Goal: Task Accomplishment & Management: Manage account settings

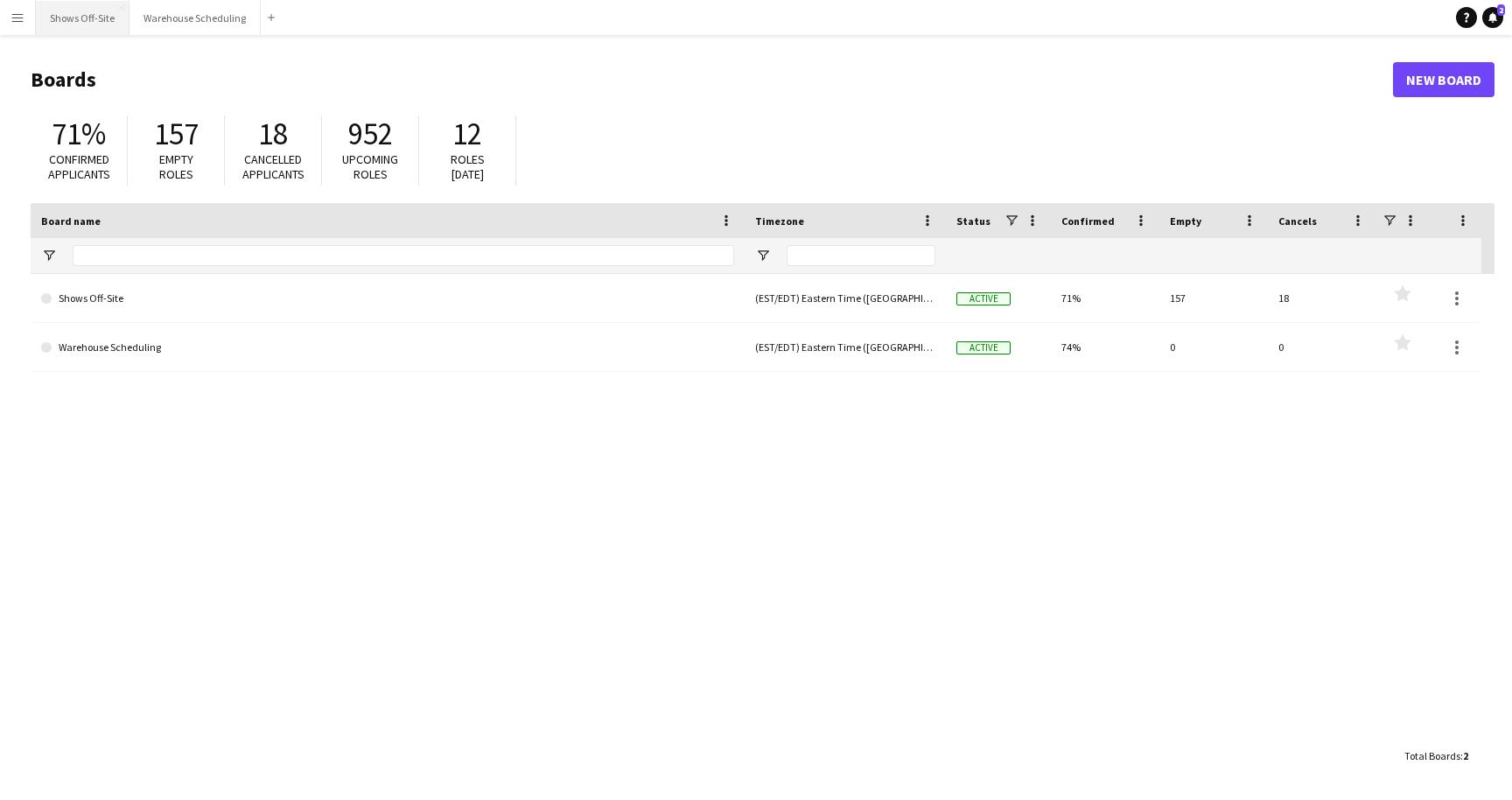
click at [99, 9] on button "Shows Off-Site Close" at bounding box center [83, 18] width 93 height 34
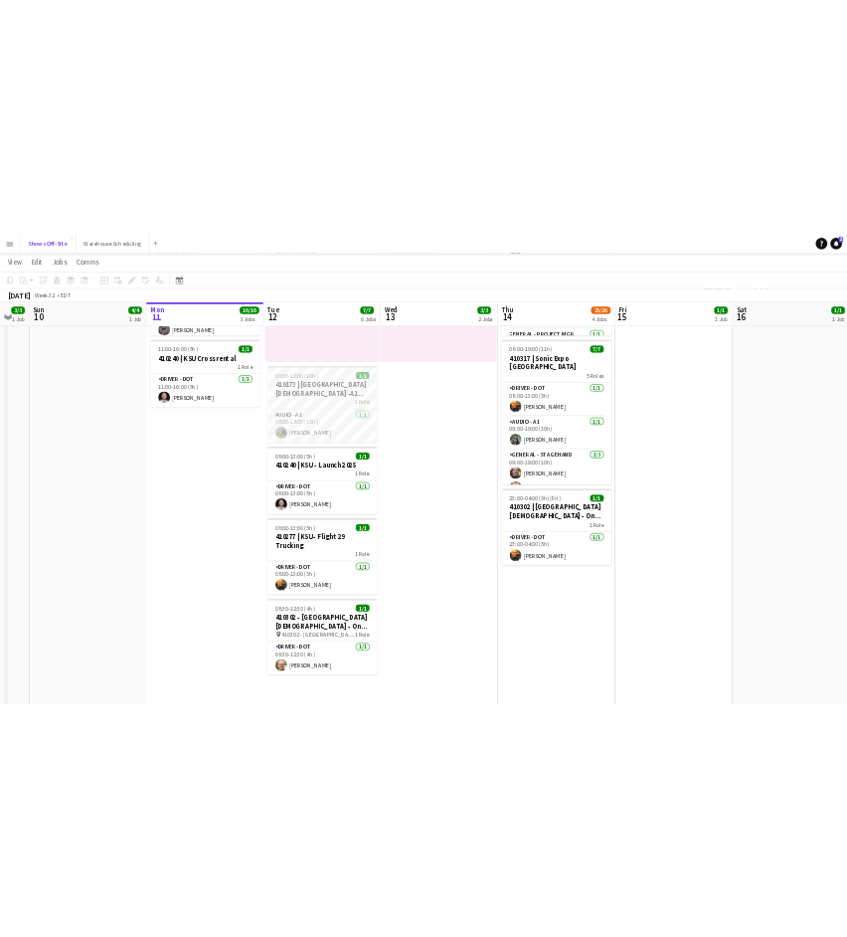
scroll to position [680, 0]
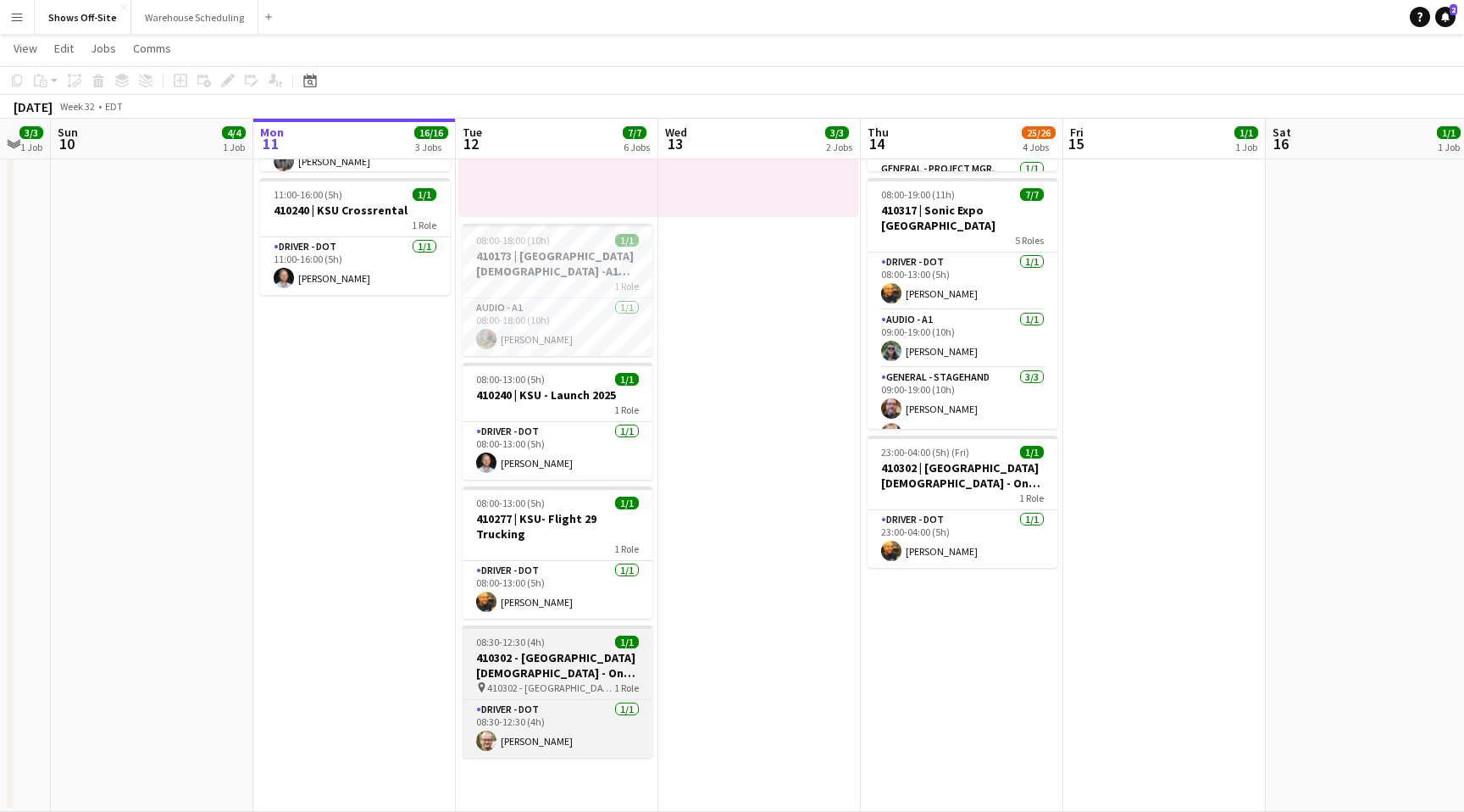
click at [563, 691] on span "410302 - [GEOGRAPHIC_DATA][DEMOGRAPHIC_DATA] - One Race Event" at bounding box center [550, 688] width 127 height 13
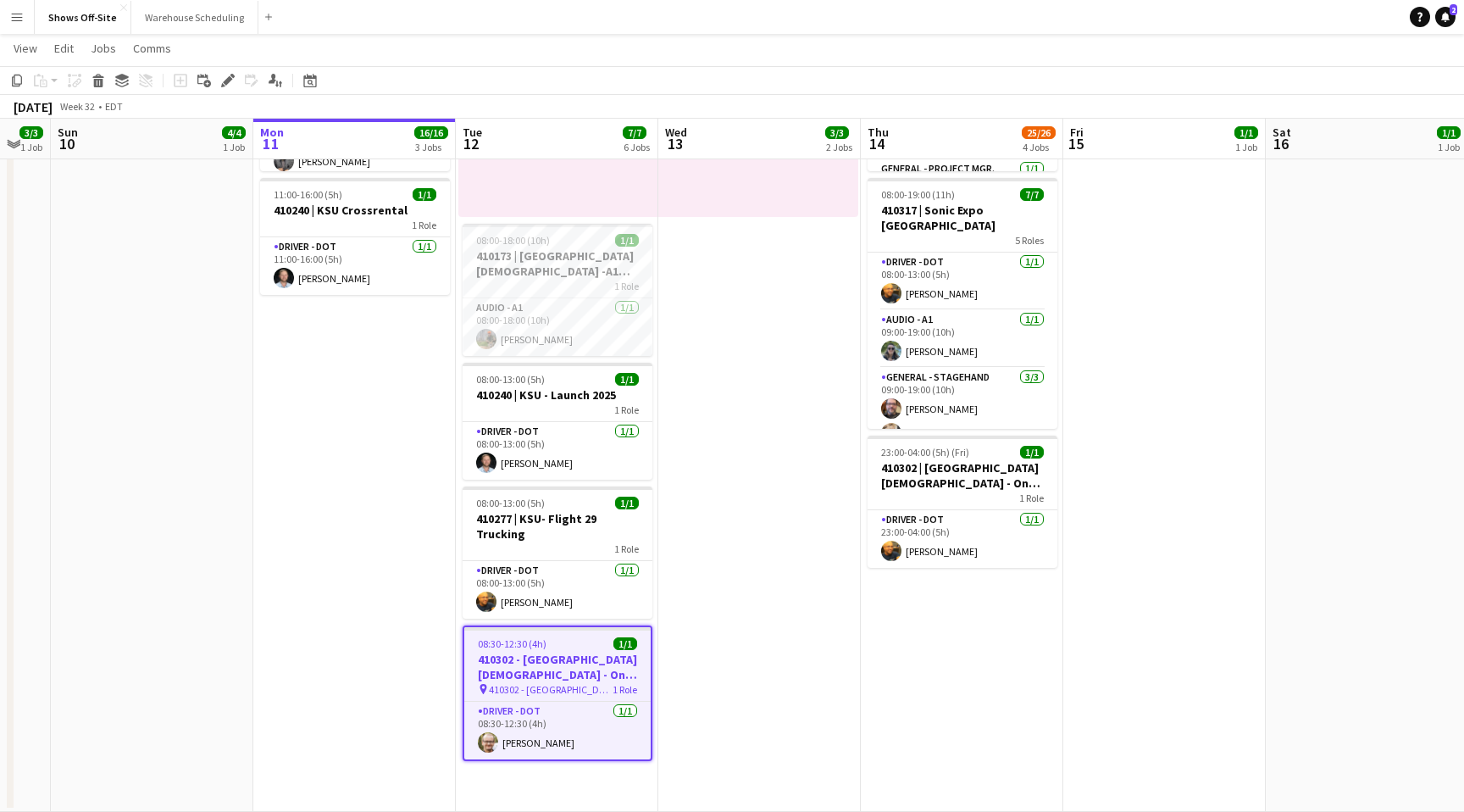
click at [338, 613] on app-date-cell "In progress 08:00-18:00 (10h) 1/1 1 Role Lighting - L1 1/1 08:00-18:00 (10h) Ja…" at bounding box center [354, 211] width 203 height 1201
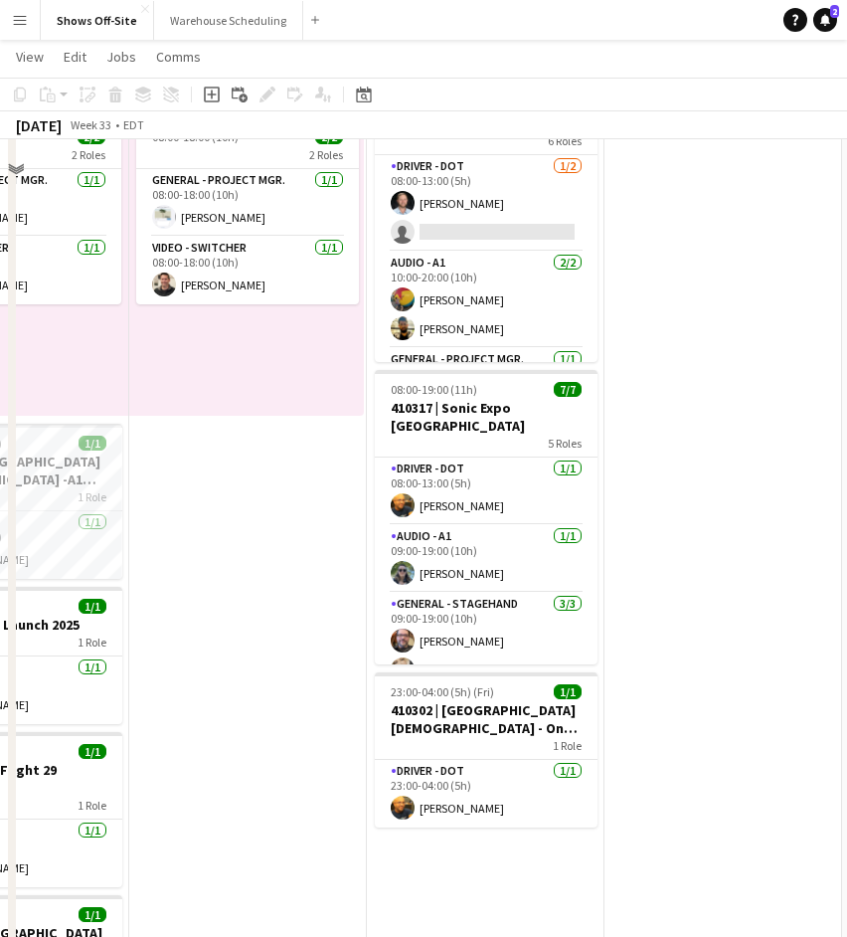
scroll to position [539, 0]
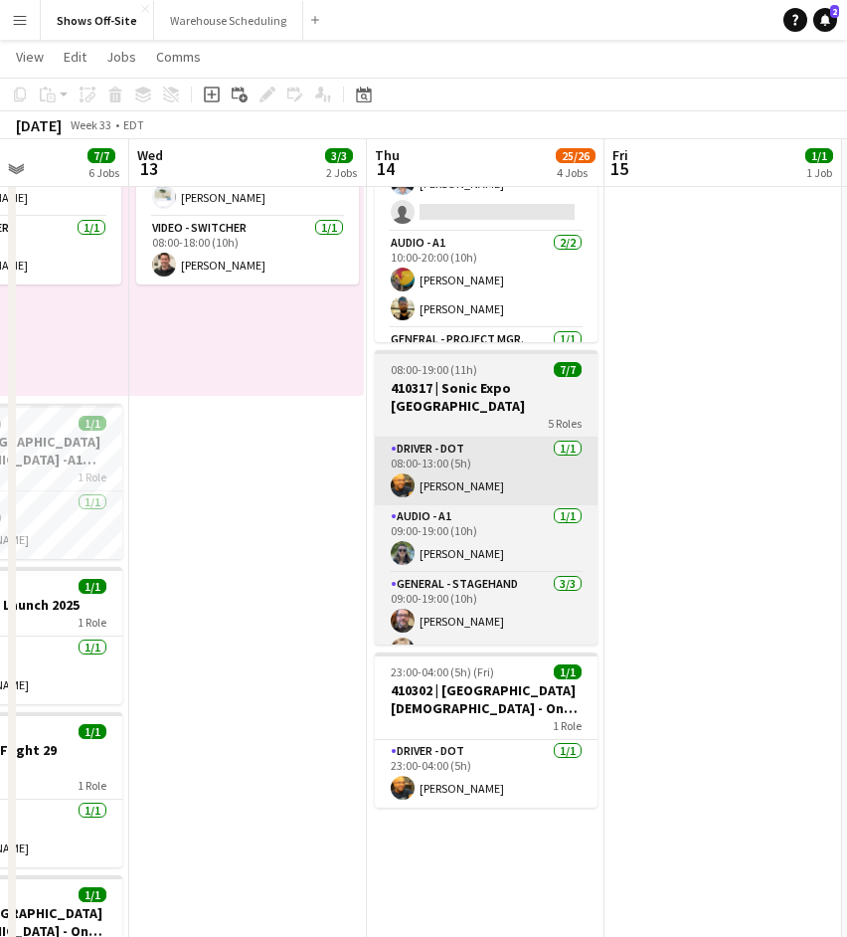
click at [479, 454] on app-card-role "Driver - DOT 1/1 08:00-13:00 (5h) Eddie Torres" at bounding box center [486, 472] width 223 height 68
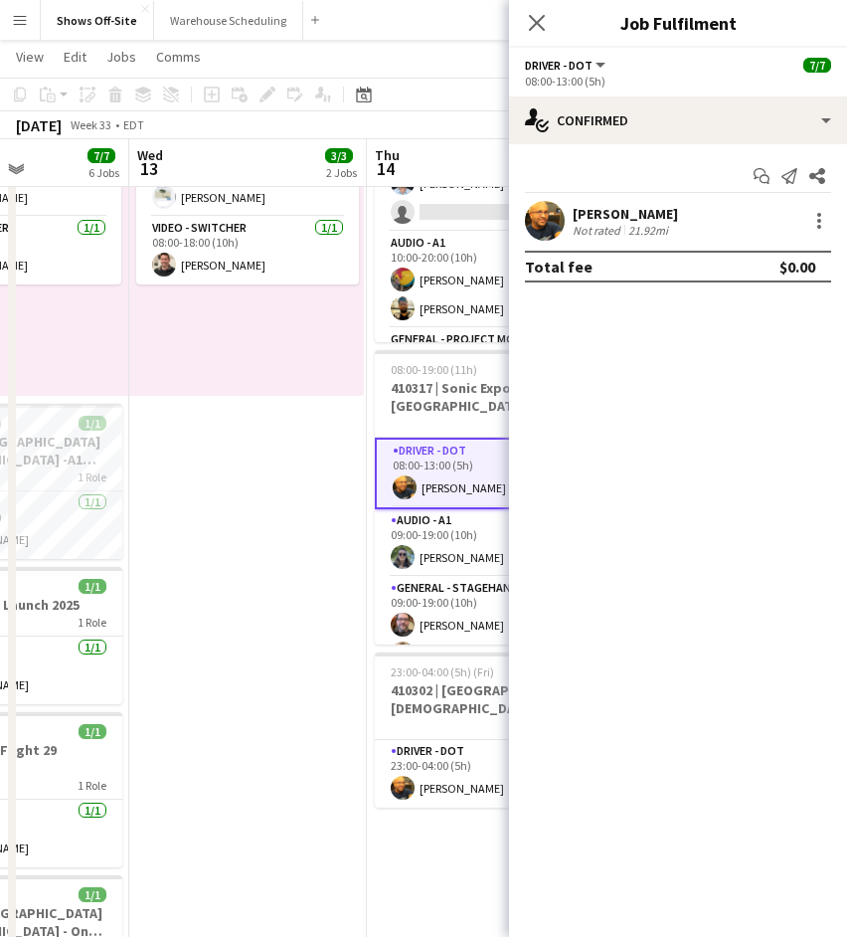
click at [288, 486] on app-date-cell "08:00-18:00 (10h) 1/1 1 Role Lighting - L1 1/1 08:00-18:00 (10h) Jake Wright 08…" at bounding box center [248, 389] width 238 height 1410
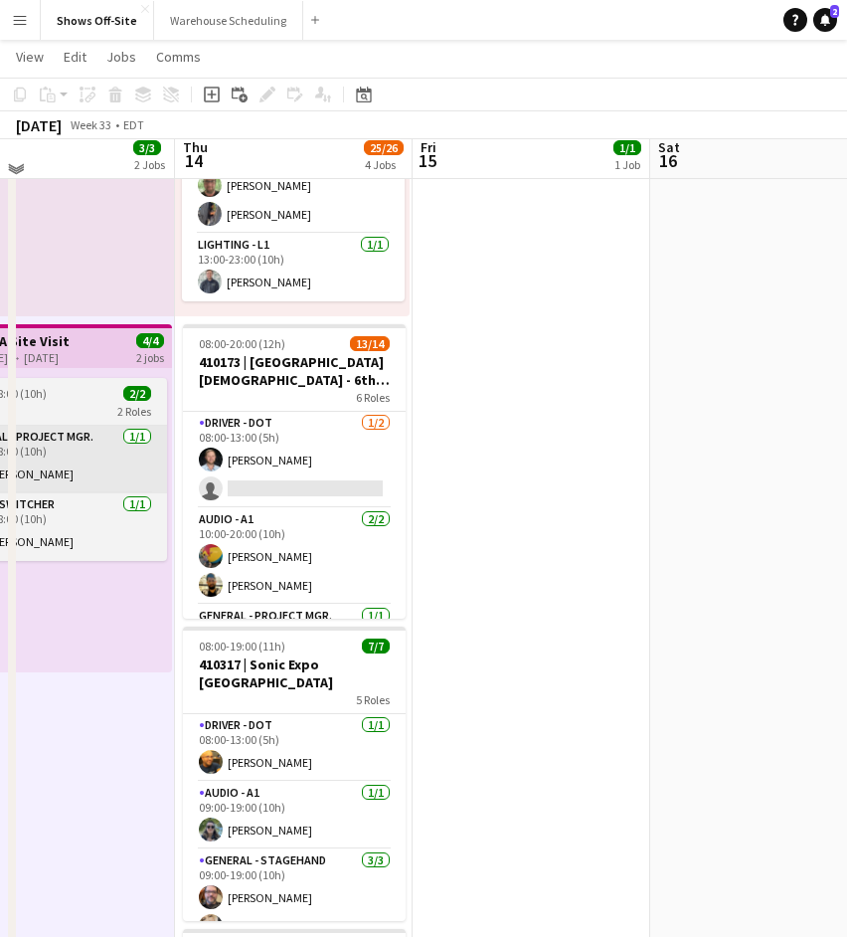
scroll to position [266, 0]
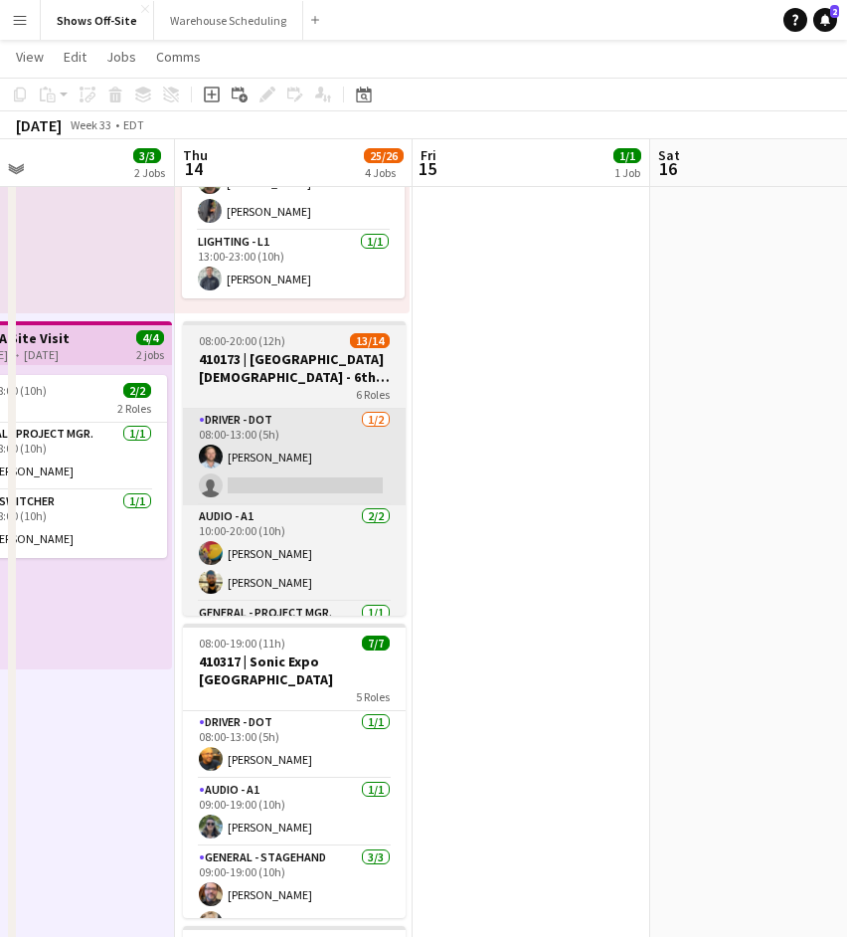
click at [302, 423] on app-card-role "Driver - DOT 1/2 08:00-13:00 (5h) Kirby Caramelo single-neutral-actions" at bounding box center [294, 457] width 223 height 96
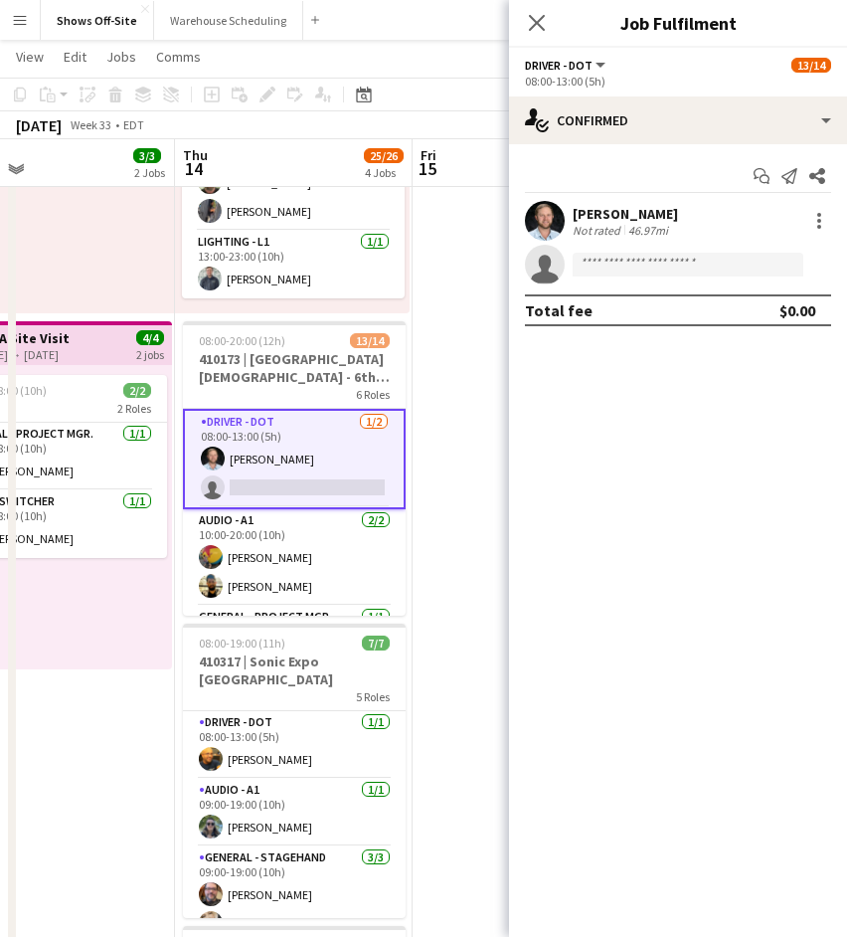
click at [452, 379] on app-date-cell "14:00-00:00 (10h) (Sat) 1/1 410173 | North Point Community Church - 6th Grade F…" at bounding box center [532, 662] width 238 height 1410
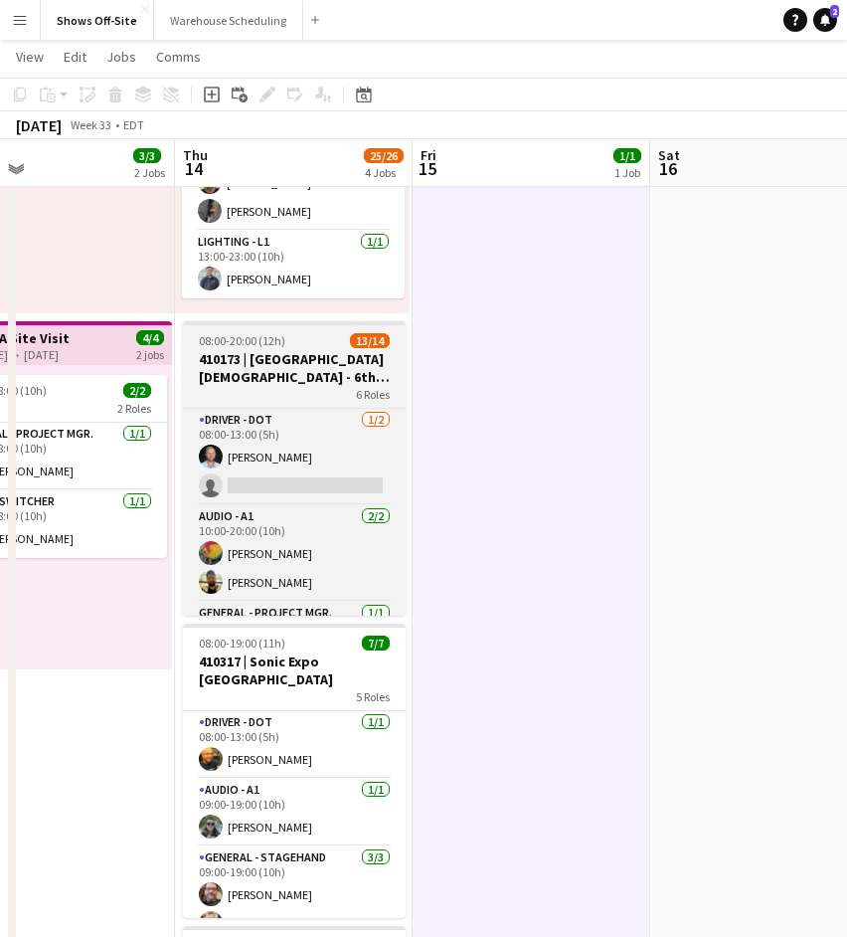
click at [339, 360] on h3 "410173 | [GEOGRAPHIC_DATA][DEMOGRAPHIC_DATA] - 6th Grade Fall Camp FFA 2025" at bounding box center [294, 368] width 223 height 36
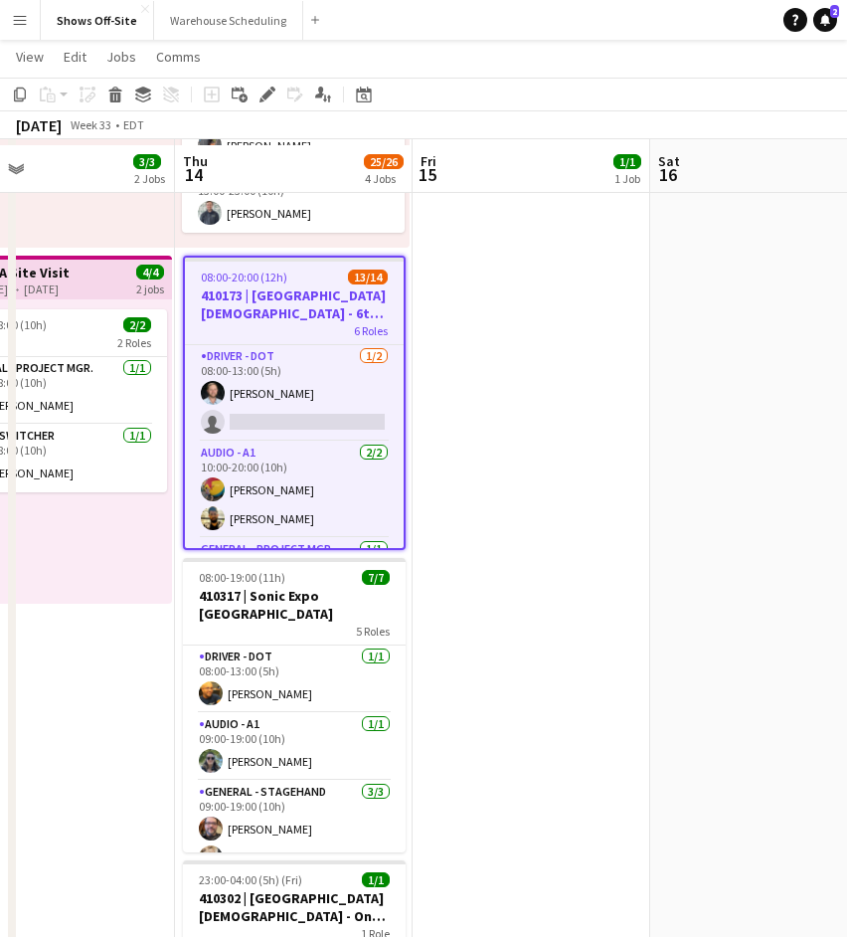
scroll to position [316, 0]
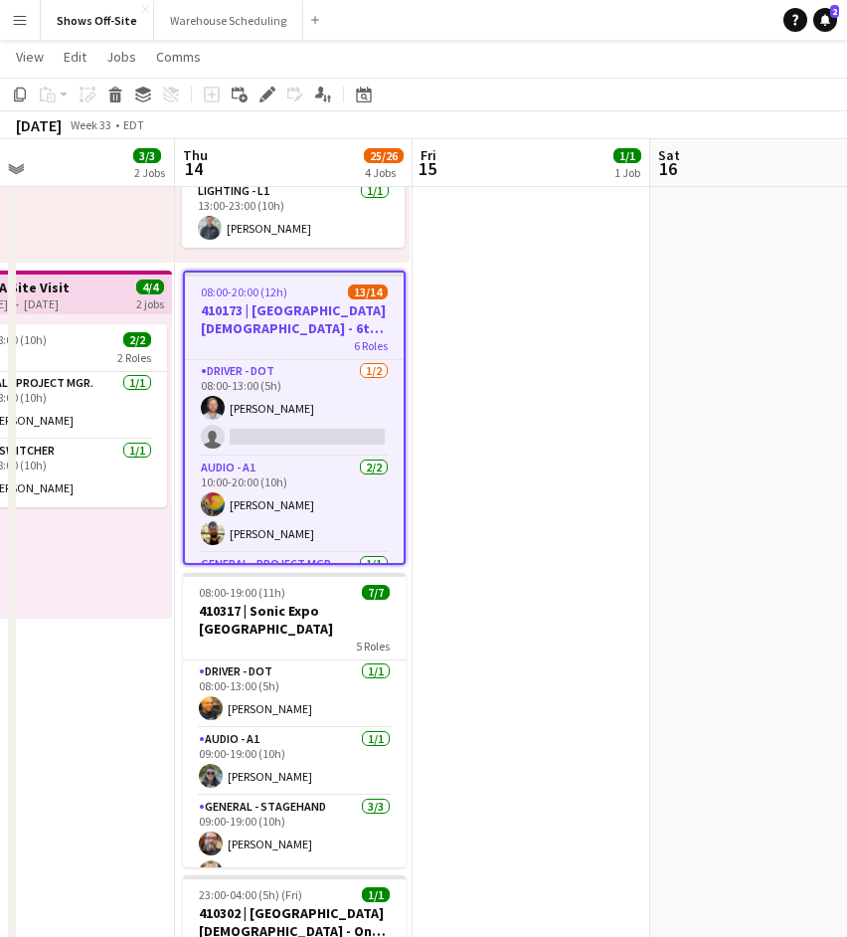
click at [304, 331] on h3 "410173 | [GEOGRAPHIC_DATA][DEMOGRAPHIC_DATA] - 6th Grade Fall Camp FFA 2025" at bounding box center [294, 319] width 219 height 36
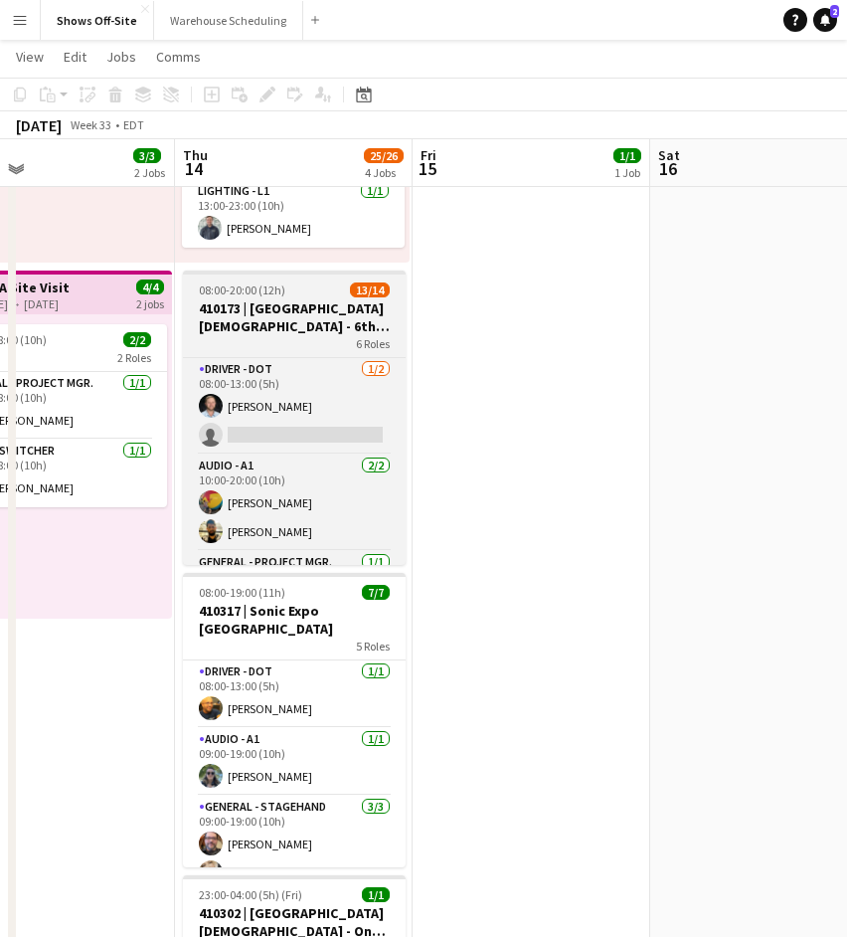
click at [304, 331] on h3 "410173 | [GEOGRAPHIC_DATA][DEMOGRAPHIC_DATA] - 6th Grade Fall Camp FFA 2025" at bounding box center [294, 317] width 223 height 36
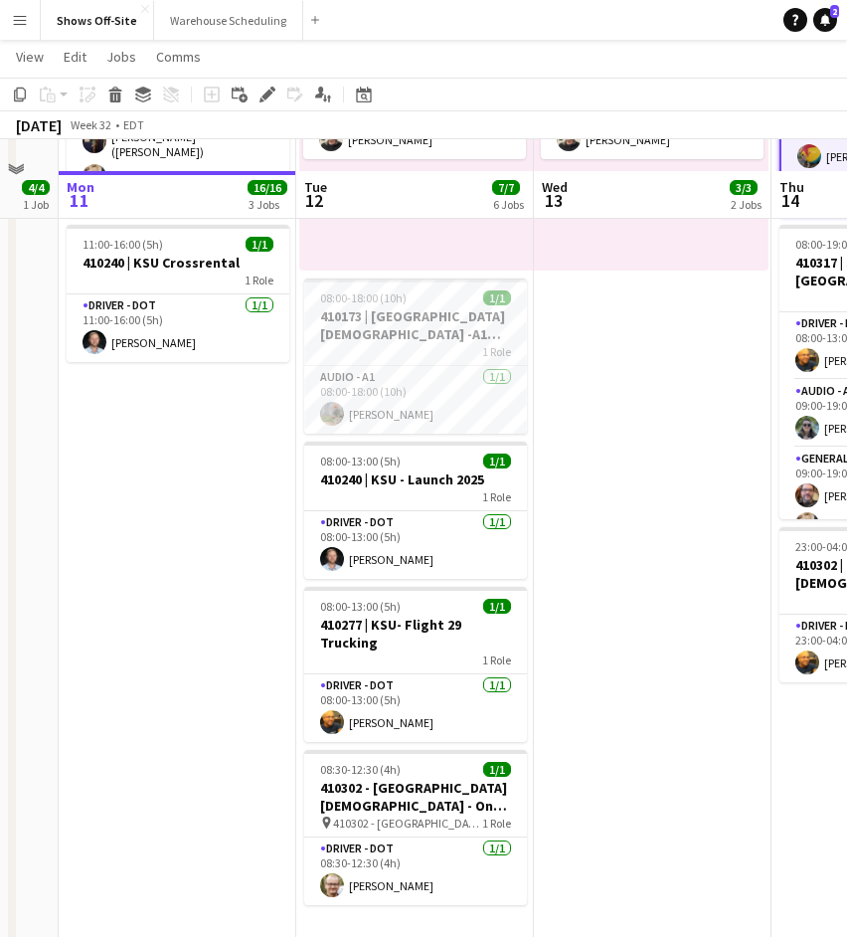
scroll to position [696, 0]
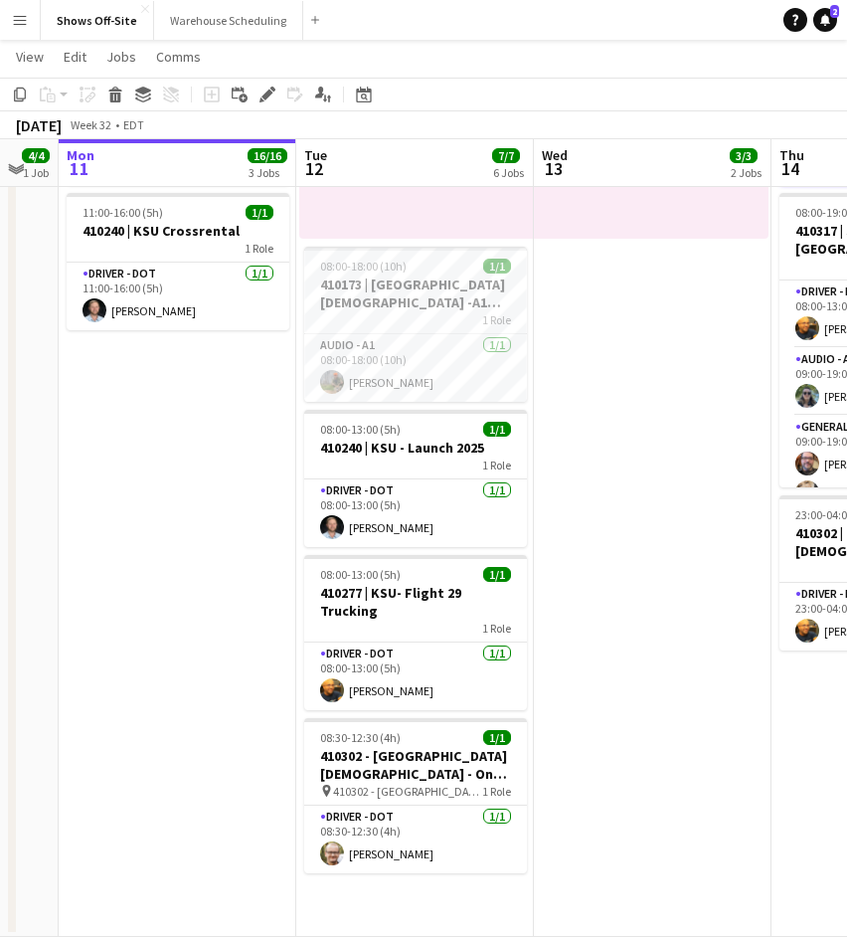
click at [162, 547] on app-date-cell "In progress 08:00-18:00 (10h) 1/1 1 Role Lighting - L1 1/1 08:00-18:00 (10h) Ja…" at bounding box center [178, 232] width 238 height 1410
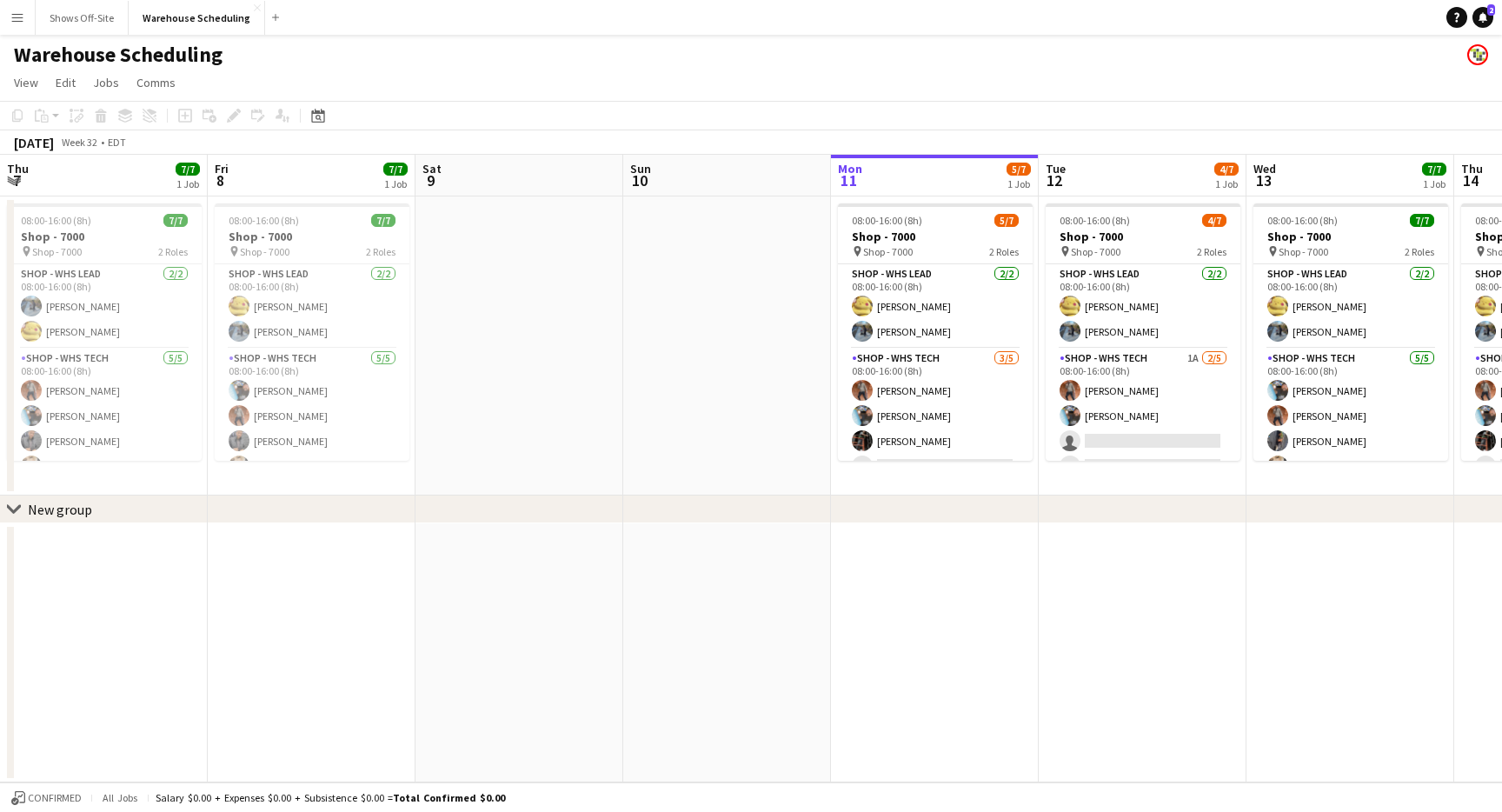
scroll to position [0, 415]
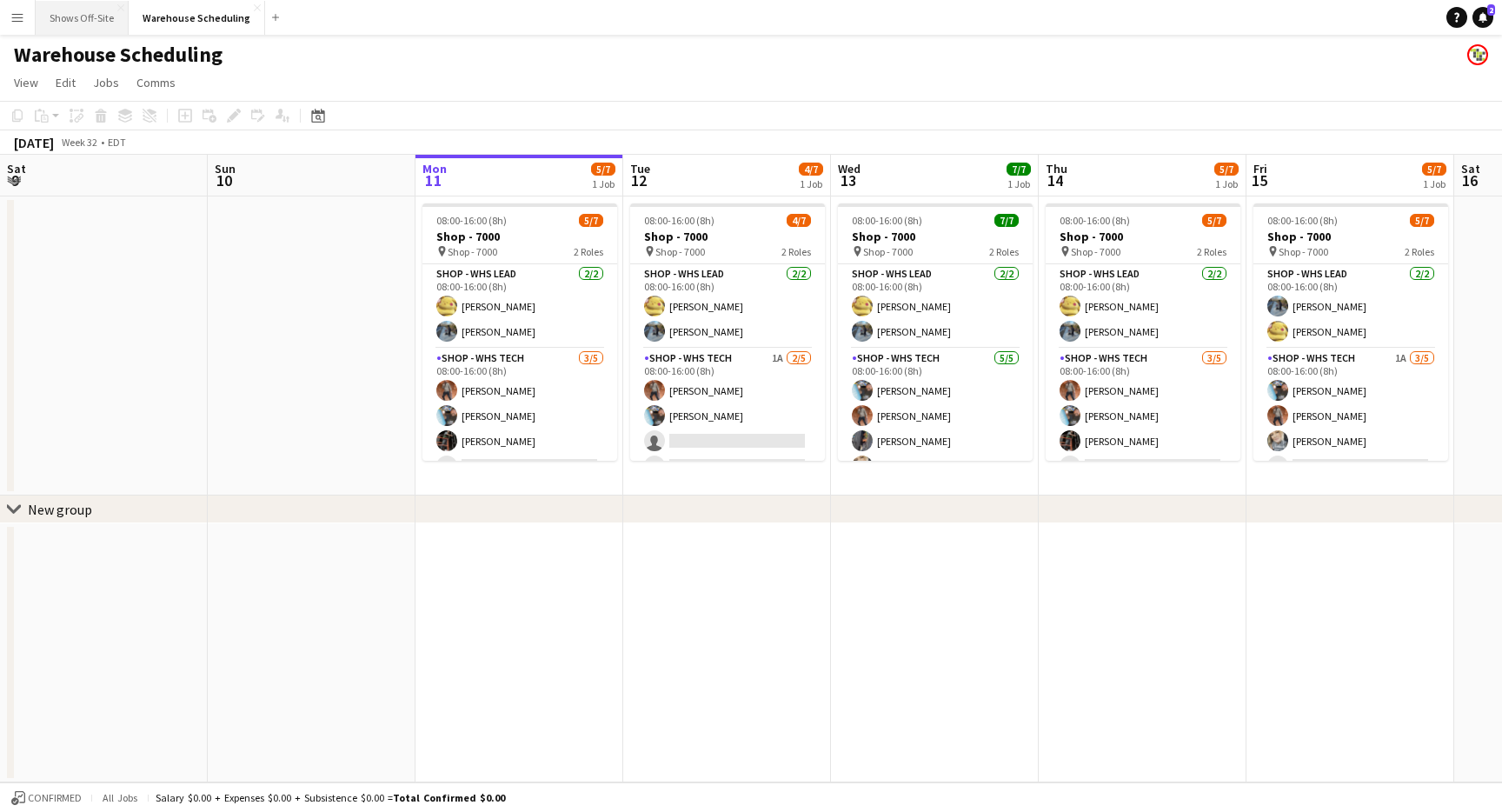
click at [108, 21] on button "Shows Off-Site Close" at bounding box center [82, 17] width 93 height 34
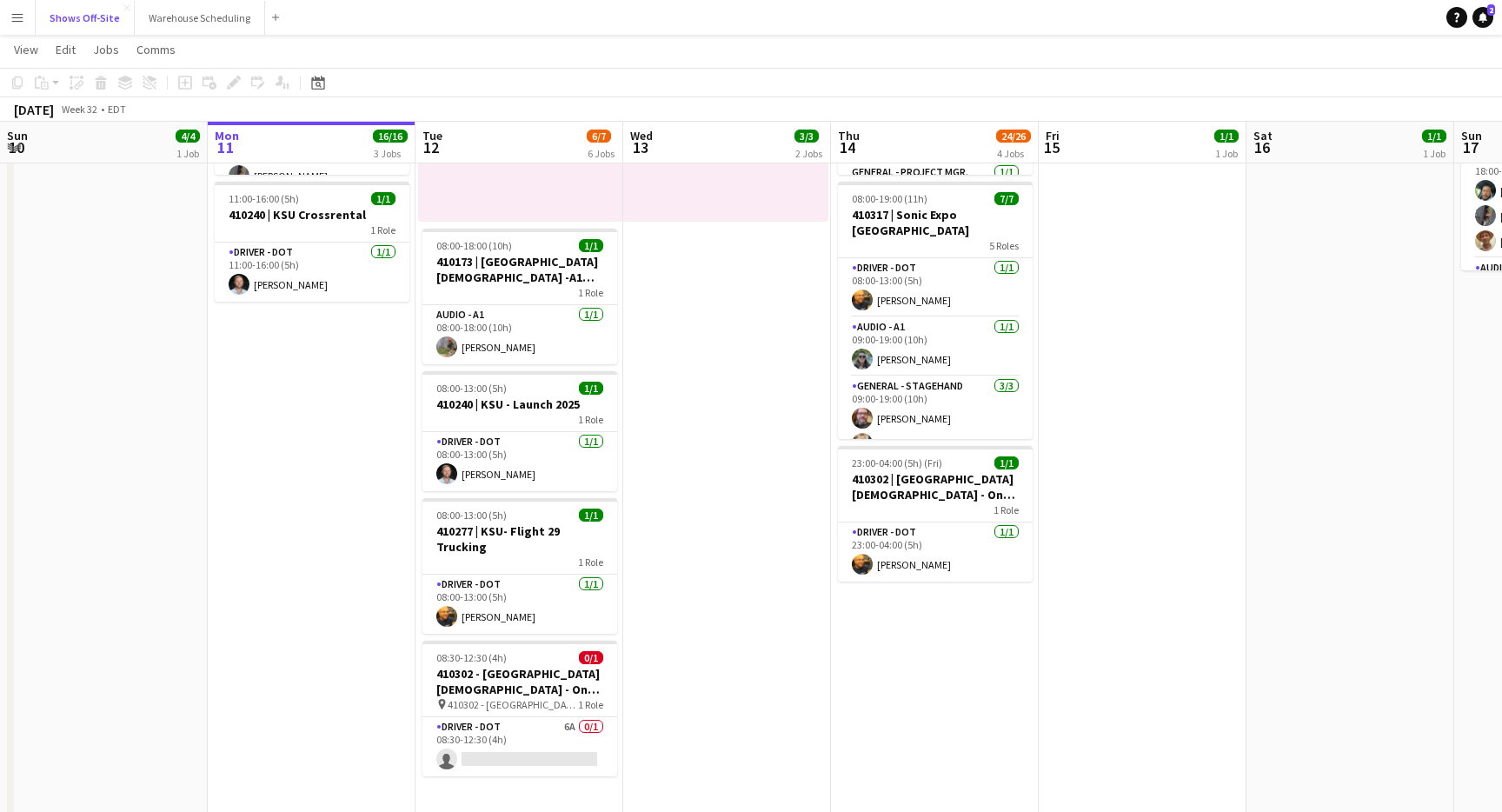
scroll to position [615, 0]
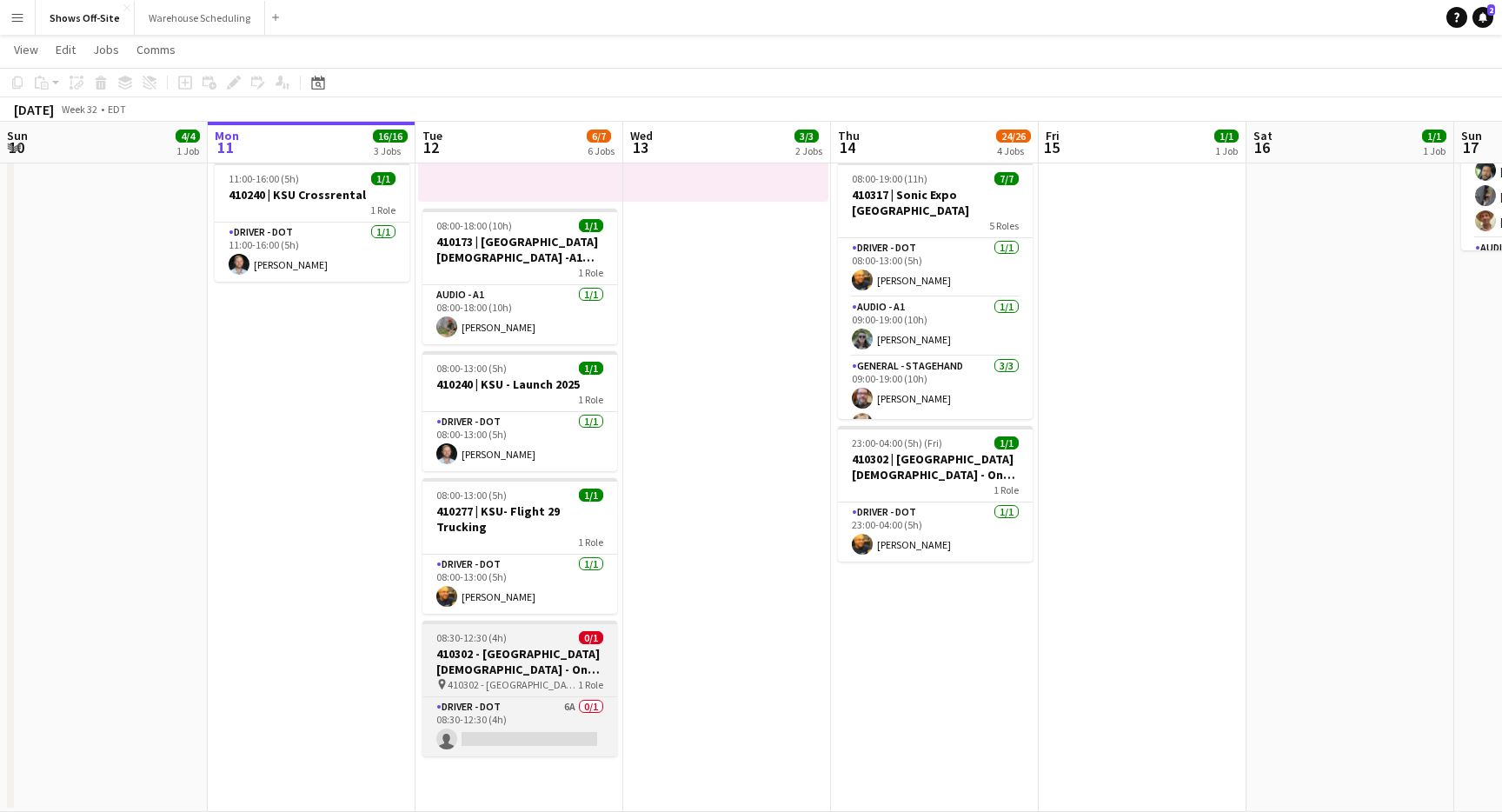
click at [519, 683] on span "410302 - [GEOGRAPHIC_DATA][DEMOGRAPHIC_DATA] - One Race Event" at bounding box center [512, 684] width 130 height 13
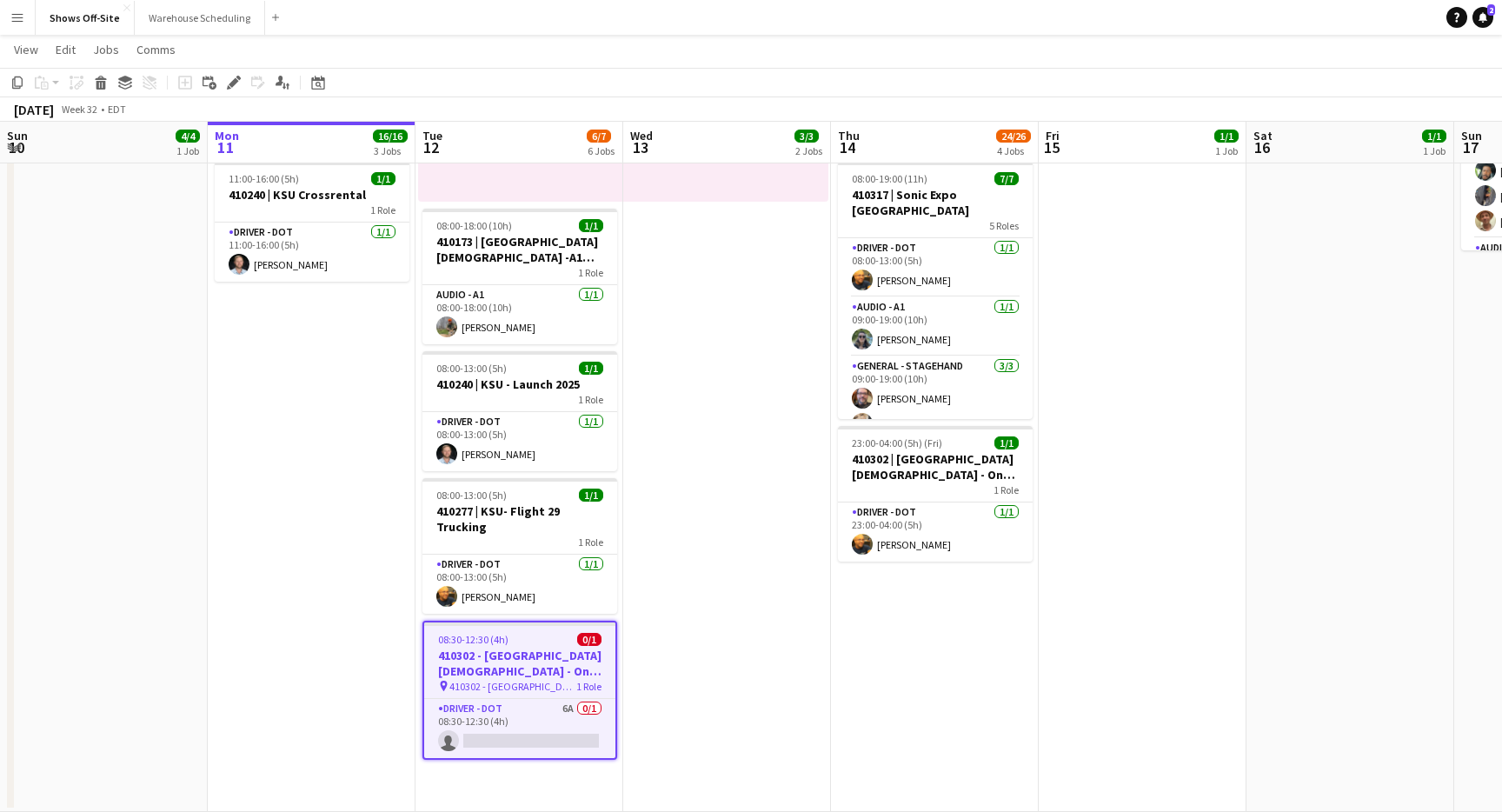
click at [519, 683] on span "410302 - [GEOGRAPHIC_DATA][DEMOGRAPHIC_DATA] - One Race Event" at bounding box center [512, 686] width 127 height 13
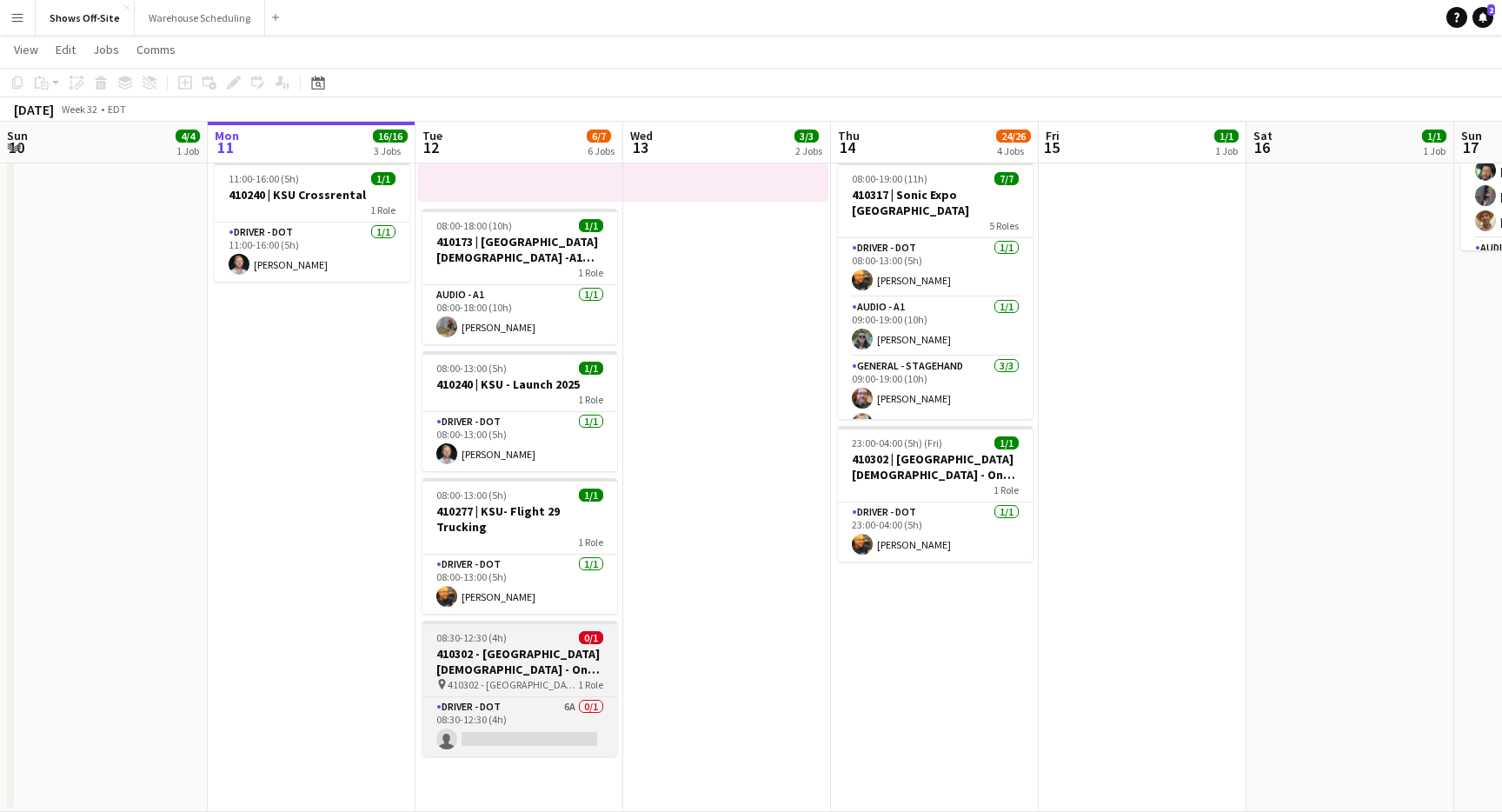
click at [519, 683] on span "410302 - [GEOGRAPHIC_DATA][DEMOGRAPHIC_DATA] - One Race Event" at bounding box center [512, 684] width 130 height 13
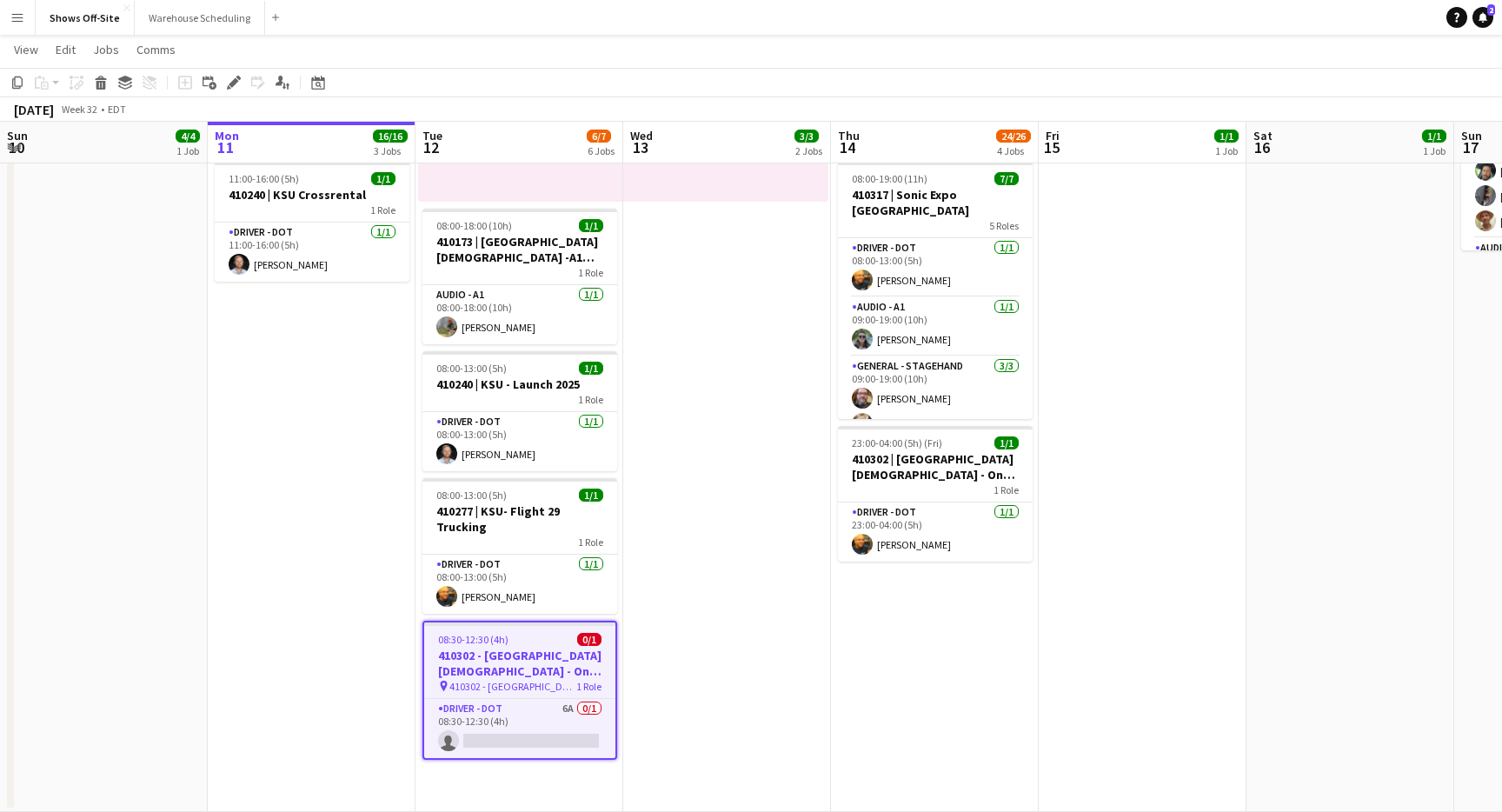
click at [519, 683] on span "410302 - [GEOGRAPHIC_DATA][DEMOGRAPHIC_DATA] - One Race Event" at bounding box center [512, 686] width 127 height 13
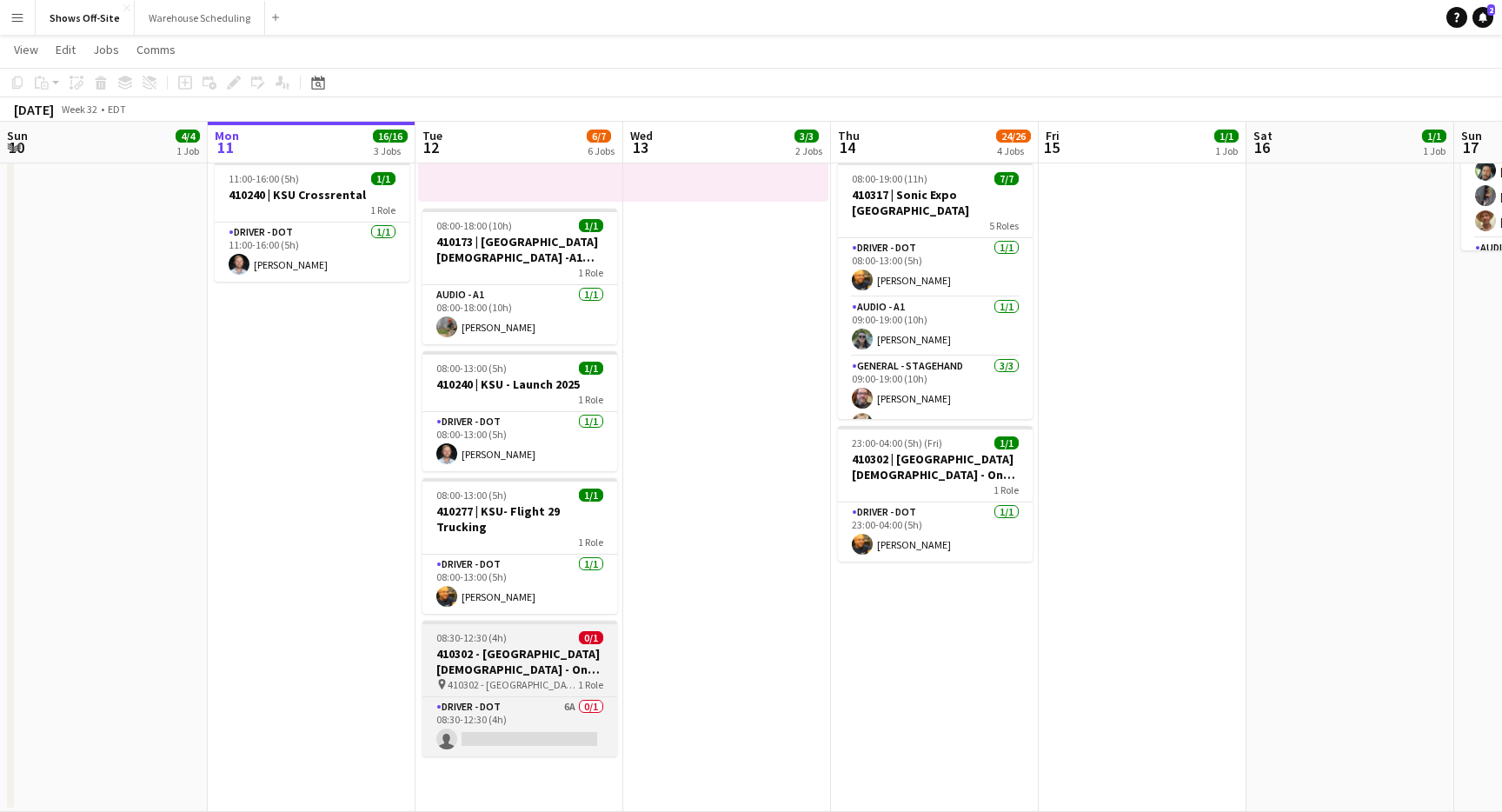
click at [519, 683] on span "410302 - [GEOGRAPHIC_DATA][DEMOGRAPHIC_DATA] - One Race Event" at bounding box center [512, 684] width 130 height 13
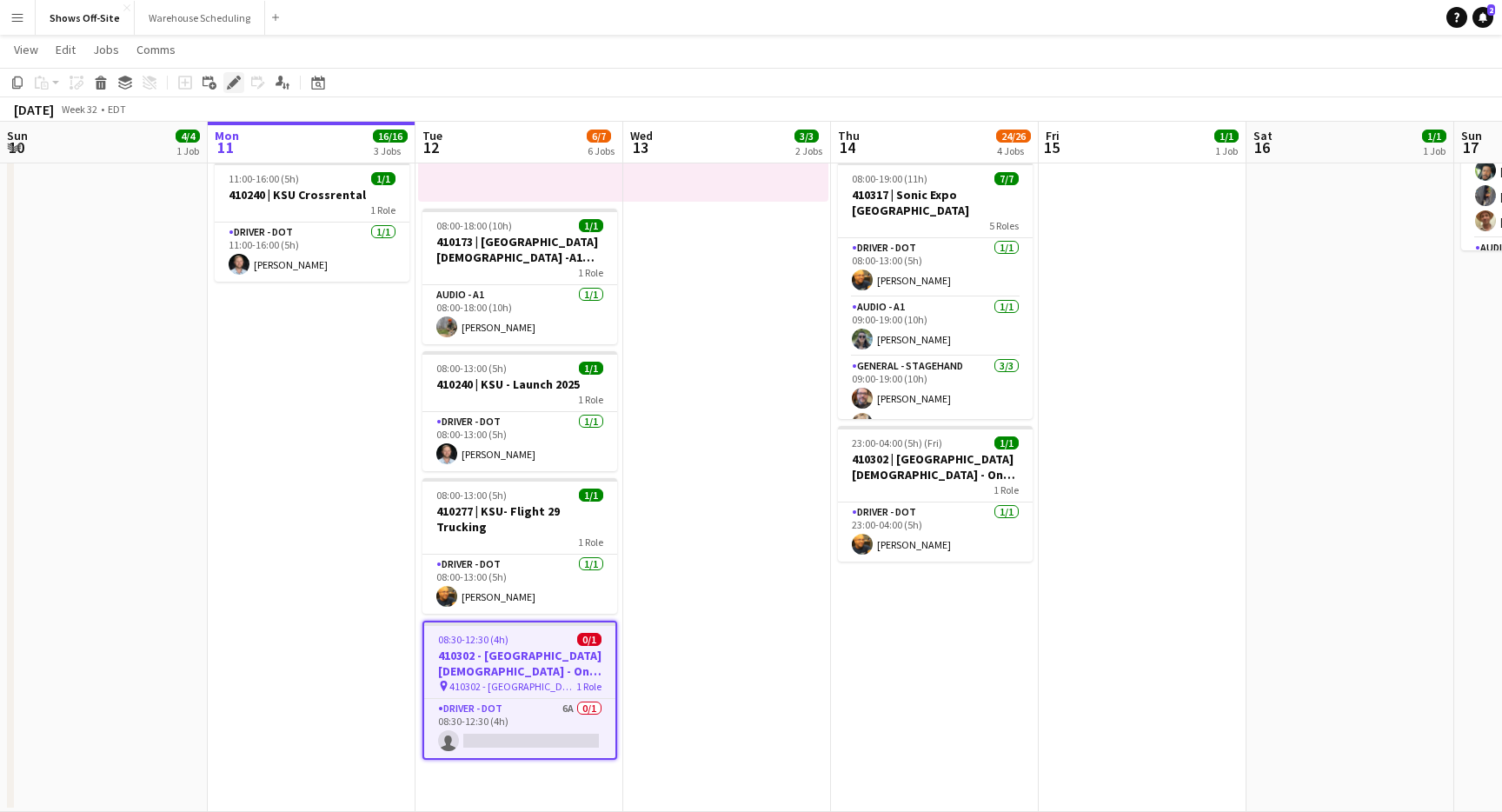
click at [241, 89] on div "Edit" at bounding box center [234, 83] width 21 height 21
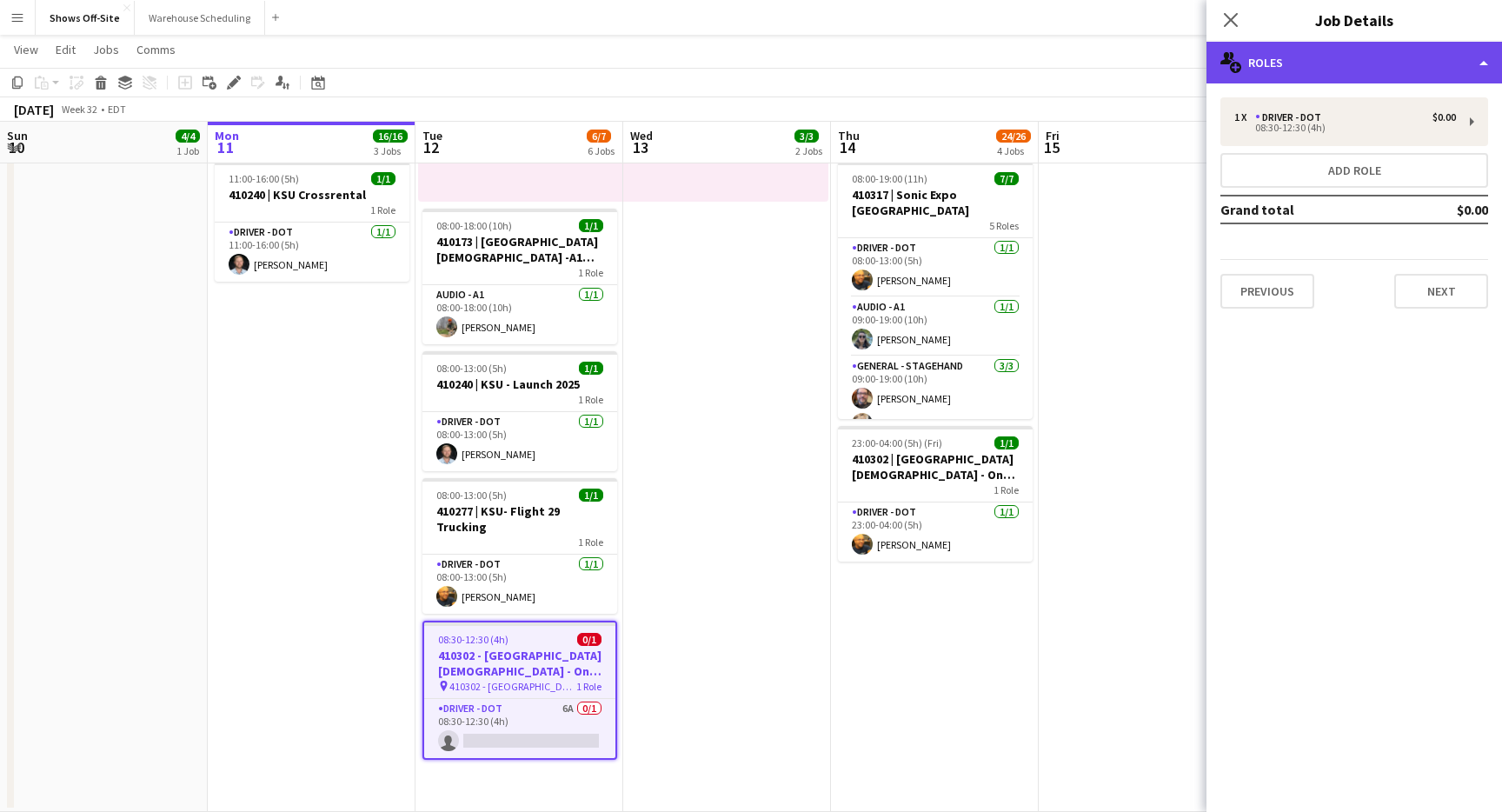
click at [1455, 65] on div "multiple-users-add Roles" at bounding box center [1354, 63] width 296 height 42
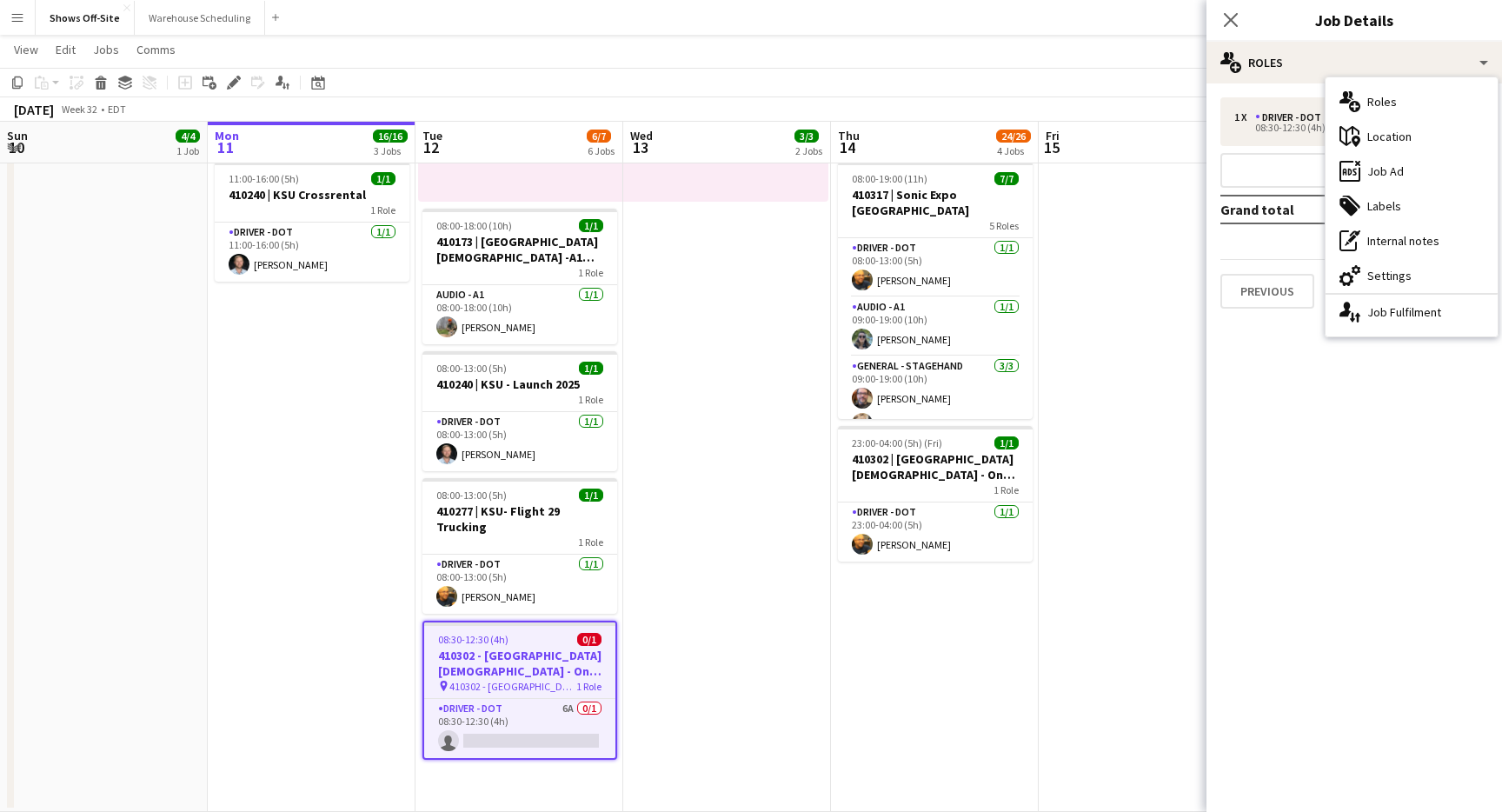
click at [1295, 425] on mat-expansion-panel "pencil3 General details 1 x Driver - DOT $0.00 08:30-12:30 (4h) Add role Grand …" at bounding box center [1354, 447] width 296 height 728
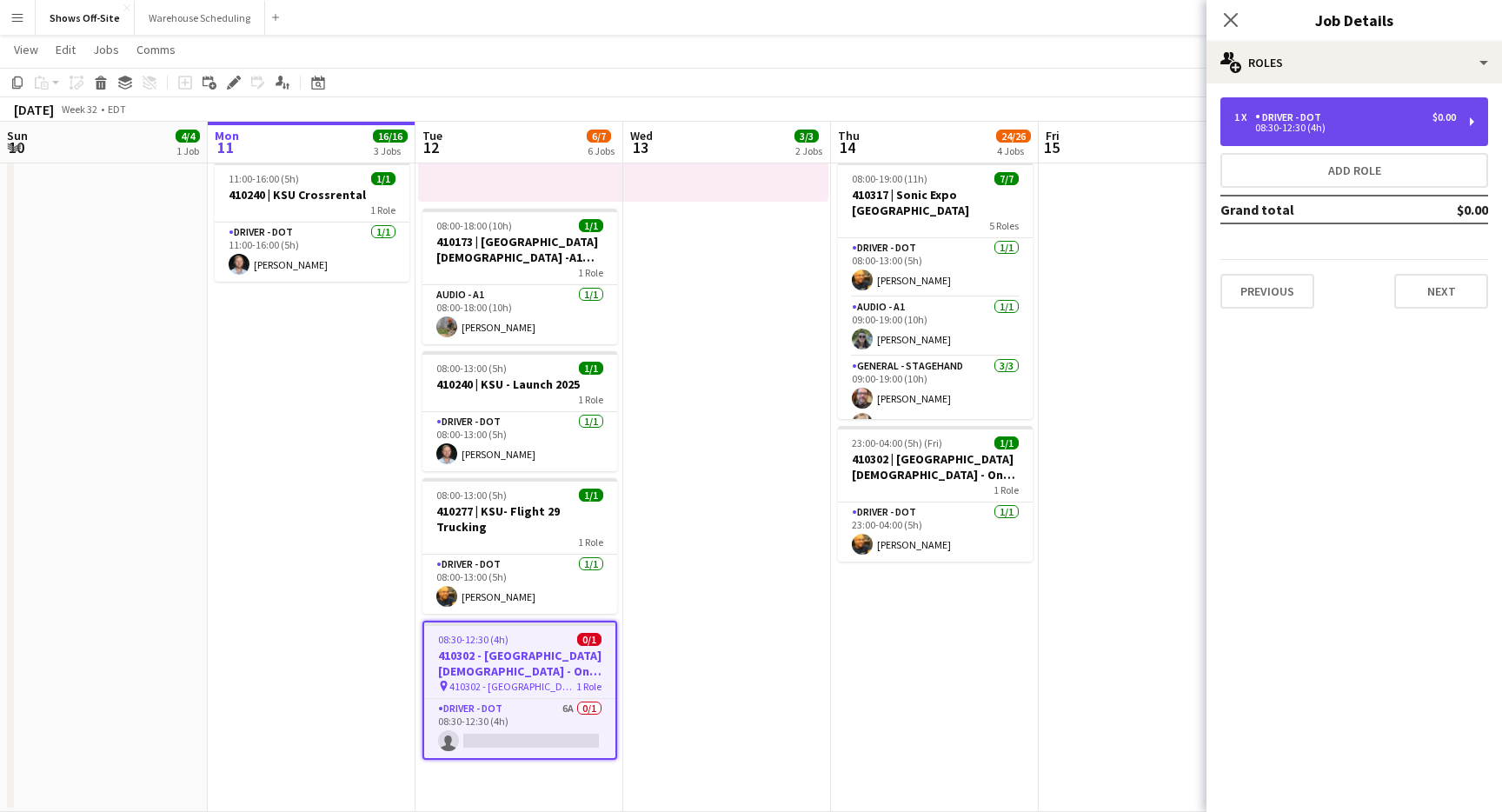
click at [1349, 108] on div "1 x Driver - DOT $0.00 08:30-12:30 (4h)" at bounding box center [1354, 121] width 268 height 49
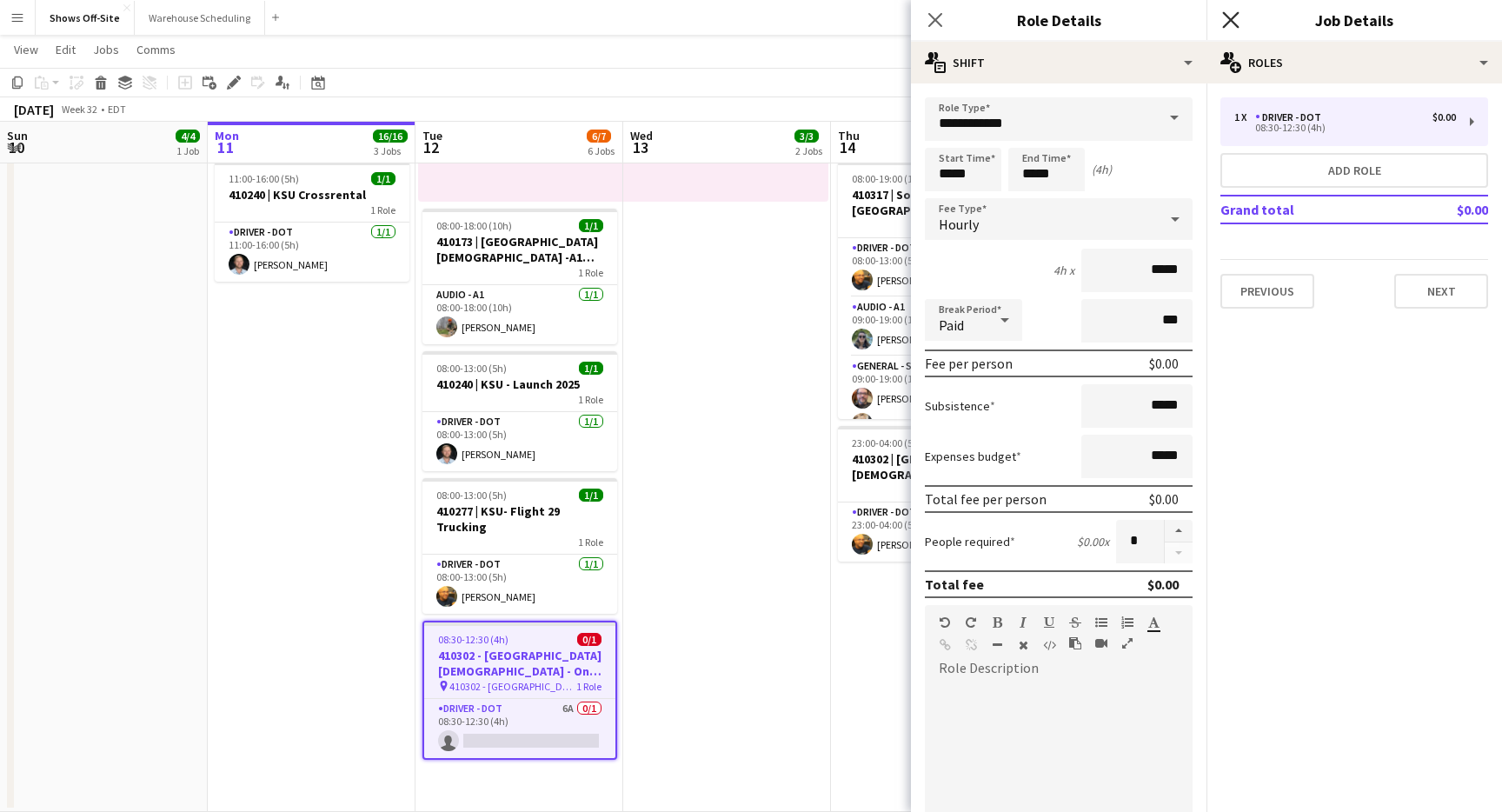
click at [1237, 19] on icon "Close pop-in" at bounding box center [1230, 19] width 17 height 17
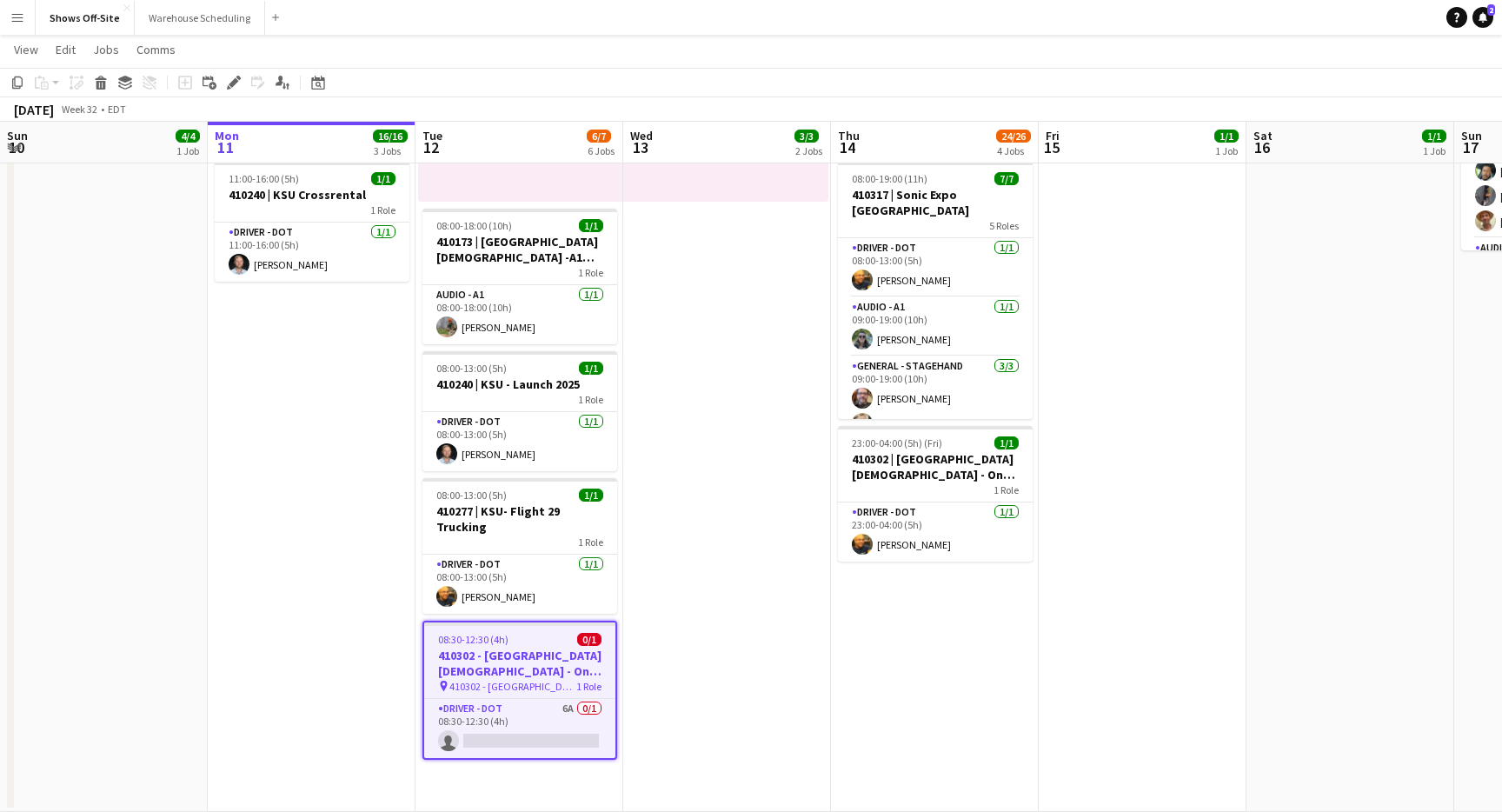
click at [514, 630] on app-job-card "08:30-12:30 (4h) 0/1 410302 - Victory Church - One Race Event pin 410302 - Vict…" at bounding box center [519, 690] width 195 height 139
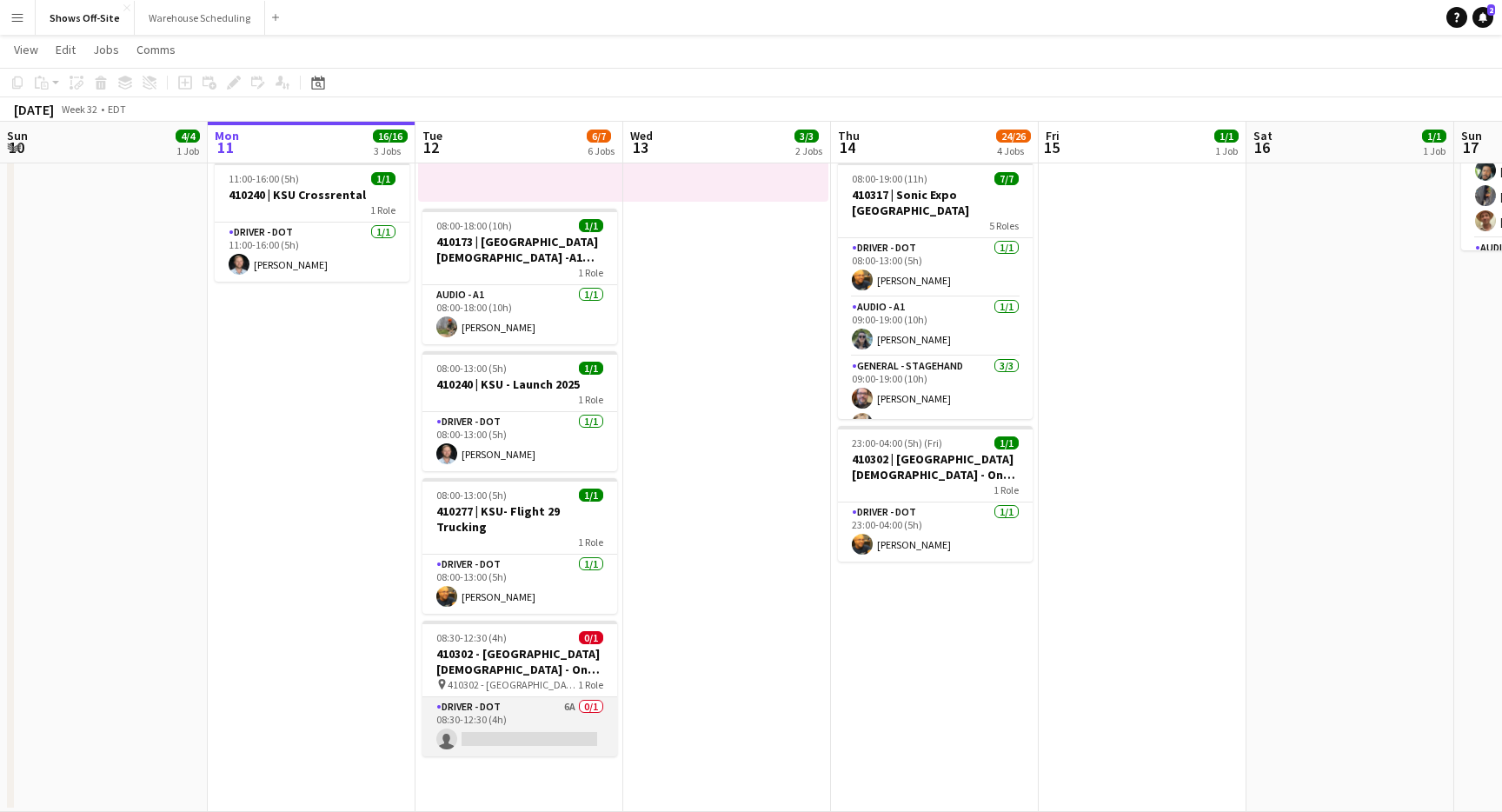
click at [451, 732] on app-card-role "Driver - DOT 6A 0/1 08:30-12:30 (4h) single-neutral-actions" at bounding box center [519, 727] width 195 height 59
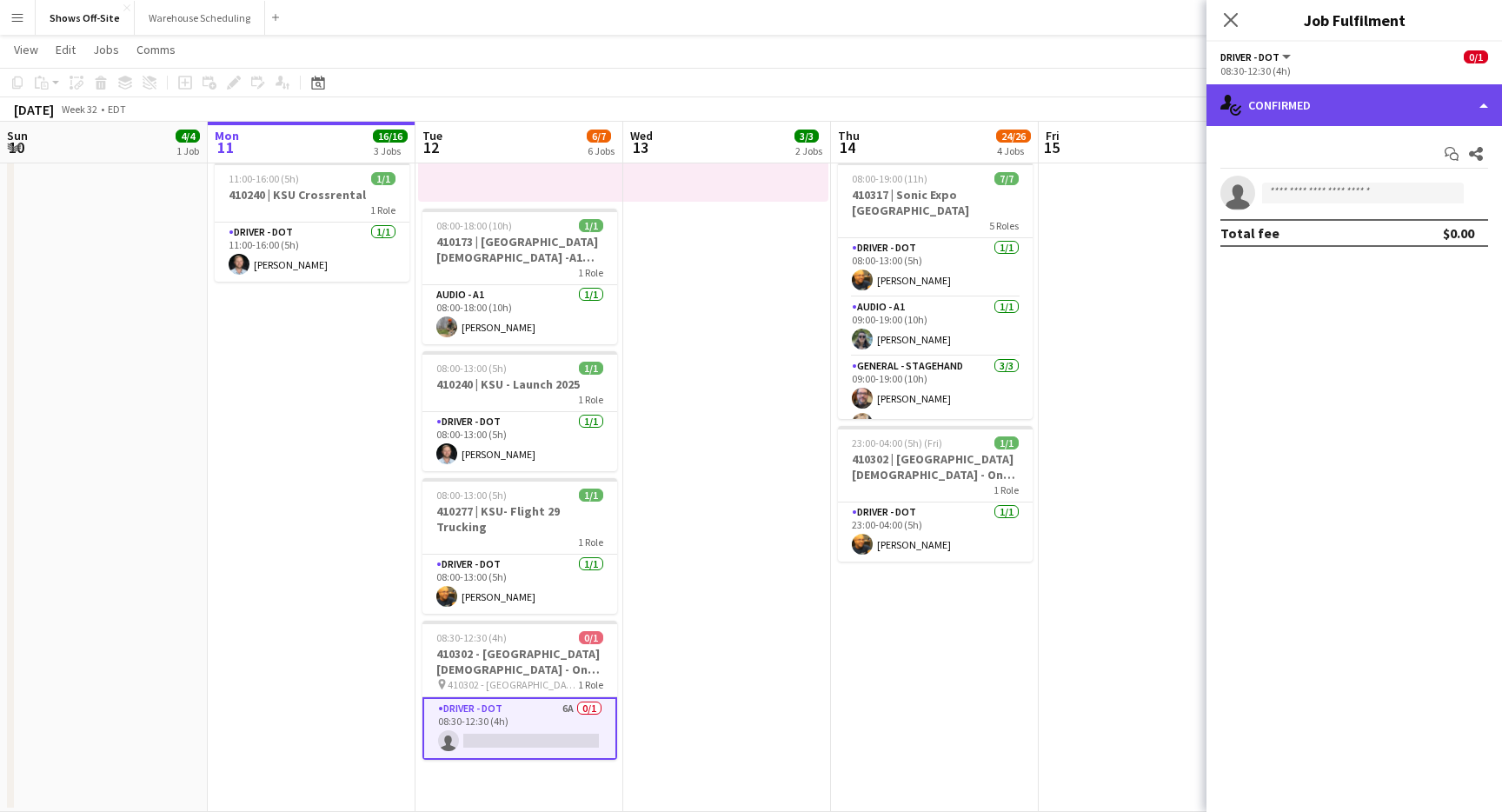
click at [1436, 104] on div "single-neutral-actions-check-2 Confirmed" at bounding box center [1354, 105] width 296 height 42
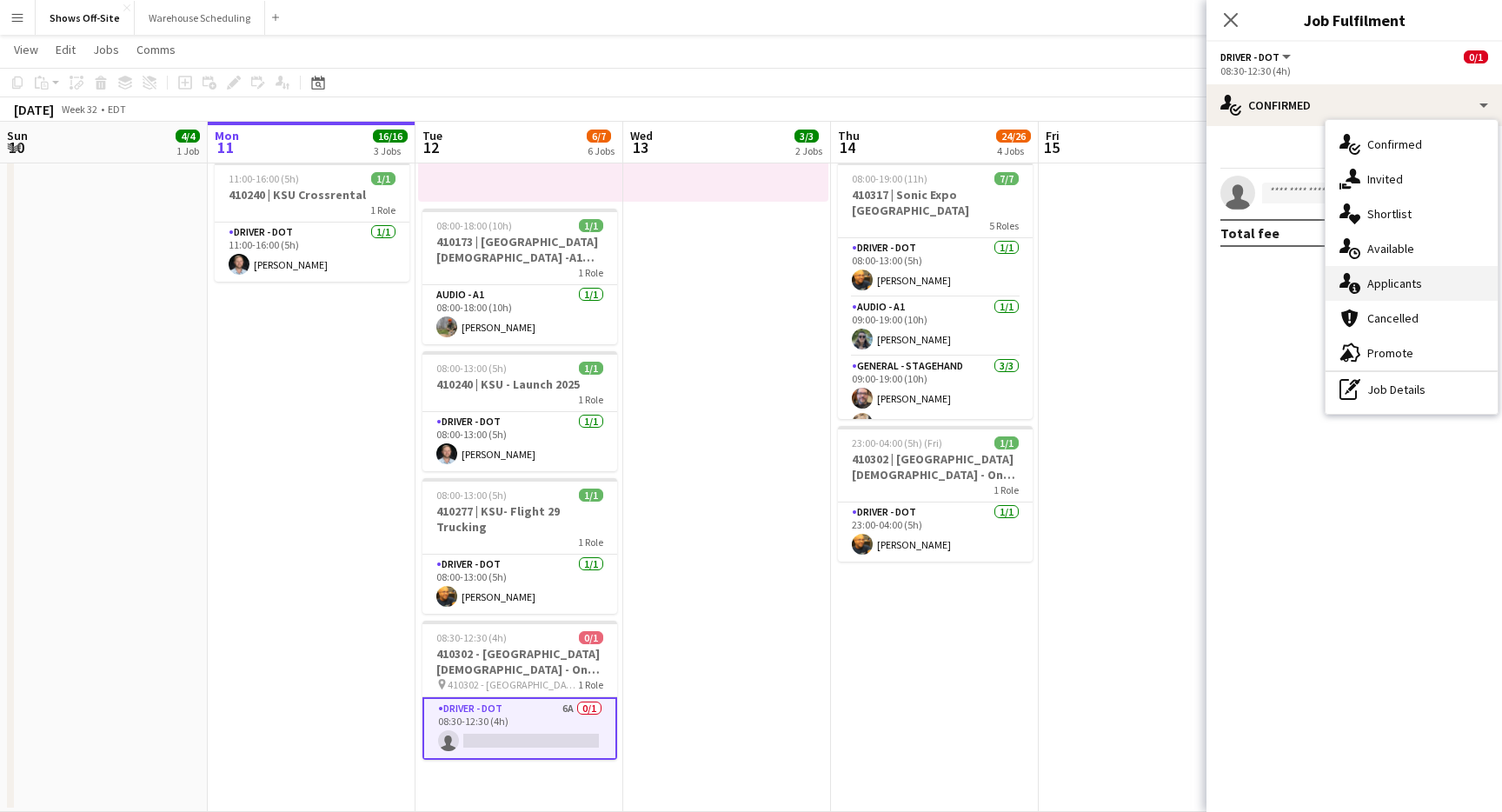
click at [1373, 277] on div "single-neutral-actions-information Applicants" at bounding box center [1412, 283] width 172 height 35
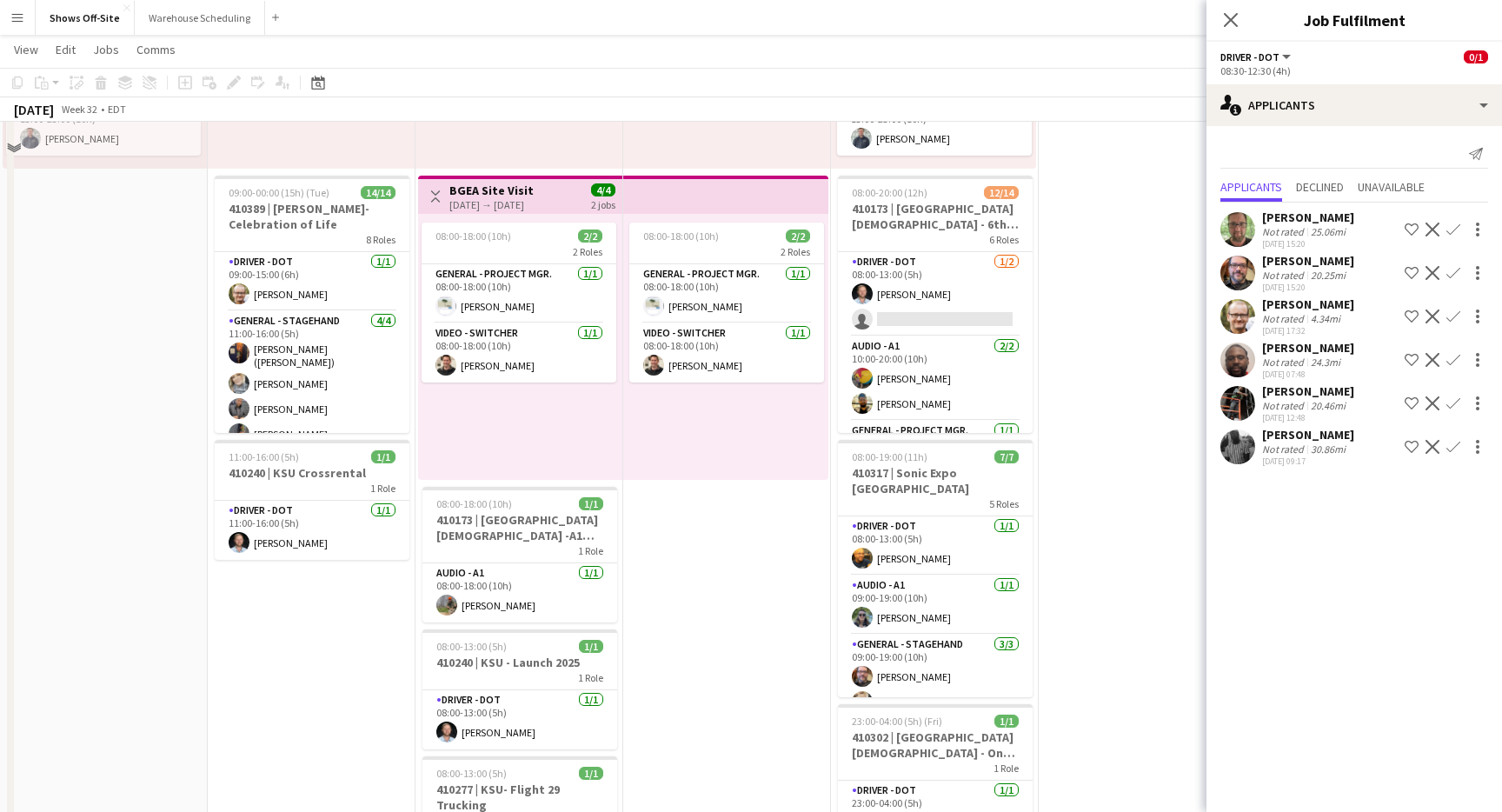
scroll to position [354, 0]
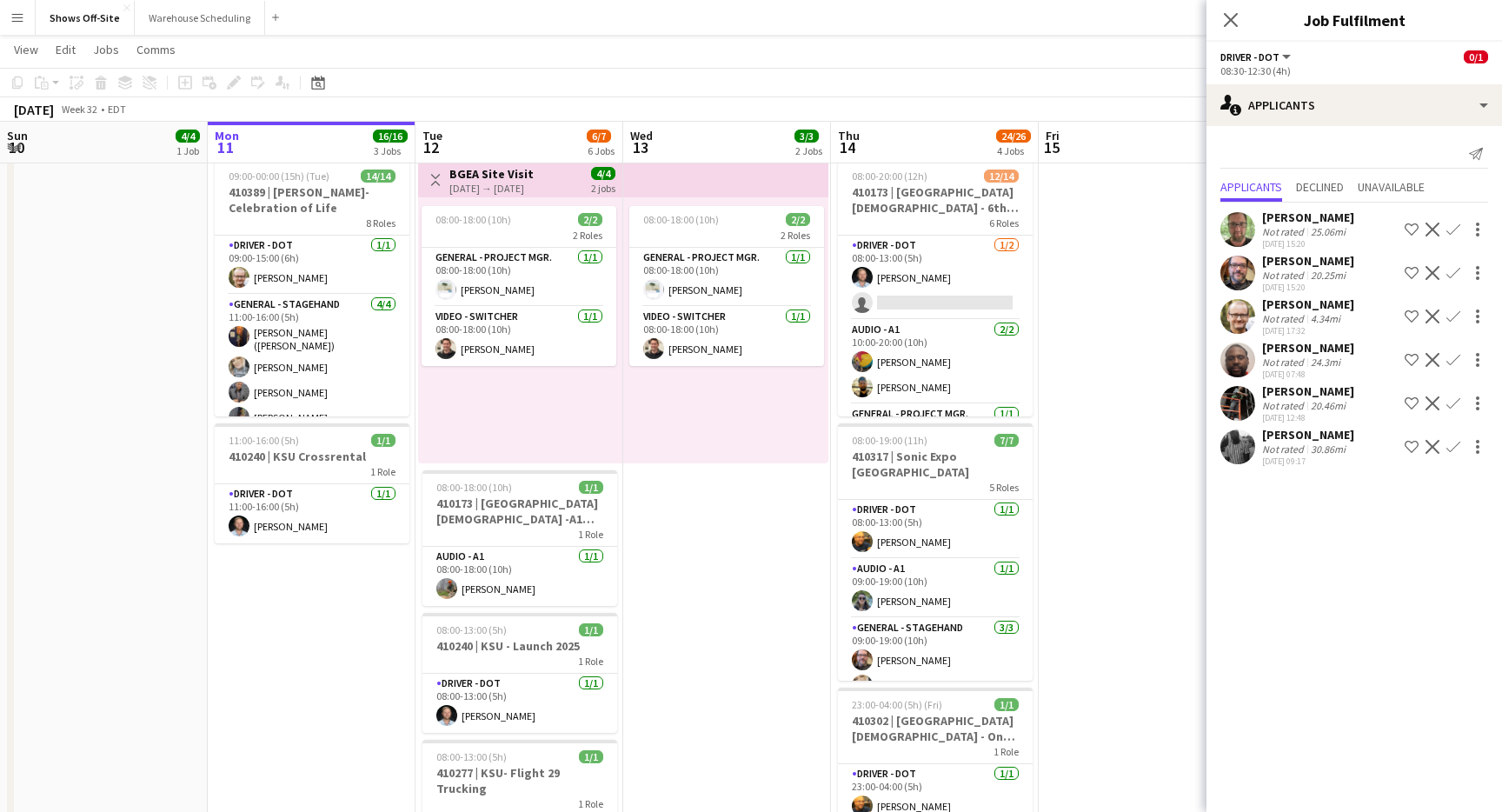
click at [1455, 318] on app-icon "Confirm" at bounding box center [1454, 316] width 14 height 14
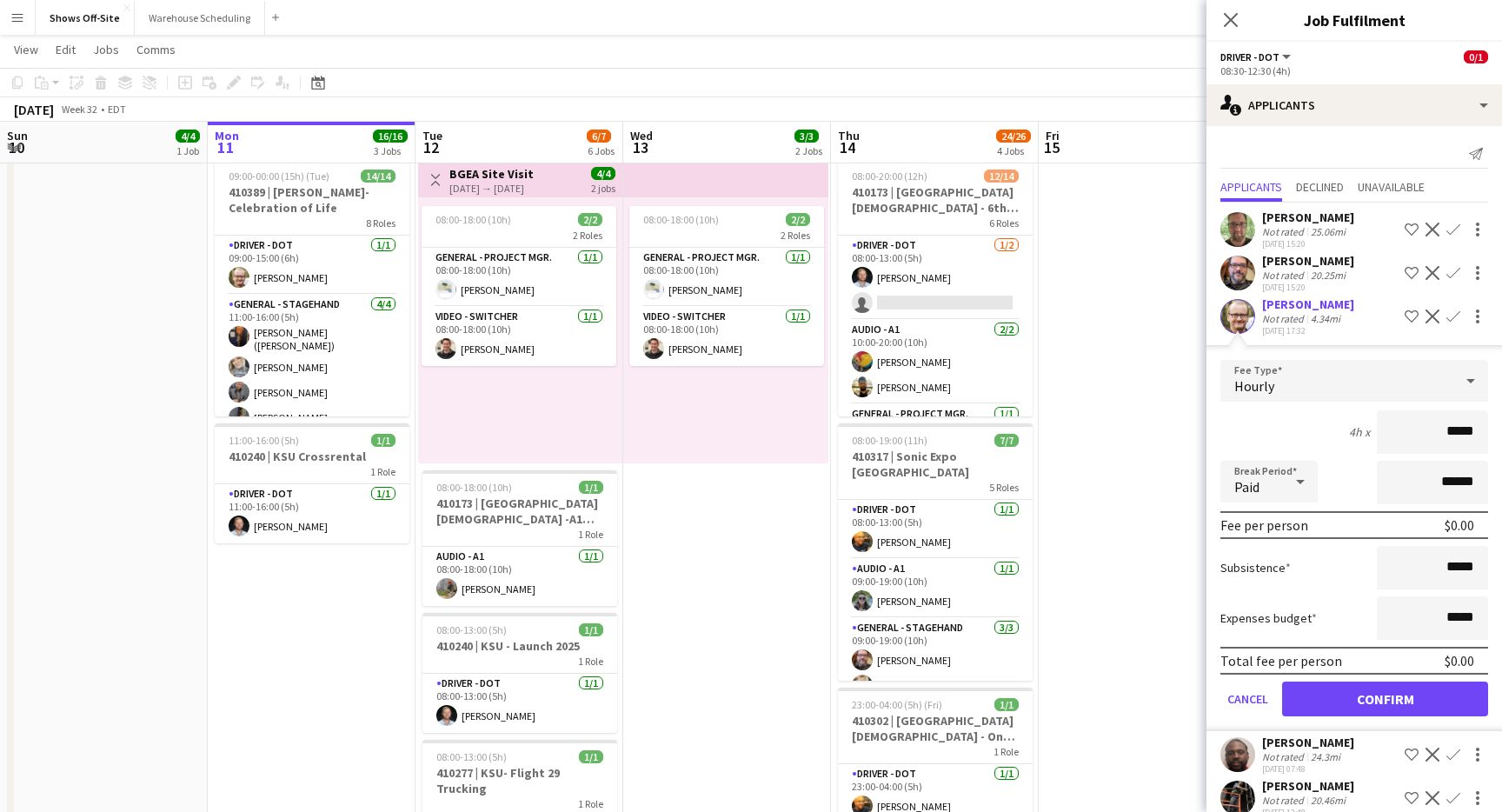
click at [734, 634] on app-date-cell "08:00-18:00 (10h) 1/1 1 Role Lighting - L1 1/1 08:00-18:00 (10h) Jake Wright 08…" at bounding box center [727, 457] width 208 height 1232
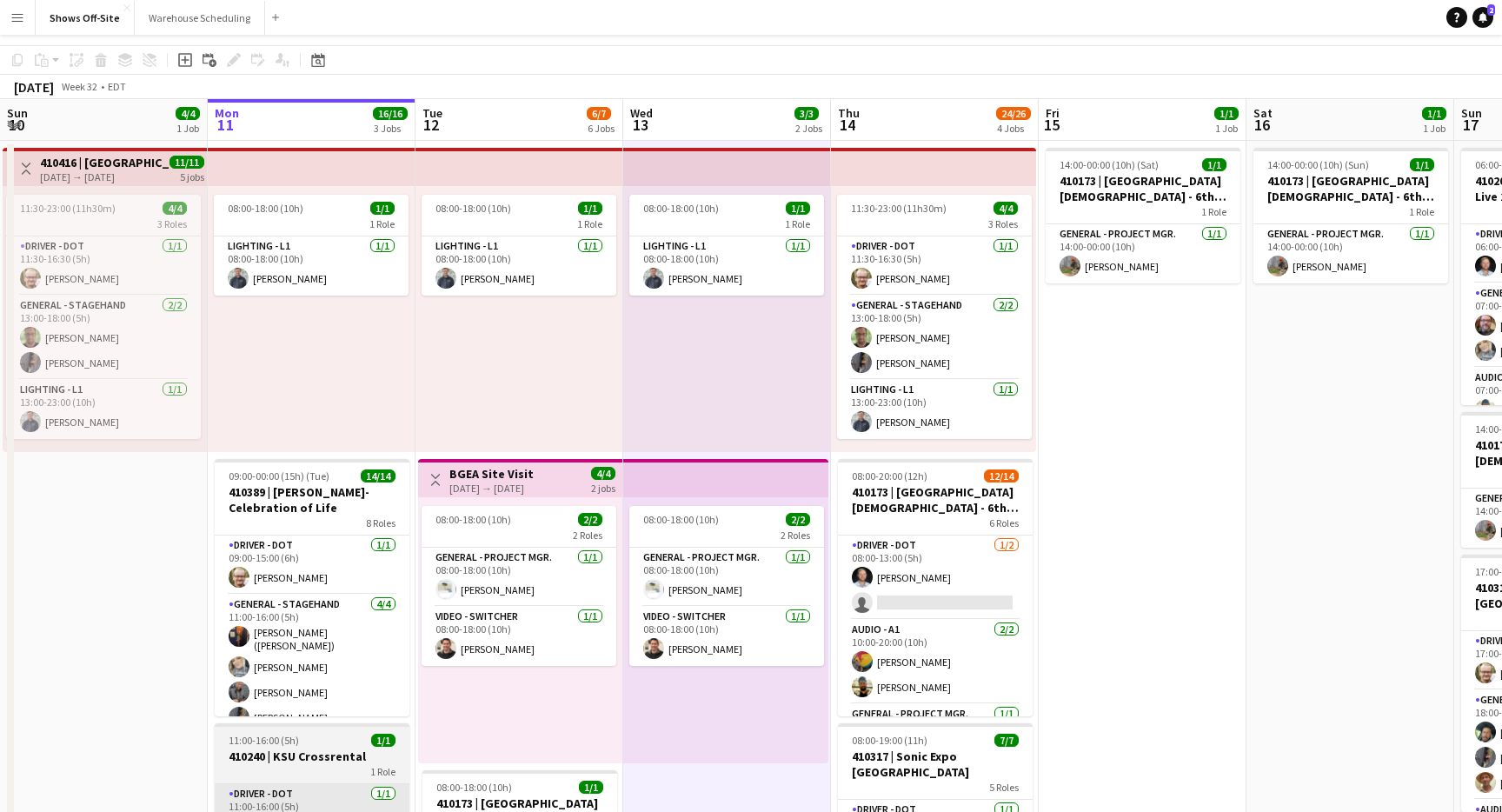
scroll to position [0, 0]
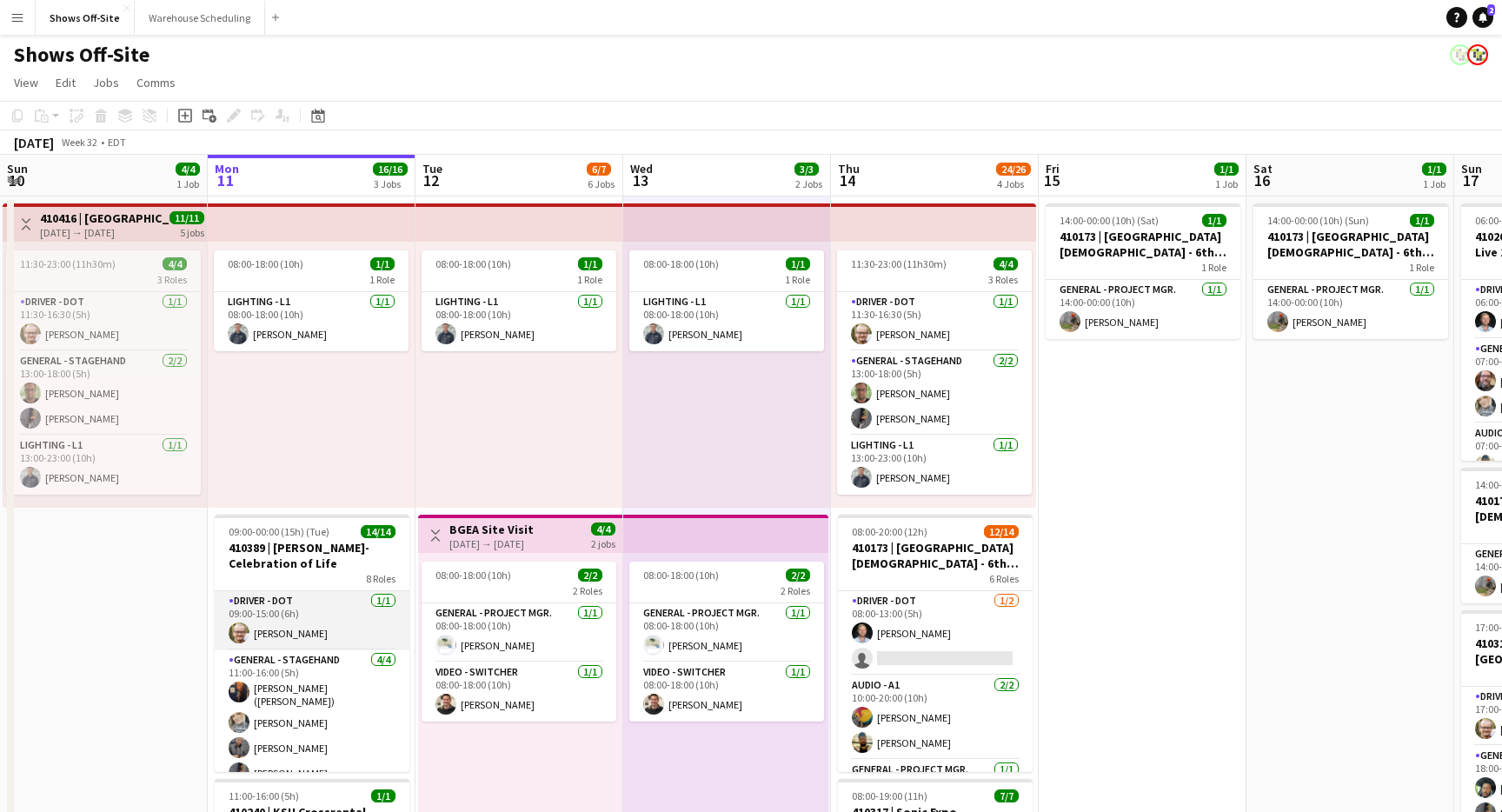
click at [286, 607] on app-card-role "Driver - DOT 1/1 09:00-15:00 (6h) Todd Olsen" at bounding box center [312, 621] width 195 height 59
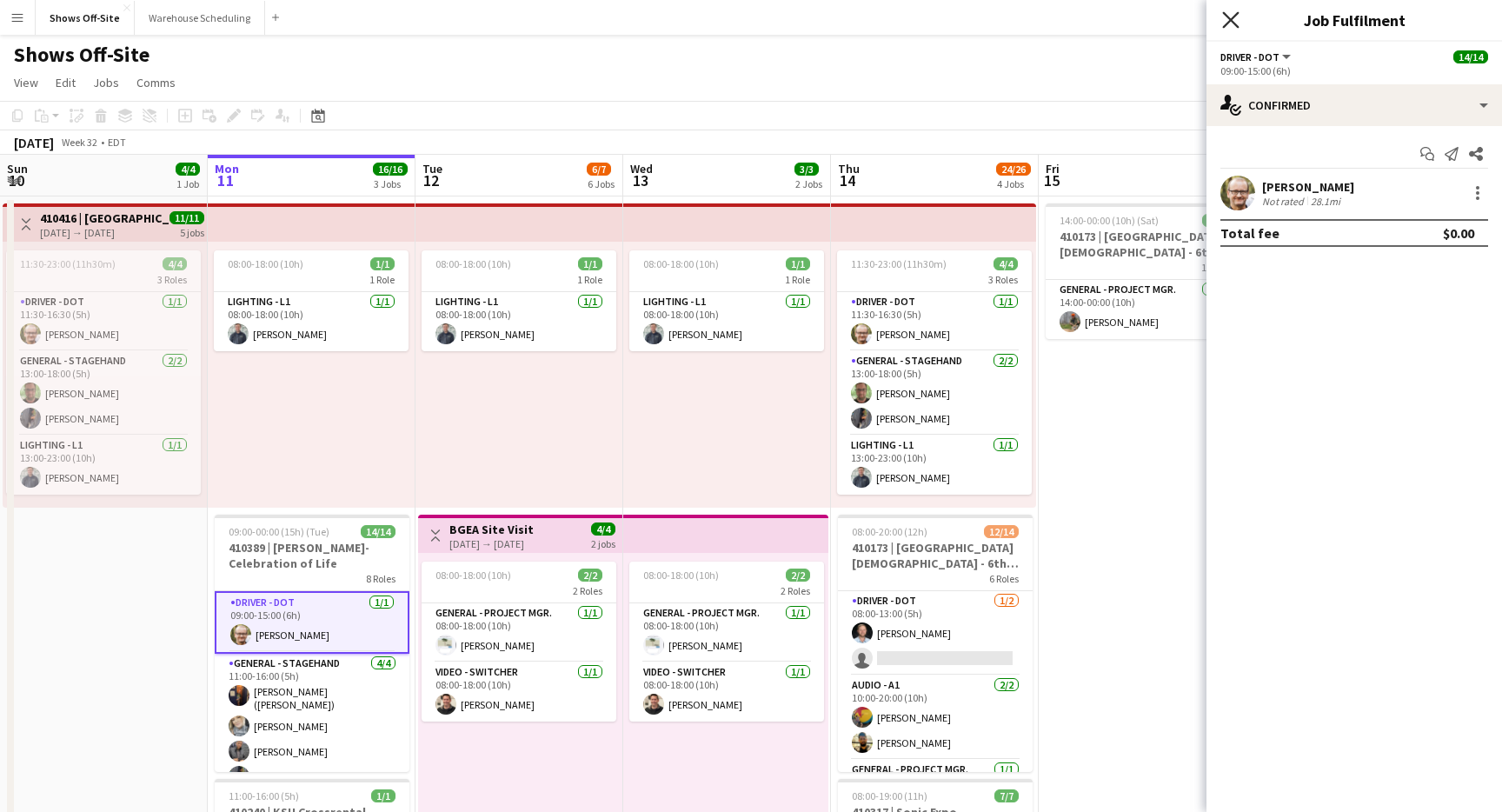
click at [1231, 21] on icon at bounding box center [1230, 19] width 17 height 17
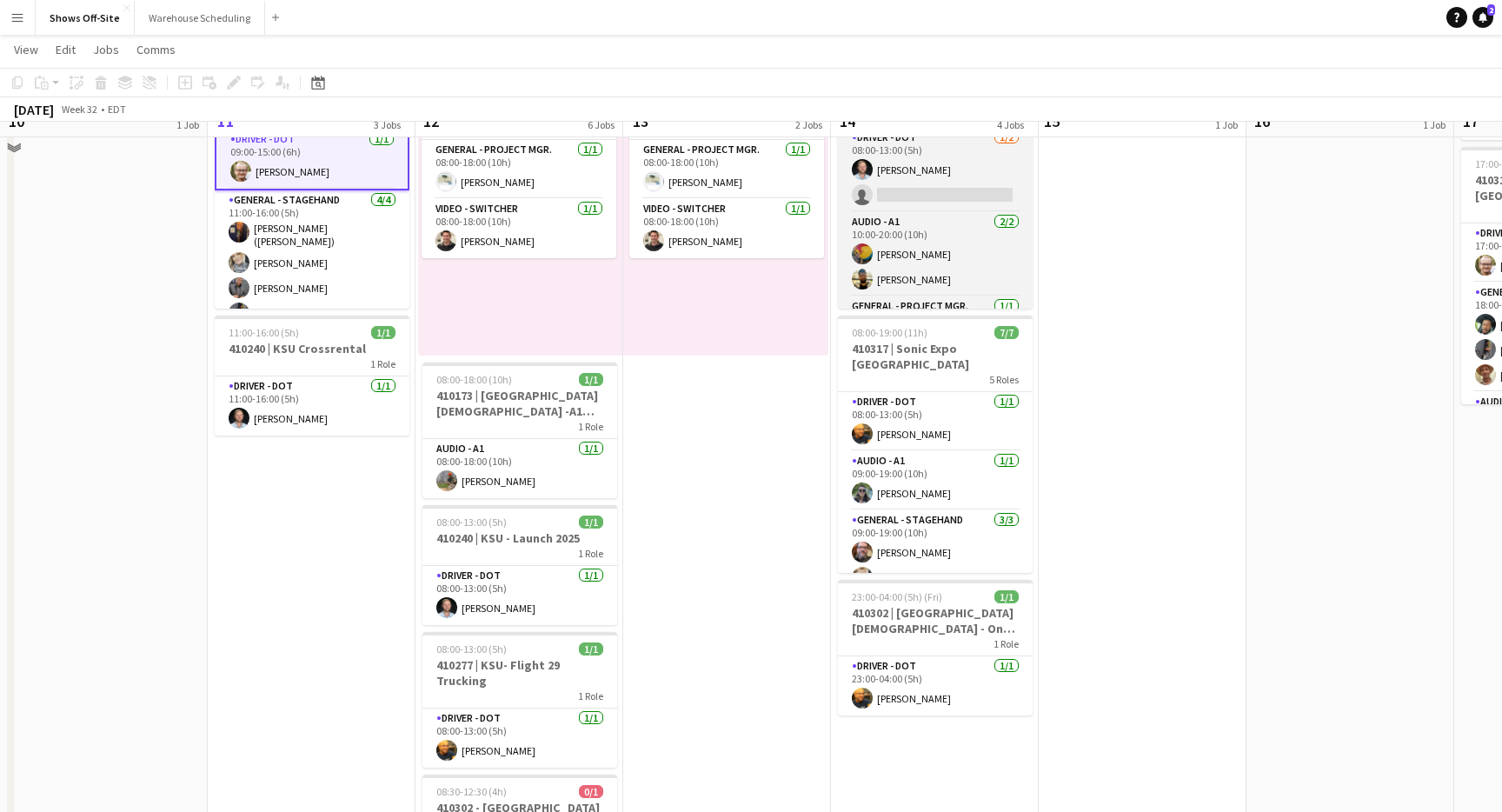
scroll to position [615, 0]
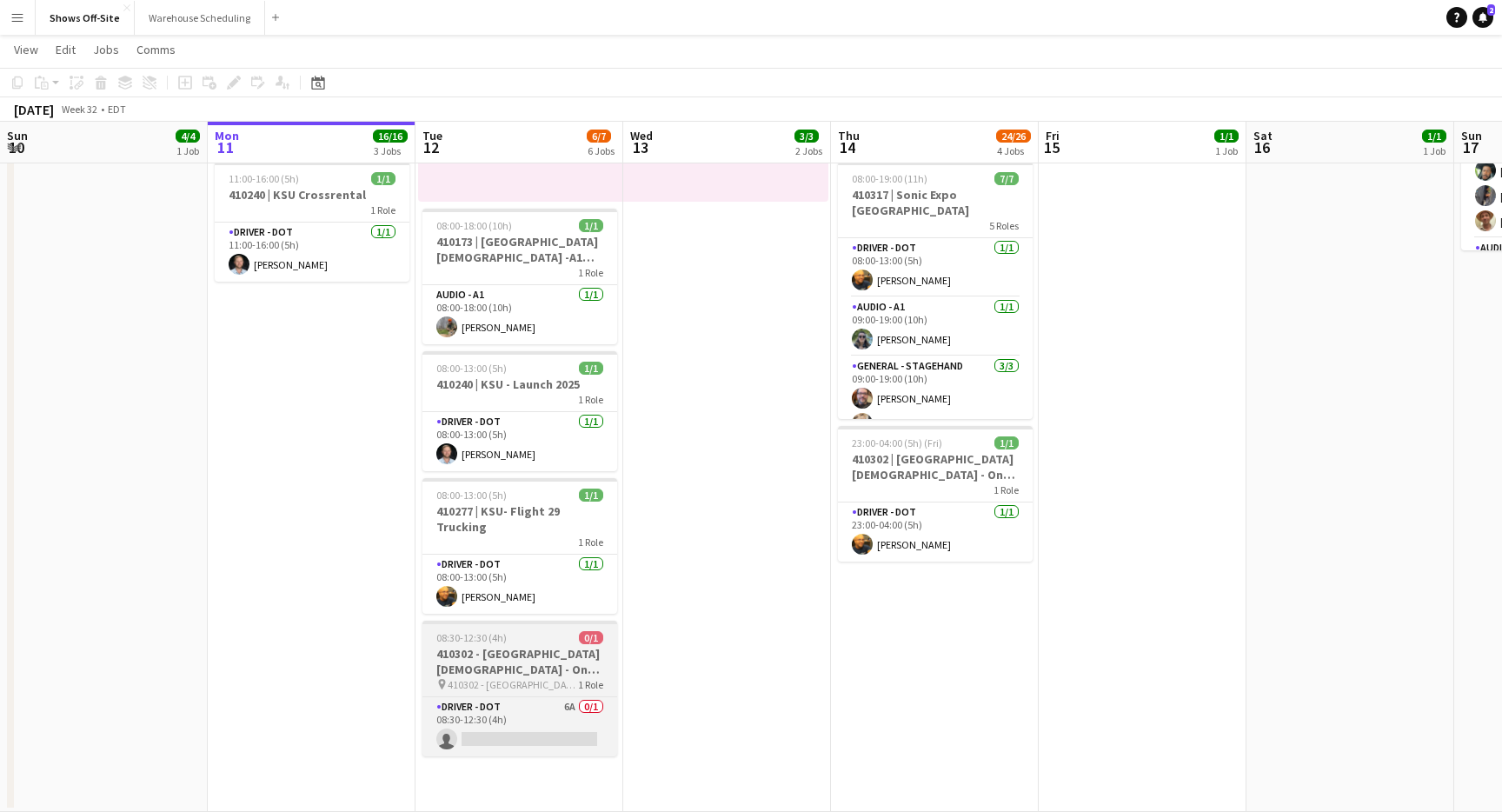
click at [559, 659] on h3 "410302 - [GEOGRAPHIC_DATA][DEMOGRAPHIC_DATA] - One Race Event" at bounding box center [519, 662] width 195 height 31
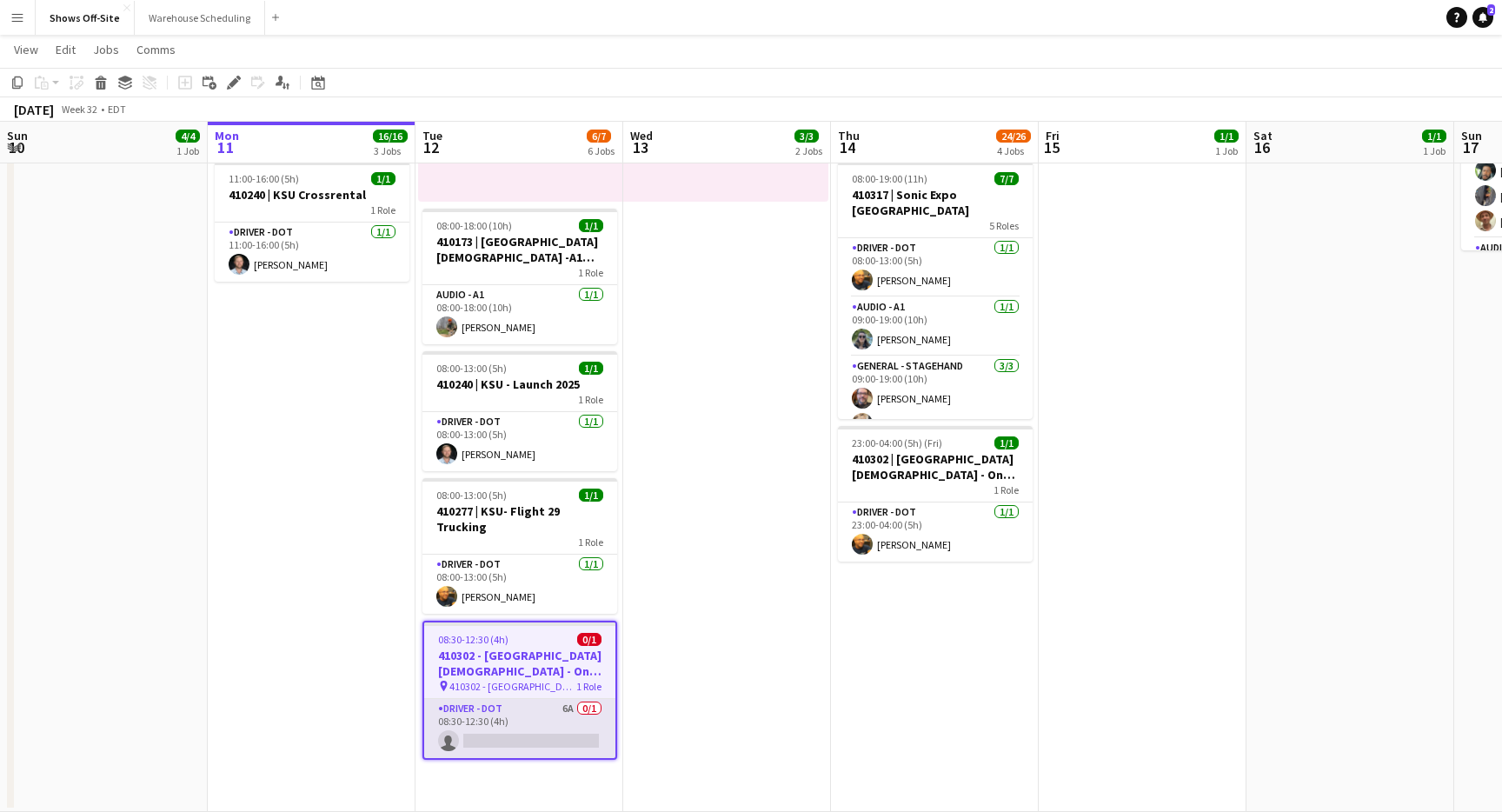
click at [510, 714] on app-card-role "Driver - DOT 6A 0/1 08:30-12:30 (4h) single-neutral-actions" at bounding box center [519, 729] width 191 height 59
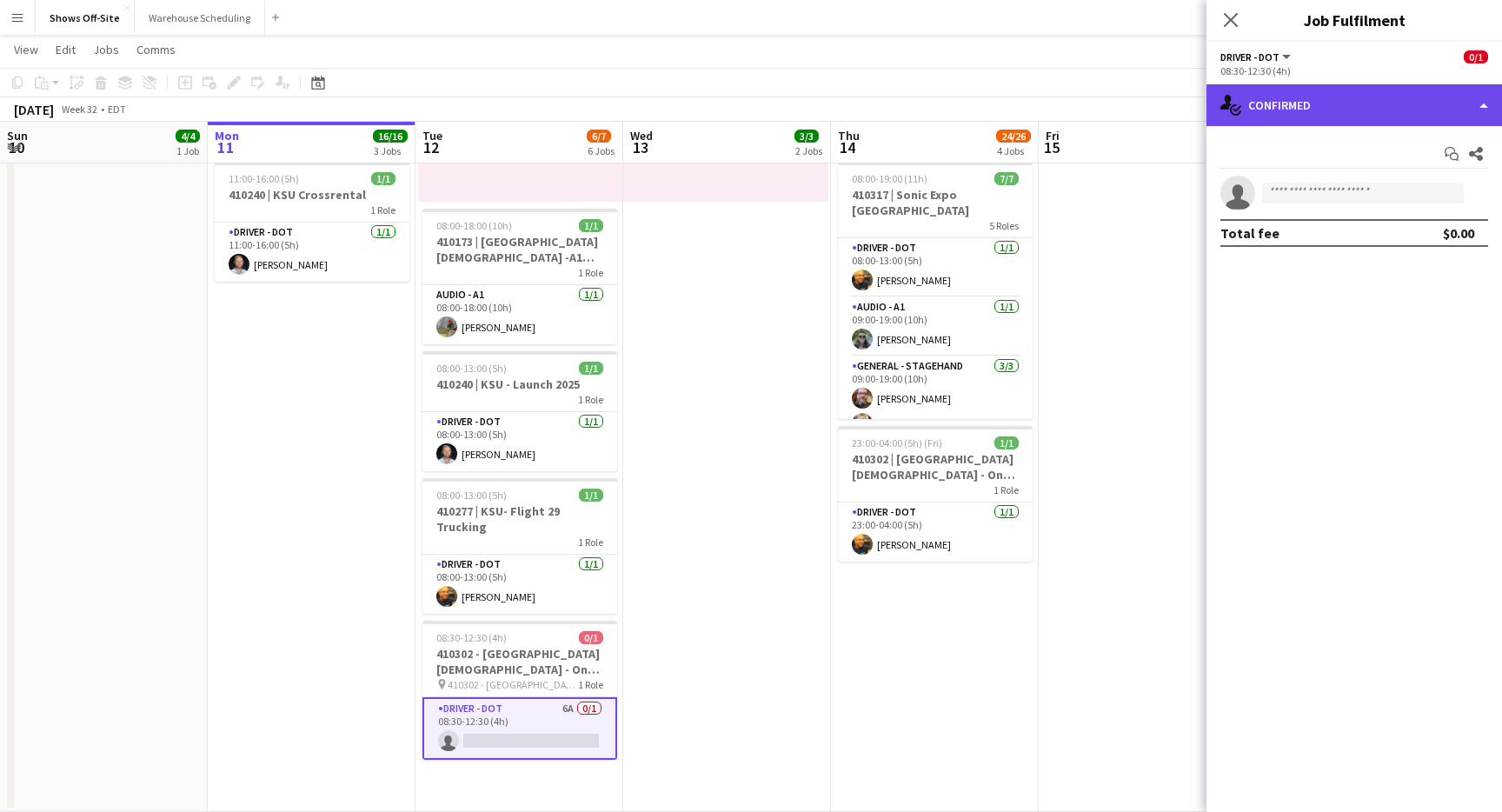
click at [1483, 99] on div "single-neutral-actions-check-2 Confirmed" at bounding box center [1354, 105] width 296 height 42
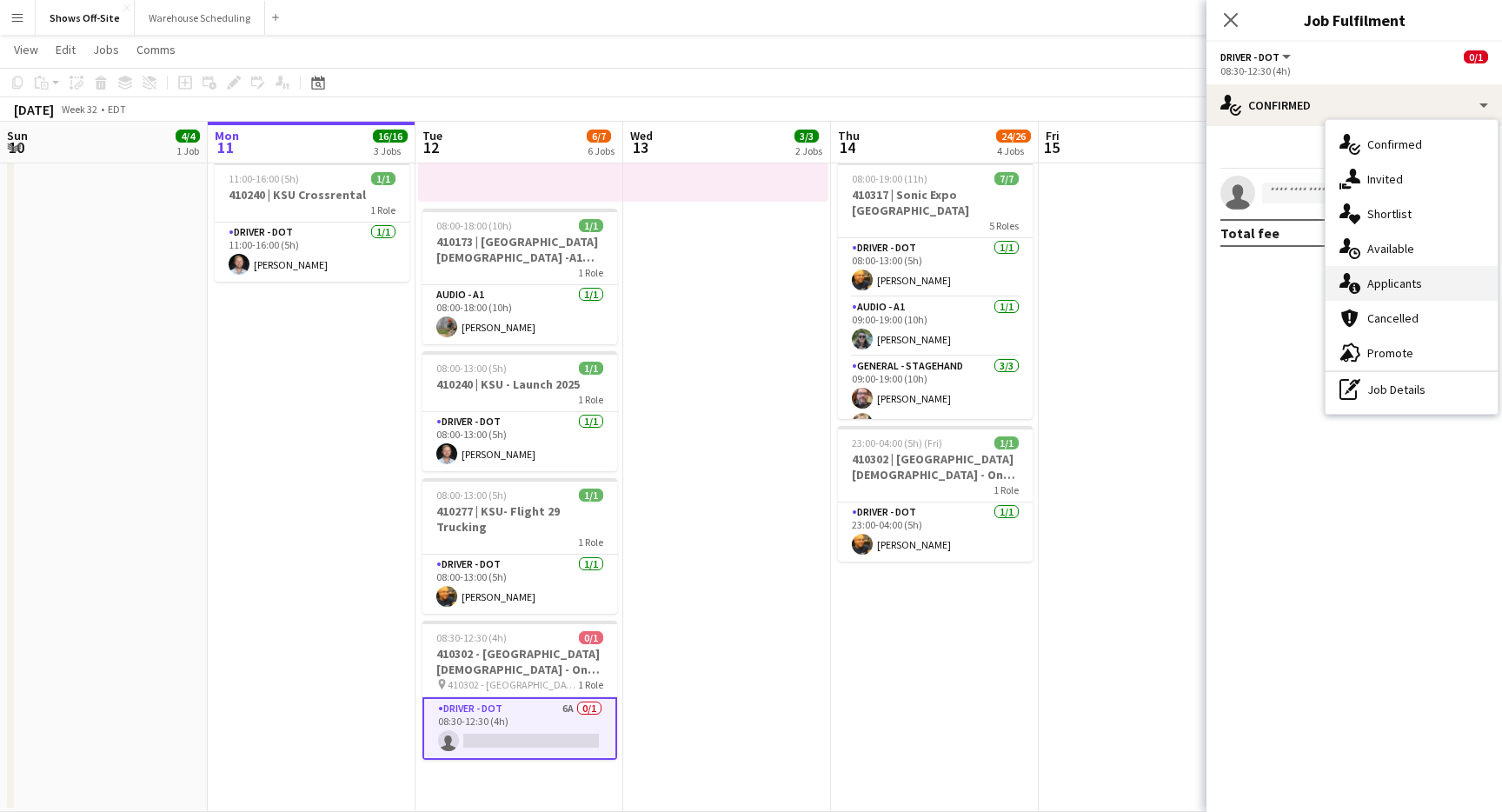
click at [1388, 282] on div "single-neutral-actions-information Applicants" at bounding box center [1412, 283] width 172 height 35
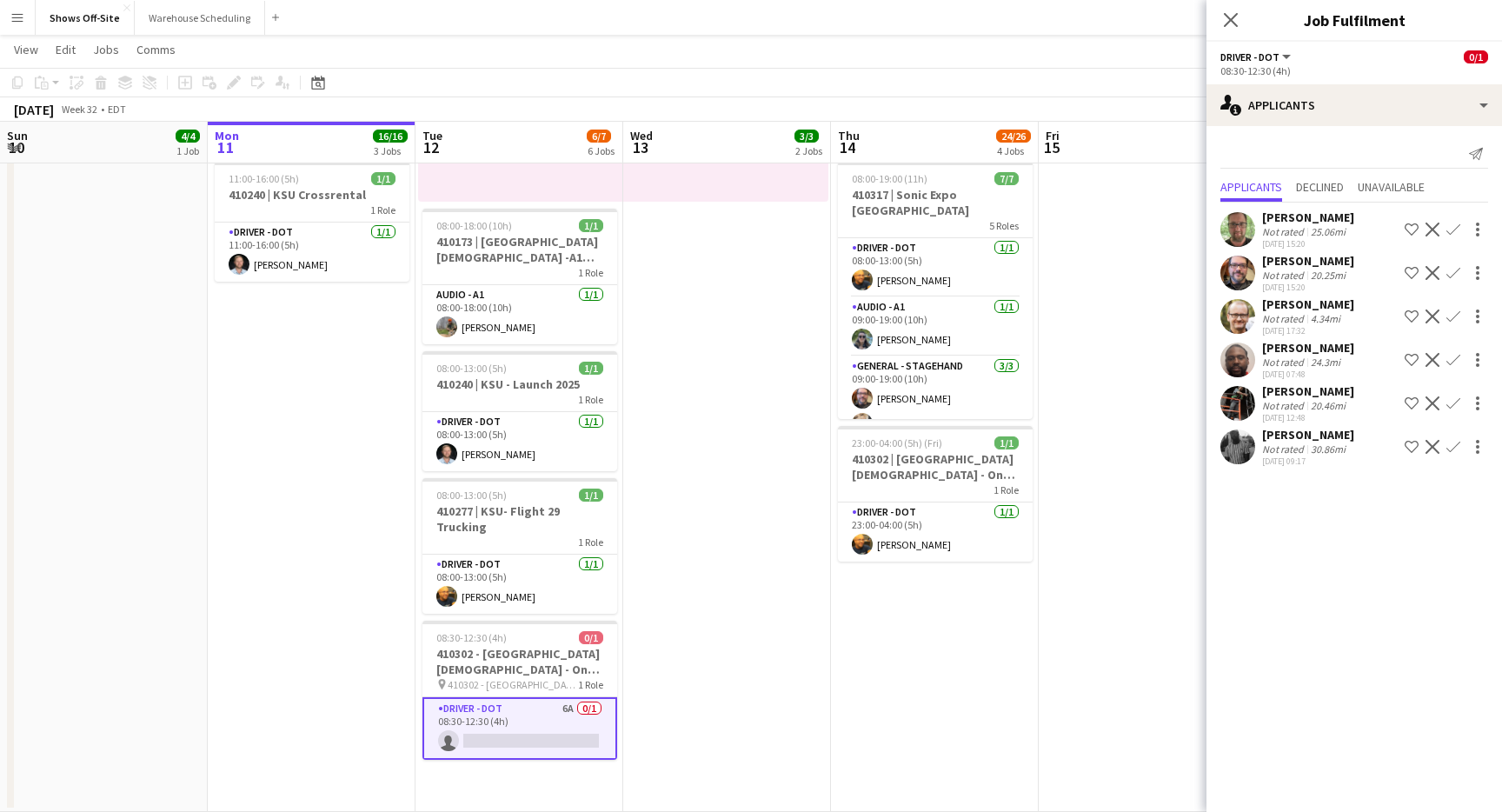
click at [1456, 319] on app-icon "Confirm" at bounding box center [1454, 316] width 14 height 14
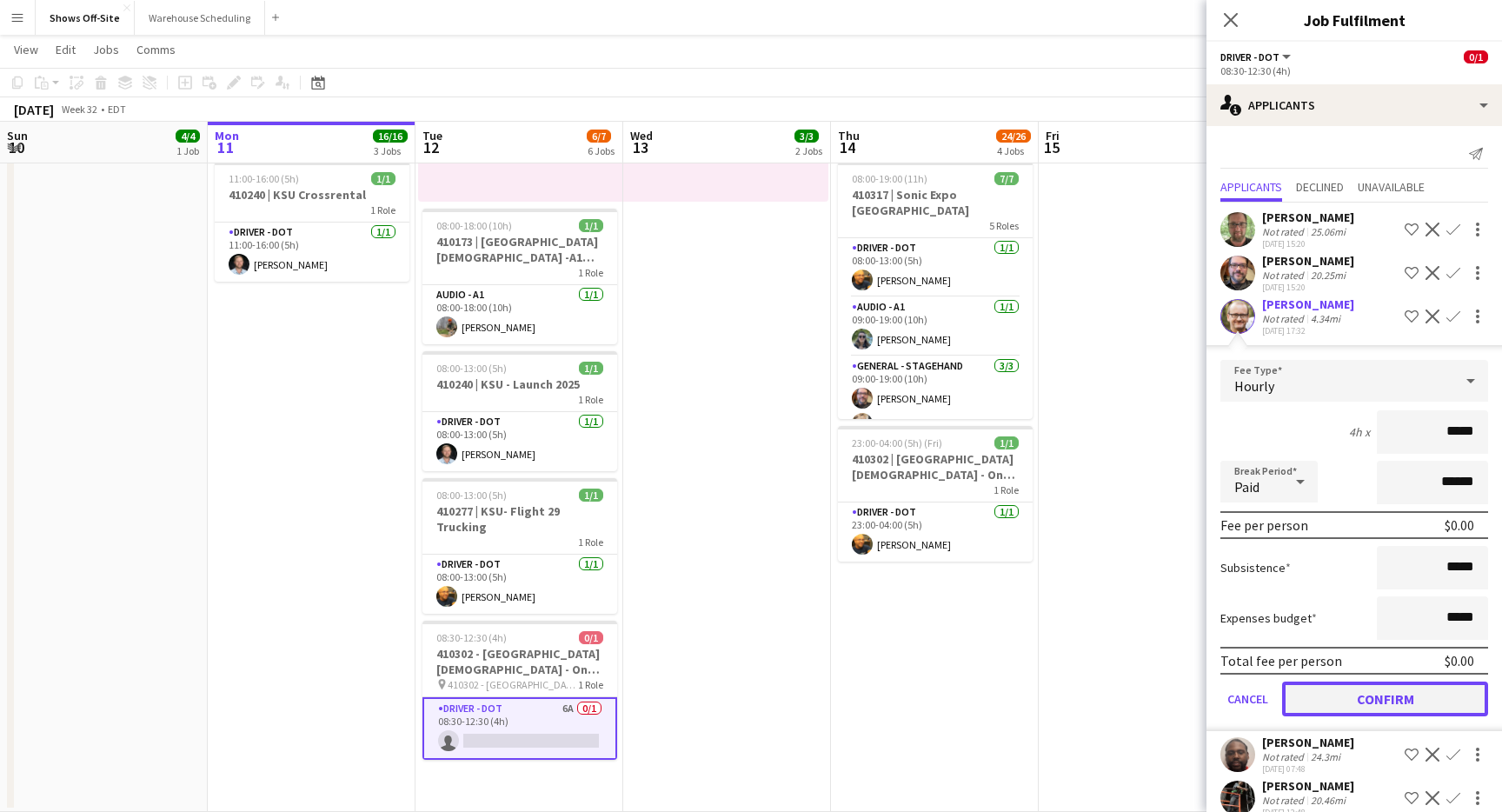
click at [1441, 694] on button "Confirm" at bounding box center [1386, 699] width 206 height 35
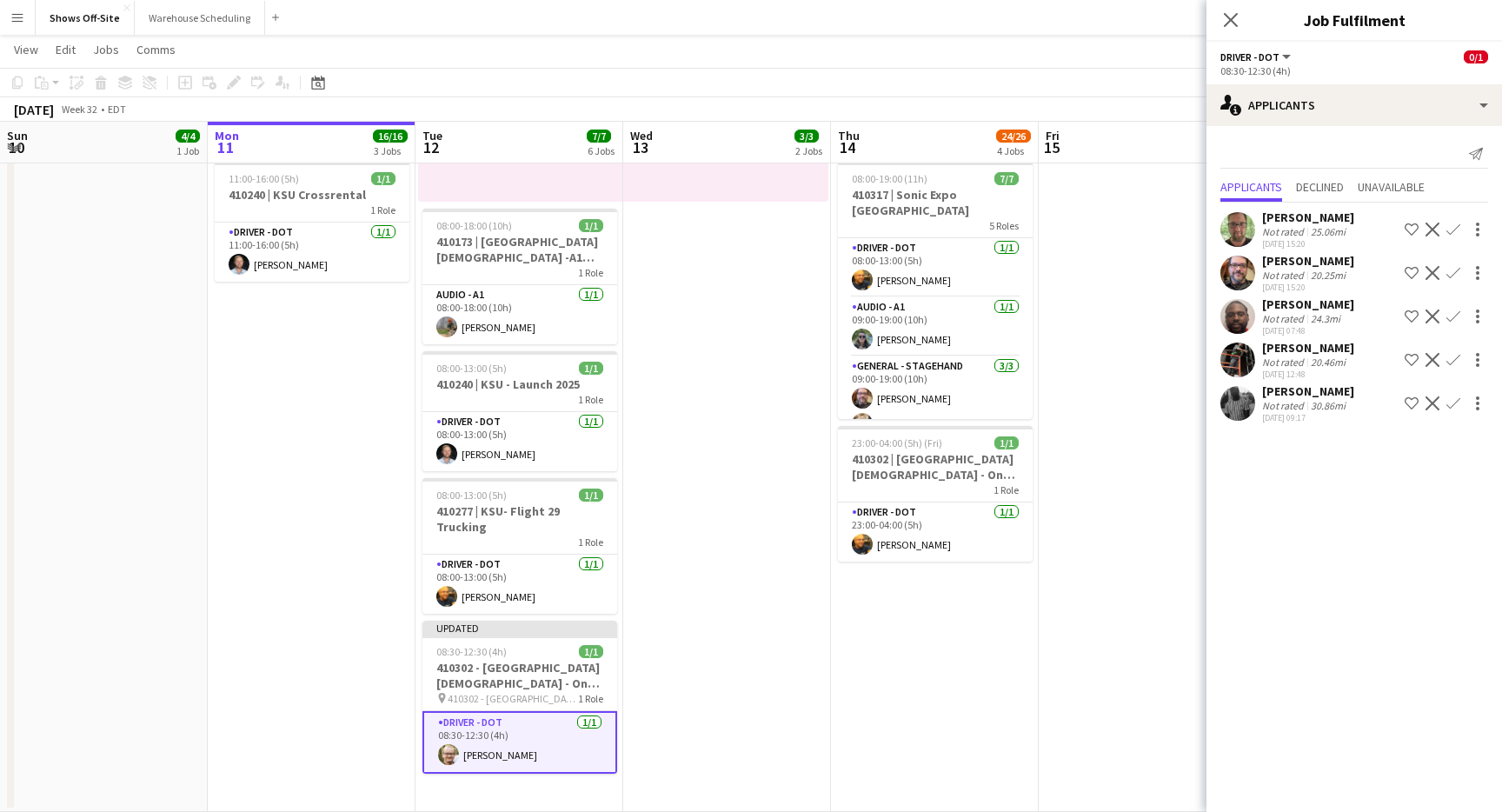
click at [734, 658] on app-date-cell "08:00-18:00 (10h) 1/1 1 Role Lighting - L1 1/1 08:00-18:00 (10h) Jake Wright 08…" at bounding box center [727, 196] width 208 height 1232
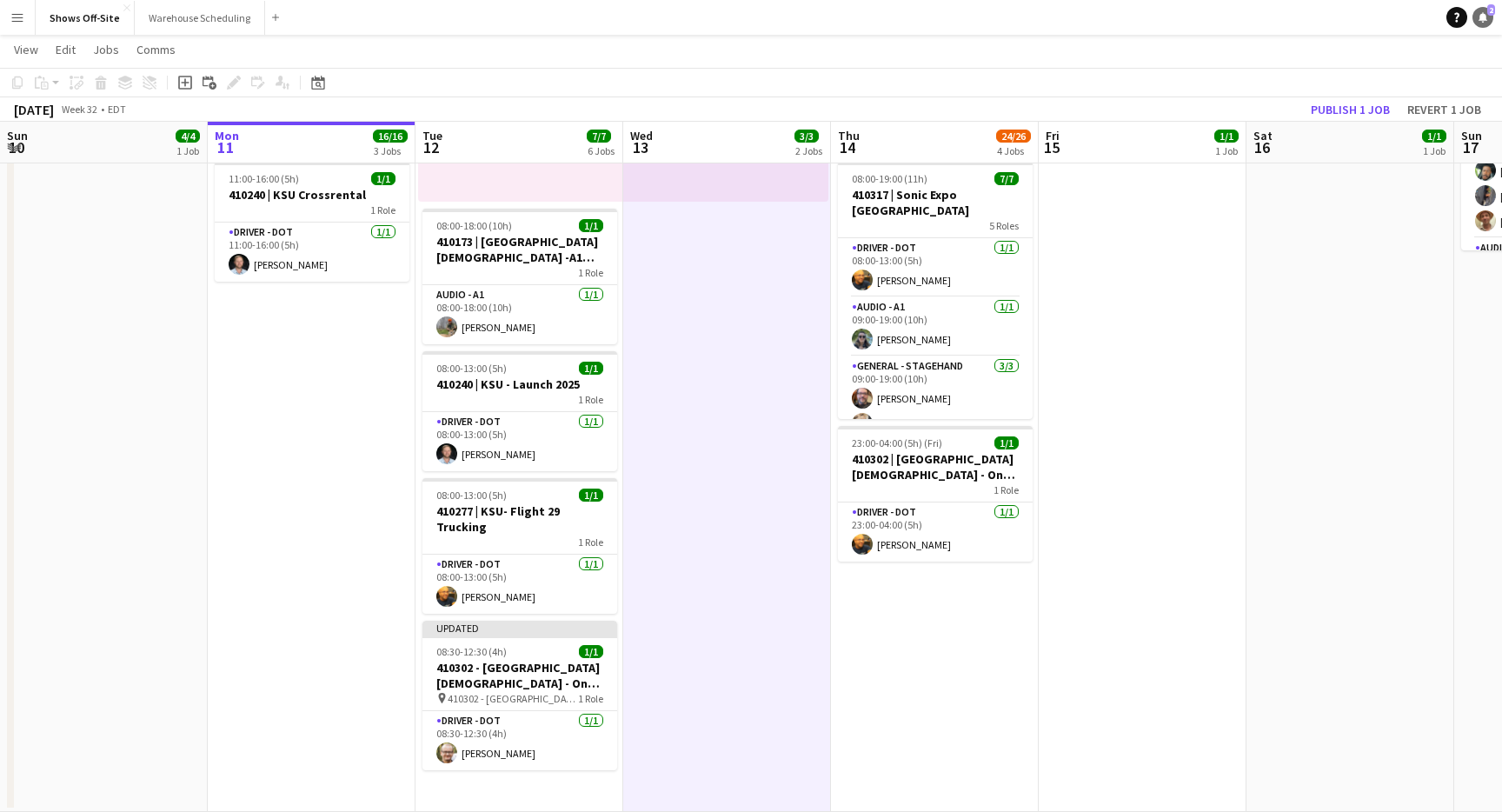
click at [1477, 22] on link "Notifications 2" at bounding box center [1484, 17] width 21 height 21
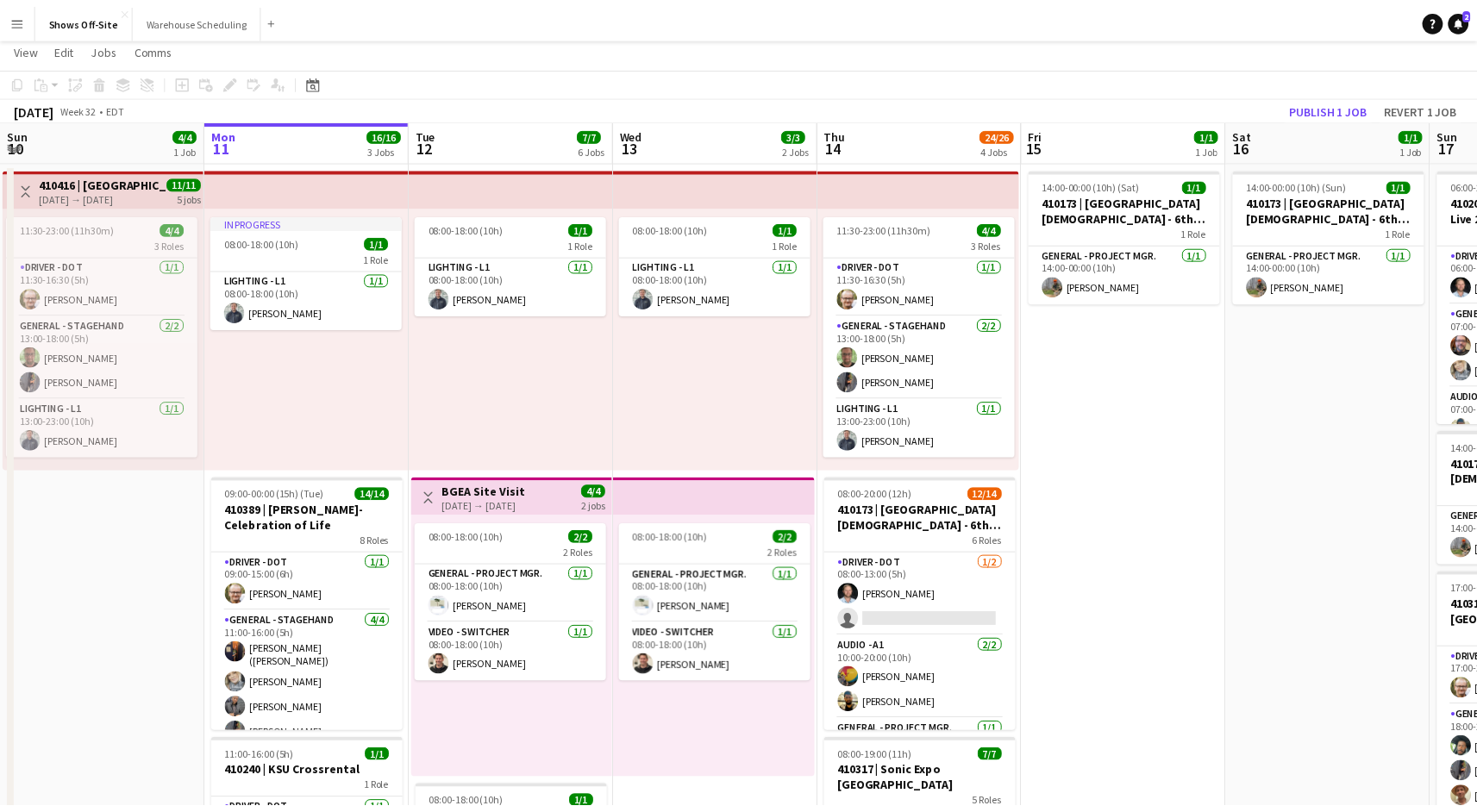
scroll to position [25, 0]
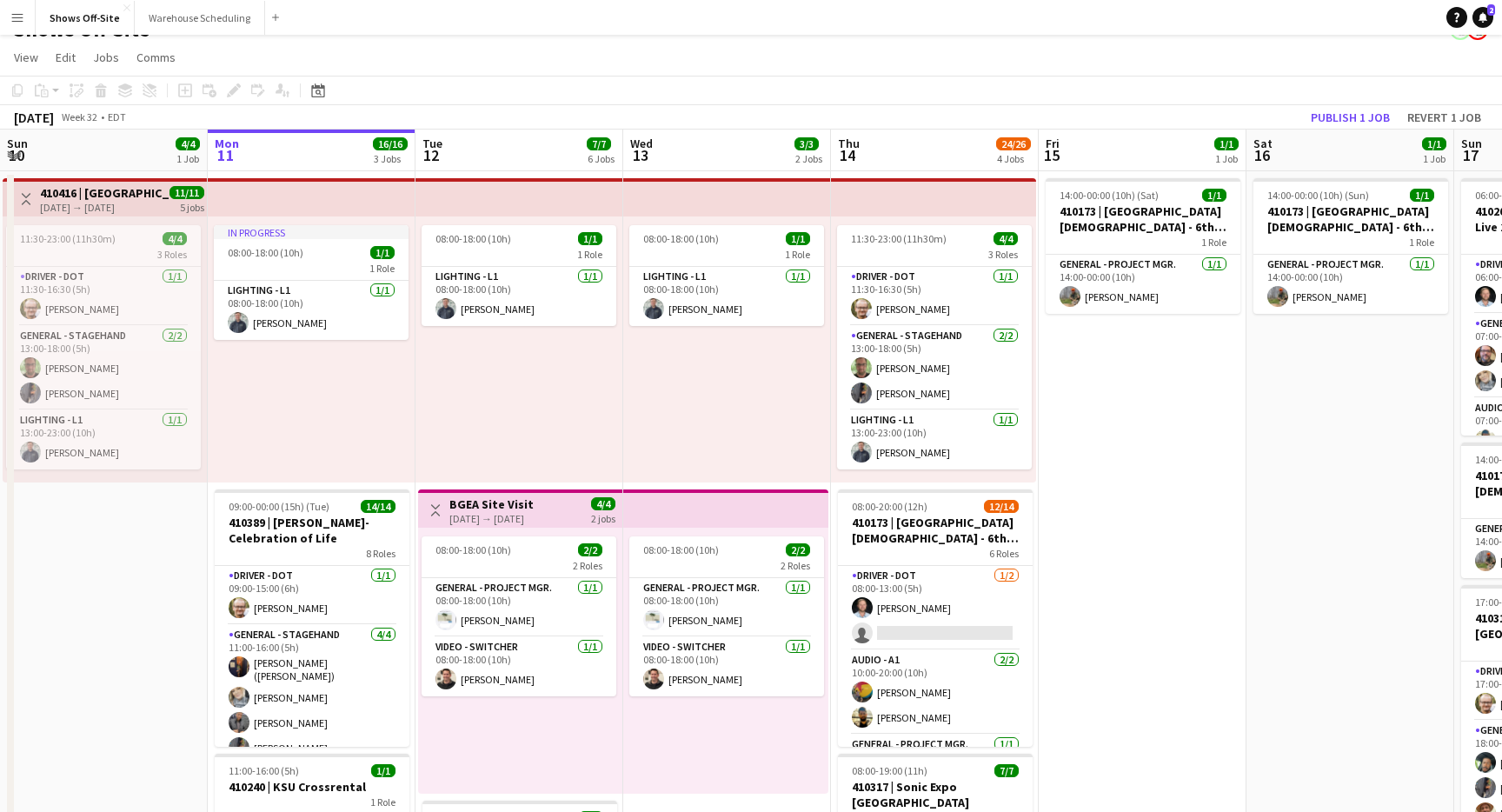
click at [402, 51] on app-page-menu "View Day view expanded Day view collapsed Month view Date picker Jump to [DATE]…" at bounding box center [751, 59] width 1502 height 33
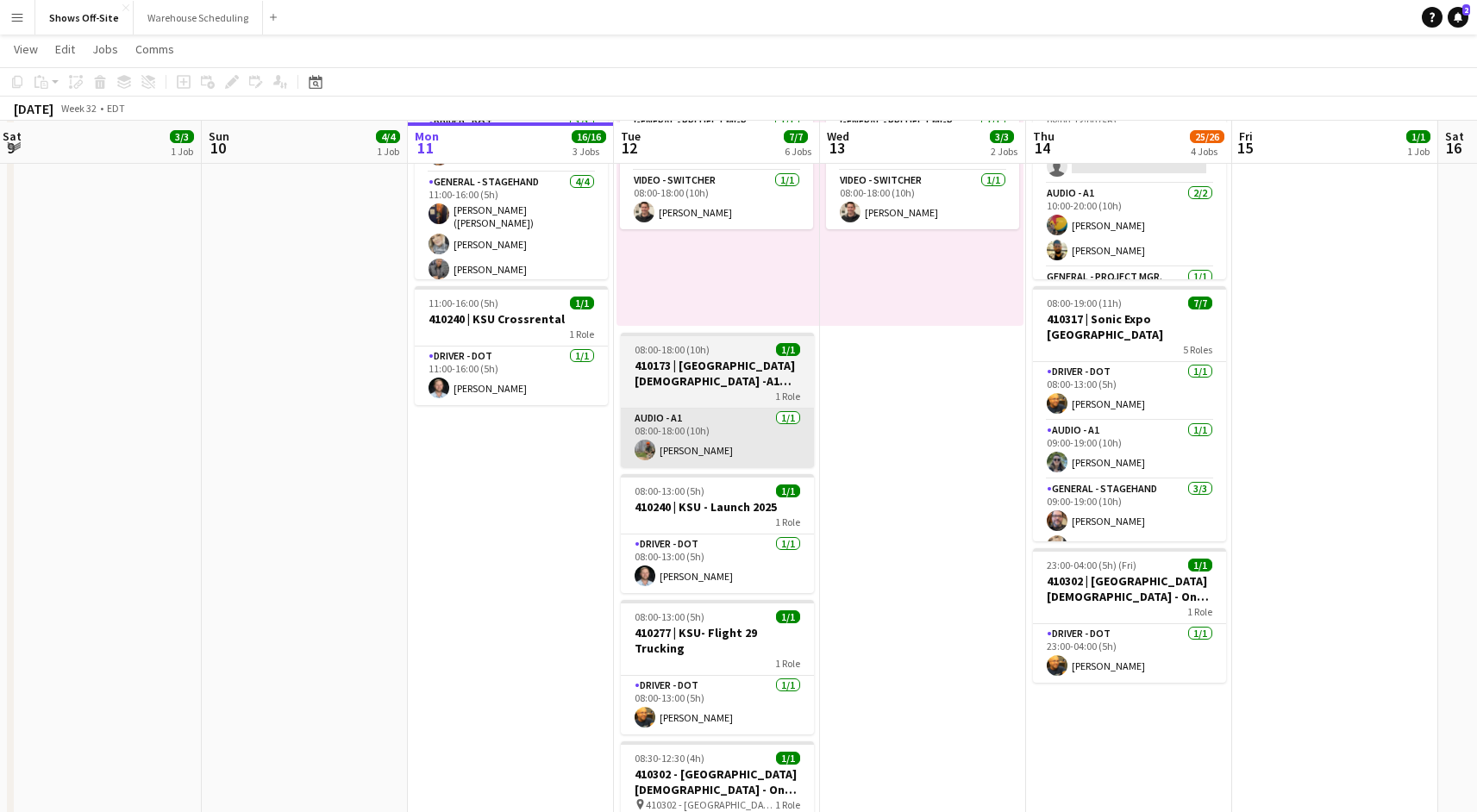
scroll to position [464, 0]
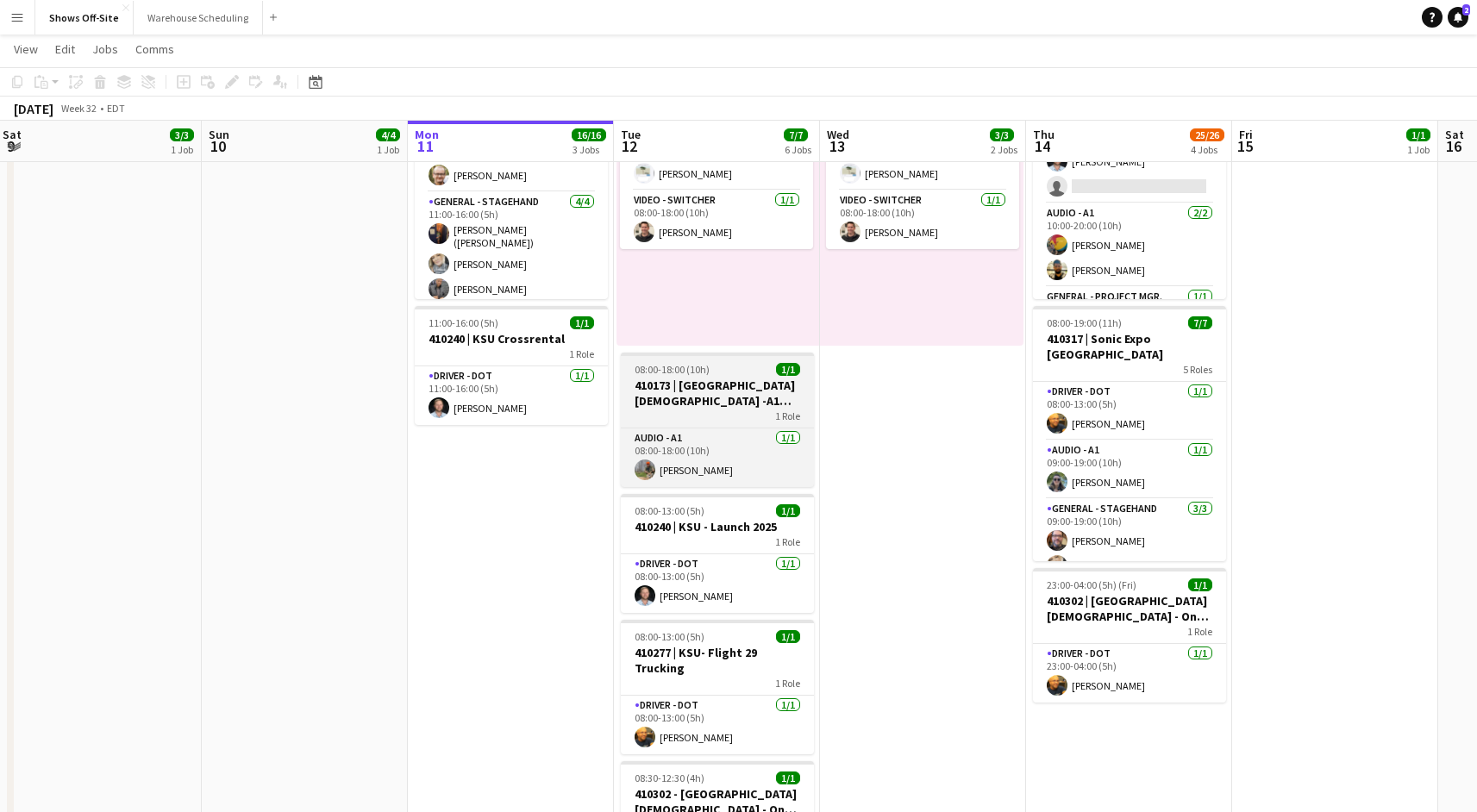
click at [730, 390] on h3 "410173 | [GEOGRAPHIC_DATA][DEMOGRAPHIC_DATA] -A1 Prep Day" at bounding box center [717, 393] width 193 height 31
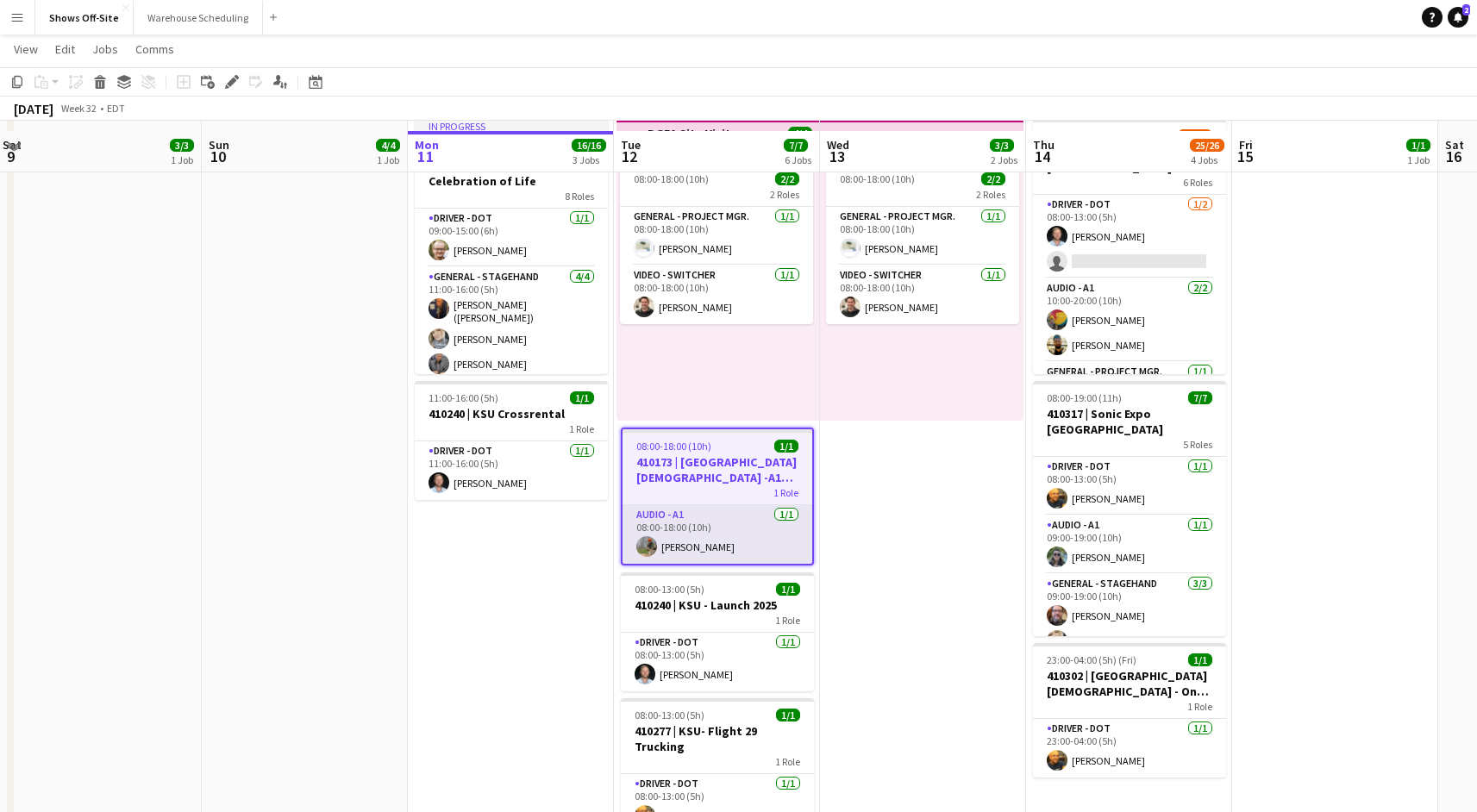
scroll to position [374, 0]
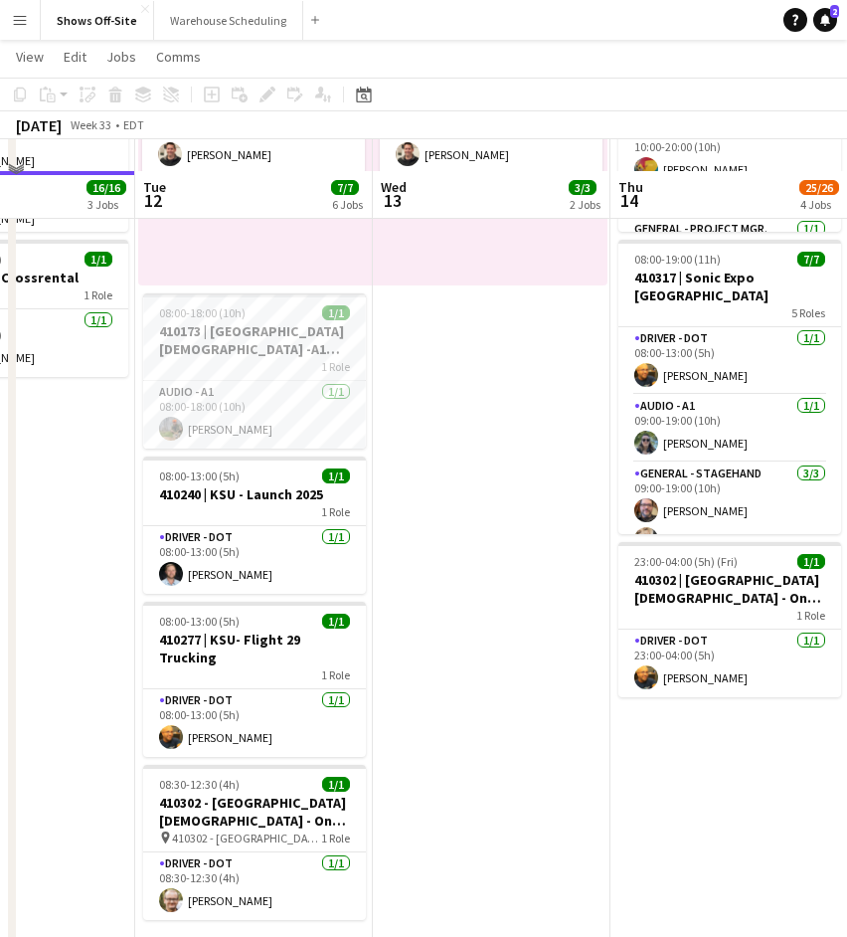
scroll to position [696, 0]
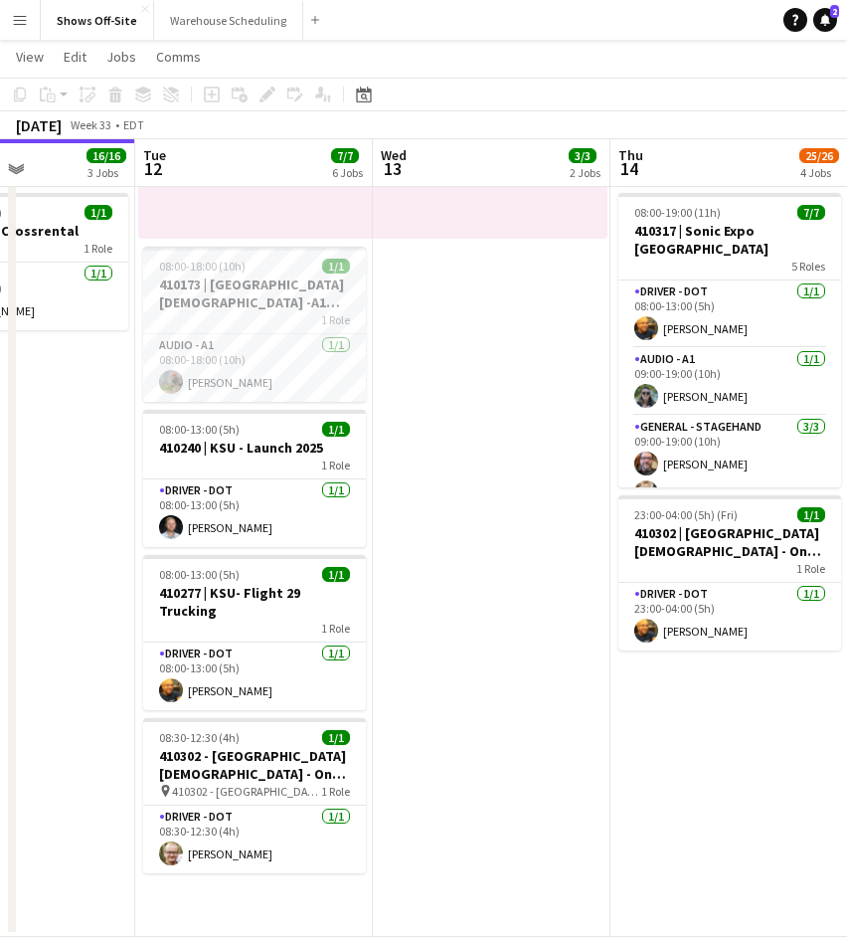
click at [100, 673] on app-date-cell "Toggle View 410416 | Westminster Christian School - SharpTop Cove Camp 08-10-20…" at bounding box center [17, 232] width 238 height 1410
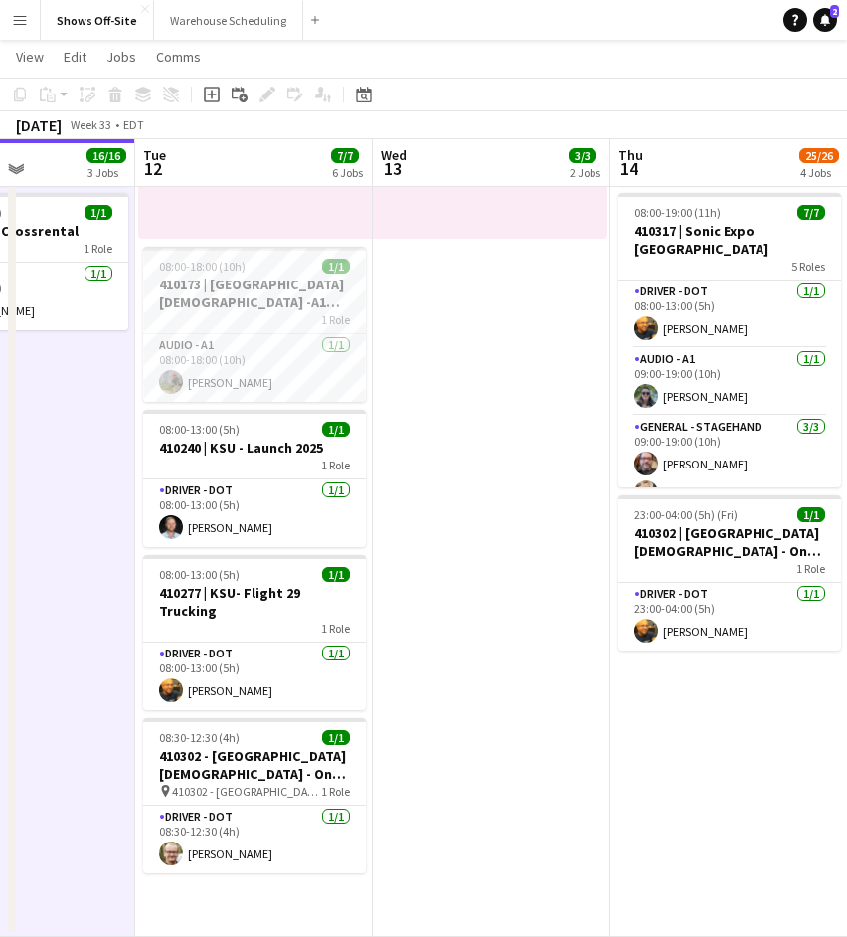
click at [507, 644] on app-date-cell "08:00-18:00 (10h) 1/1 1 Role Lighting - L1 1/1 08:00-18:00 (10h) Jake Wright 08…" at bounding box center [492, 232] width 238 height 1410
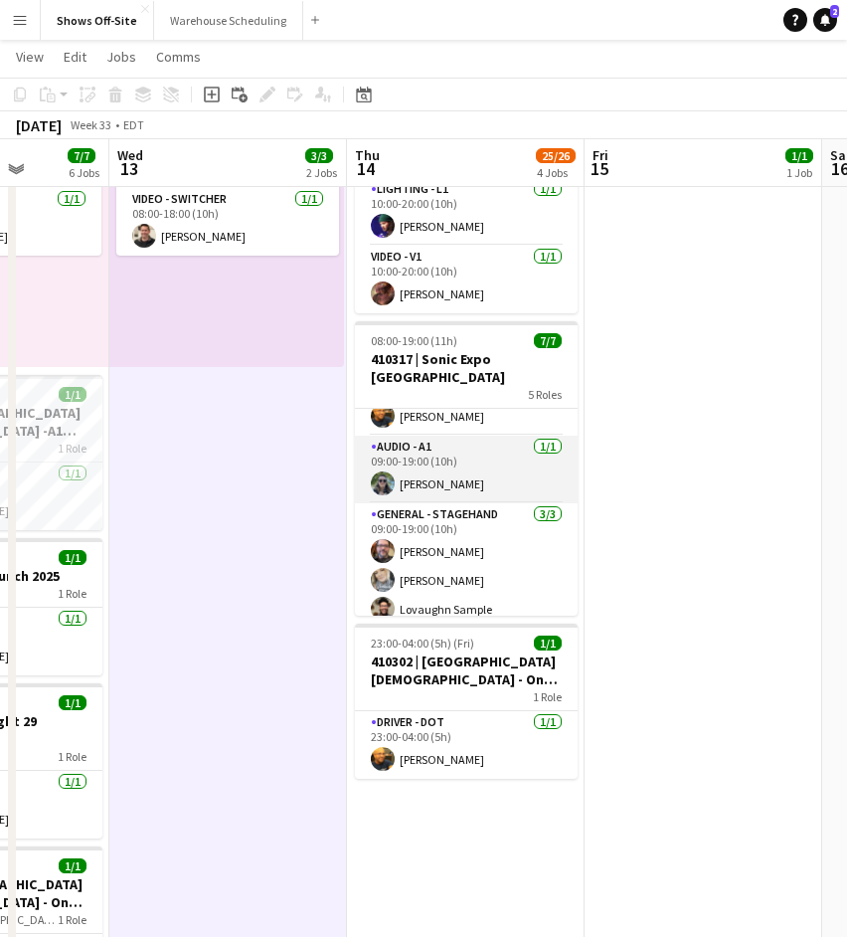
scroll to position [0, 0]
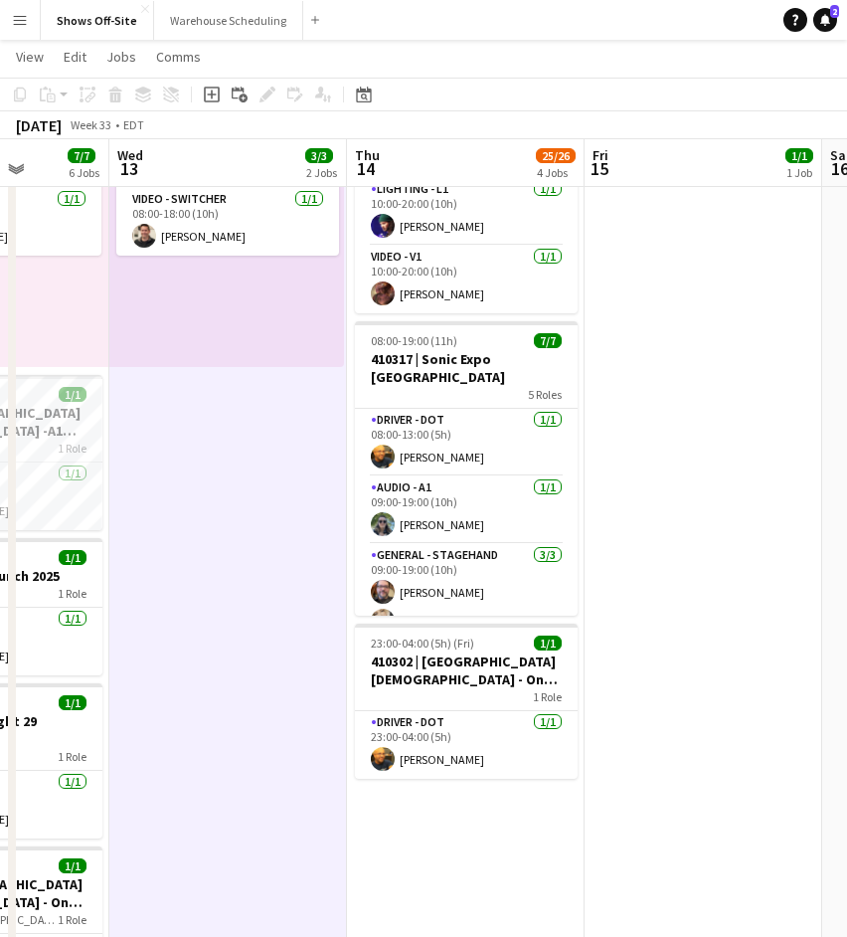
click at [215, 485] on app-date-cell "08:00-18:00 (10h) 1/1 1 Role Lighting - L1 1/1 08:00-18:00 (10h) Jake Wright 08…" at bounding box center [228, 360] width 238 height 1410
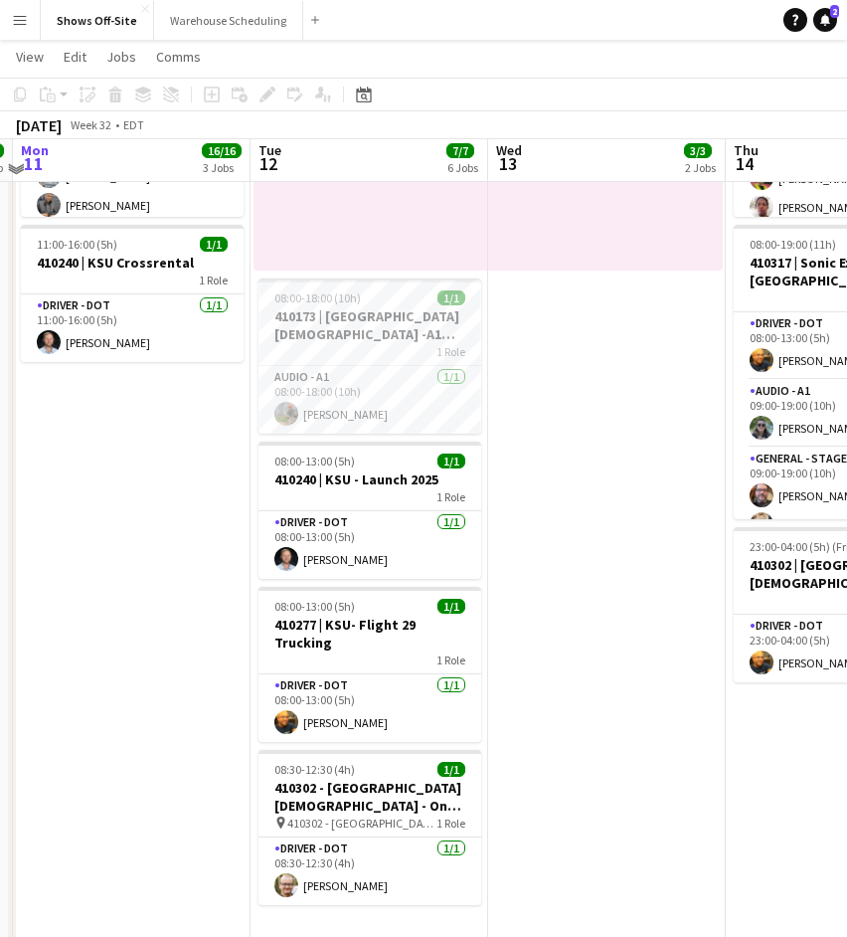
scroll to position [688, 0]
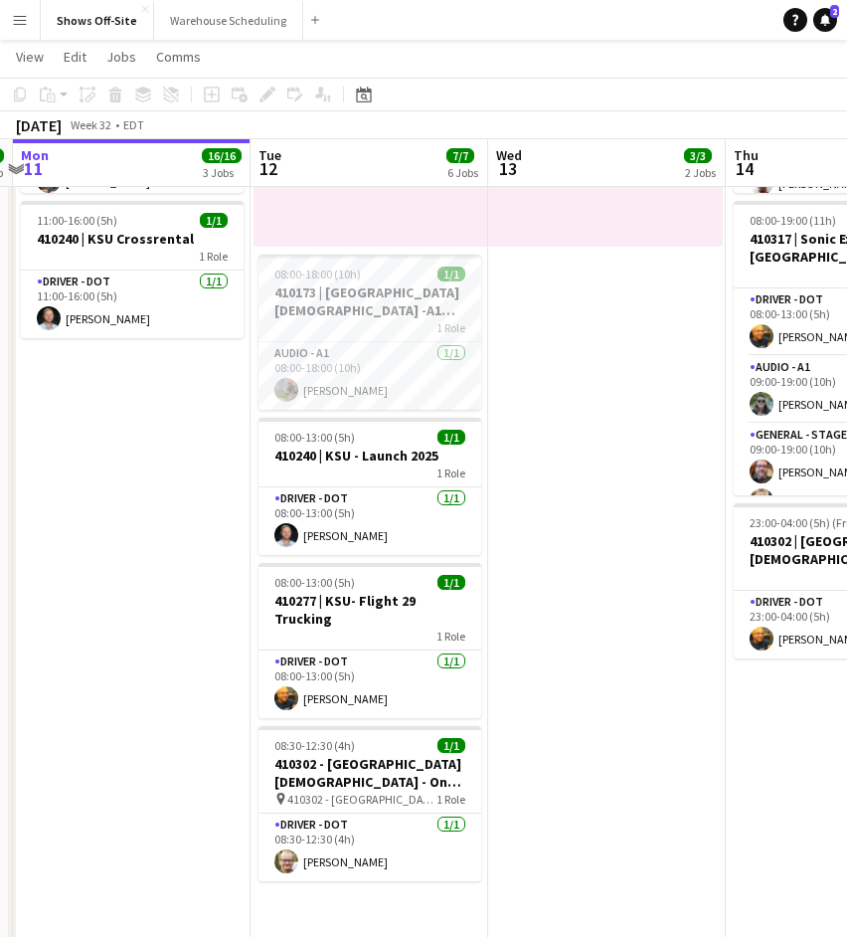
click at [203, 535] on app-date-cell "In progress 08:00-18:00 (10h) 1/1 1 Role Lighting - L1 1/1 08:00-18:00 (10h) Ja…" at bounding box center [132, 240] width 238 height 1410
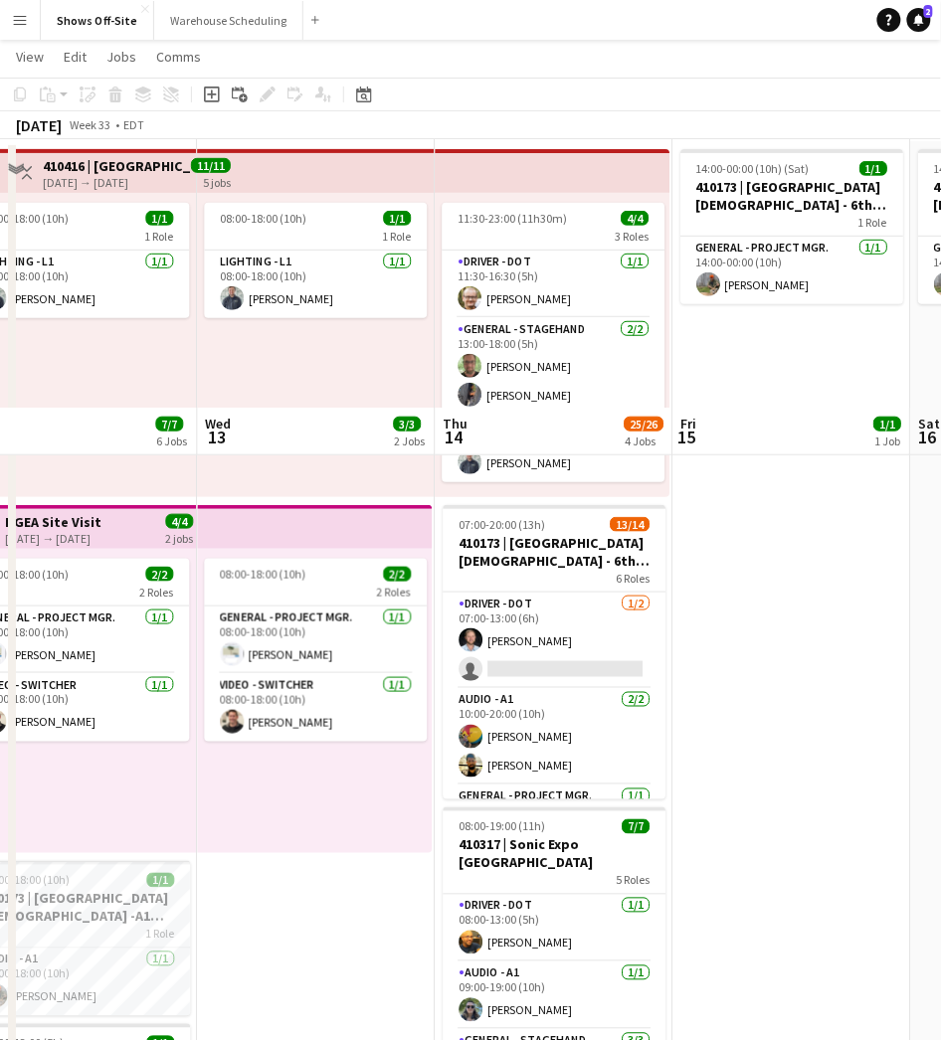
scroll to position [0, 0]
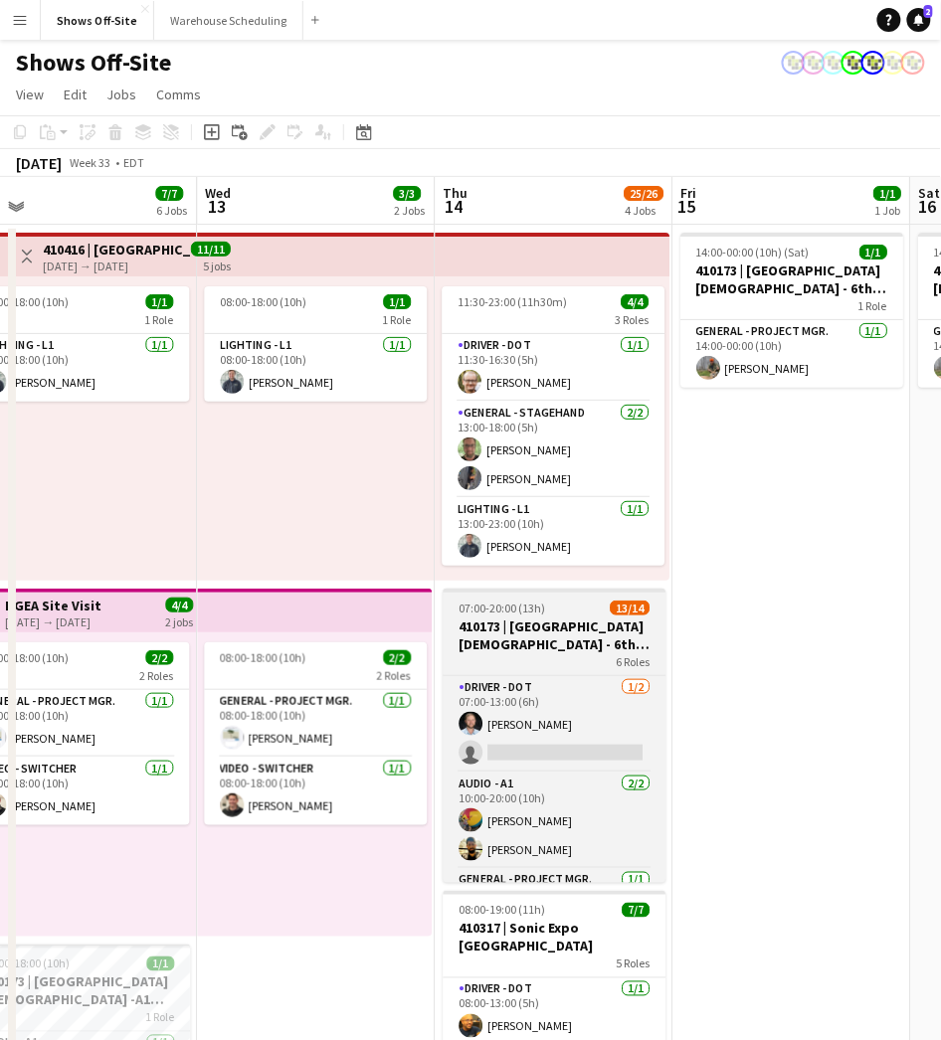
click at [570, 634] on h3 "410173 | [GEOGRAPHIC_DATA][DEMOGRAPHIC_DATA] - 6th Grade Fall Camp FFA 2025" at bounding box center [554, 636] width 223 height 36
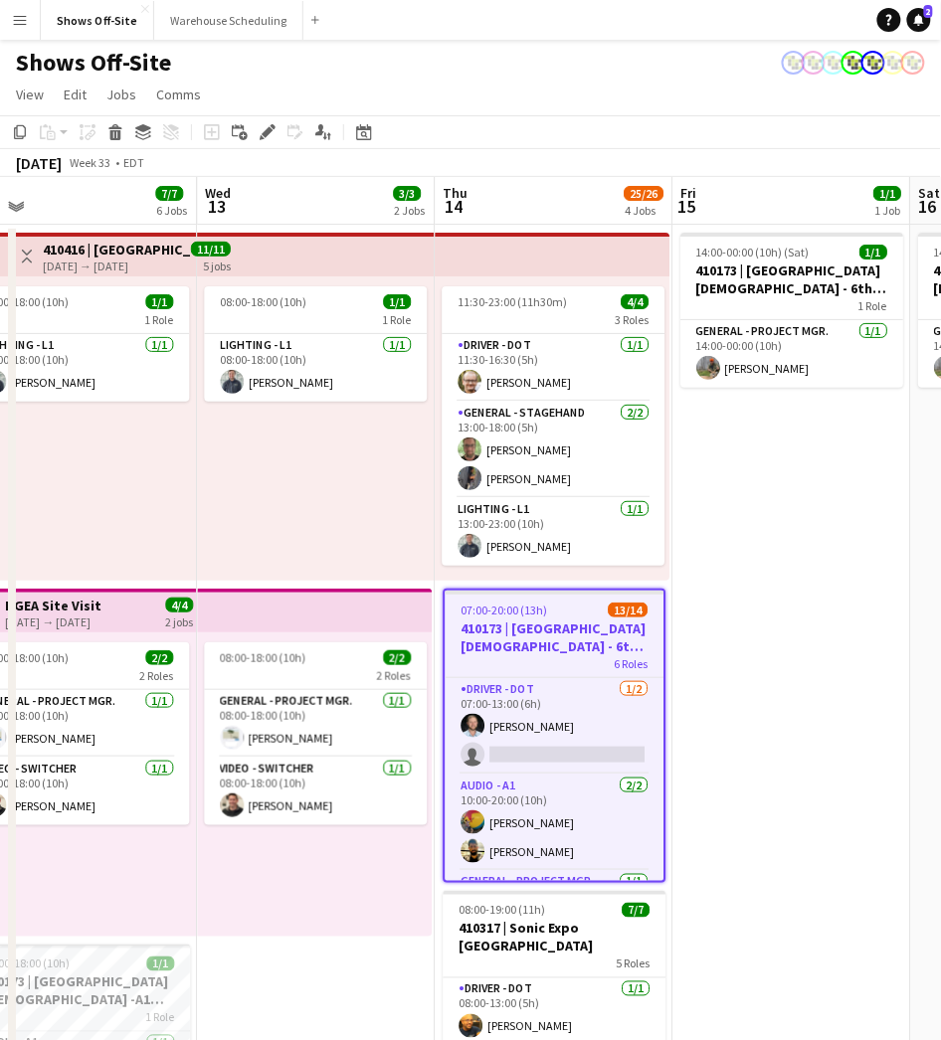
click at [761, 642] on app-date-cell "14:00-00:00 (10h) (Sat) 1/1 410173 | North Point Community Church - 6th Grade F…" at bounding box center [791, 930] width 238 height 1410
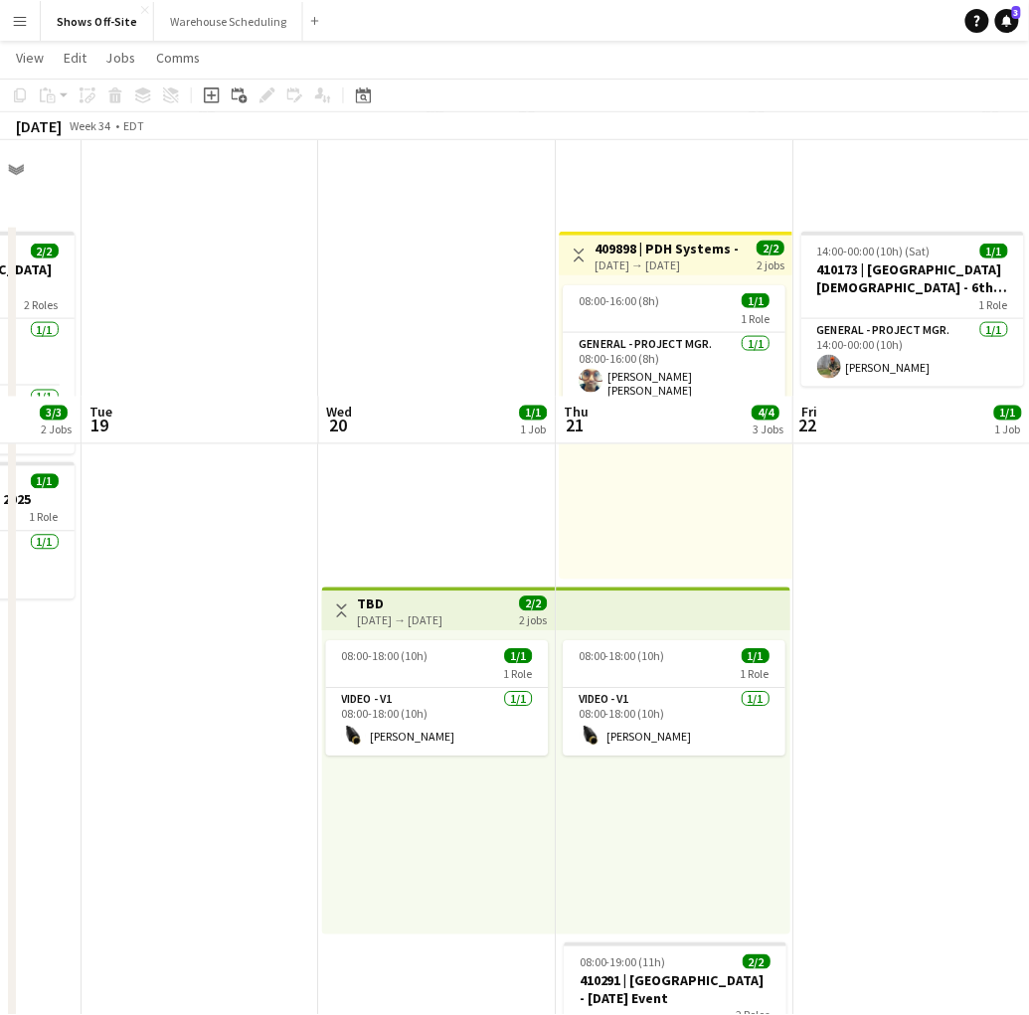
scroll to position [0, 632]
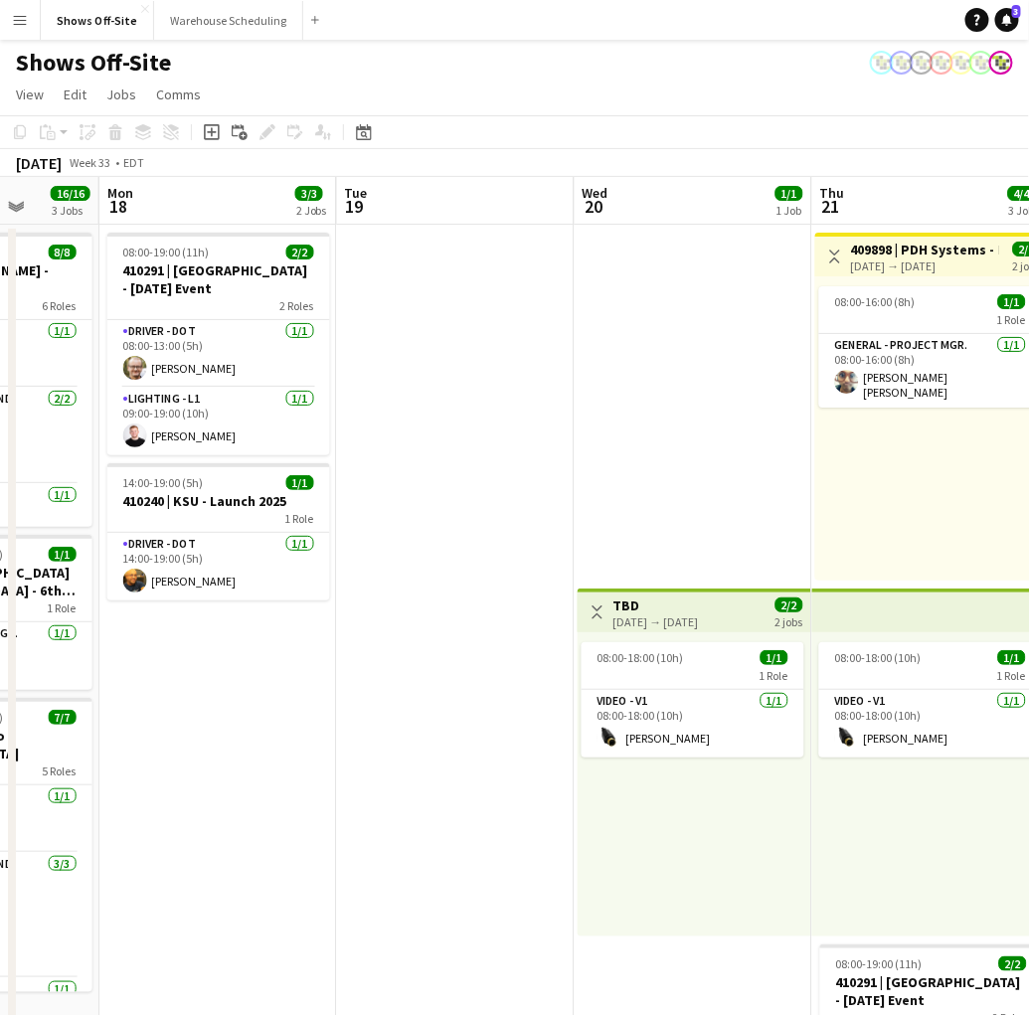
drag, startPoint x: 271, startPoint y: 463, endPoint x: 1005, endPoint y: 470, distance: 735.0
click at [846, 470] on app-calendar-viewport "Fri 15 Sat 16 1/1 1 Job Sun 17 16/16 3 Jobs Mon 18 3/3 2 Jobs Tue 19 Wed 20 1/1…" at bounding box center [514, 693] width 1029 height 1032
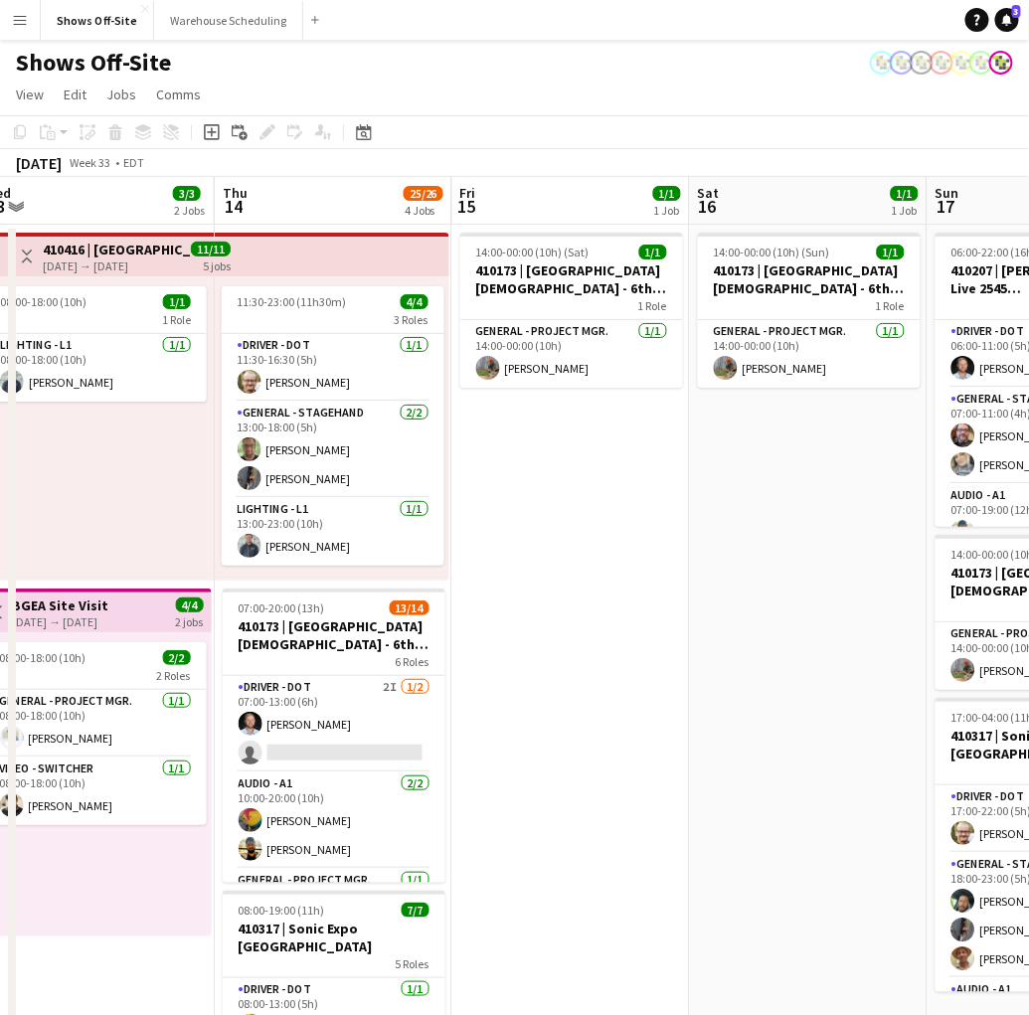
drag, startPoint x: 319, startPoint y: 599, endPoint x: 896, endPoint y: 618, distance: 577.1
click at [846, 617] on app-calendar-viewport "Mon 11 16/16 3 Jobs Tue 12 7/7 6 Jobs Wed 13 3/3 2 Jobs Thu 14 25/26 4 Jobs Fri…" at bounding box center [514, 906] width 1029 height 1458
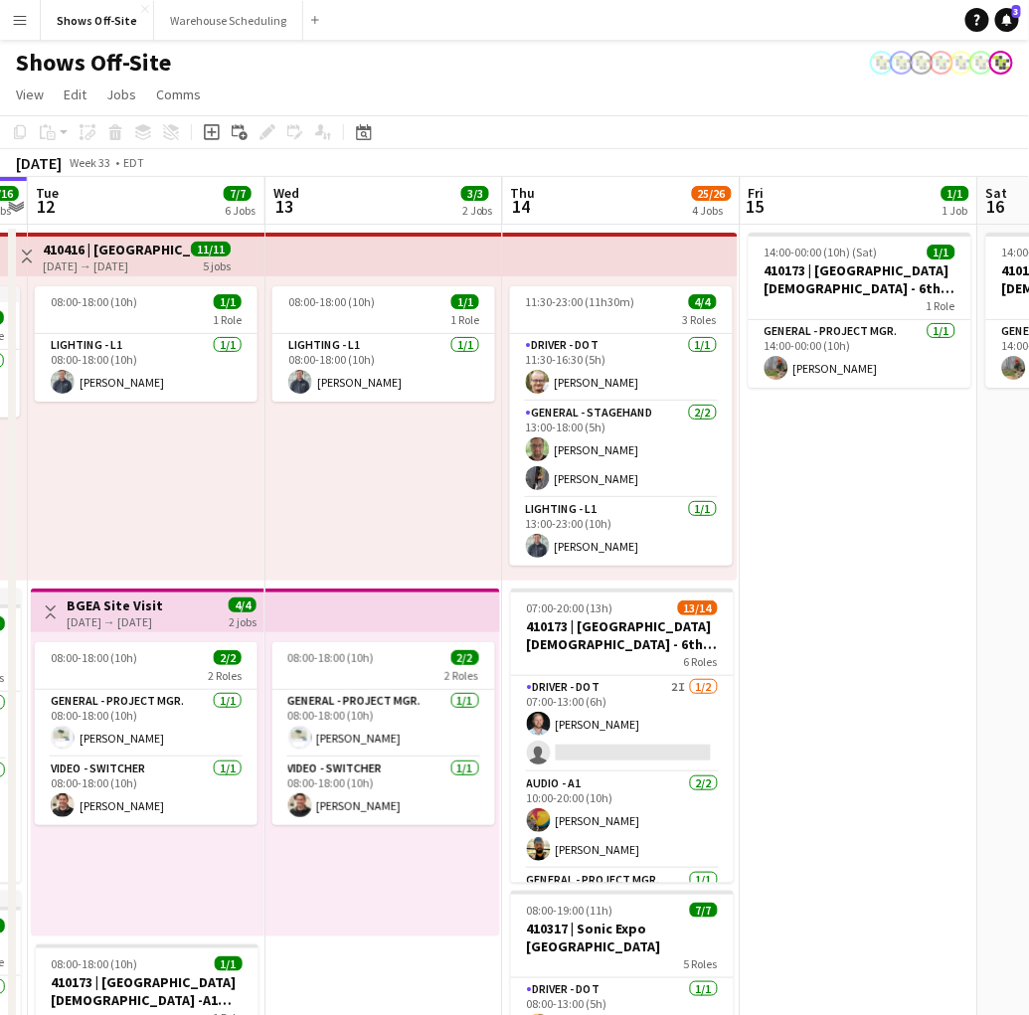
scroll to position [0, 446]
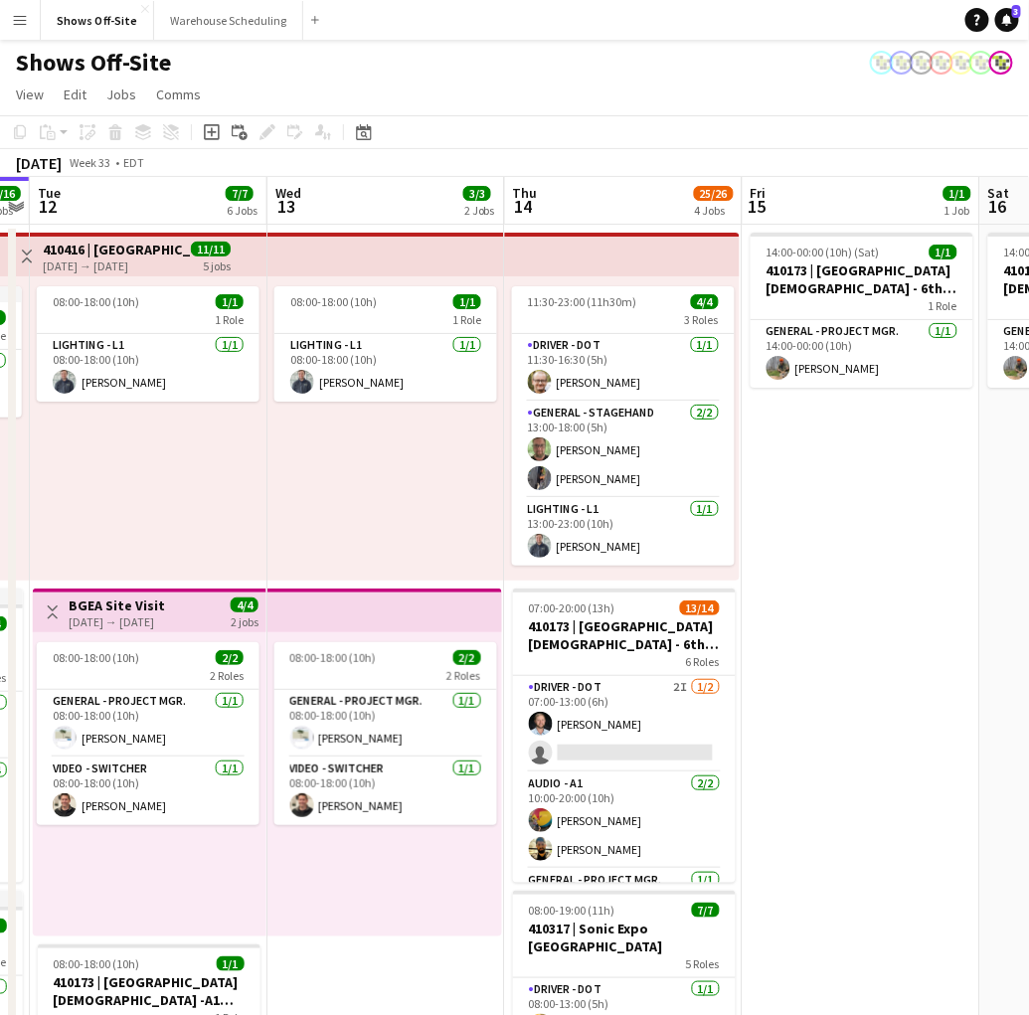
drag, startPoint x: 701, startPoint y: 618, endPoint x: 991, endPoint y: 626, distance: 289.5
click at [846, 626] on app-calendar-viewport "Sun 10 4/4 1 Job Mon 11 16/16 3 Jobs Tue 12 7/7 6 Jobs Wed 13 3/3 2 Jobs Thu 14…" at bounding box center [514, 906] width 1029 height 1458
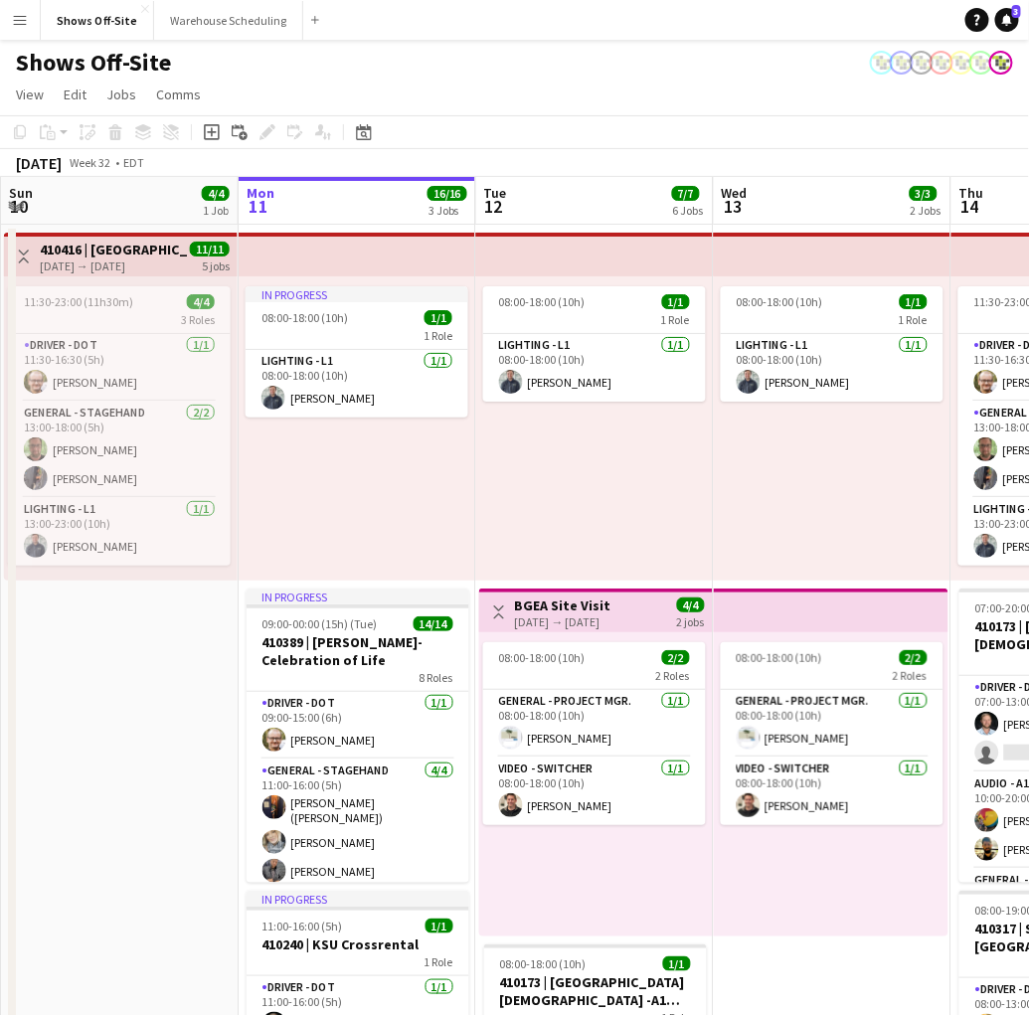
scroll to position [0, 480]
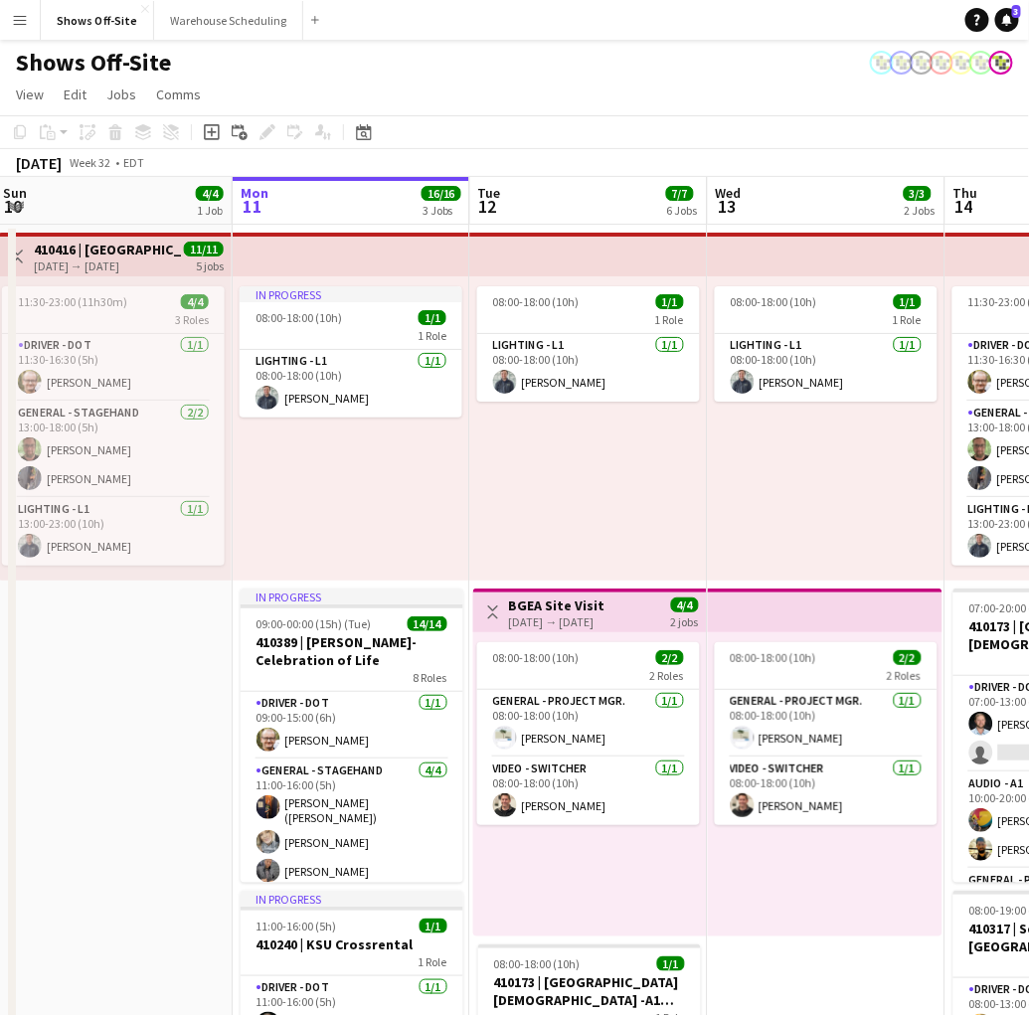
drag, startPoint x: 155, startPoint y: 502, endPoint x: 540, endPoint y: 510, distance: 384.9
click at [540, 510] on app-calendar-viewport "Fri 8 5/5 2 Jobs Sat 9 3/3 1 Job Sun 10 4/4 1 Job Mon 11 16/16 3 Jobs Tue 12 7/…" at bounding box center [514, 906] width 1029 height 1458
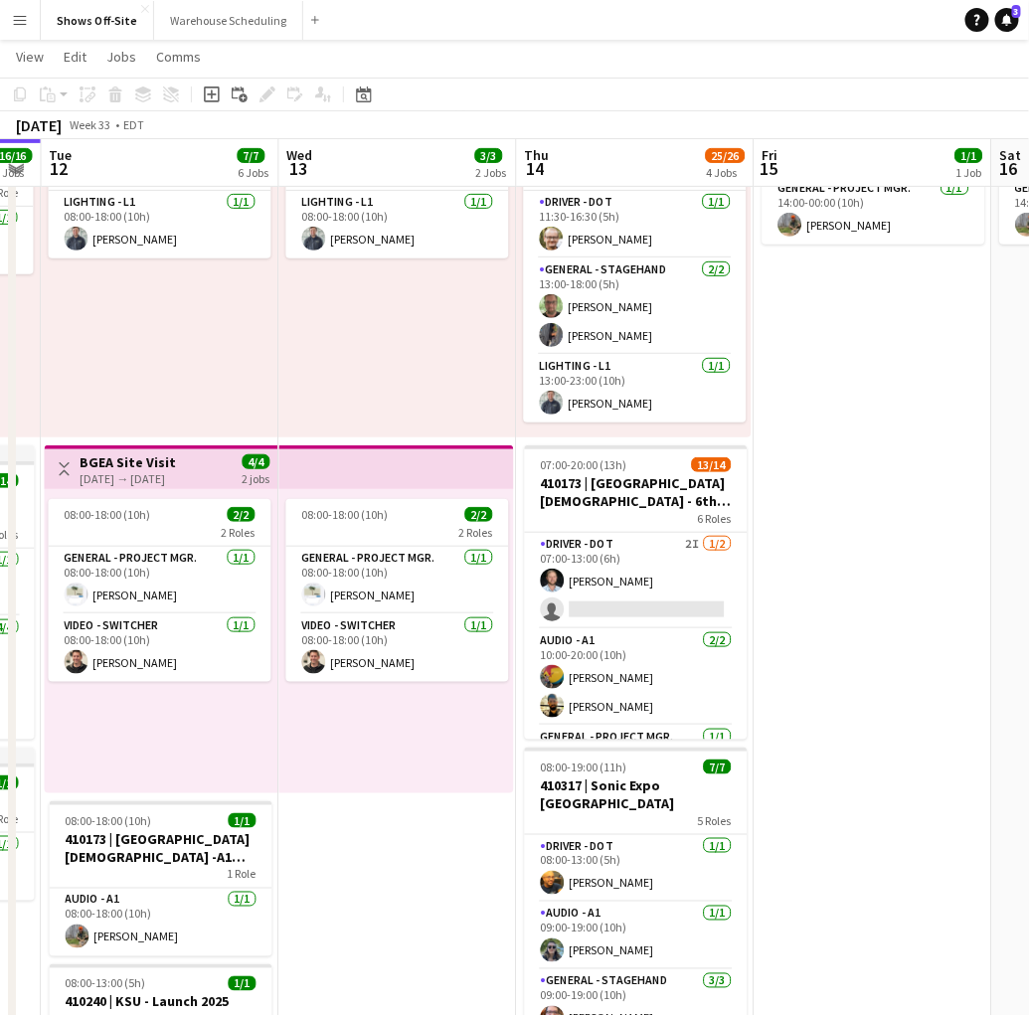
scroll to position [0, 913]
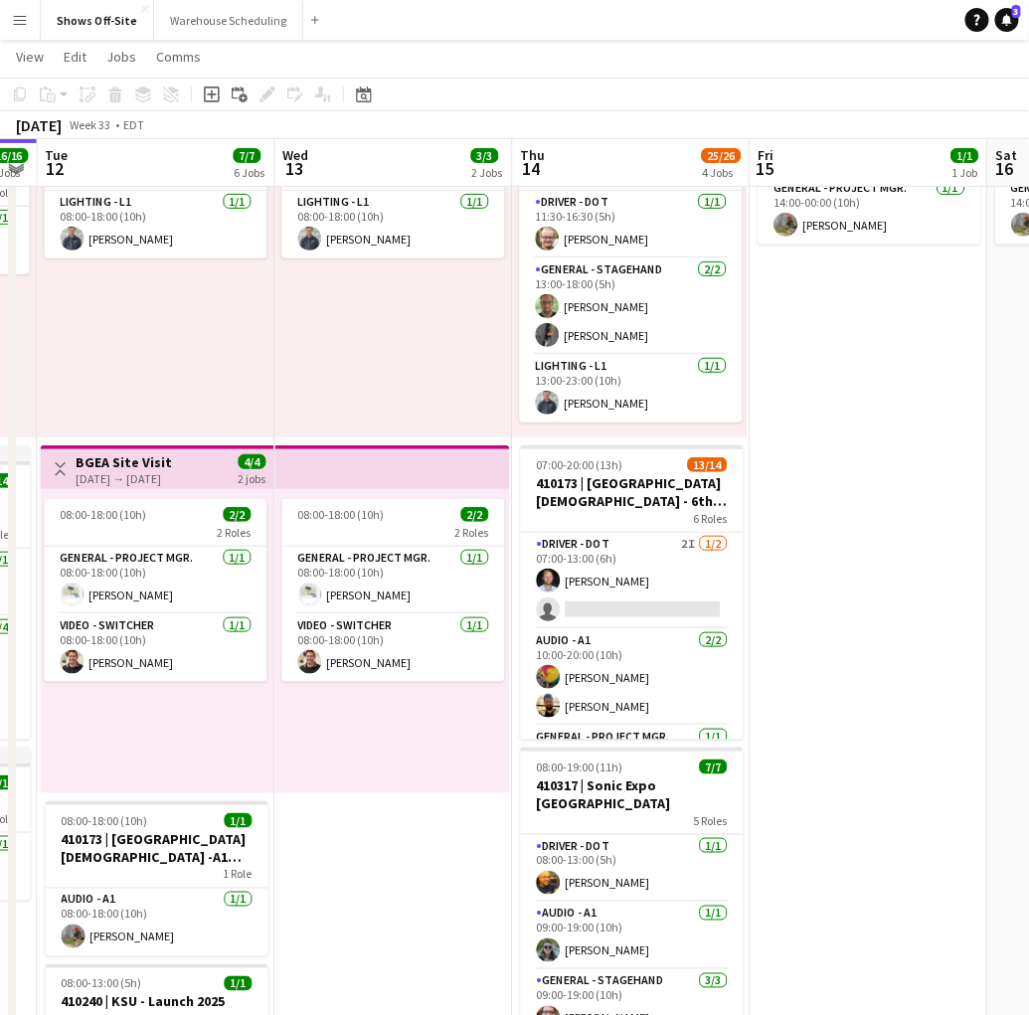
drag, startPoint x: 827, startPoint y: 706, endPoint x: 395, endPoint y: 726, distance: 433.1
click at [395, 726] on app-calendar-viewport "Fri 8 5/5 2 Jobs Sat 9 3/3 1 Job Sun 10 4/4 1 Job Mon 11 16/16 3 Jobs Tue 12 7/…" at bounding box center [514, 713] width 1029 height 1555
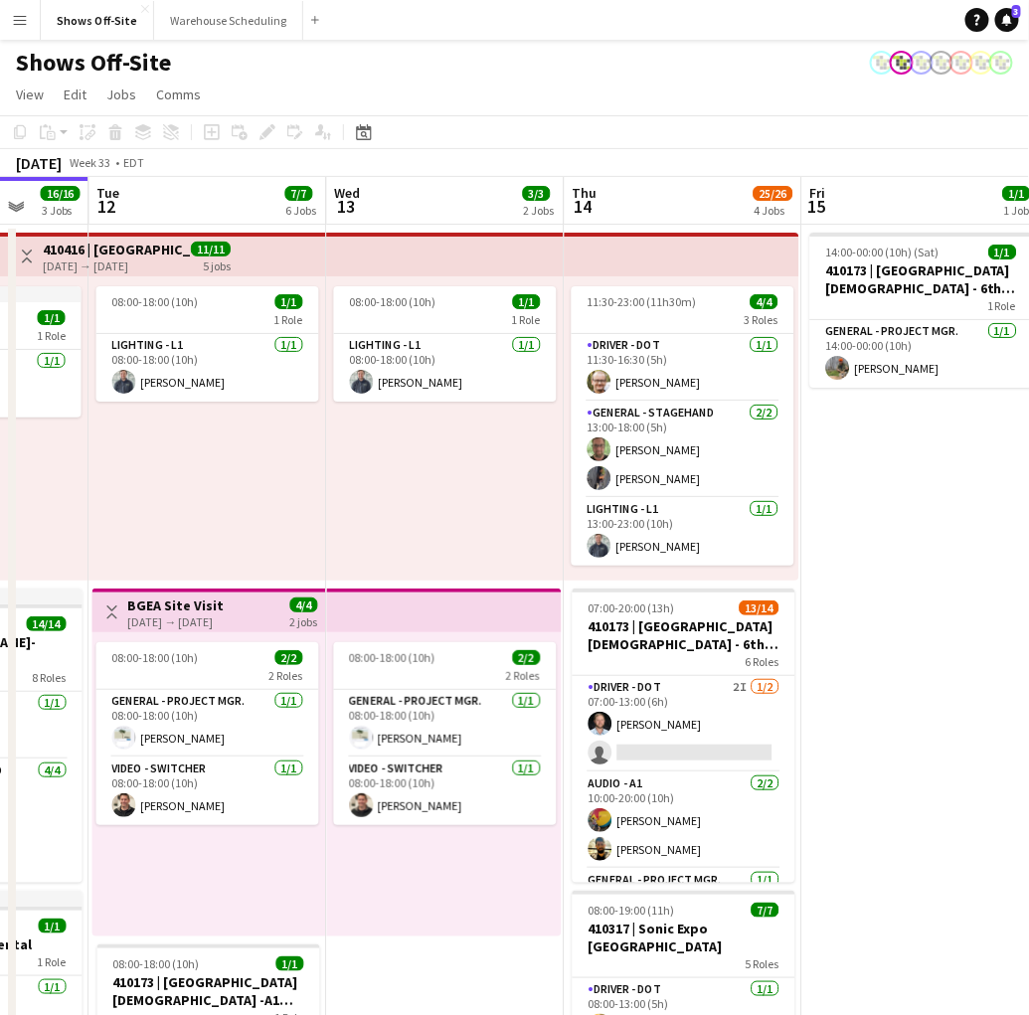
scroll to position [0, 867]
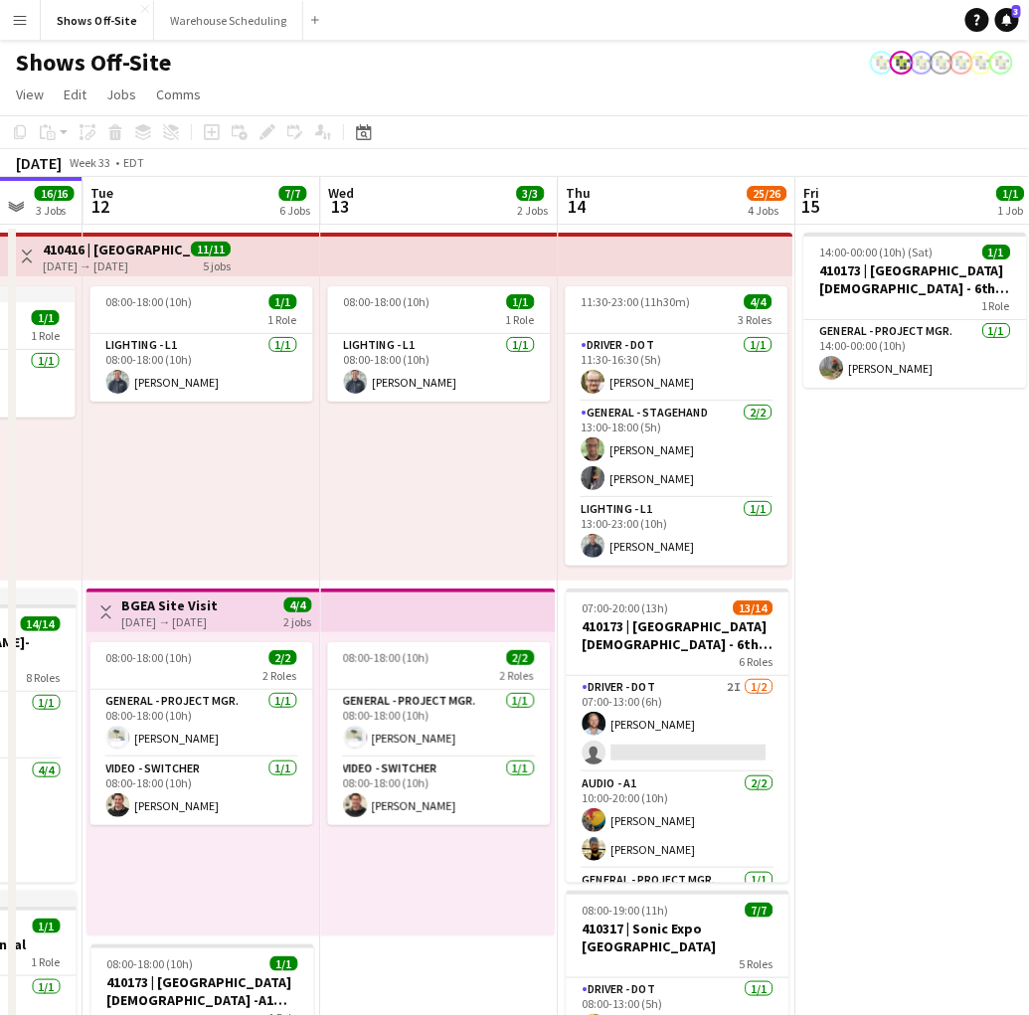
drag, startPoint x: 735, startPoint y: 564, endPoint x: 344, endPoint y: 584, distance: 391.3
click at [344, 584] on app-calendar-viewport "Fri 8 5/5 2 Jobs Sat 9 3/3 1 Job Sun 10 4/4 1 Job Mon 11 16/16 3 Jobs Tue 12 7/…" at bounding box center [514, 906] width 1029 height 1458
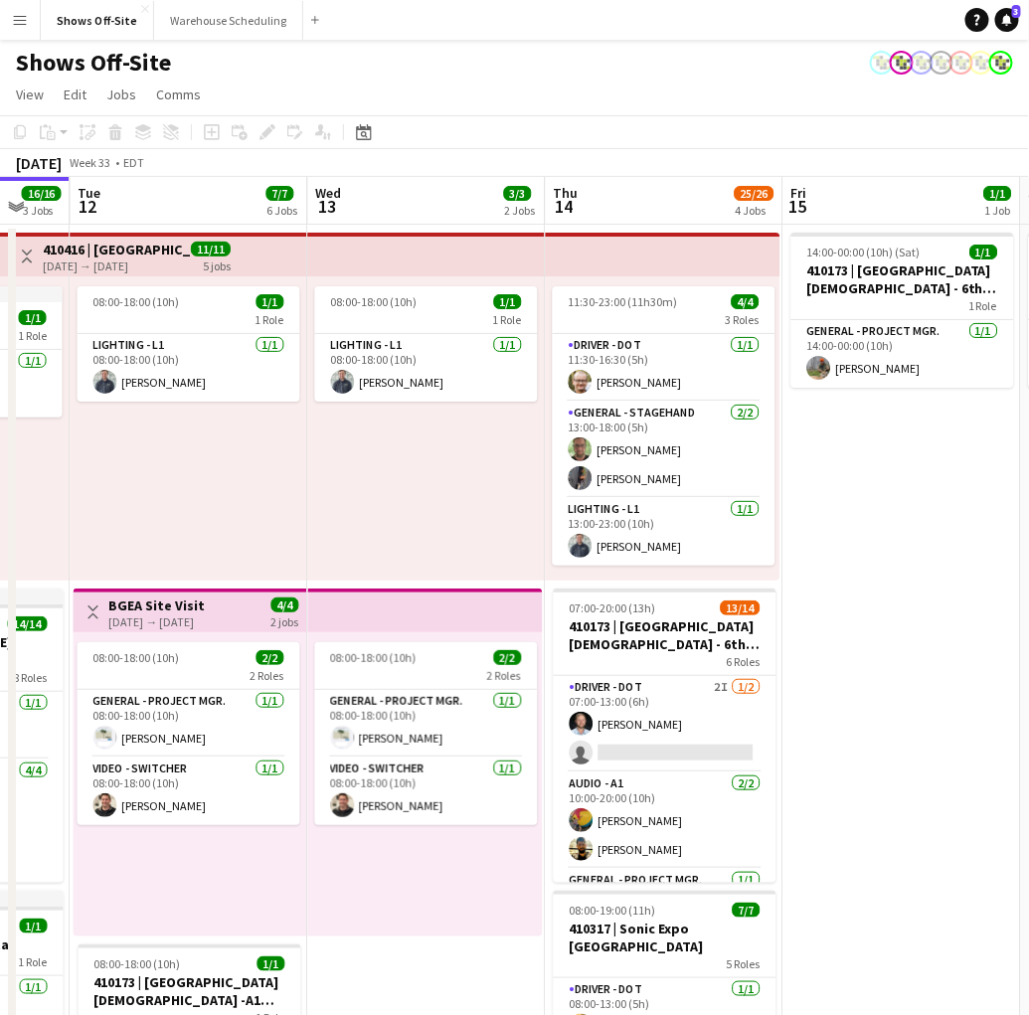
scroll to position [0, 881]
drag, startPoint x: 471, startPoint y: 494, endPoint x: 454, endPoint y: 491, distance: 17.2
click at [454, 491] on app-calendar-viewport "Fri 8 5/5 2 Jobs Sat 9 3/3 1 Job Sun 10 4/4 1 Job Mon 11 16/16 3 Jobs Tue 12 7/…" at bounding box center [514, 906] width 1029 height 1458
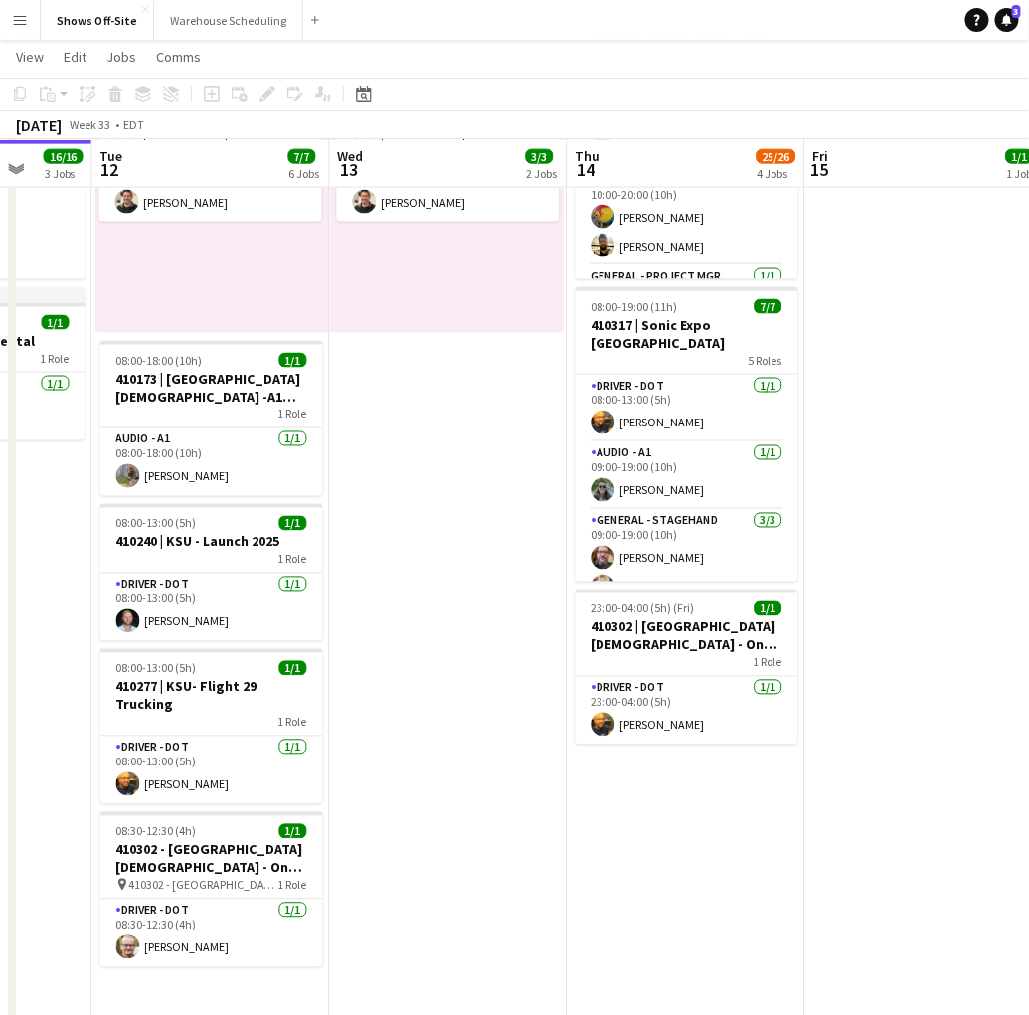
scroll to position [0, 860]
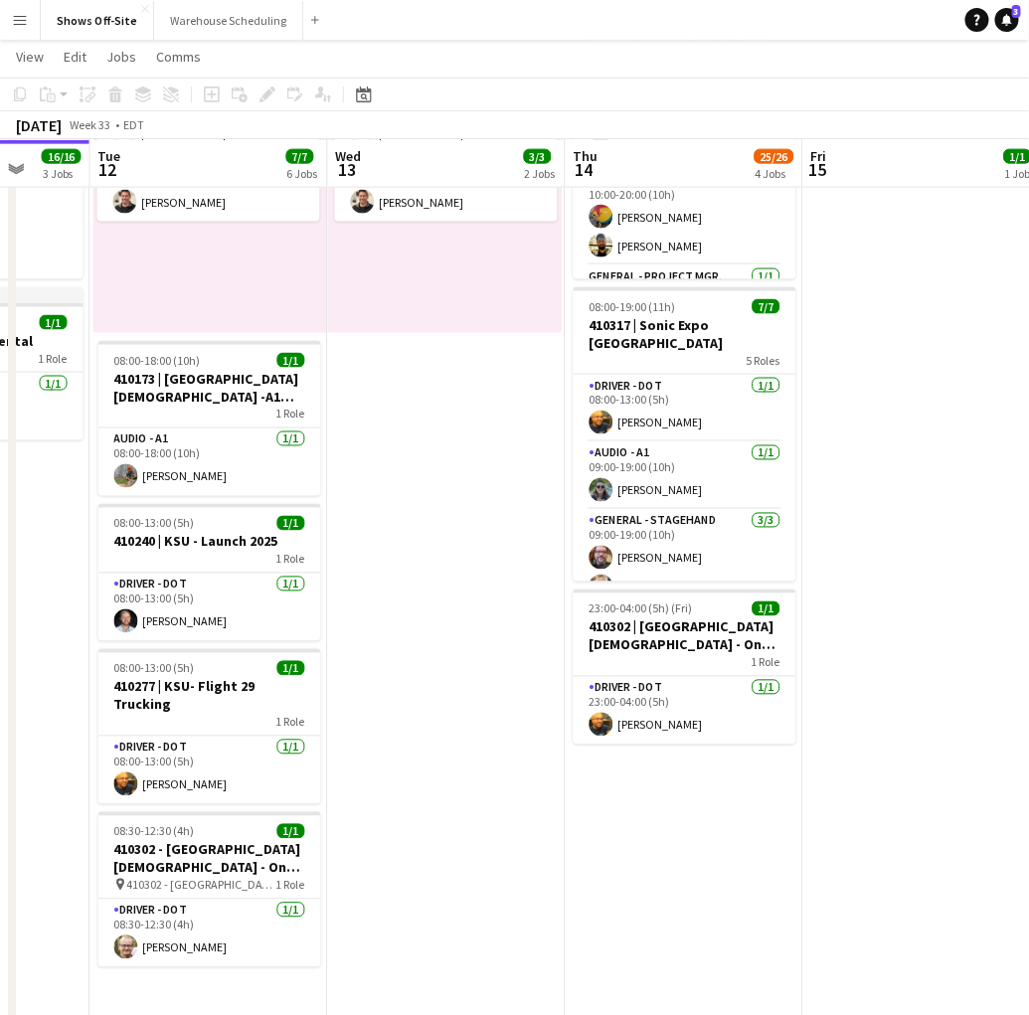
drag, startPoint x: 424, startPoint y: 644, endPoint x: 439, endPoint y: 631, distance: 20.4
click at [439, 631] on app-calendar-viewport "Fri 8 5/5 2 Jobs Sat 9 3/3 1 Job Sun 10 4/4 1 Job Mon 11 16/16 3 Jobs Tue 12 7/…" at bounding box center [514, 253] width 1029 height 1555
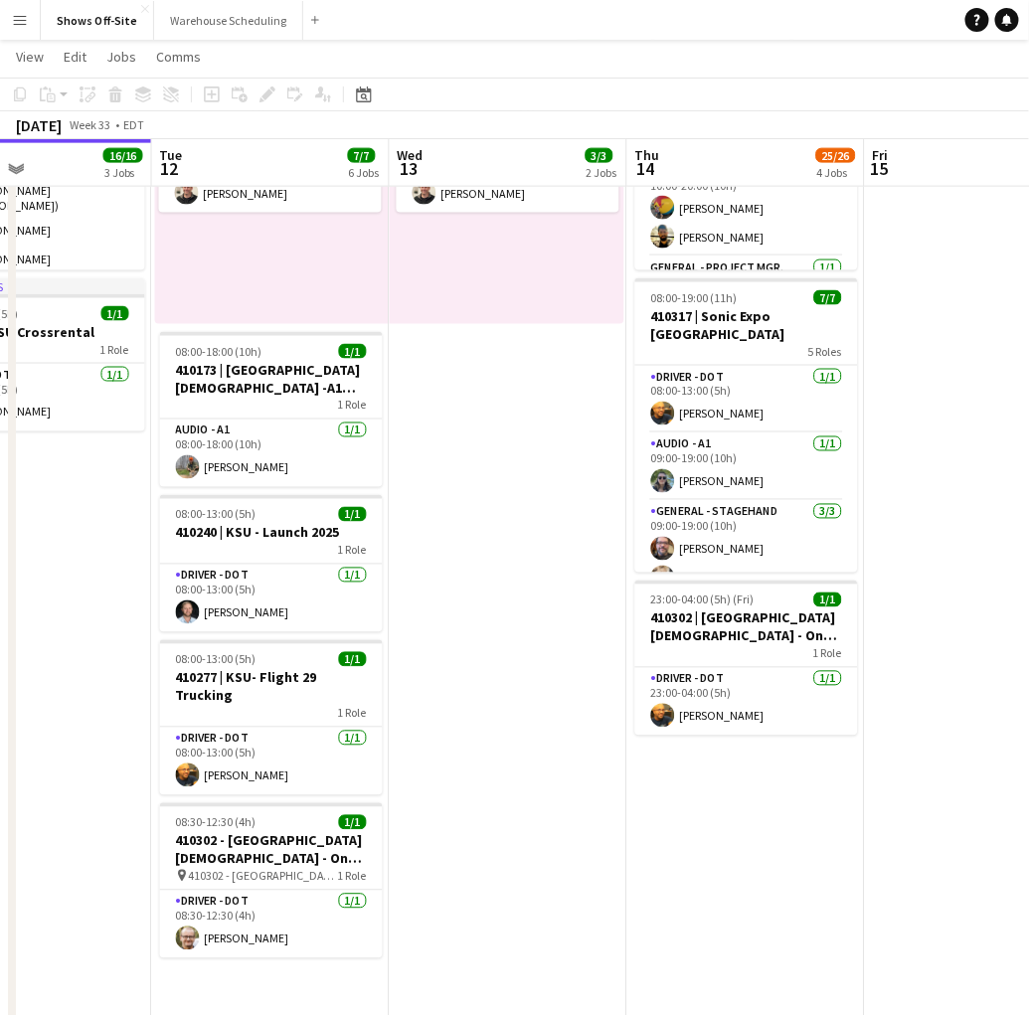
scroll to position [0, 792]
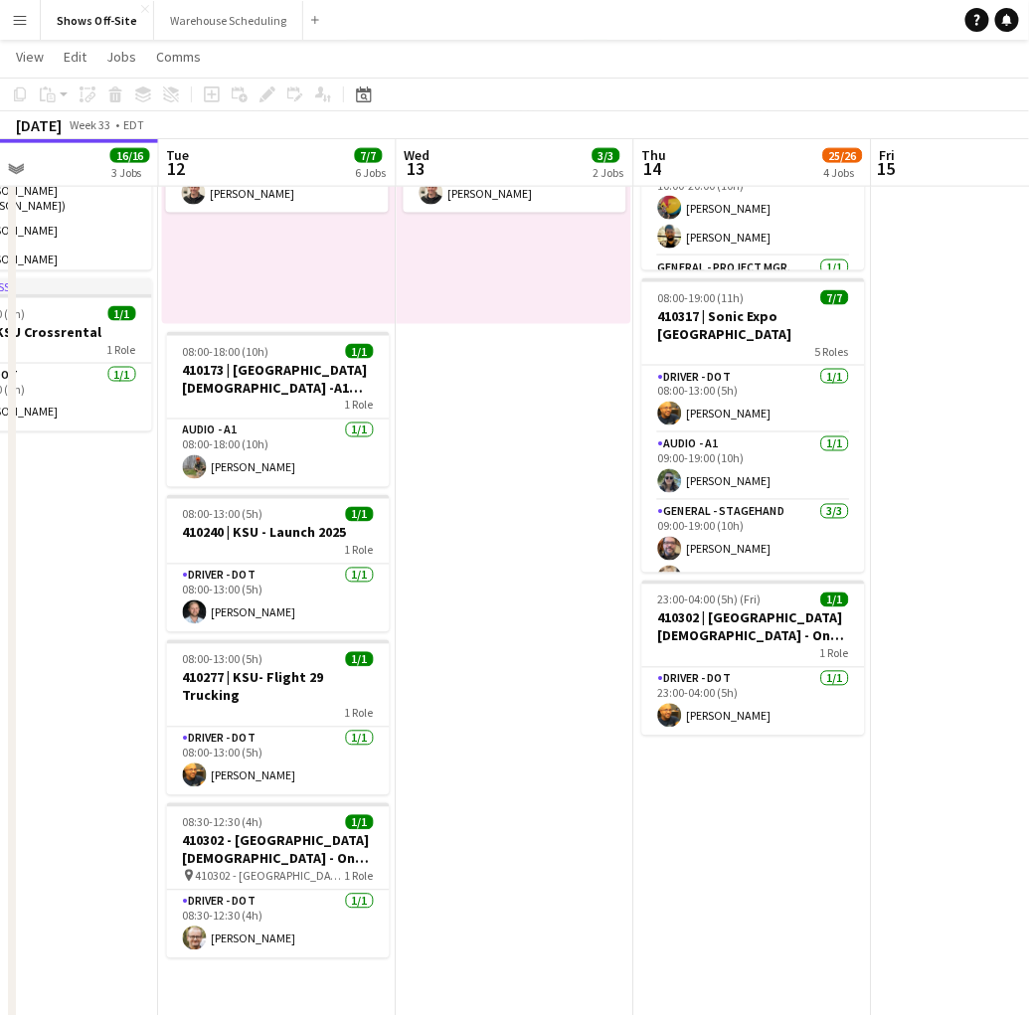
drag, startPoint x: 406, startPoint y: 517, endPoint x: 474, endPoint y: 512, distance: 68.8
click at [474, 512] on app-calendar-viewport "Fri 8 5/5 2 Jobs Sat 9 3/3 1 Job Sun 10 4/4 1 Job Mon 11 16/16 3 Jobs Tue 12 7/…" at bounding box center [514, 244] width 1029 height 1555
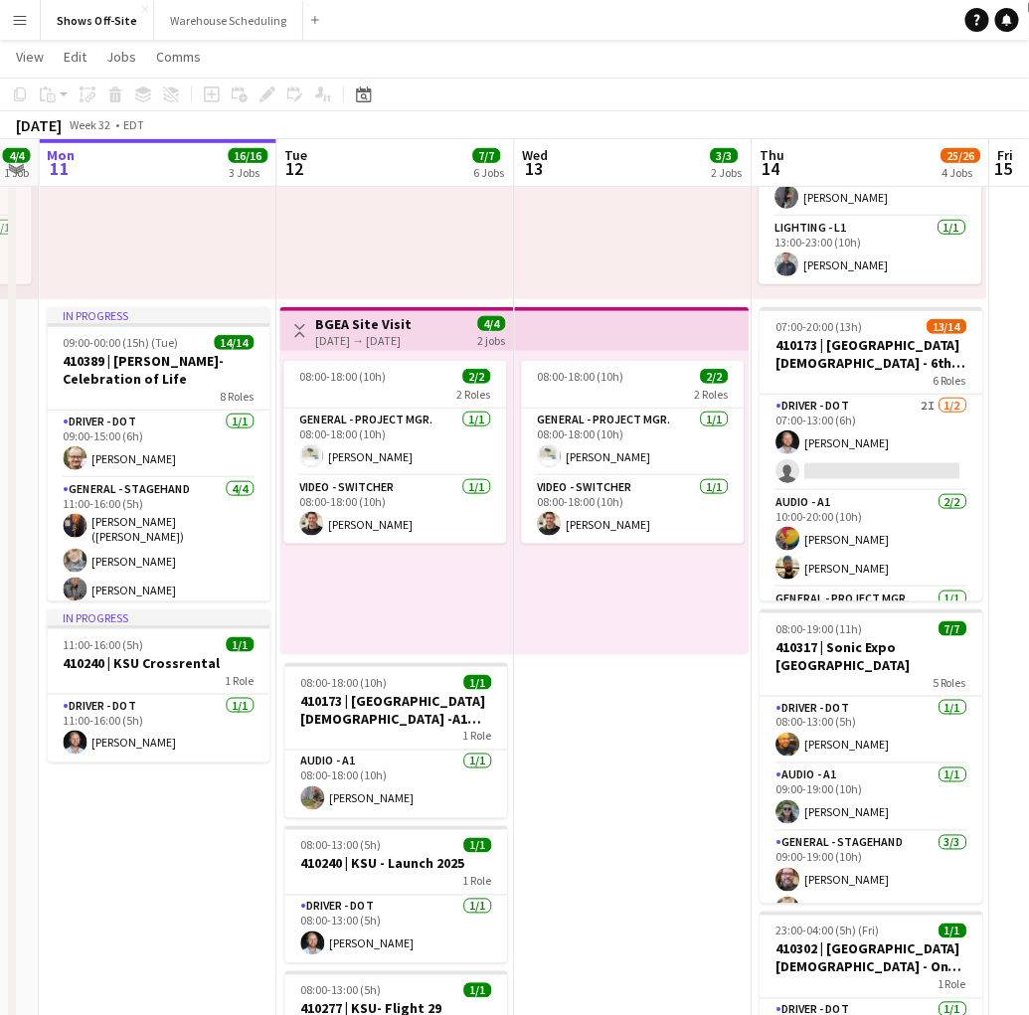
scroll to position [0, 921]
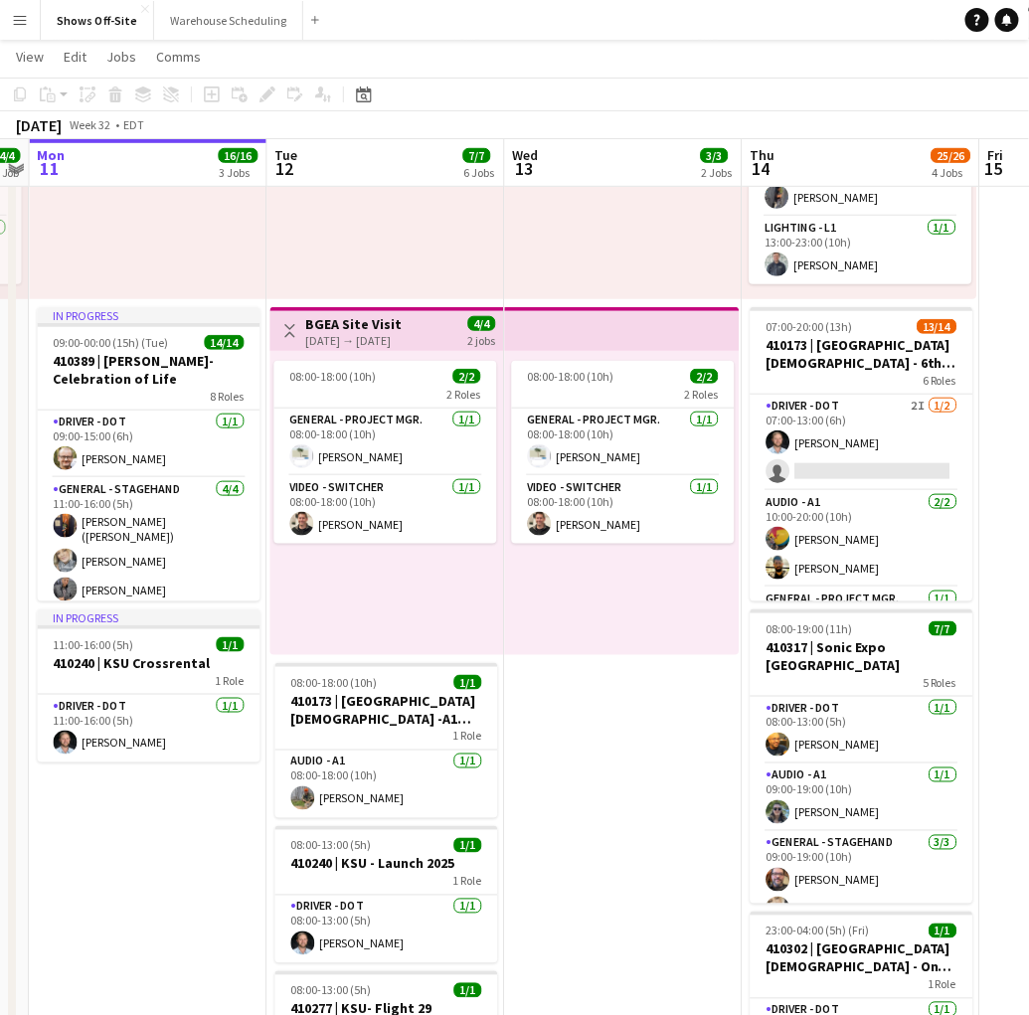
drag, startPoint x: 525, startPoint y: 267, endPoint x: 633, endPoint y: 297, distance: 112.7
click at [633, 297] on app-calendar-viewport "Thu 7 2/2 2 Jobs Fri 8 5/5 2 Jobs Sat 9 3/3 1 Job Sun 10 4/4 1 Job Mon 11 16/16…" at bounding box center [514, 575] width 1029 height 1555
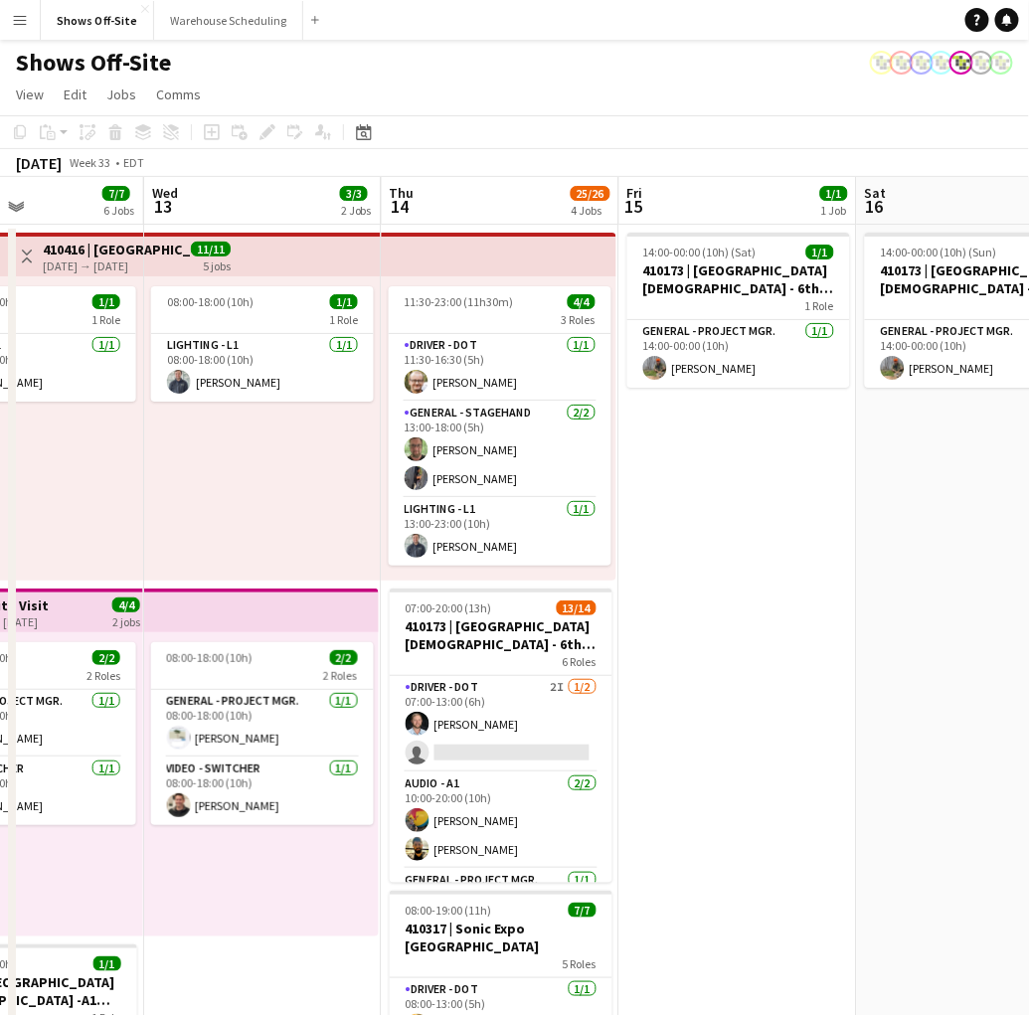
scroll to position [0, 573]
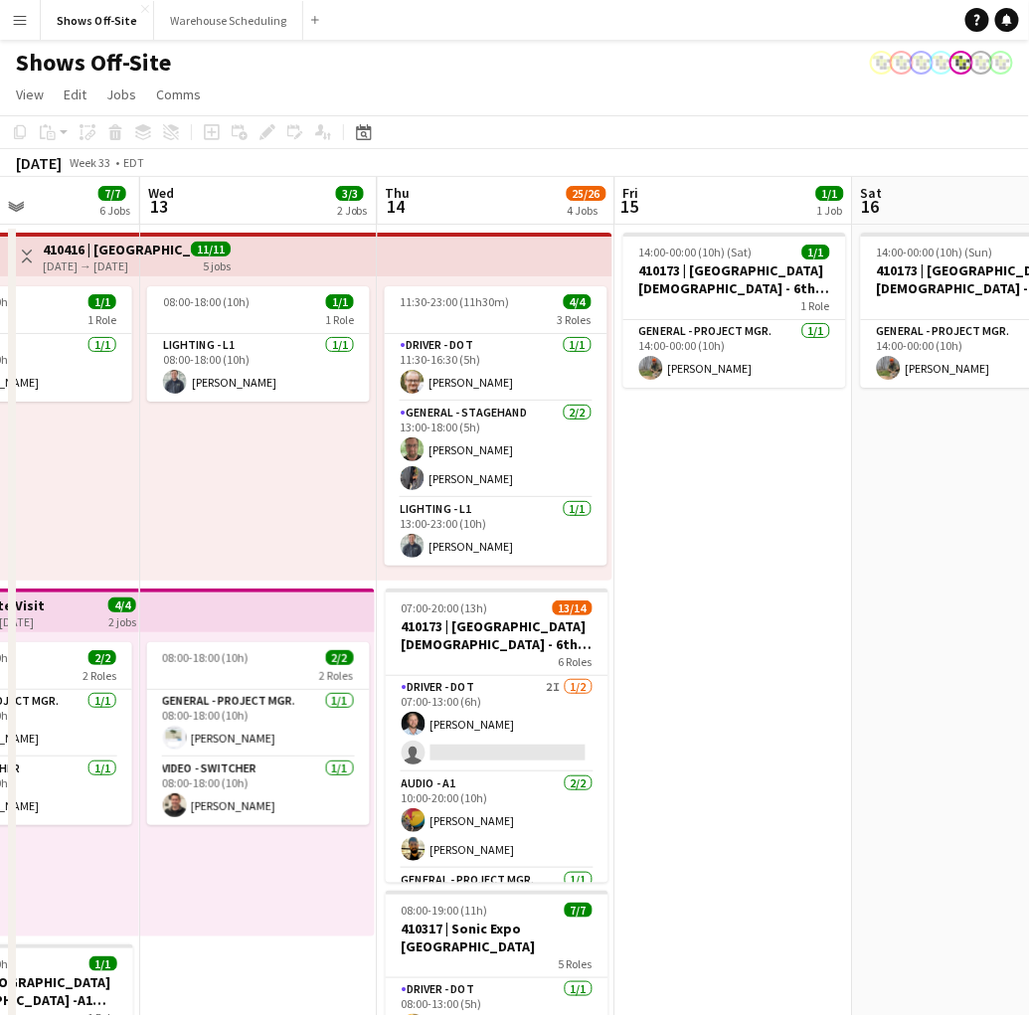
drag, startPoint x: 657, startPoint y: 493, endPoint x: 297, endPoint y: 498, distance: 360.0
click at [297, 498] on app-calendar-viewport "Sun 10 4/4 1 Job Mon 11 16/16 3 Jobs Tue 12 7/7 6 Jobs Wed 13 3/3 2 Jobs Thu 14…" at bounding box center [514, 906] width 1029 height 1458
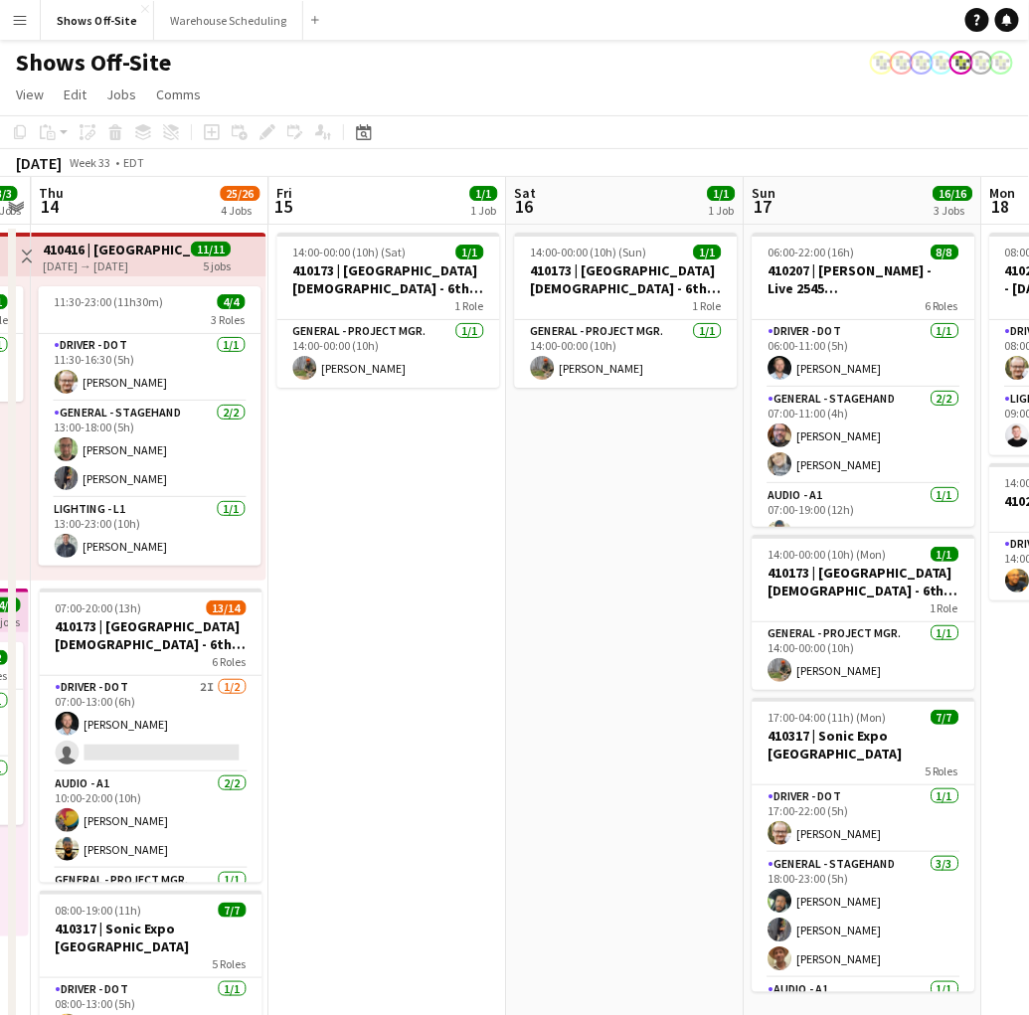
scroll to position [0, 923]
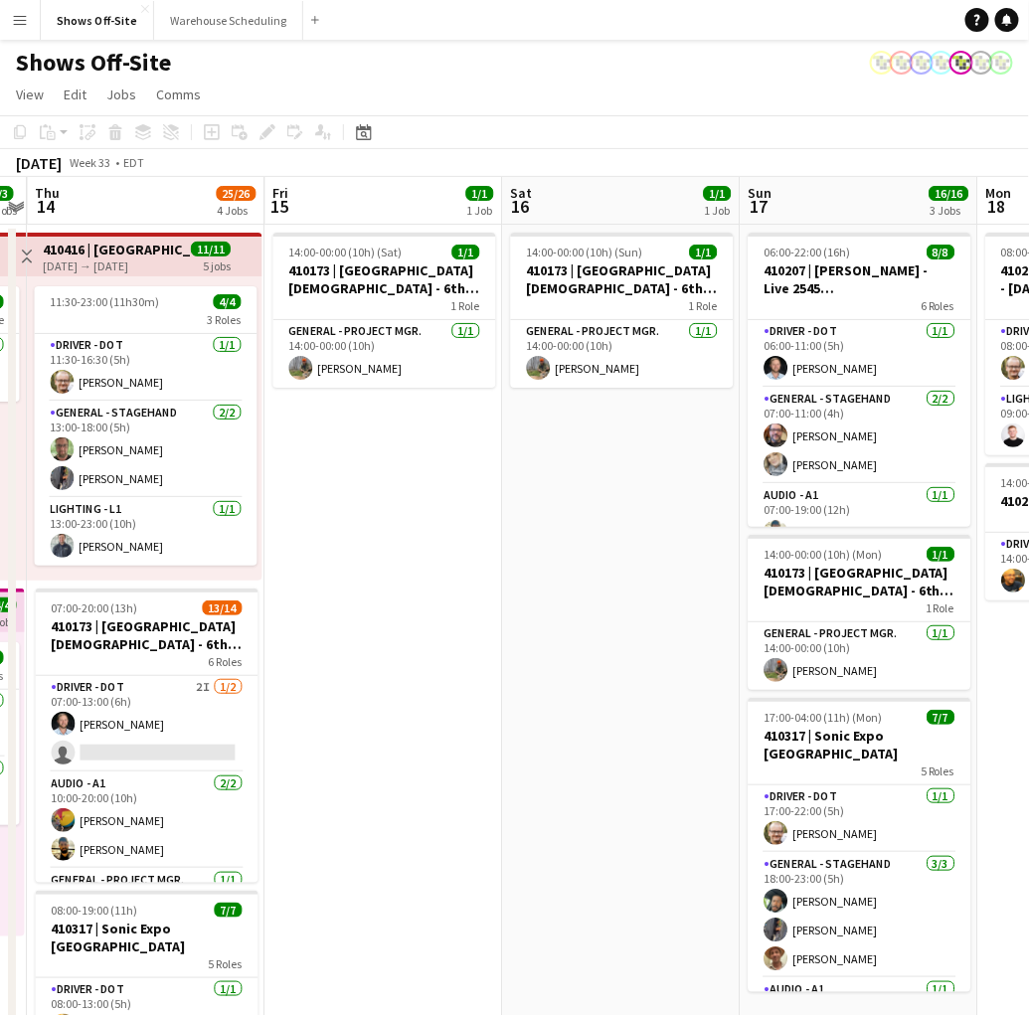
drag, startPoint x: 833, startPoint y: 493, endPoint x: 492, endPoint y: 476, distance: 341.5
click at [492, 476] on app-calendar-viewport "Sun 10 4/4 1 Job Mon 11 16/16 3 Jobs Tue 12 7/7 6 Jobs Wed 13 3/3 2 Jobs Thu 14…" at bounding box center [514, 906] width 1029 height 1458
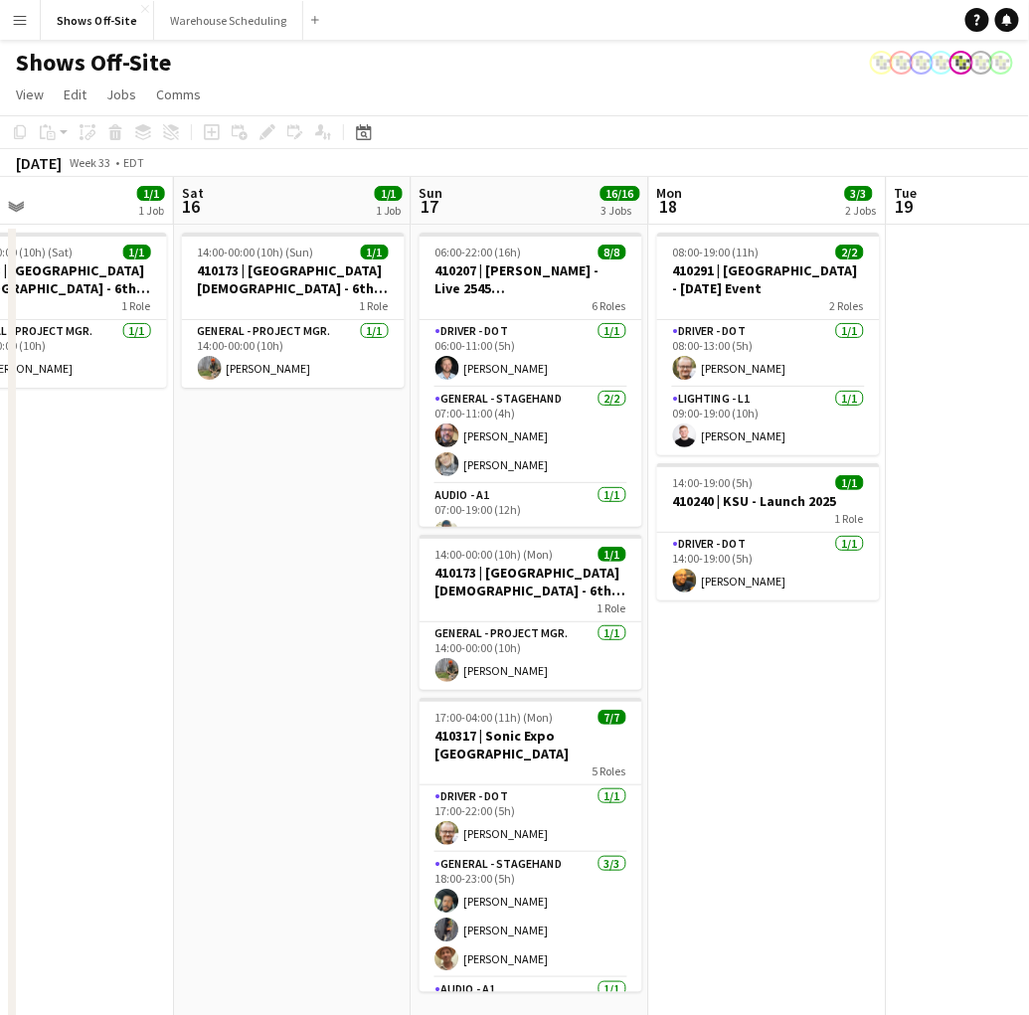
scroll to position [0, 498]
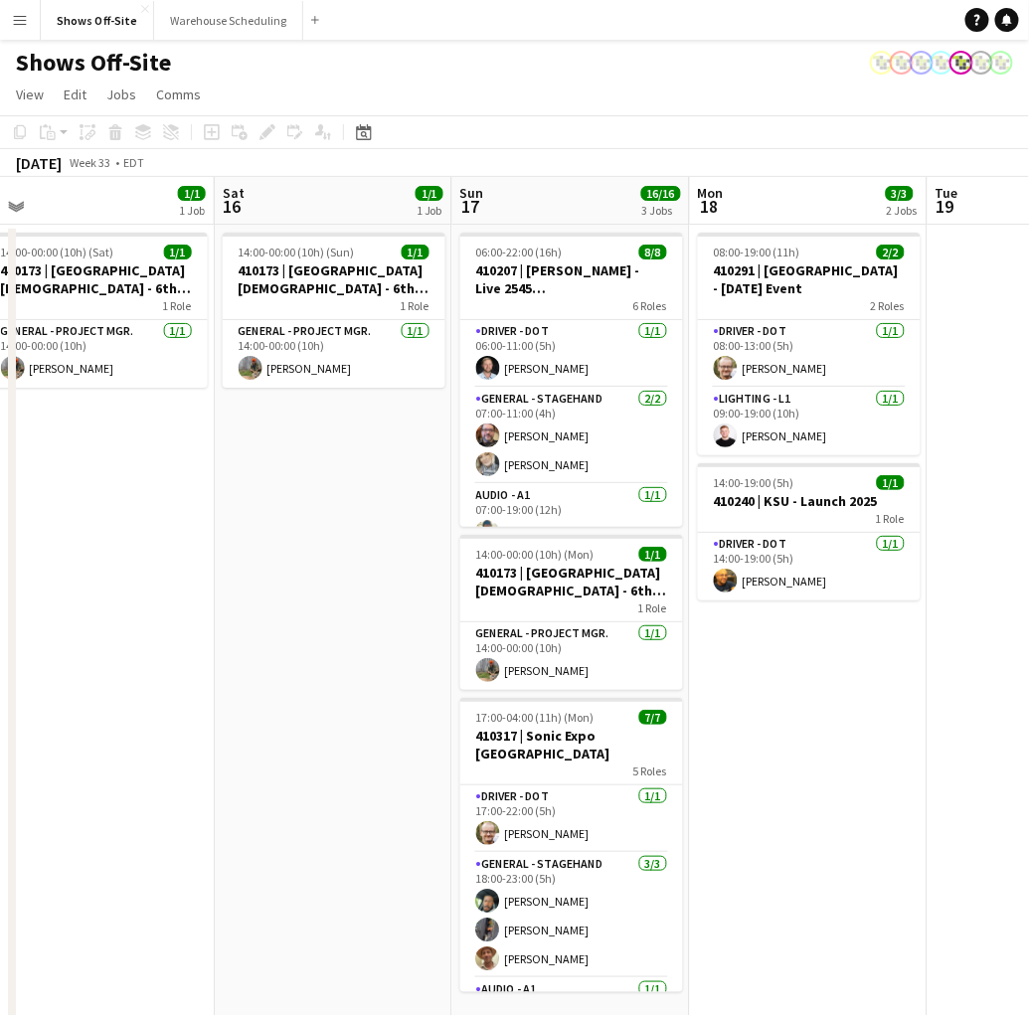
drag, startPoint x: 549, startPoint y: 489, endPoint x: 262, endPoint y: 498, distance: 287.5
click at [262, 498] on app-calendar-viewport "Wed 13 3/3 2 Jobs Thu 14 25/26 4 Jobs Fri 15 1/1 1 Job Sat 16 1/1 1 Job Sun 17 …" at bounding box center [514, 906] width 1029 height 1458
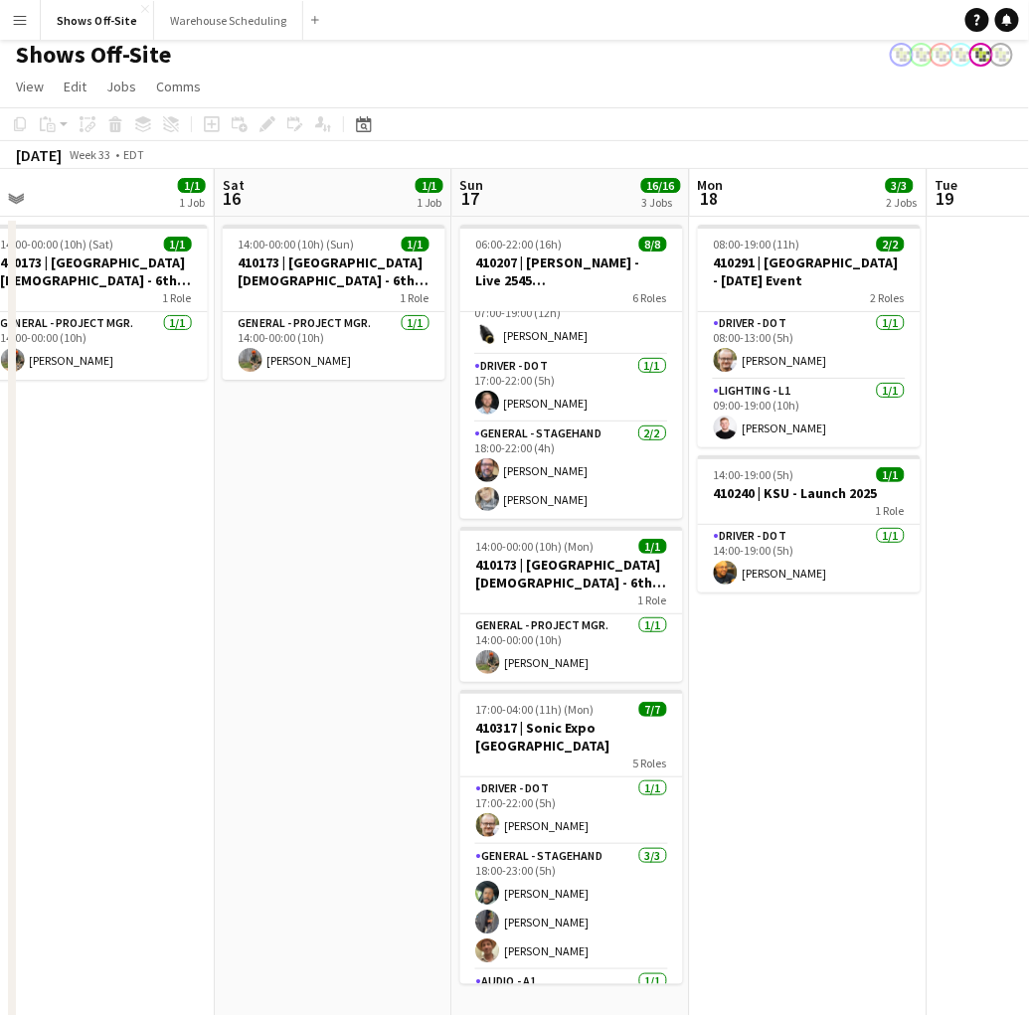
scroll to position [0, 0]
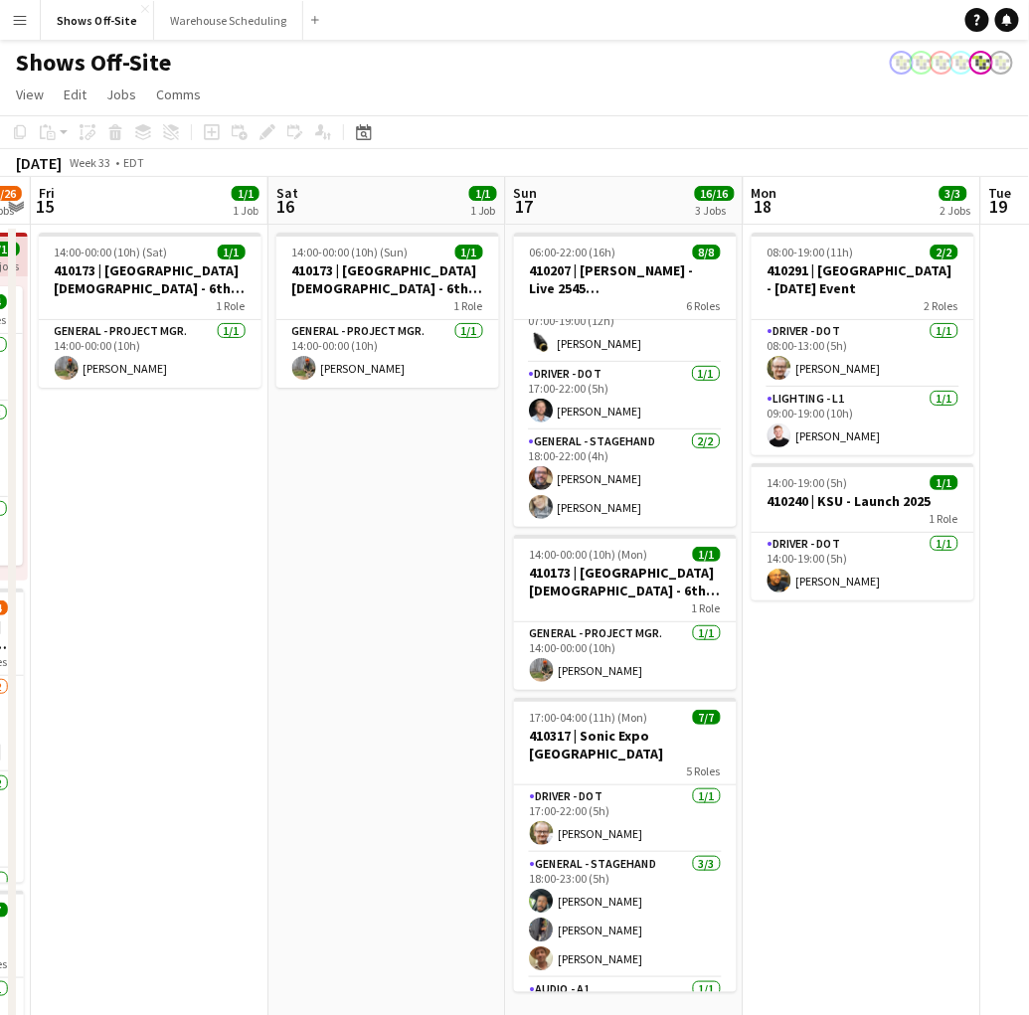
drag, startPoint x: 948, startPoint y: 526, endPoint x: 1053, endPoint y: 604, distance: 130.9
click at [1029, 604] on html "Menu Boards Boards Boards All jobs Status Workforce Workforce My Workforce Recr…" at bounding box center [514, 817] width 1029 height 1635
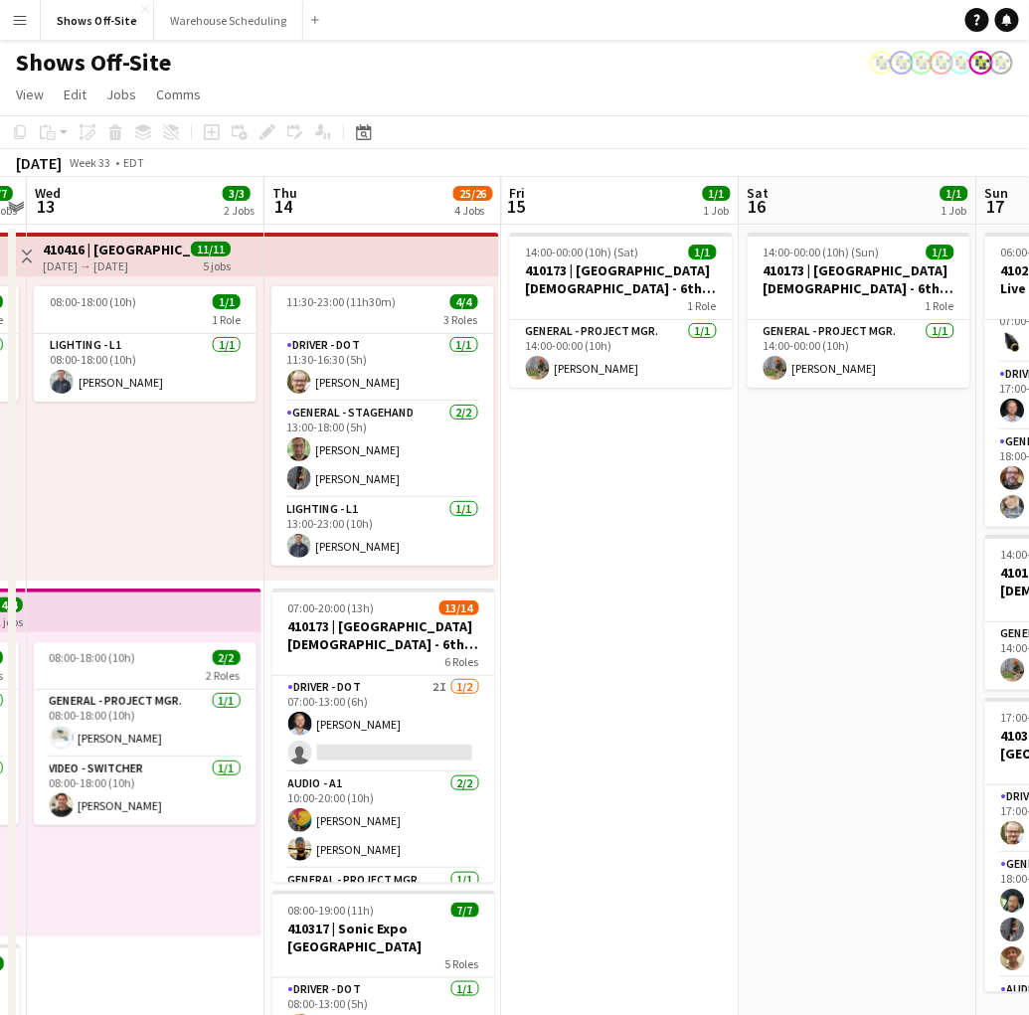
drag, startPoint x: 408, startPoint y: 686, endPoint x: 791, endPoint y: 679, distance: 382.9
click at [791, 679] on app-calendar-viewport "Mon 11 16/16 3 Jobs Tue 12 7/7 6 Jobs Wed 13 3/3 2 Jobs Thu 14 25/26 4 Jobs Fri…" at bounding box center [514, 906] width 1029 height 1458
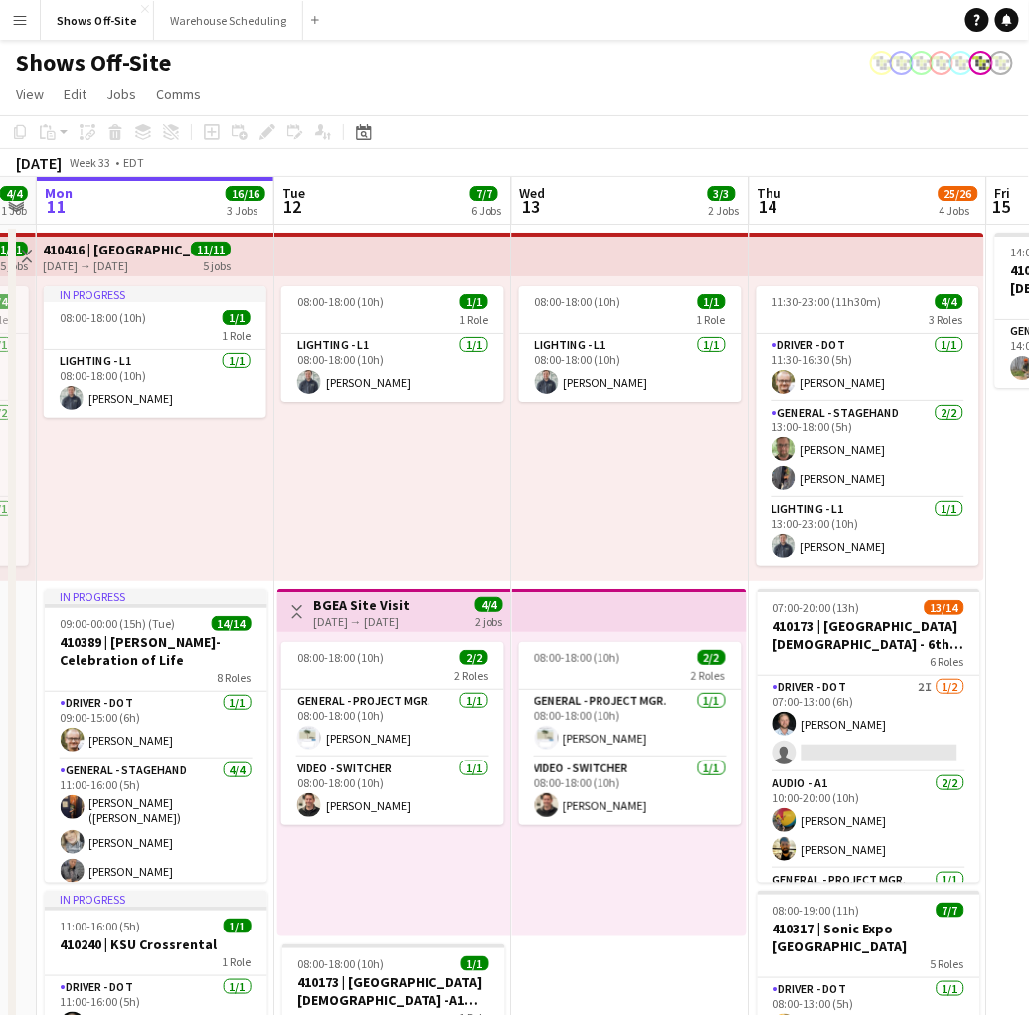
scroll to position [0, 622]
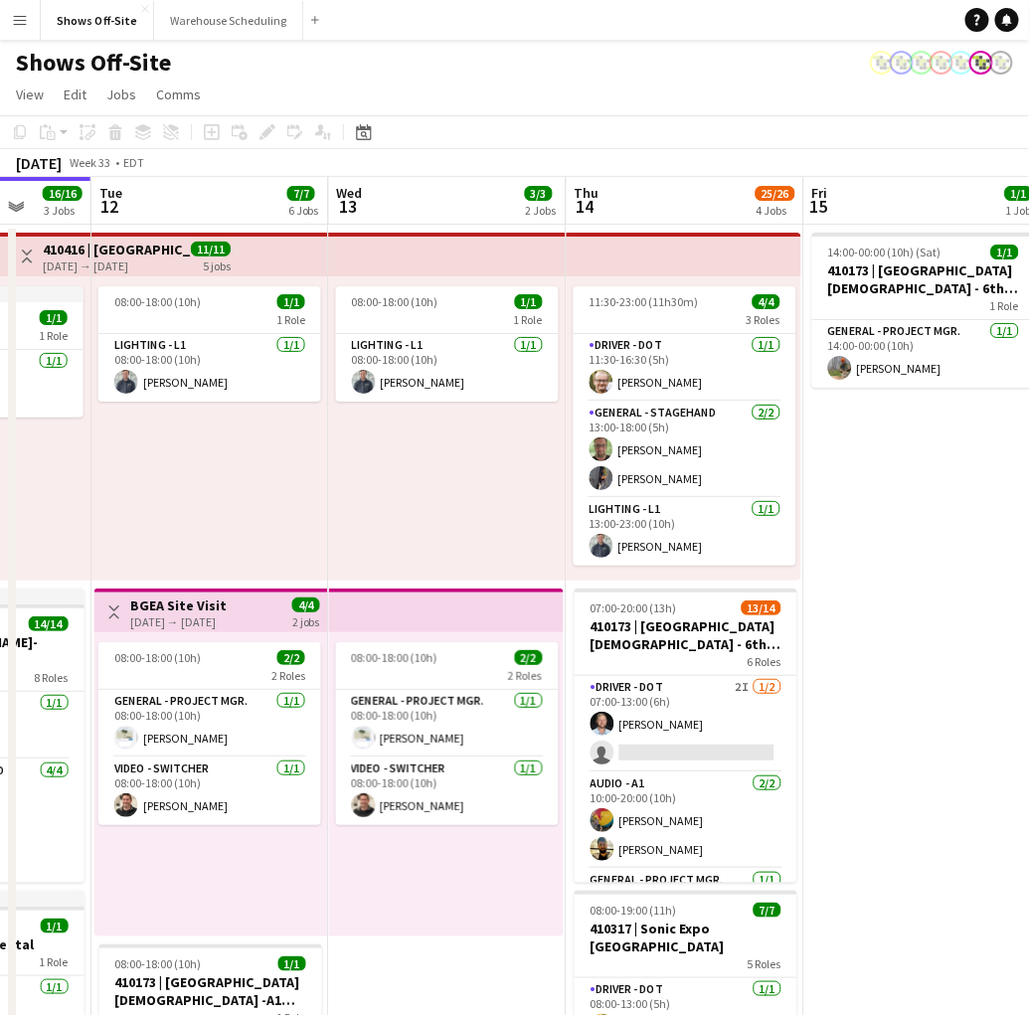
drag, startPoint x: 682, startPoint y: 678, endPoint x: 1299, endPoint y: 669, distance: 616.6
click at [1029, 669] on html "Menu Boards Boards Boards All jobs Status Workforce Workforce My Workforce Recr…" at bounding box center [514, 817] width 1029 height 1635
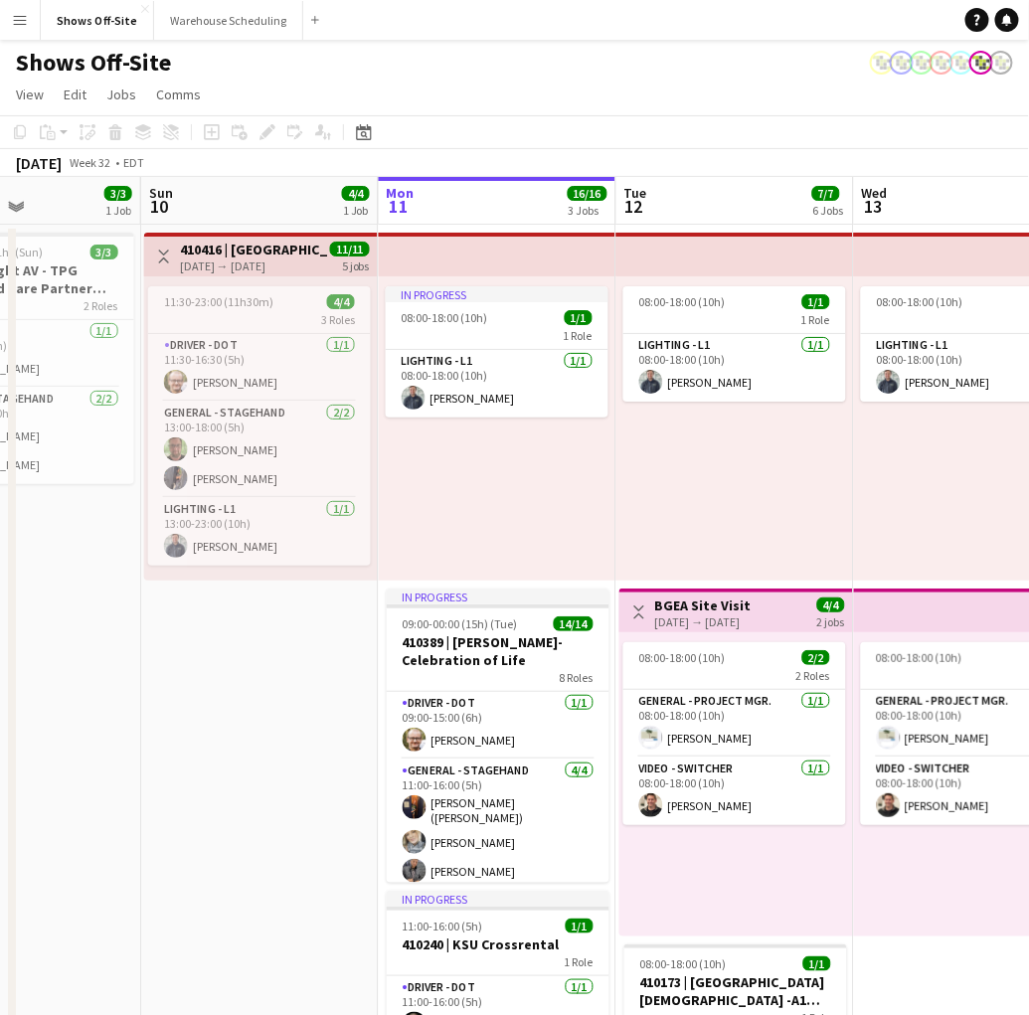
drag, startPoint x: 275, startPoint y: 513, endPoint x: 773, endPoint y: 512, distance: 497.2
click at [773, 512] on app-calendar-viewport "Thu 7 2/2 2 Jobs Fri 8 5/5 2 Jobs Sat 9 3/3 1 Job Sun 10 4/4 1 Job Mon 11 16/16…" at bounding box center [514, 906] width 1029 height 1458
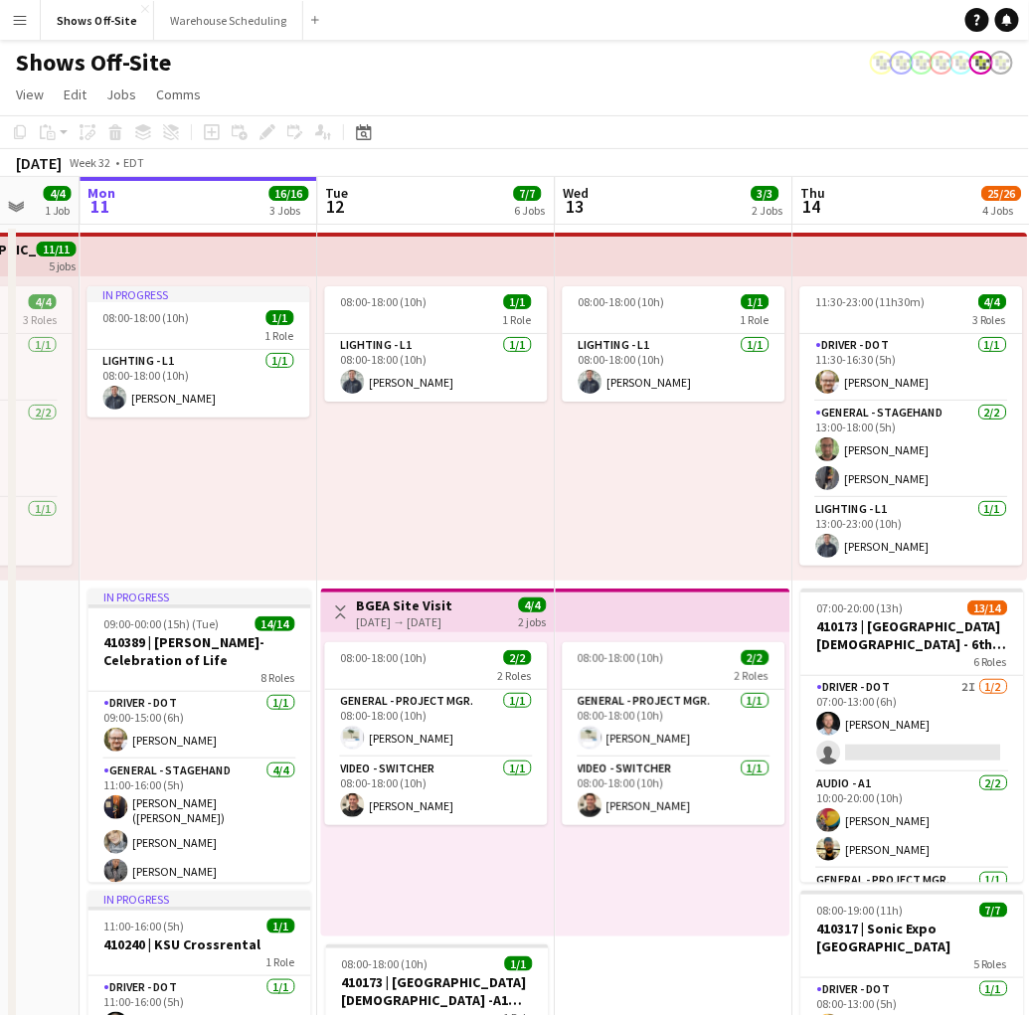
drag, startPoint x: 313, startPoint y: 631, endPoint x: -286, endPoint y: 601, distance: 600.4
click at [0, 601] on html "Menu Boards Boards Boards All jobs Status Workforce Workforce My Workforce Recr…" at bounding box center [514, 817] width 1029 height 1635
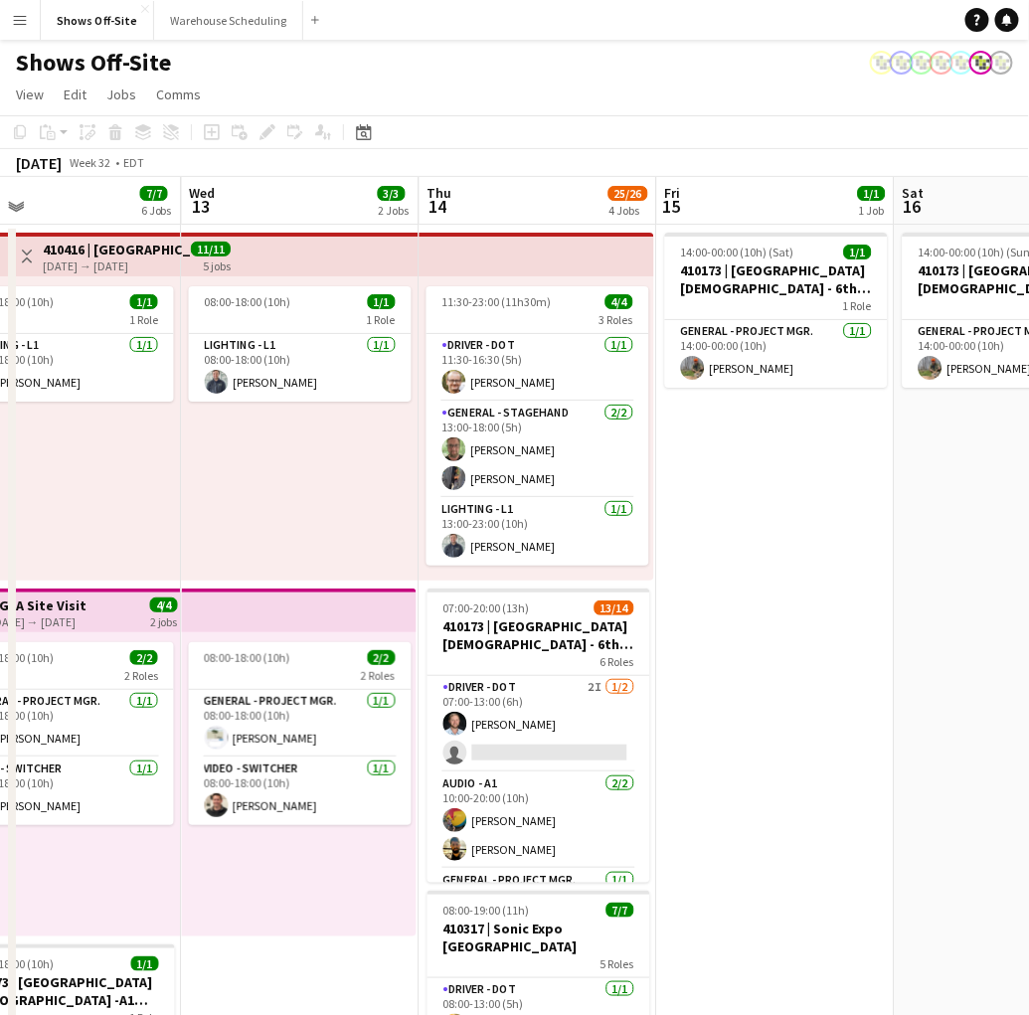
drag, startPoint x: 570, startPoint y: 482, endPoint x: 346, endPoint y: 484, distance: 223.8
click at [288, 488] on app-calendar-viewport "Sat 9 3/3 1 Job Sun 10 4/4 1 Job Mon 11 16/16 3 Jobs Tue 12 7/7 6 Jobs Wed 13 3…" at bounding box center [514, 906] width 1029 height 1458
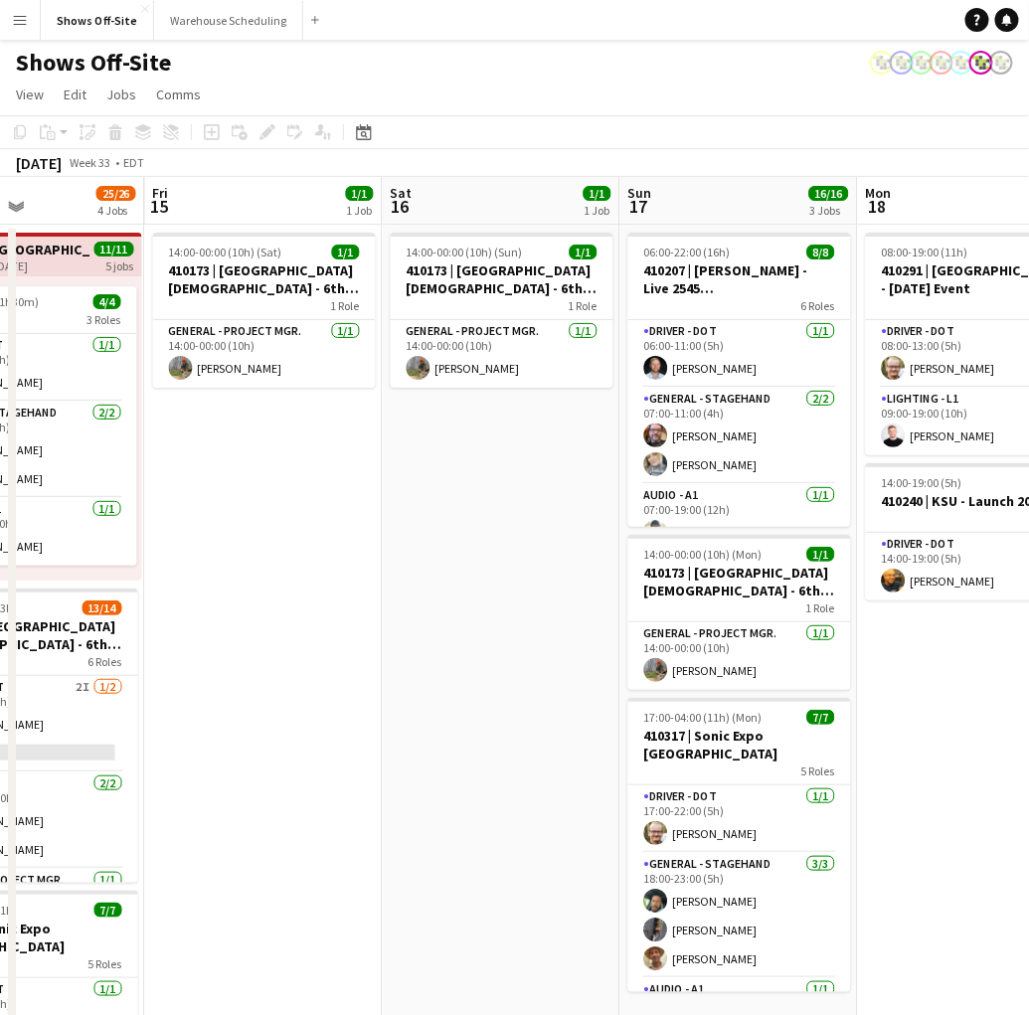
drag, startPoint x: 914, startPoint y: 539, endPoint x: 396, endPoint y: 528, distance: 518.2
click at [401, 531] on app-calendar-viewport "Mon 11 16/16 3 Jobs Tue 12 7/7 6 Jobs Wed 13 3/3 2 Jobs Thu 14 25/26 4 Jobs Fri…" at bounding box center [514, 906] width 1029 height 1458
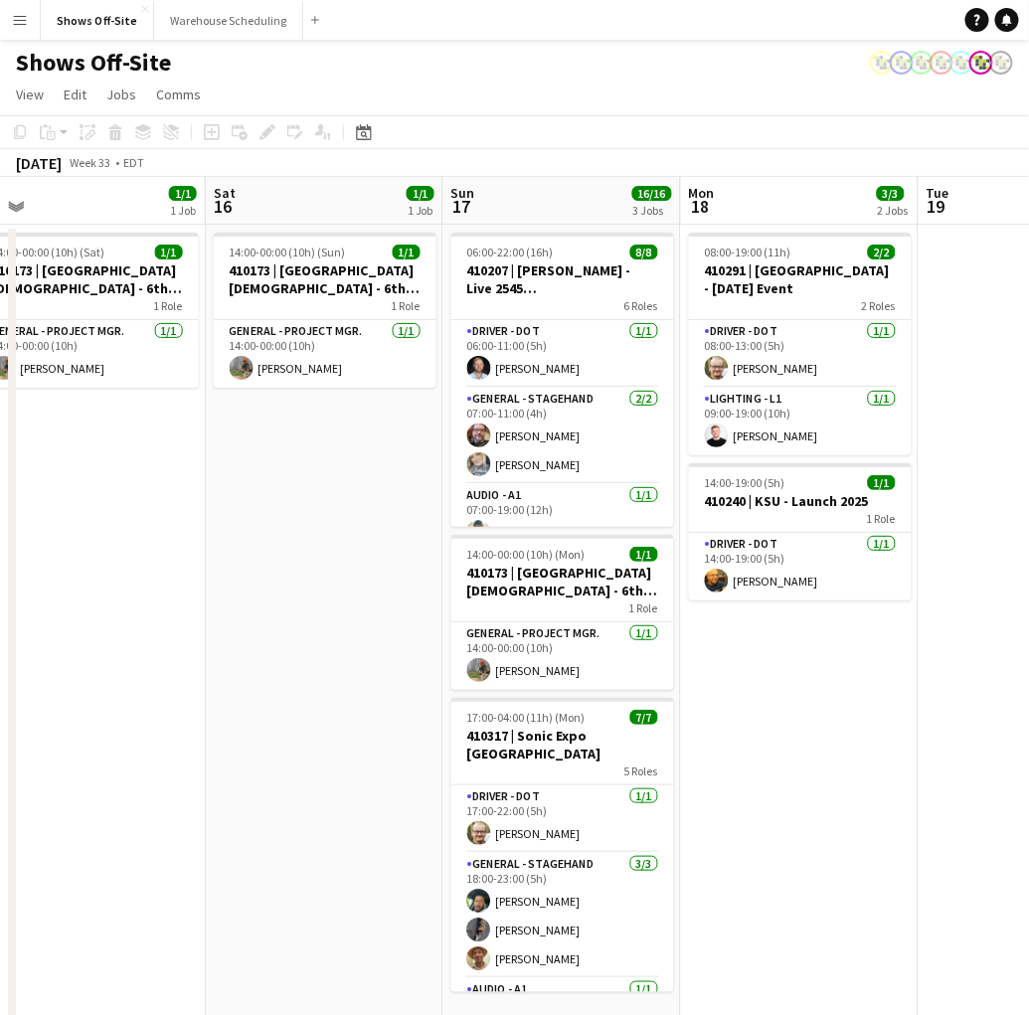
drag, startPoint x: 347, startPoint y: 793, endPoint x: 289, endPoint y: 811, distance: 60.4
click at [289, 811] on app-calendar-viewport "Wed 13 3/3 2 Jobs Thu 14 25/26 4 Jobs Fri 15 1/1 1 Job Sat 16 1/1 1 Job Sun 17 …" at bounding box center [514, 906] width 1029 height 1458
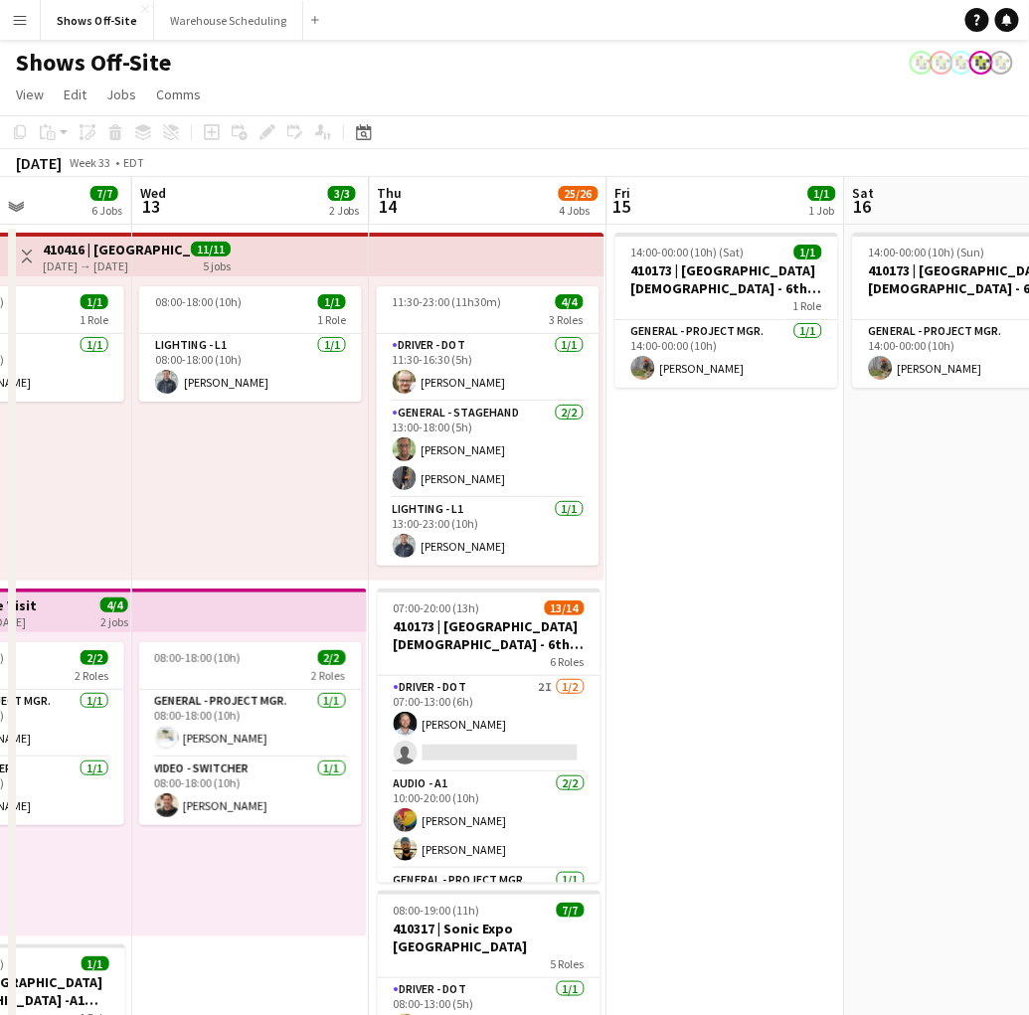
scroll to position [0, 532]
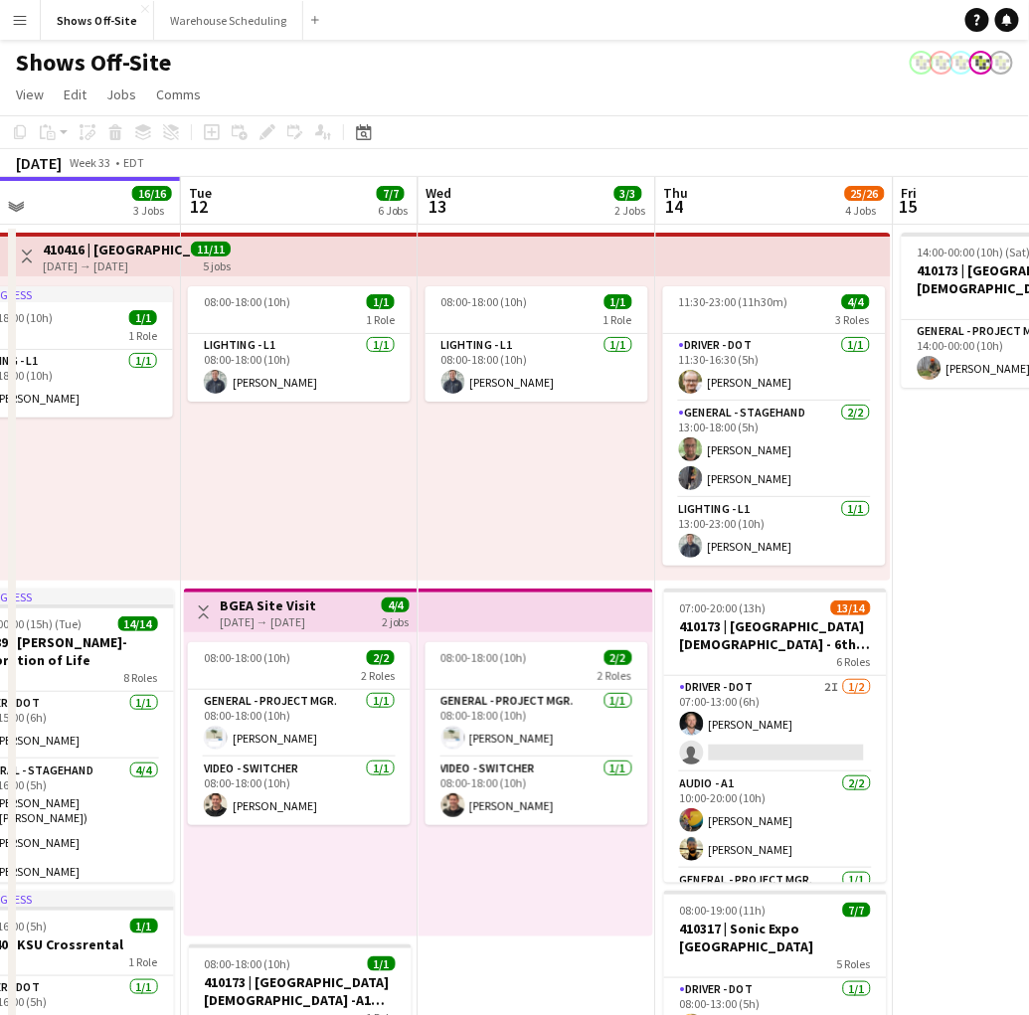
drag, startPoint x: 384, startPoint y: 611, endPoint x: 1076, endPoint y: 689, distance: 696.6
click at [1029, 689] on html "Menu Boards Boards Boards All jobs Status Workforce Workforce My Workforce Recr…" at bounding box center [514, 817] width 1029 height 1635
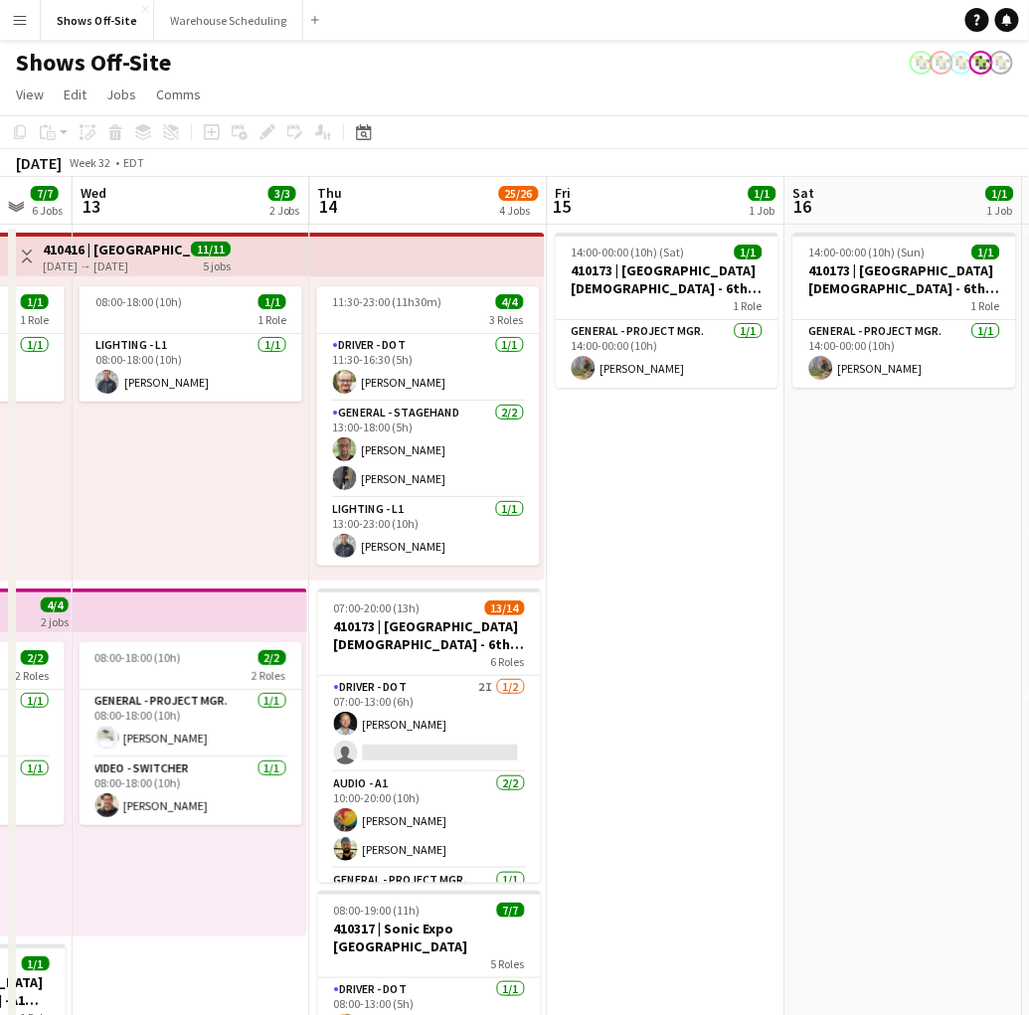
drag, startPoint x: 347, startPoint y: 505, endPoint x: -78, endPoint y: 459, distance: 427.1
click at [0, 459] on html "Menu Boards Boards Boards All jobs Status Workforce Workforce My Workforce Recr…" at bounding box center [514, 817] width 1029 height 1635
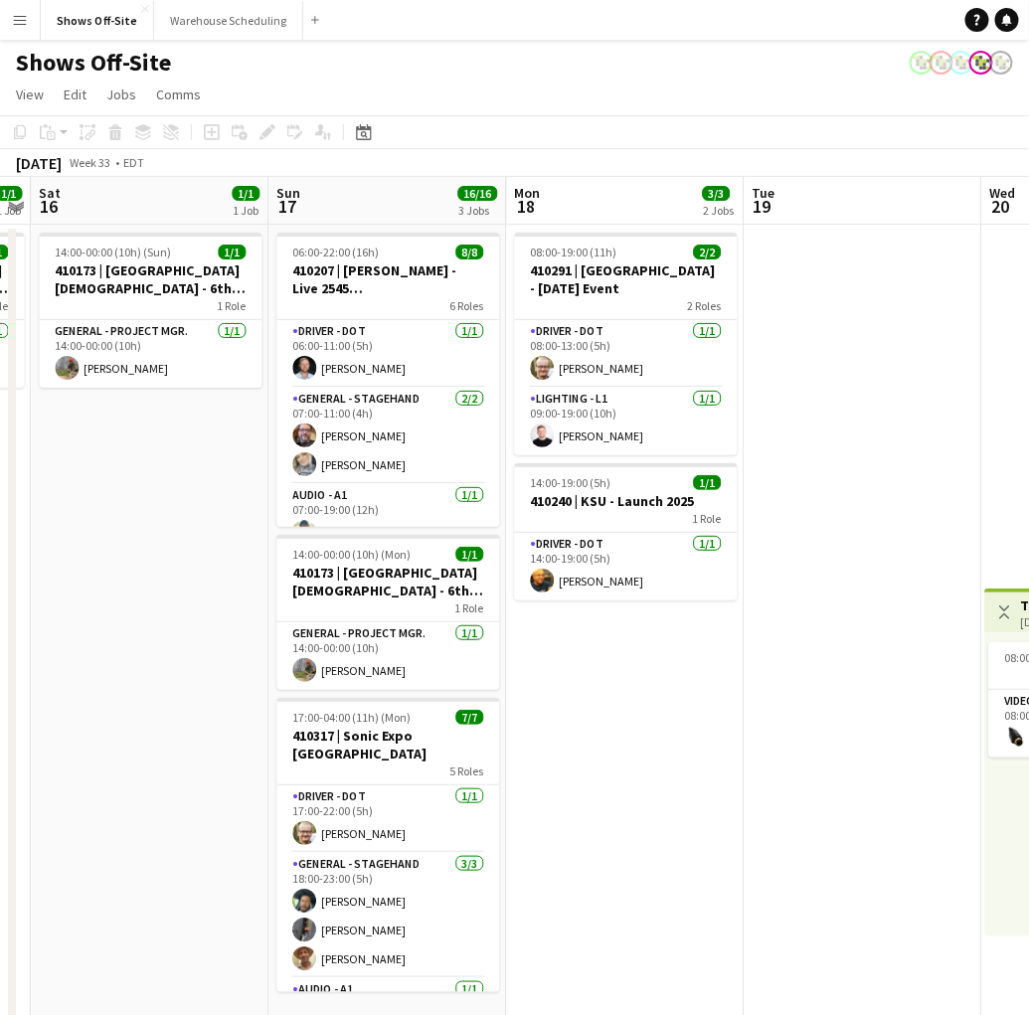
scroll to position [0, 487]
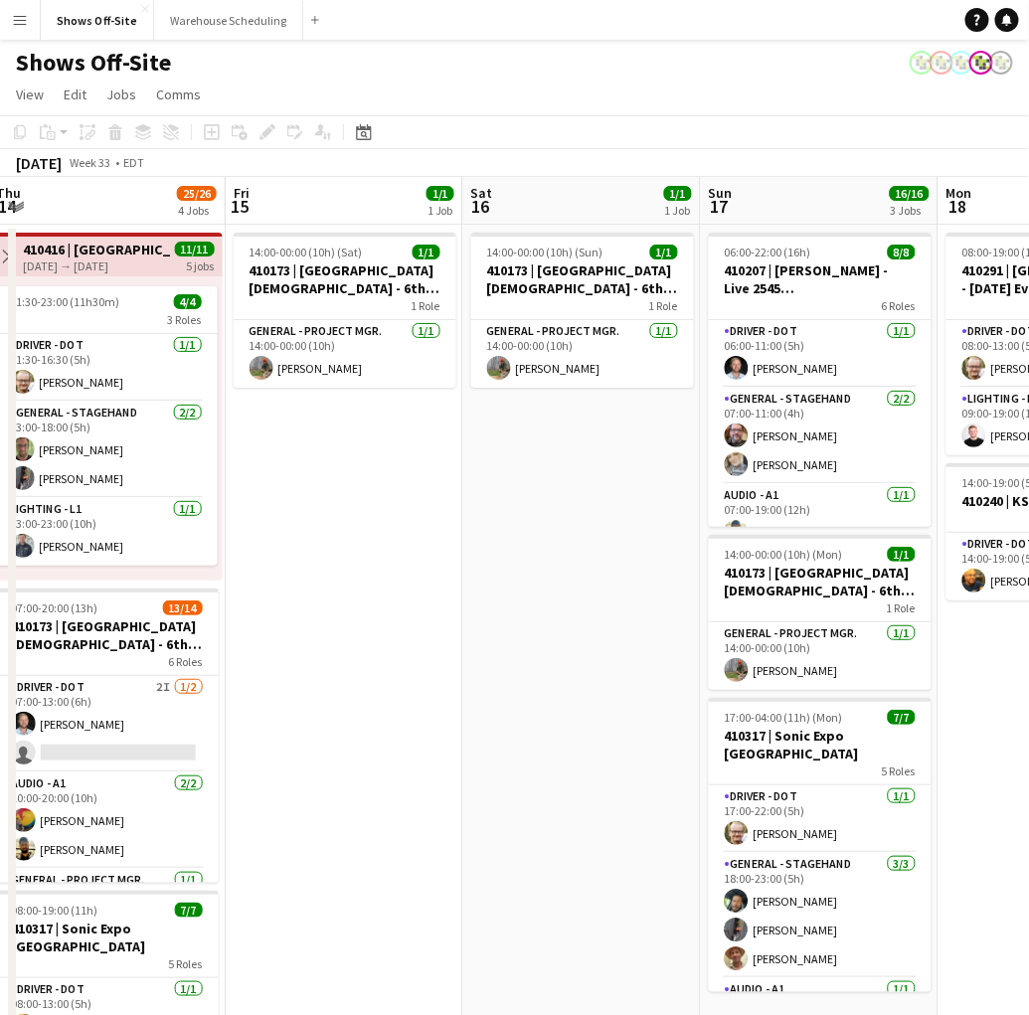
drag, startPoint x: 904, startPoint y: 570, endPoint x: 583, endPoint y: 536, distance: 323.0
click at [583, 536] on app-calendar-viewport "Tue 12 7/7 6 Jobs Wed 13 3/3 2 Jobs Thu 14 25/26 4 Jobs Fri 15 1/1 1 Job Sat 16…" at bounding box center [514, 906] width 1029 height 1458
click at [572, 112] on app-page-menu "View Day view expanded Day view collapsed Month view Date picker Jump to [DATE]…" at bounding box center [514, 97] width 1029 height 38
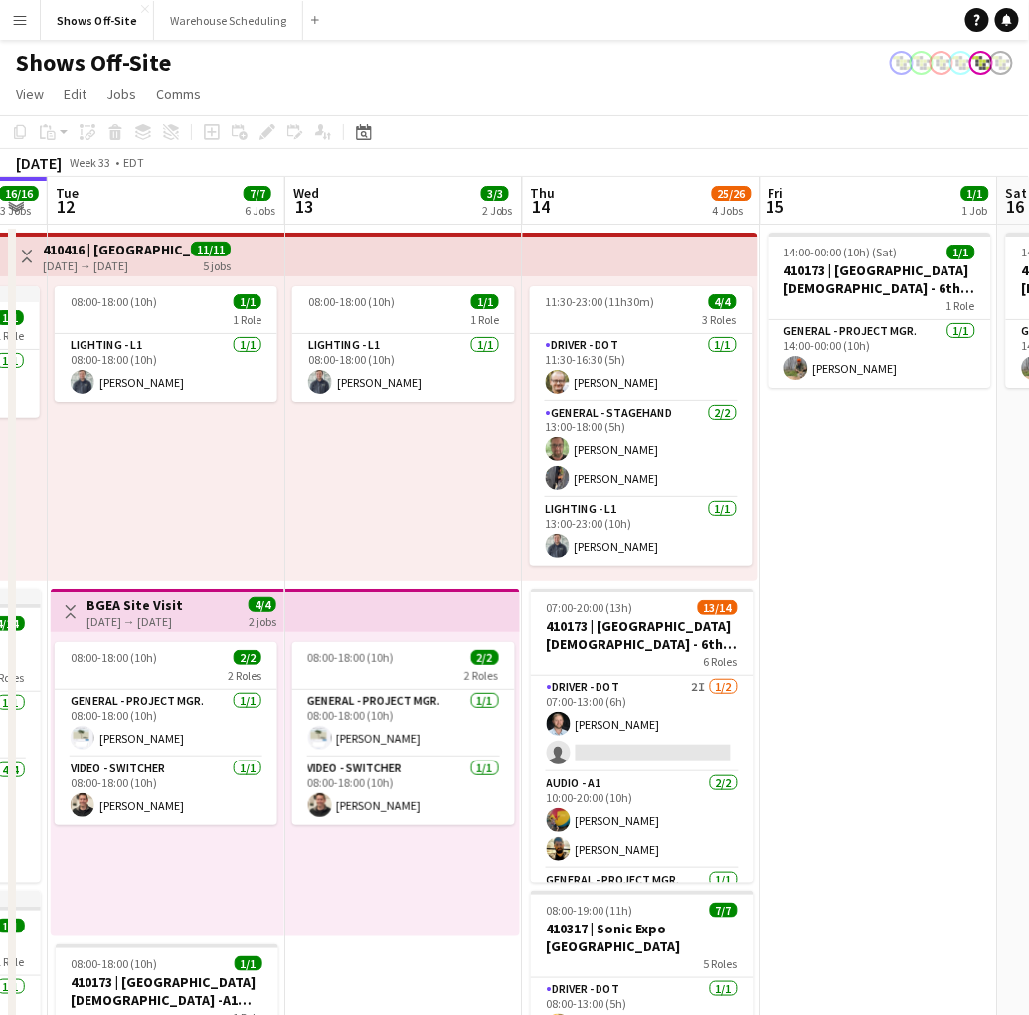
drag, startPoint x: 430, startPoint y: 503, endPoint x: 1180, endPoint y: 526, distance: 751.2
click at [1029, 526] on html "Menu Boards Boards Boards All jobs Status Workforce Workforce My Workforce Recr…" at bounding box center [514, 817] width 1029 height 1635
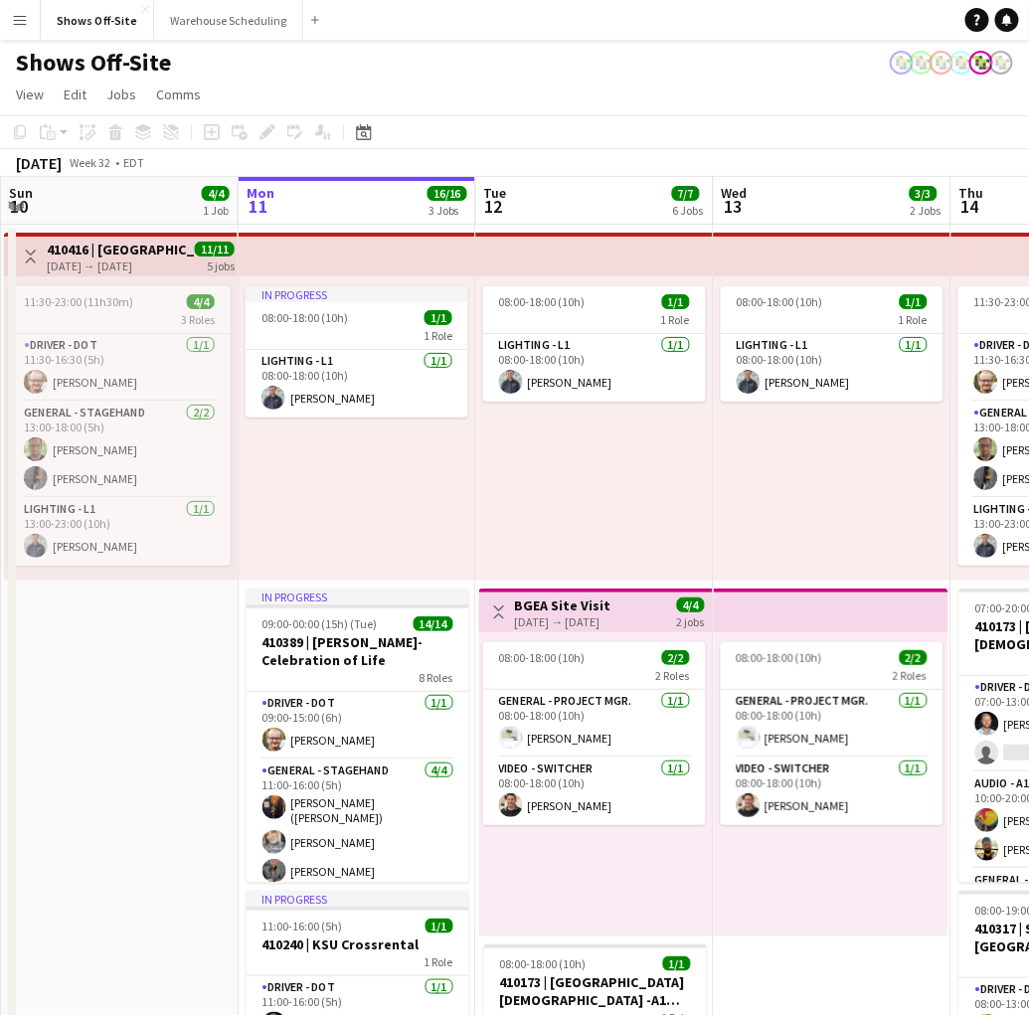
scroll to position [0, 461]
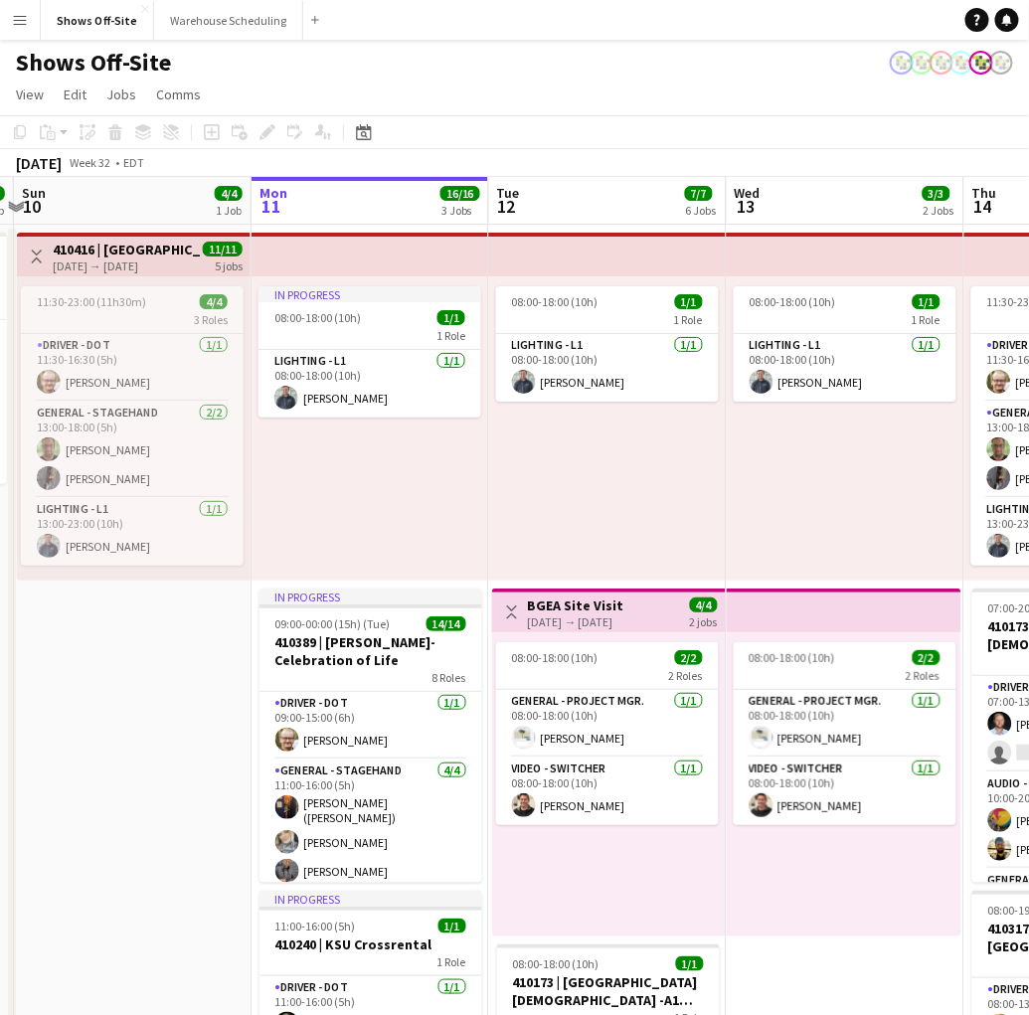
drag, startPoint x: 275, startPoint y: 449, endPoint x: 716, endPoint y: 456, distance: 440.6
click at [716, 456] on app-calendar-viewport "Fri 8 5/5 2 Jobs Sat 9 3/3 1 Job Sun 10 4/4 1 Job Mon 11 16/16 3 Jobs Tue 12 7/…" at bounding box center [514, 906] width 1029 height 1458
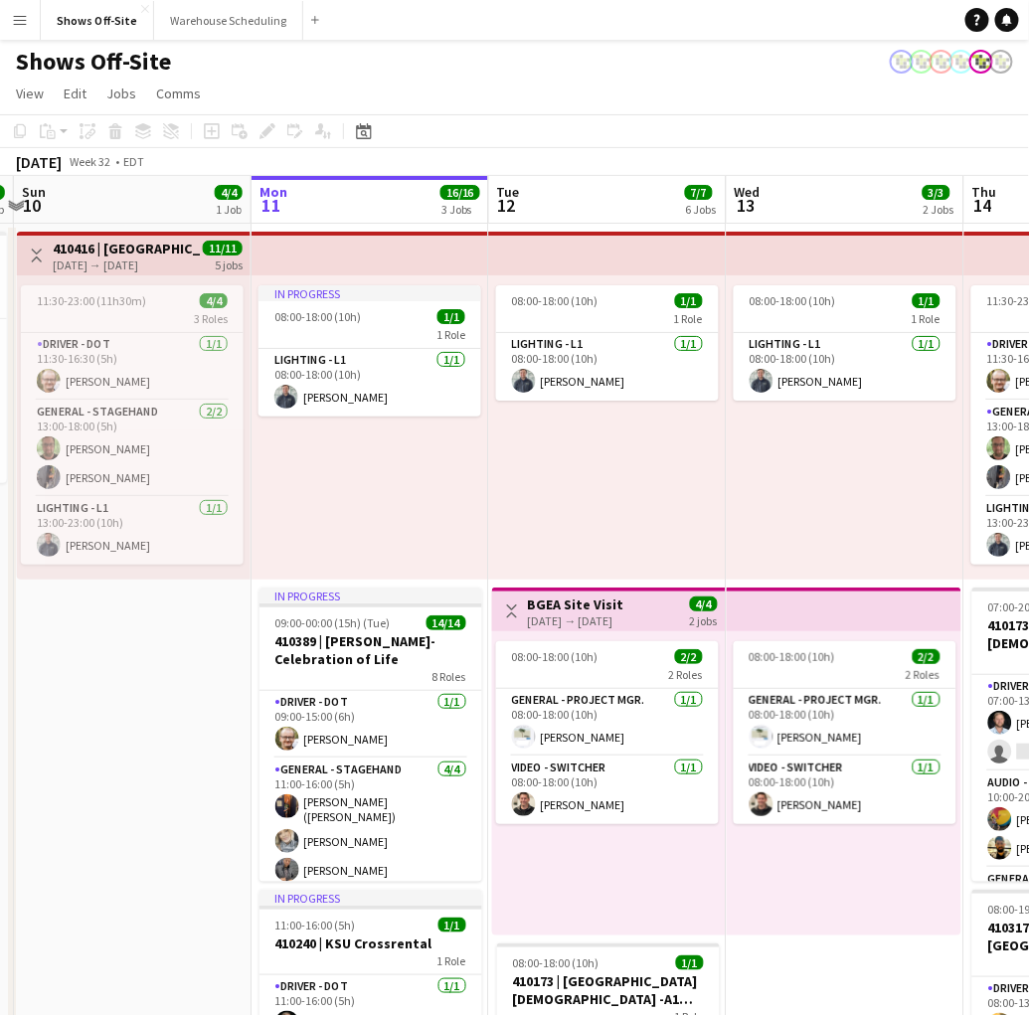
scroll to position [0, 0]
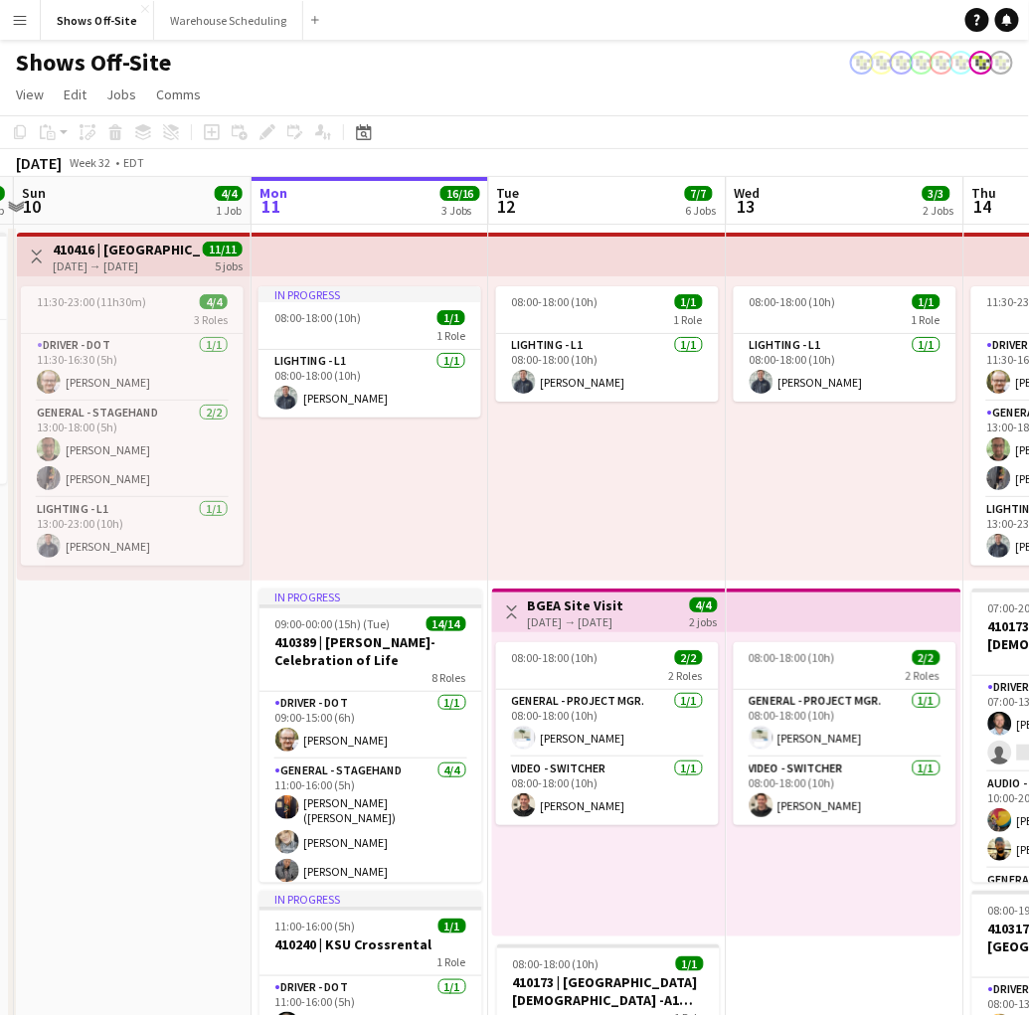
click at [665, 504] on div "08:00-18:00 (10h) 1/1 1 Role Lighting - L1 [DATE] 08:00-18:00 (10h) [PERSON_NAM…" at bounding box center [608, 428] width 238 height 304
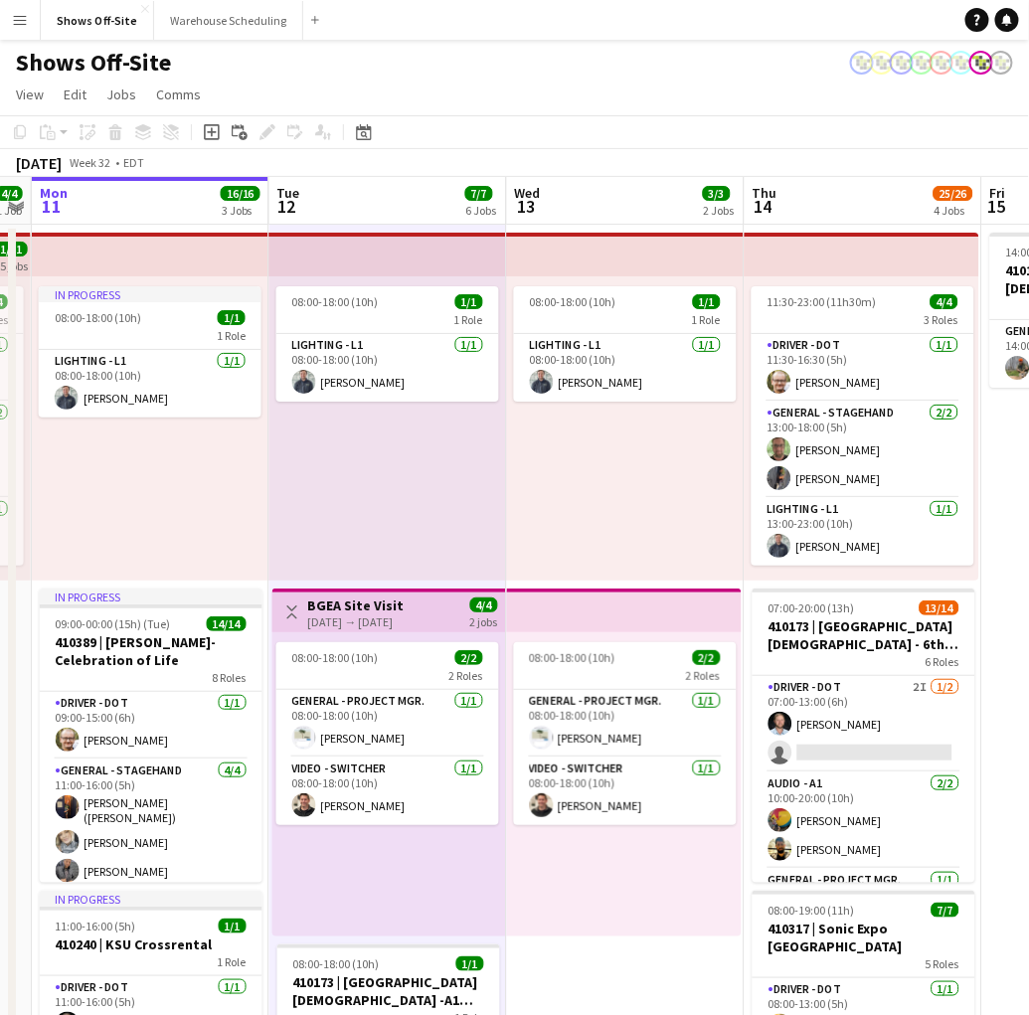
scroll to position [0, 682]
drag, startPoint x: 776, startPoint y: 512, endPoint x: 555, endPoint y: 523, distance: 221.0
click at [555, 523] on app-calendar-viewport "Fri 8 5/5 2 Jobs Sat 9 3/3 1 Job Sun 10 4/4 1 Job Mon 11 16/16 3 Jobs Tue 12 7/…" at bounding box center [514, 906] width 1029 height 1458
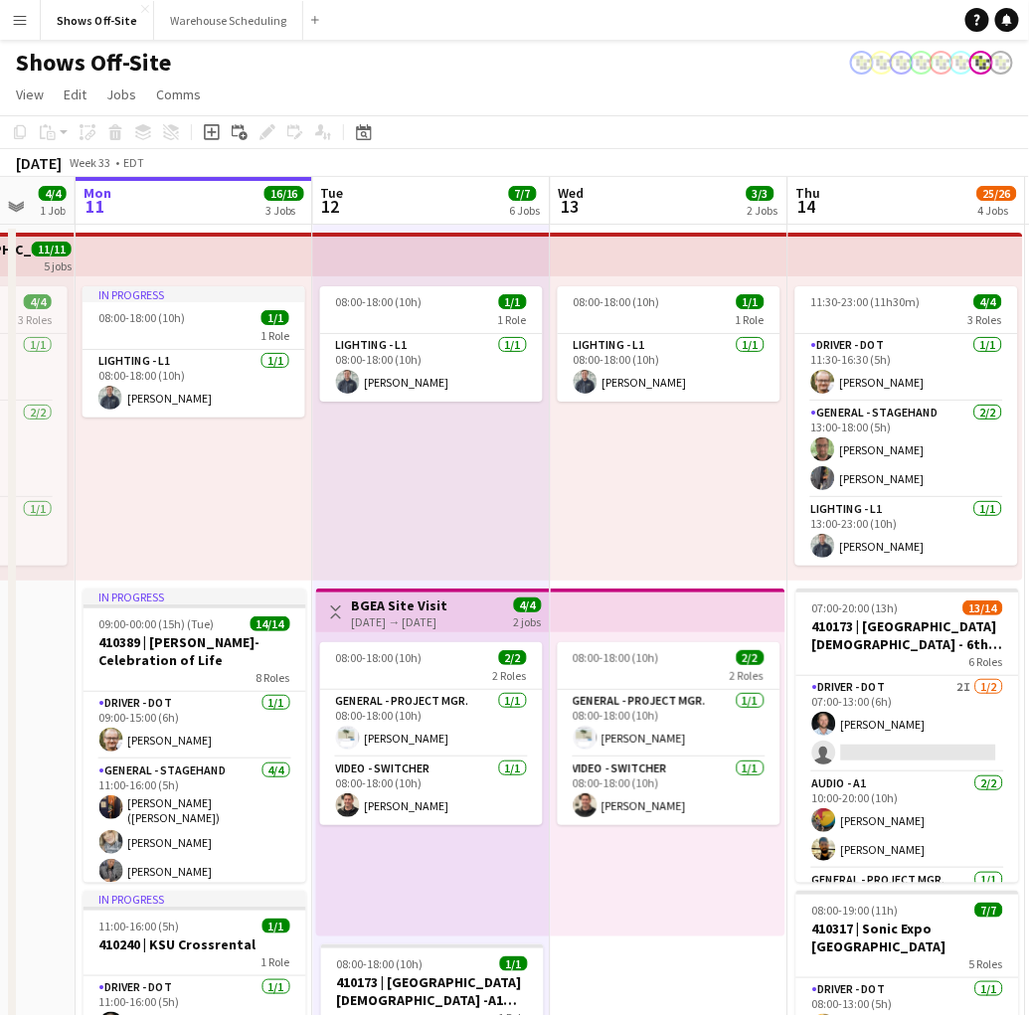
scroll to position [0, 629]
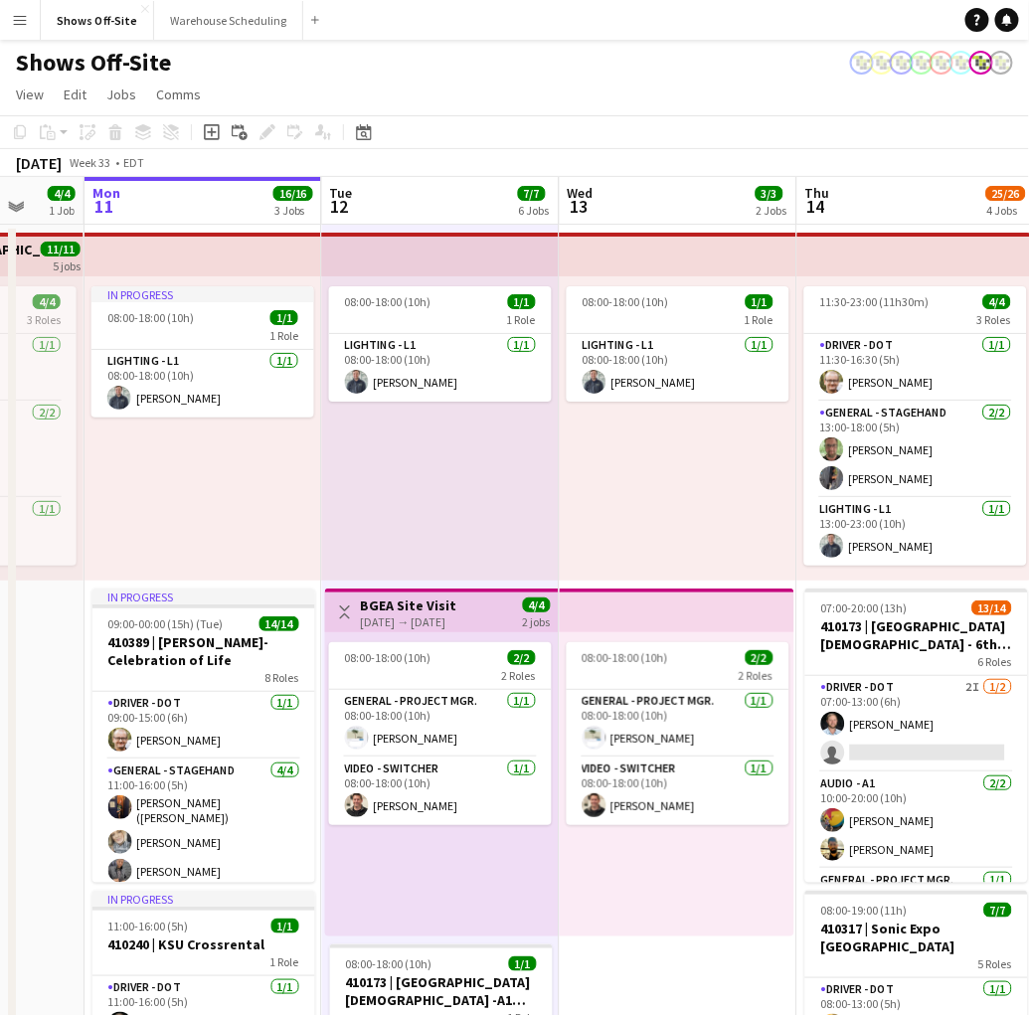
drag, startPoint x: 611, startPoint y: 512, endPoint x: 665, endPoint y: 519, distance: 55.1
click at [665, 519] on app-calendar-viewport "Fri 8 5/5 2 Jobs Sat 9 3/3 1 Job Sun 10 4/4 1 Job Mon 11 16/16 3 Jobs Tue 12 7/…" at bounding box center [514, 906] width 1029 height 1458
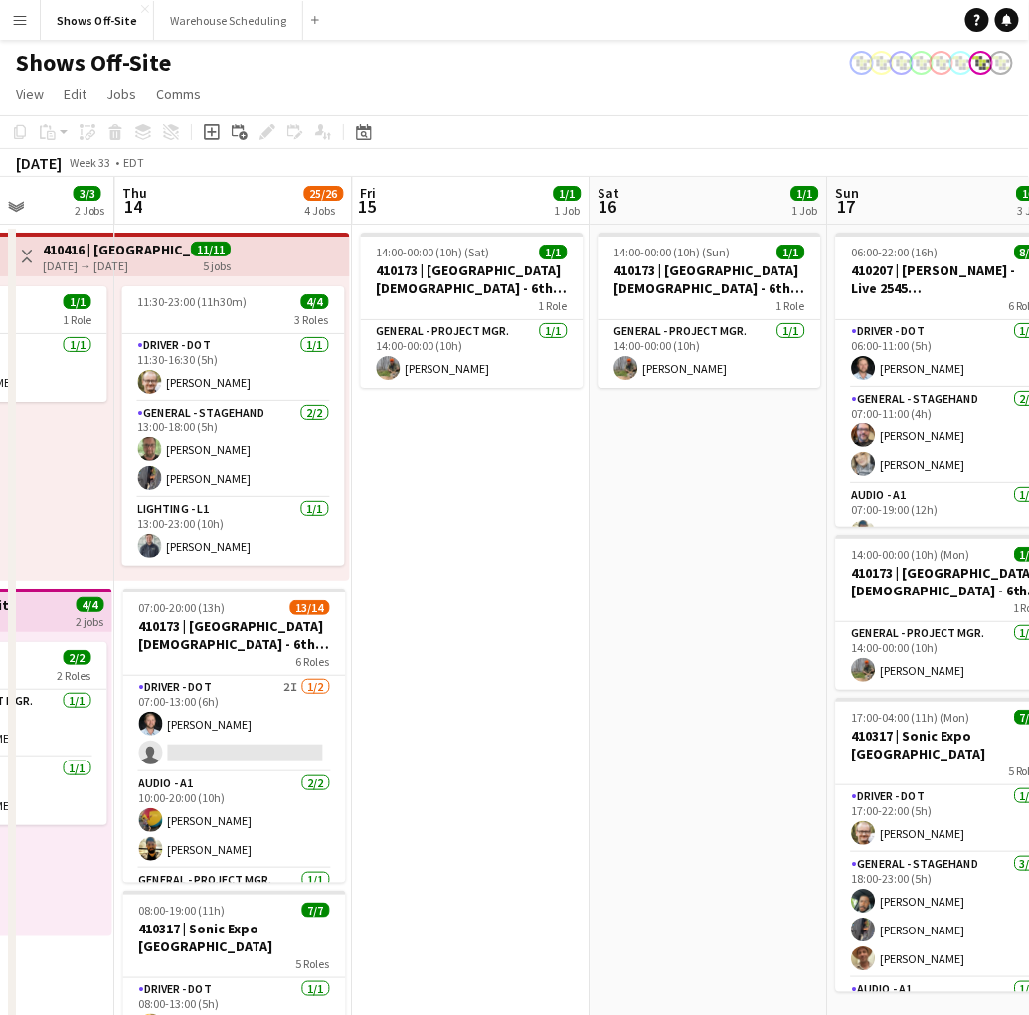
scroll to position [0, 763]
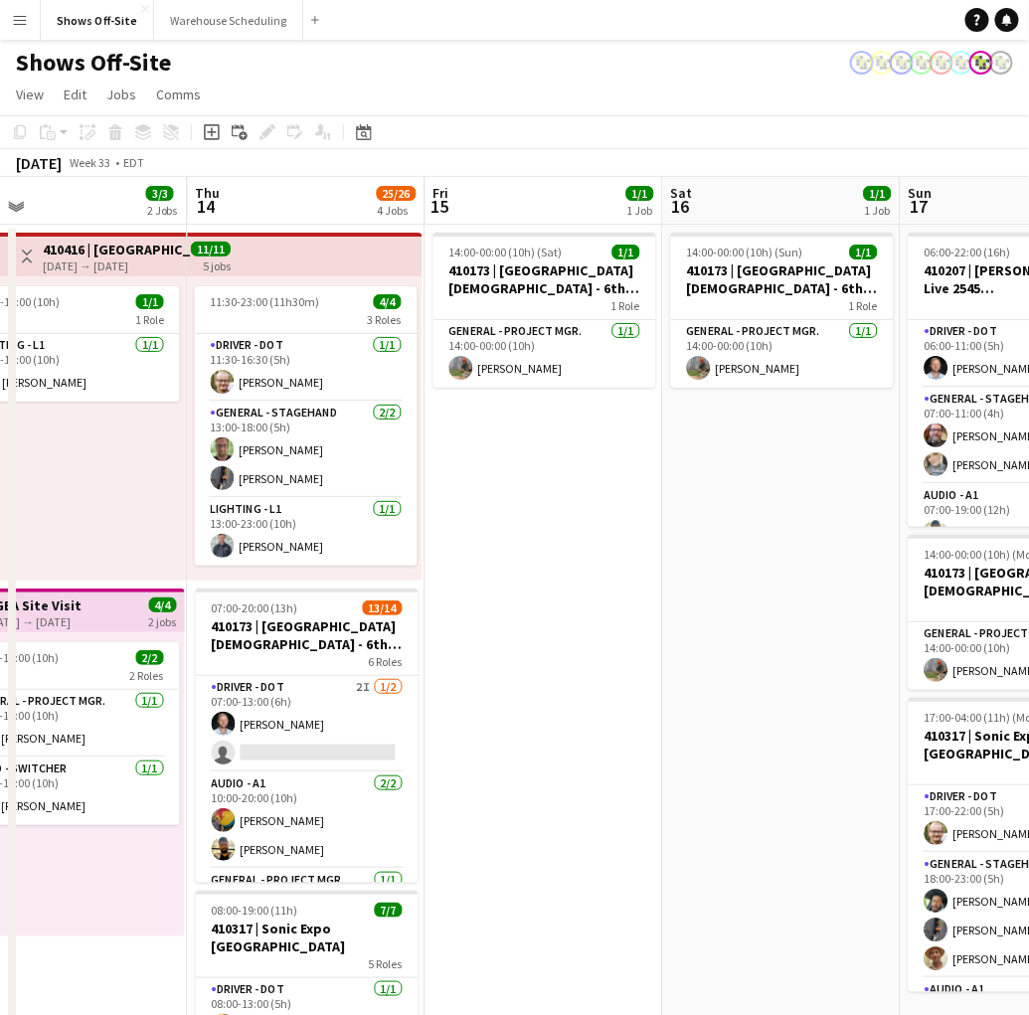
drag, startPoint x: 624, startPoint y: 484, endPoint x: -86, endPoint y: 504, distance: 709.3
click at [0, 504] on html "Menu Boards Boards Boards All jobs Status Workforce Workforce My Workforce Recr…" at bounding box center [514, 817] width 1029 height 1635
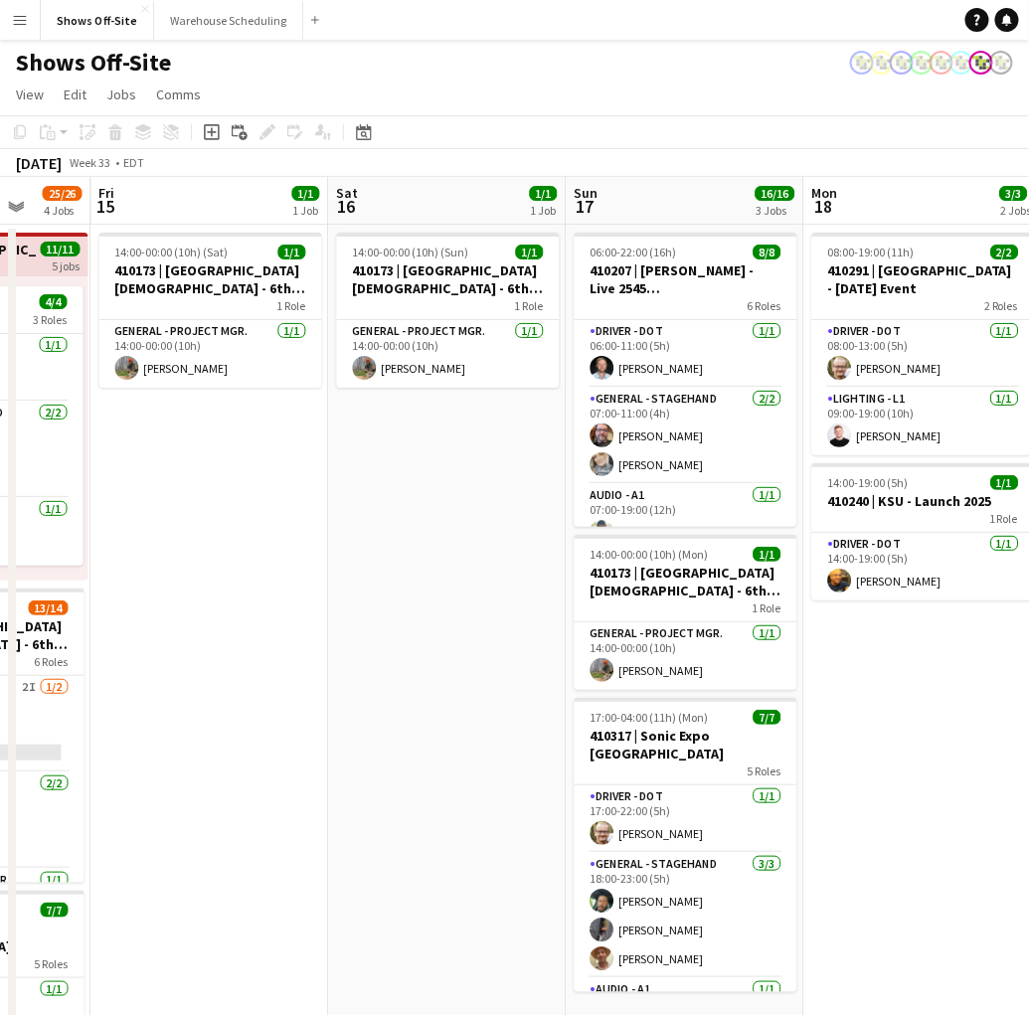
scroll to position [0, 861]
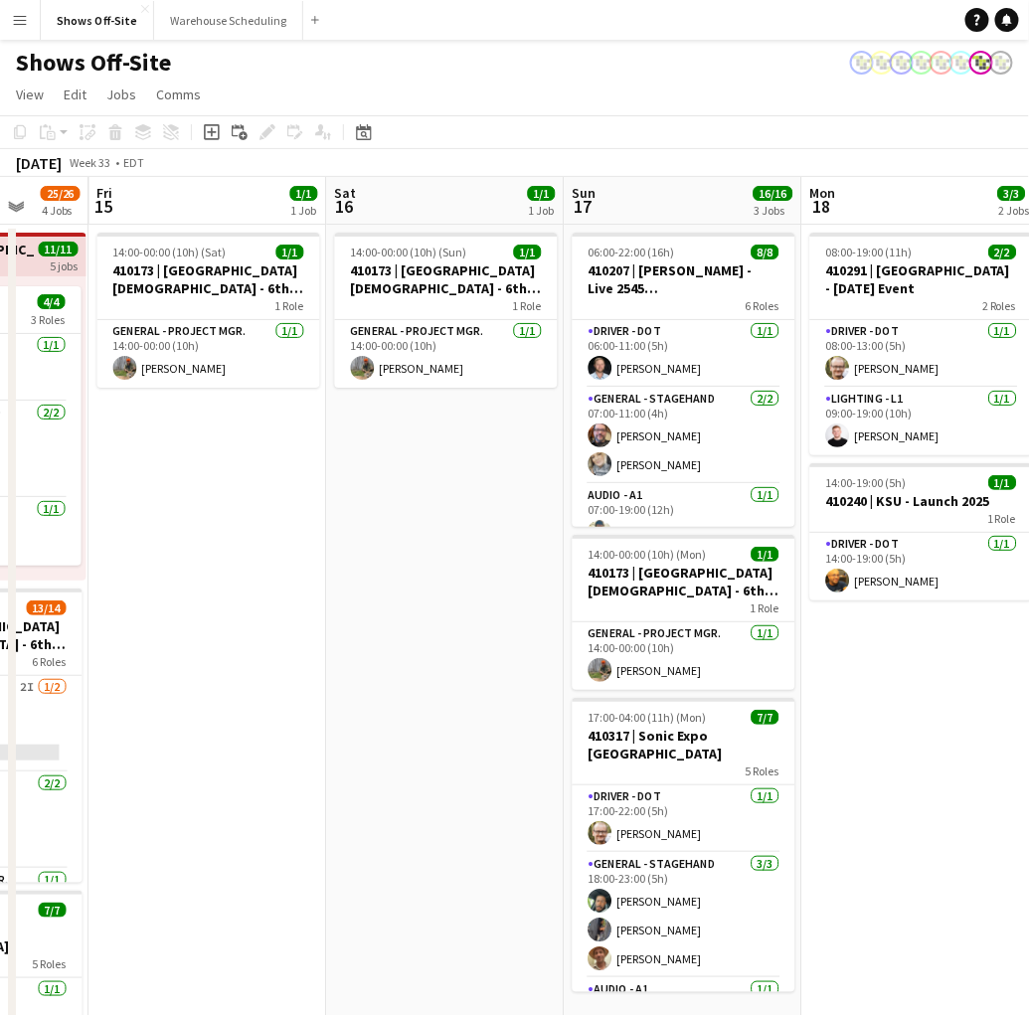
drag, startPoint x: 638, startPoint y: 548, endPoint x: 303, endPoint y: 567, distance: 335.7
click at [303, 567] on app-calendar-viewport "Mon 11 16/16 3 Jobs Tue 12 7/7 6 Jobs Wed 13 3/3 2 Jobs Thu 14 25/26 4 Jobs Fri…" at bounding box center [514, 906] width 1029 height 1458
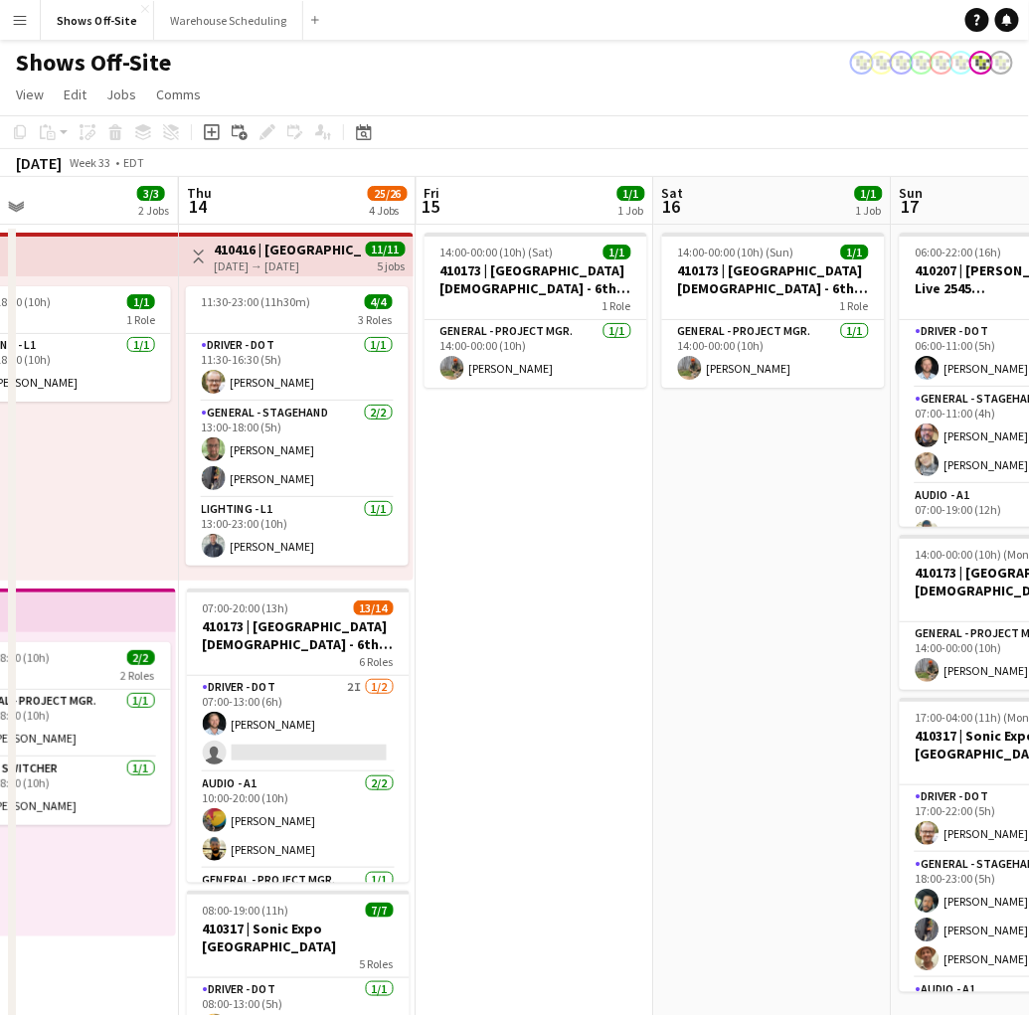
scroll to position [0, 798]
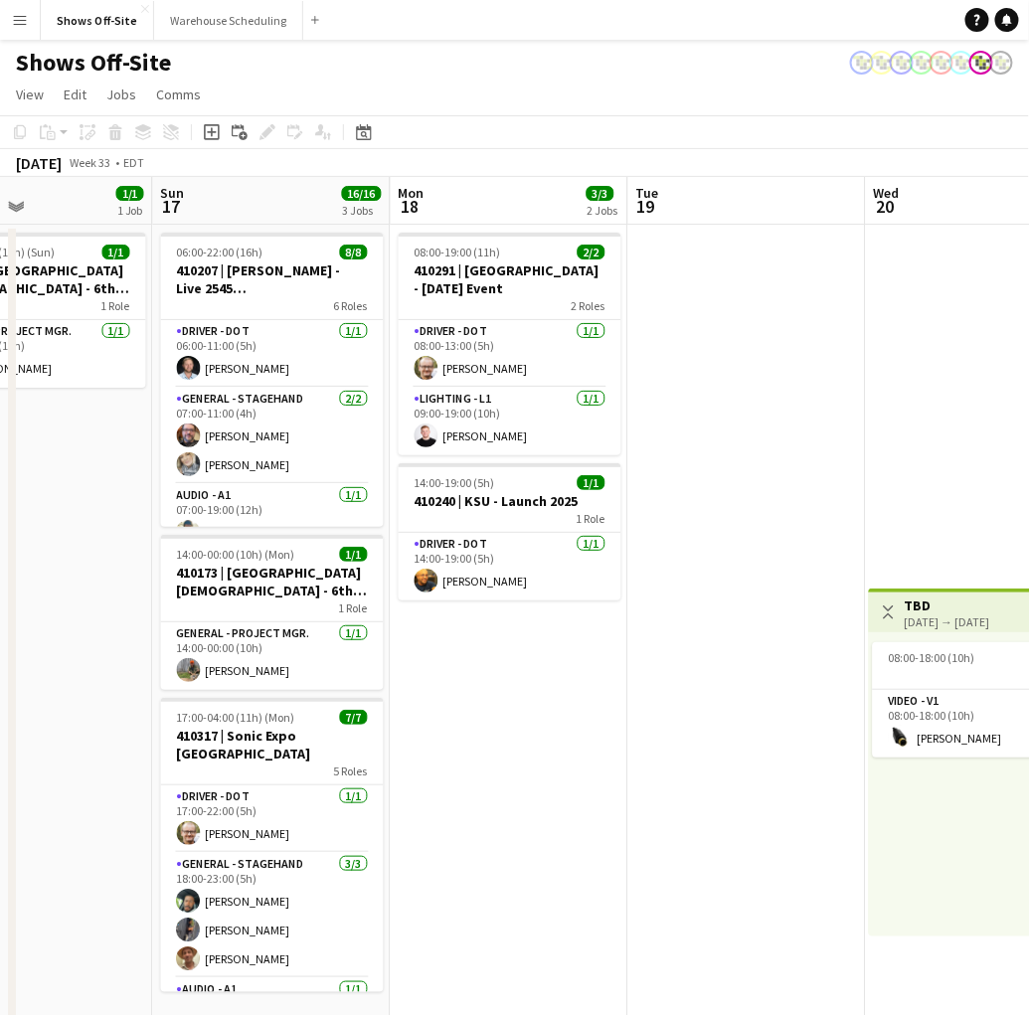
drag, startPoint x: 413, startPoint y: 577, endPoint x: -215, endPoint y: 586, distance: 627.6
click at [0, 586] on html "Menu Boards Boards Boards All jobs Status Workforce Workforce My Workforce Recr…" at bounding box center [514, 817] width 1029 height 1635
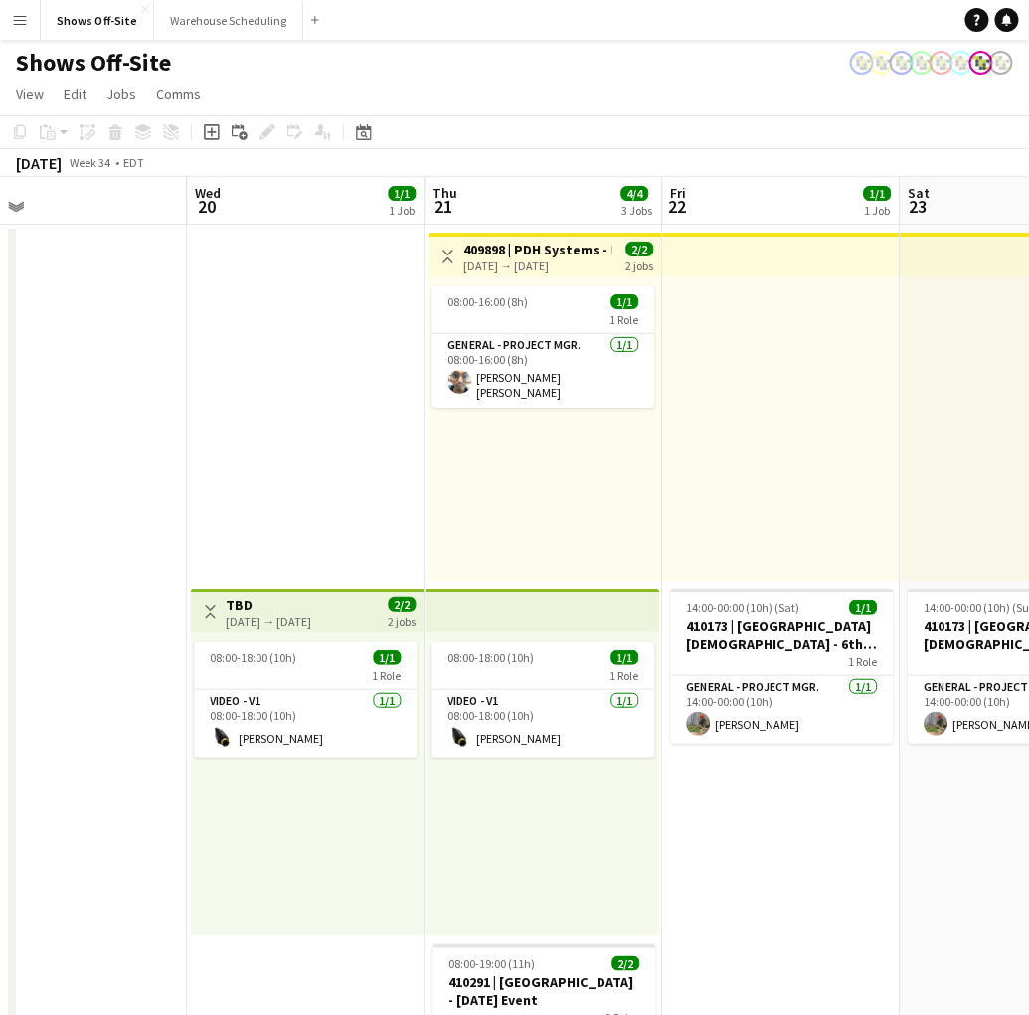
scroll to position [0, 783]
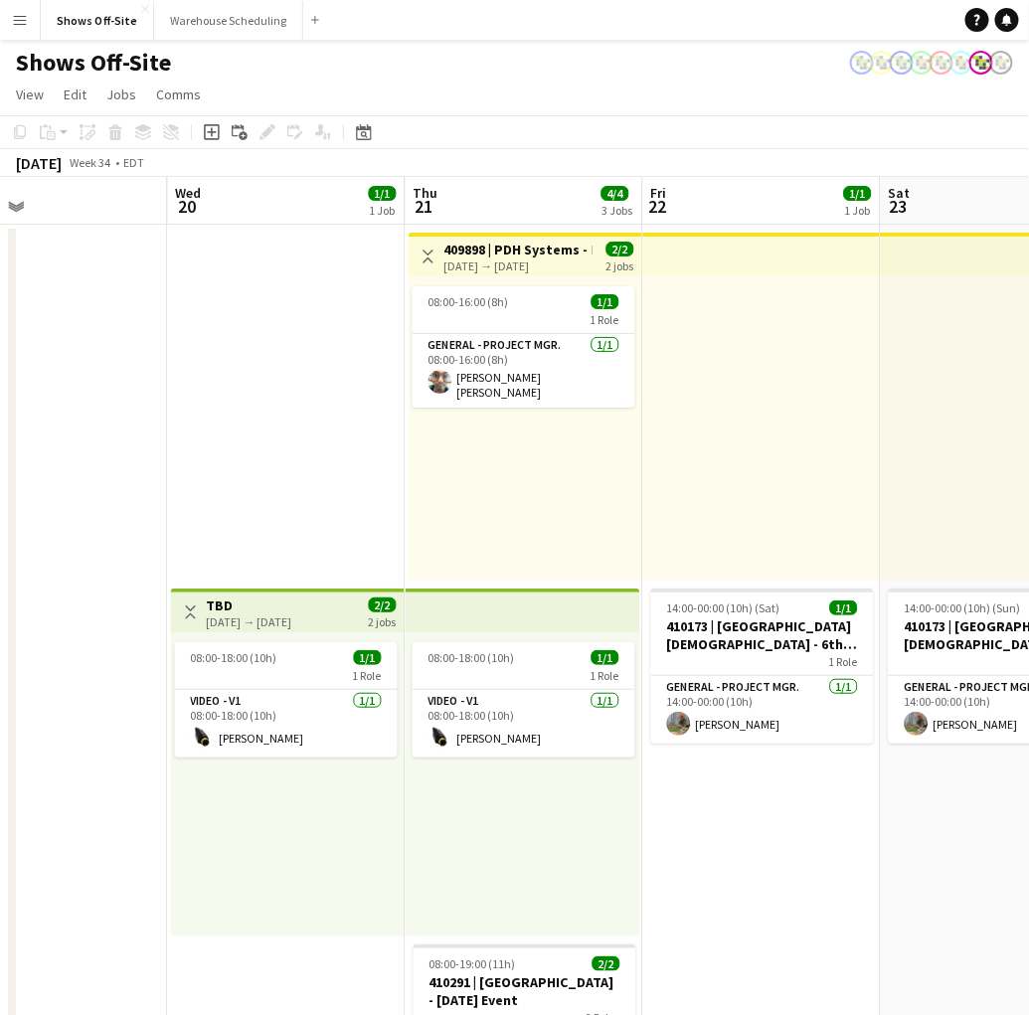
drag, startPoint x: 722, startPoint y: 586, endPoint x: 24, endPoint y: 576, distance: 698.2
click at [24, 576] on app-calendar-viewport "Sat 16 1/1 1 Job Sun 17 16/16 3 Jobs Mon 18 3/3 2 Jobs Tue 19 Wed 20 1/1 1 Job …" at bounding box center [514, 906] width 1029 height 1458
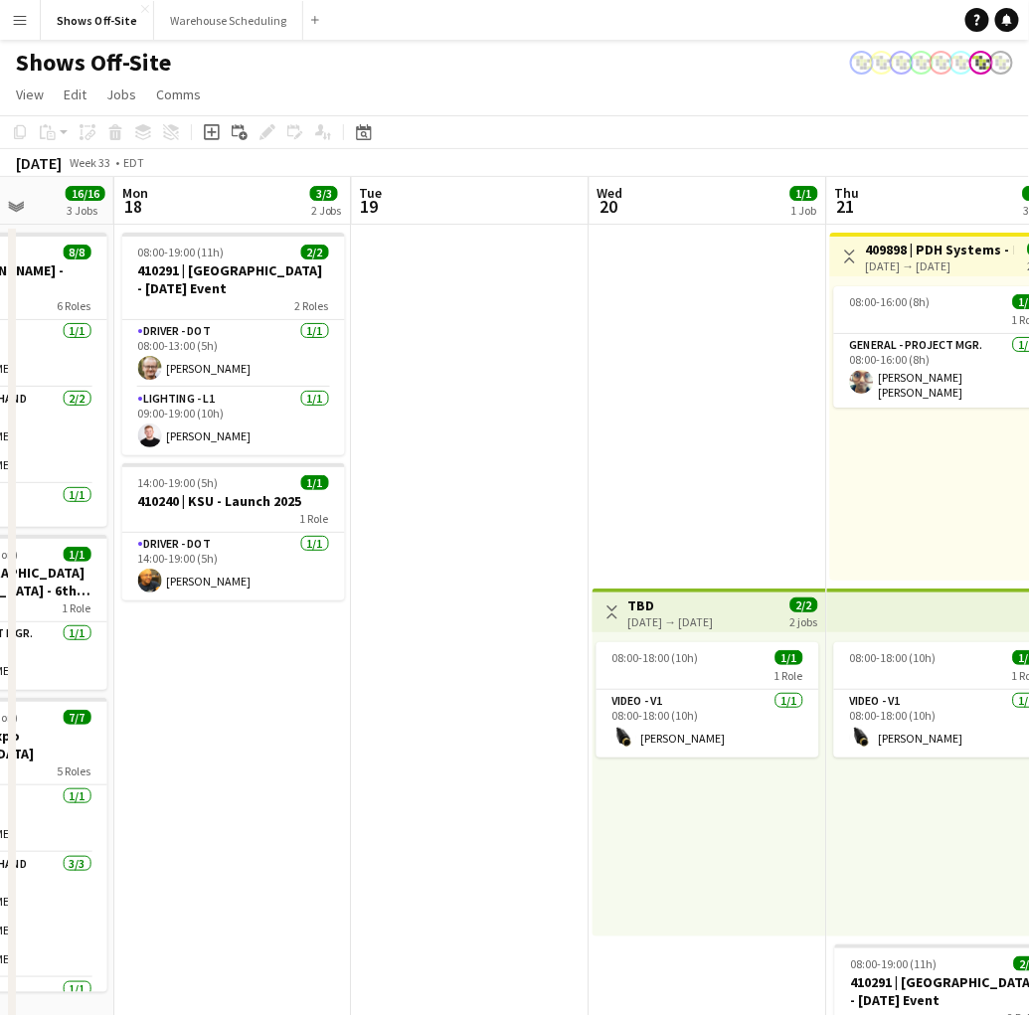
drag, startPoint x: 212, startPoint y: 518, endPoint x: 818, endPoint y: 509, distance: 606.7
click at [820, 508] on app-calendar-viewport "Fri 15 1/1 1 Job Sat 16 1/1 1 Job Sun 17 16/16 3 Jobs Mon 18 3/3 2 Jobs Tue 19 …" at bounding box center [514, 906] width 1029 height 1458
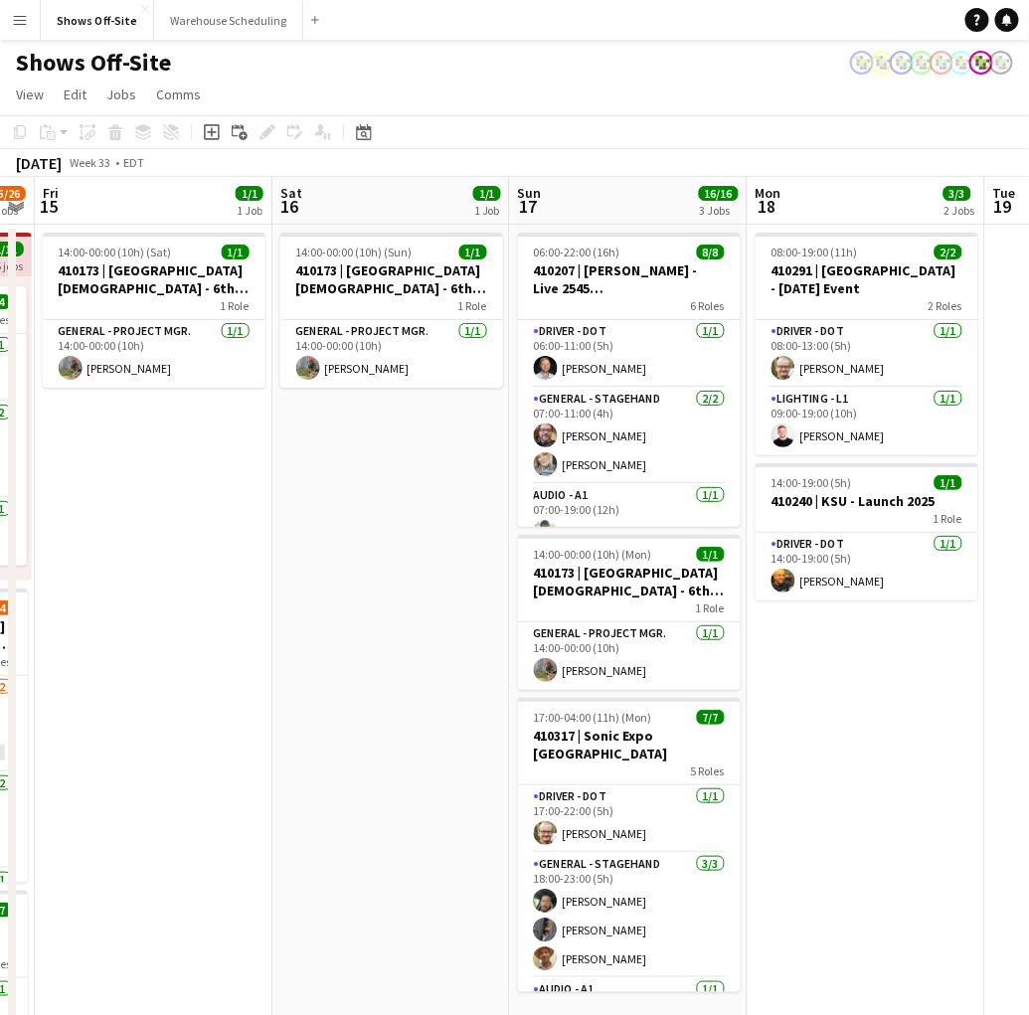
drag, startPoint x: 622, startPoint y: 715, endPoint x: 1018, endPoint y: 678, distance: 398.5
click at [1019, 678] on app-calendar-viewport "Wed 13 3/3 2 Jobs Thu 14 25/26 4 Jobs Fri 15 1/1 1 Job Sat 16 1/1 1 Job Sun 17 …" at bounding box center [514, 906] width 1029 height 1458
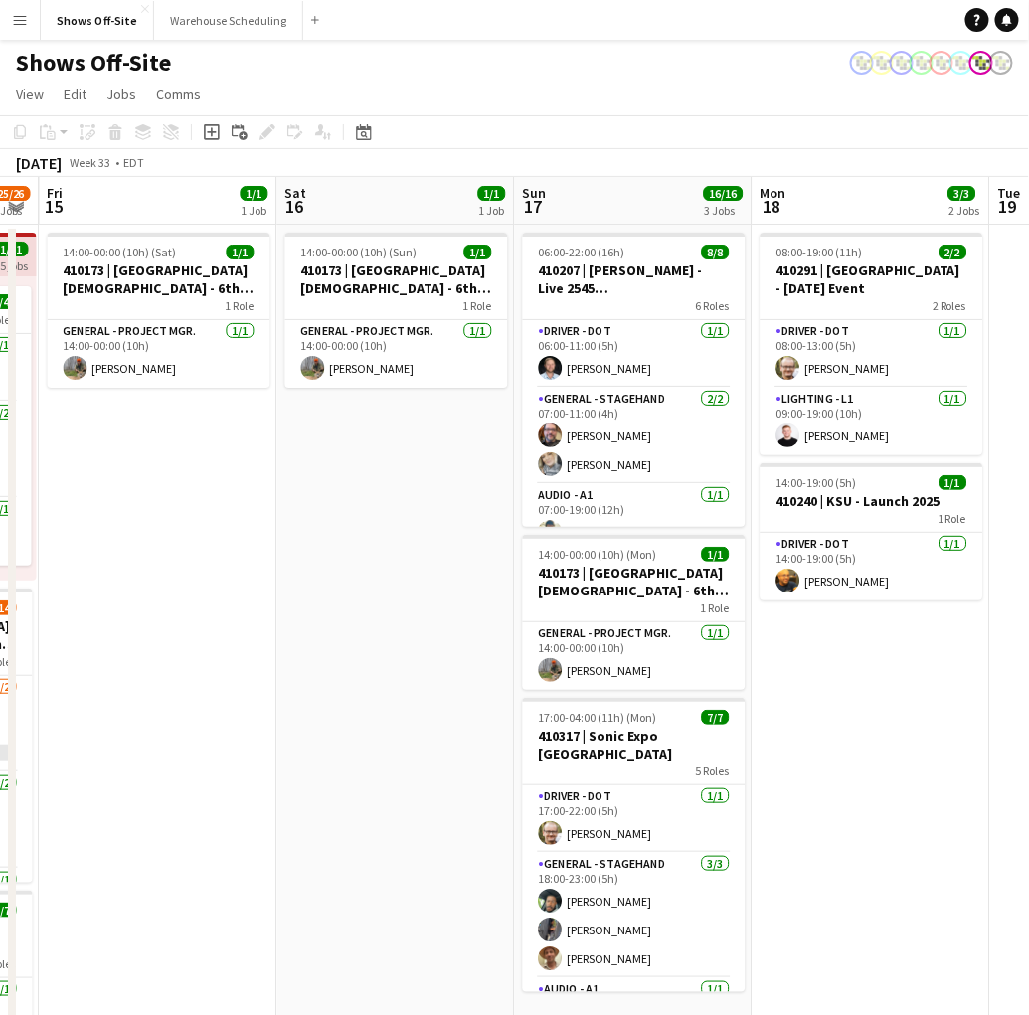
scroll to position [0, 913]
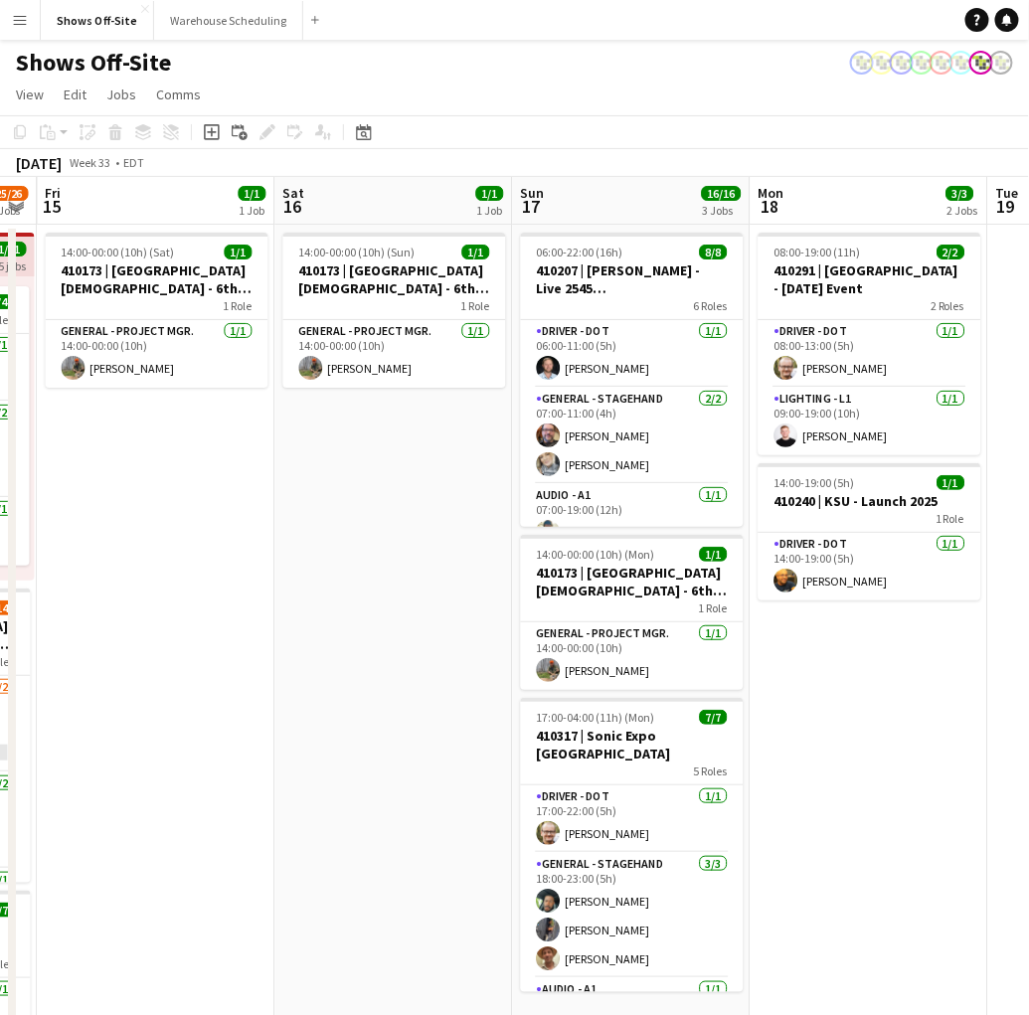
drag, startPoint x: 268, startPoint y: 580, endPoint x: 166, endPoint y: 546, distance: 106.9
click at [166, 546] on app-calendar-viewport "Mon 11 16/16 3 Jobs Tue 12 7/7 6 Jobs Wed 13 3/3 2 Jobs Thu 14 25/26 4 Jobs Fri…" at bounding box center [514, 906] width 1029 height 1458
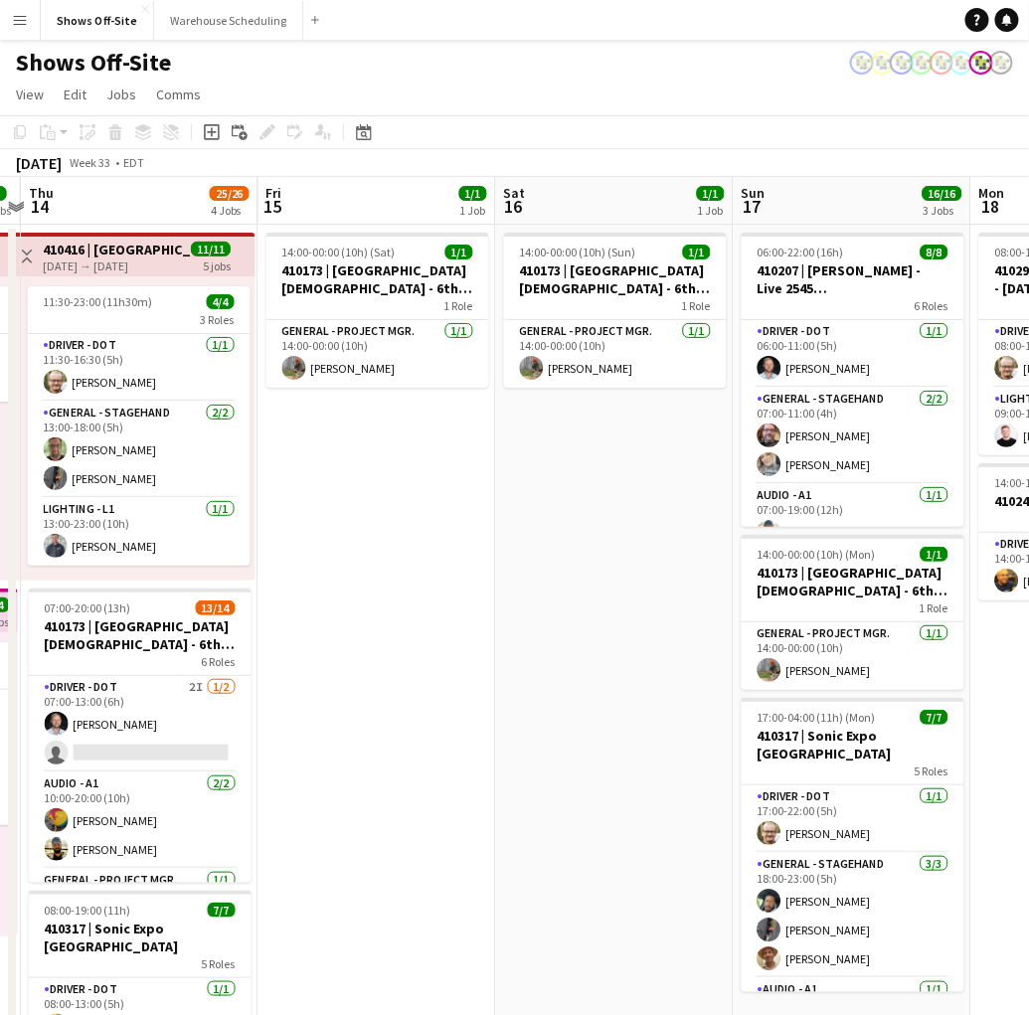
drag, startPoint x: 236, startPoint y: 552, endPoint x: 435, endPoint y: 566, distance: 199.4
click at [444, 572] on app-calendar-viewport "Mon 11 16/16 3 Jobs Tue 12 7/7 6 Jobs Wed 13 3/3 2 Jobs Thu 14 25/26 4 Jobs Fri…" at bounding box center [514, 906] width 1029 height 1458
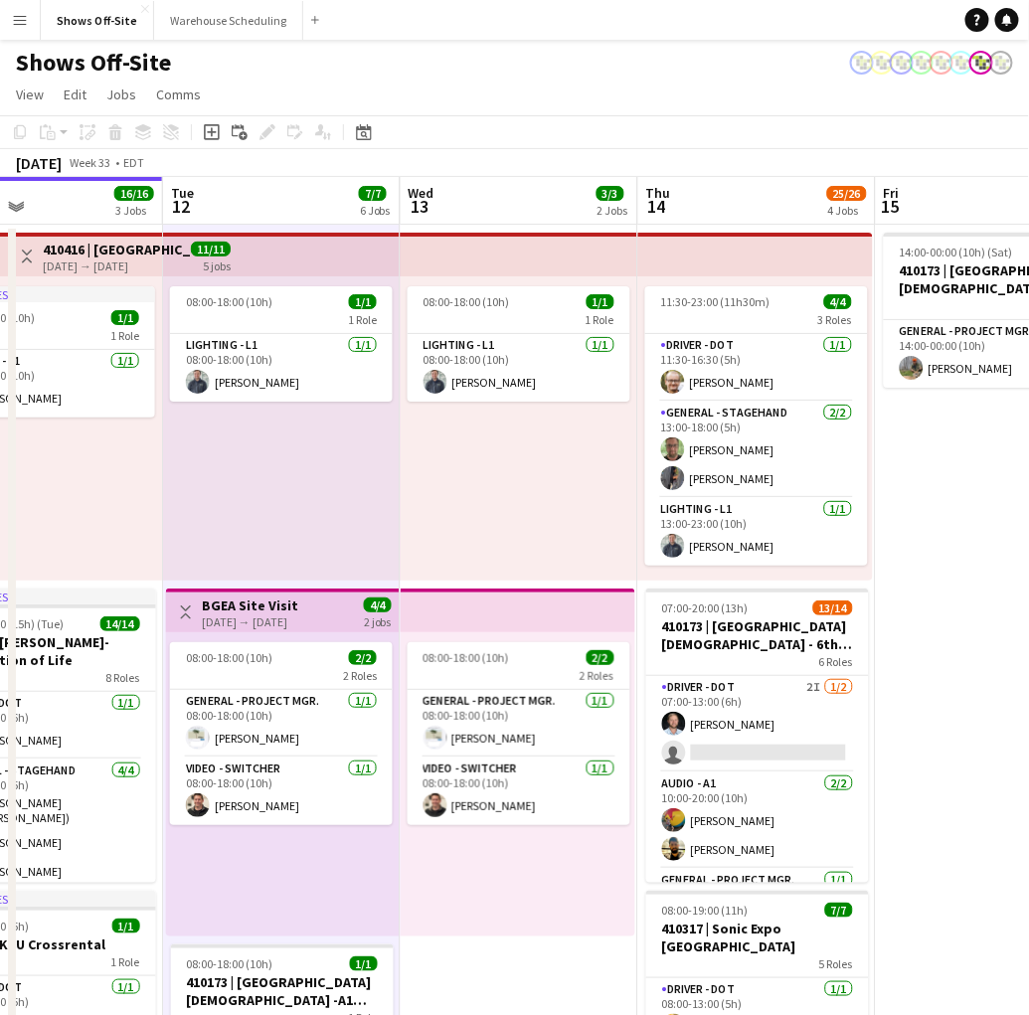
scroll to position [0, 499]
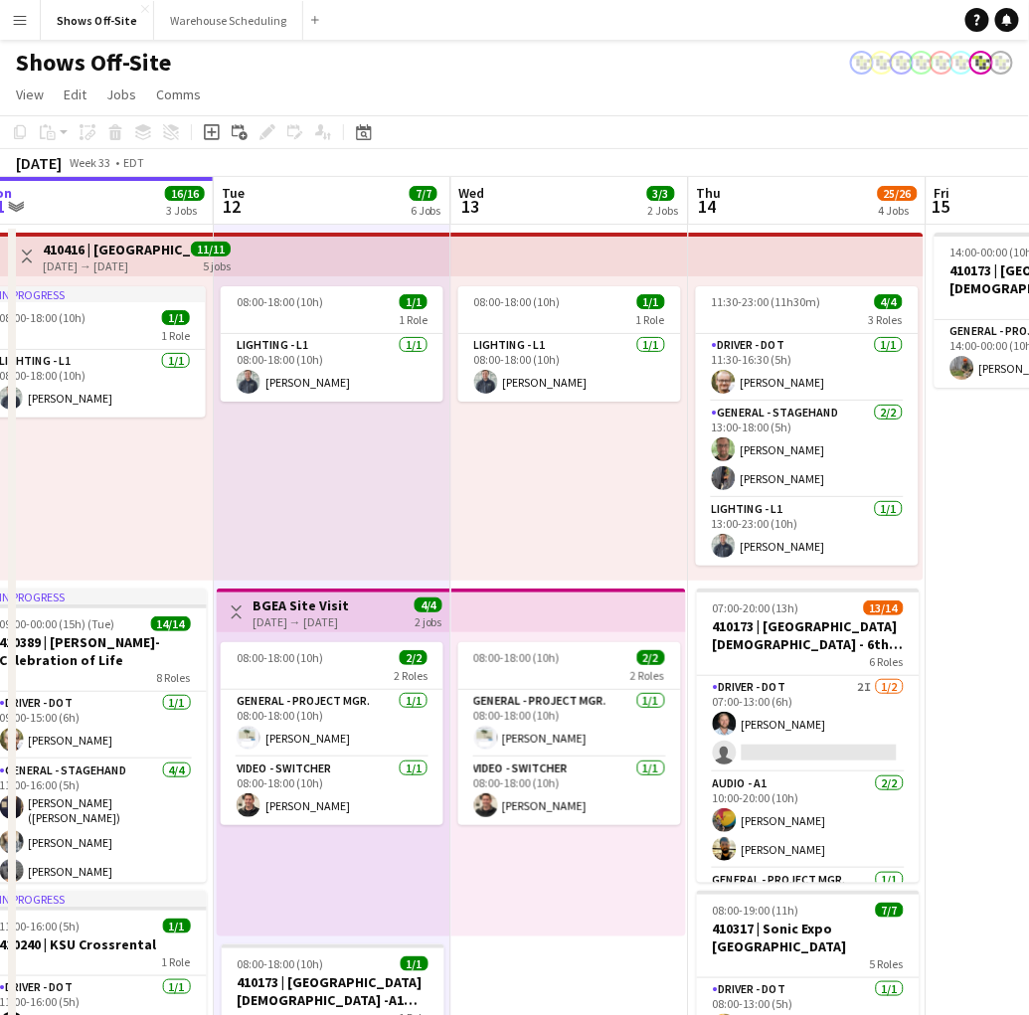
drag, startPoint x: 410, startPoint y: 623, endPoint x: 926, endPoint y: 635, distance: 516.3
click at [1029, 646] on html "Menu Boards Boards Boards All jobs Status Workforce Workforce My Workforce Recr…" at bounding box center [514, 817] width 1029 height 1635
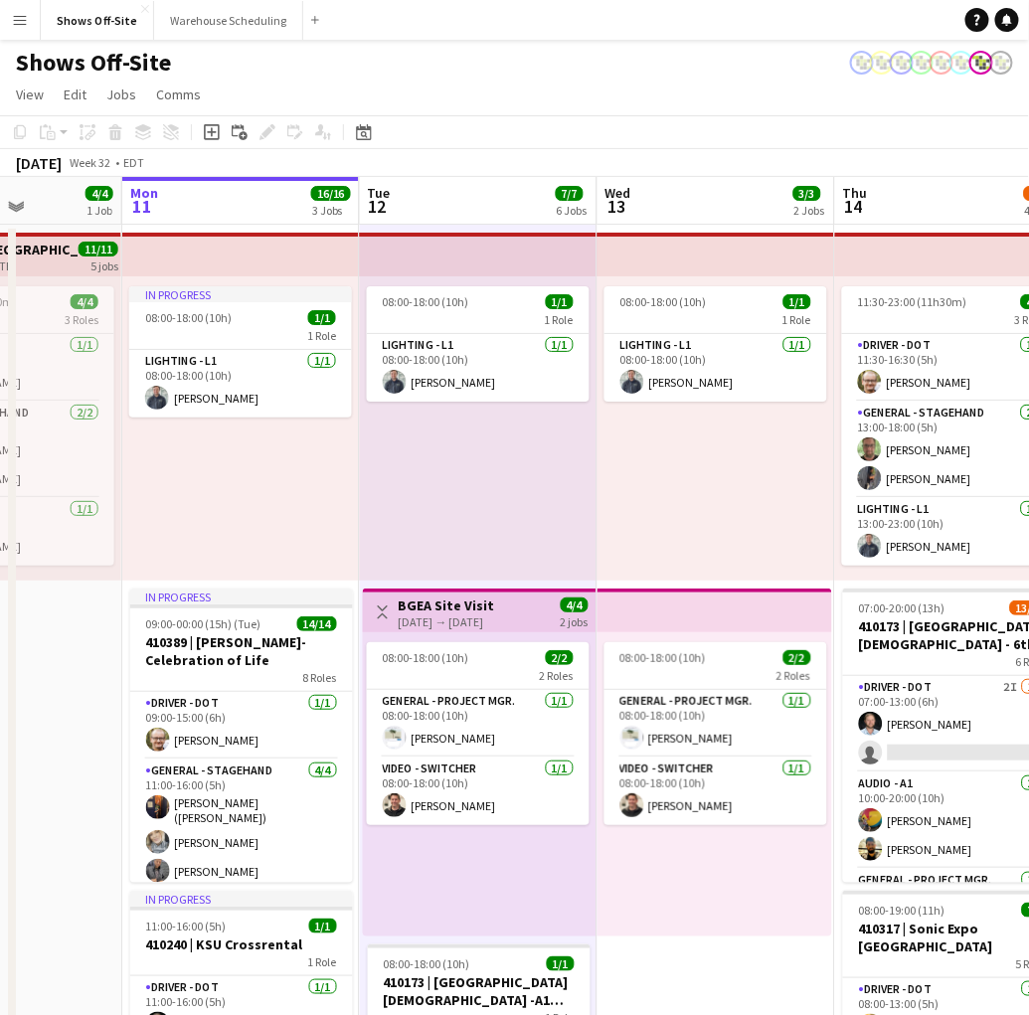
scroll to position [0, 592]
drag, startPoint x: 520, startPoint y: 542, endPoint x: 537, endPoint y: 542, distance: 16.9
click at [537, 542] on app-calendar-viewport "Fri 8 5/5 2 Jobs Sat 9 3/3 1 Job Sun 10 4/4 1 Job Mon 11 16/16 3 Jobs Tue 12 7/…" at bounding box center [514, 906] width 1029 height 1458
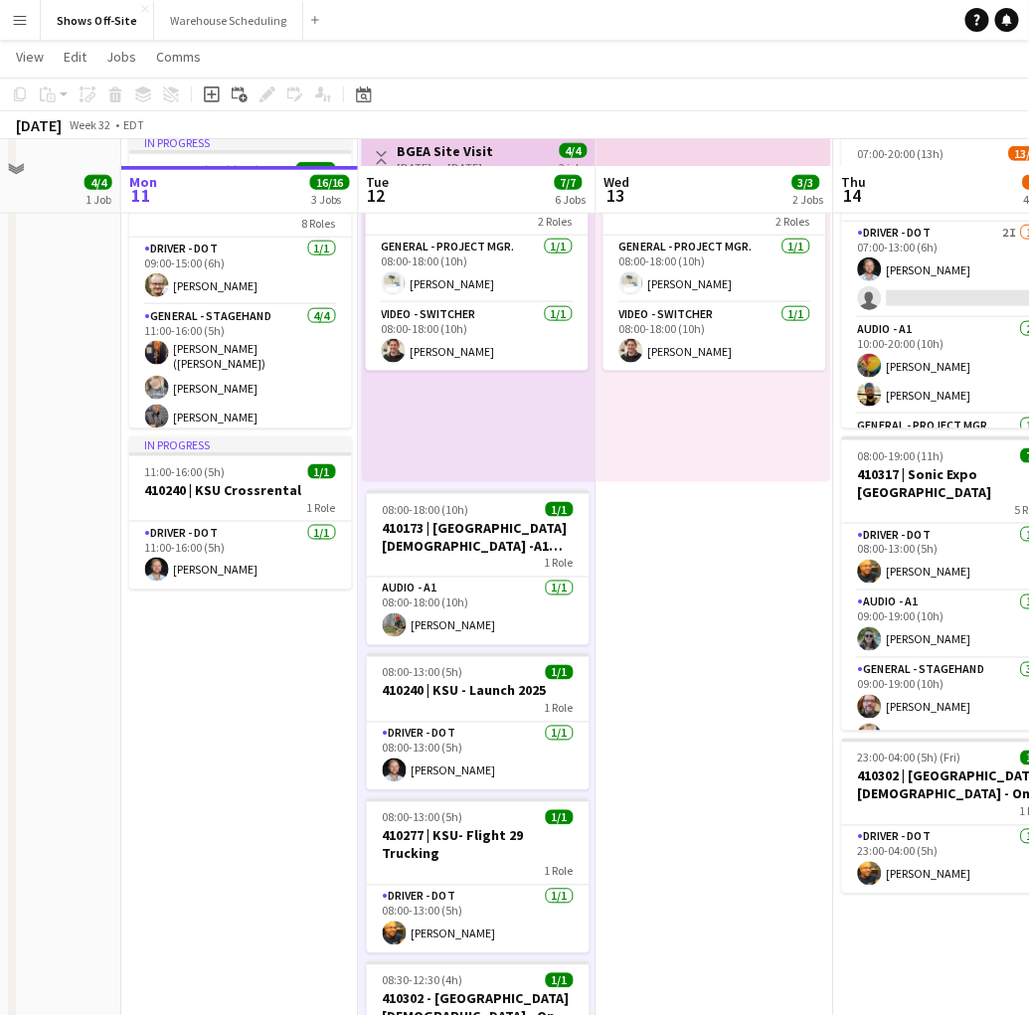
scroll to position [487, 0]
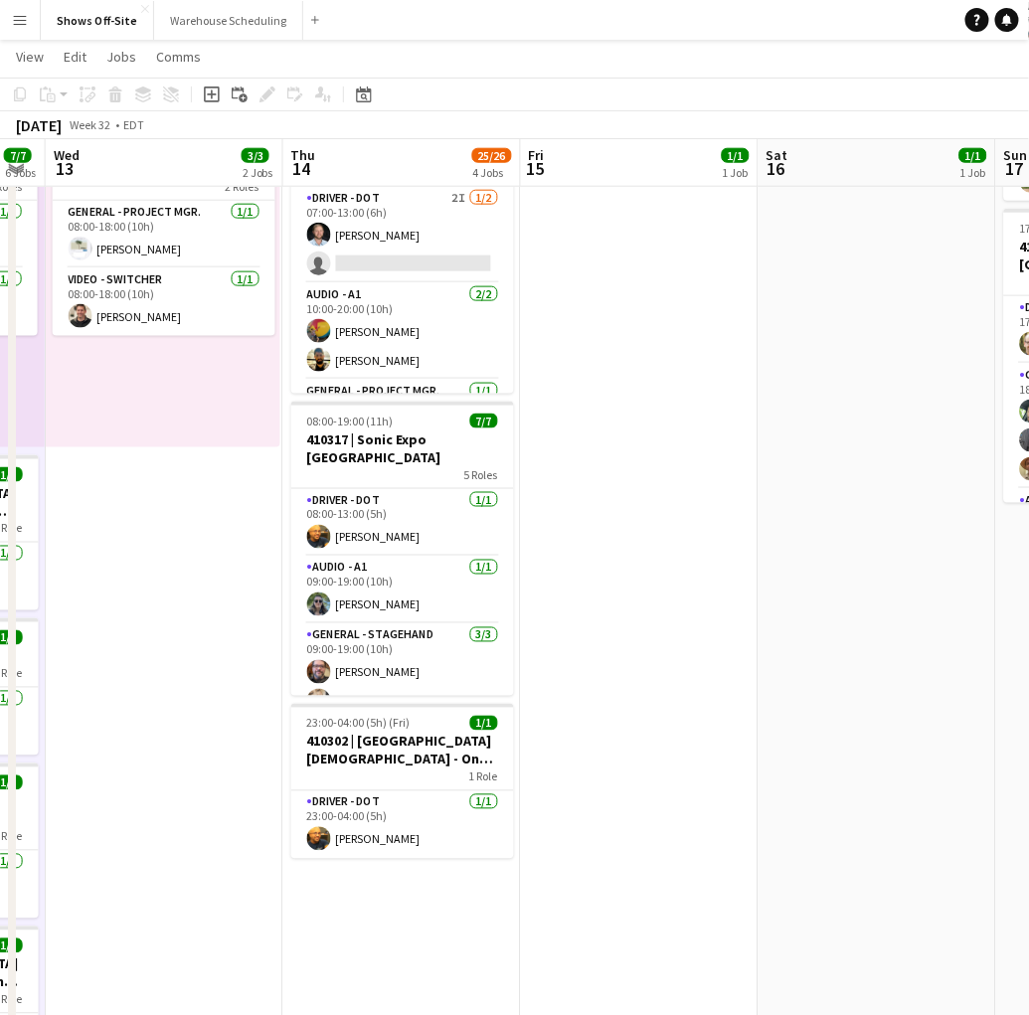
drag, startPoint x: 657, startPoint y: 772, endPoint x: 112, endPoint y: 781, distance: 545.1
click at [112, 781] on app-calendar-viewport "Sun 10 4/4 1 Job Mon 11 16/16 3 Jobs Tue 12 7/7 6 Jobs Wed 13 3/3 2 Jobs Thu 14…" at bounding box center [514, 367] width 1029 height 1555
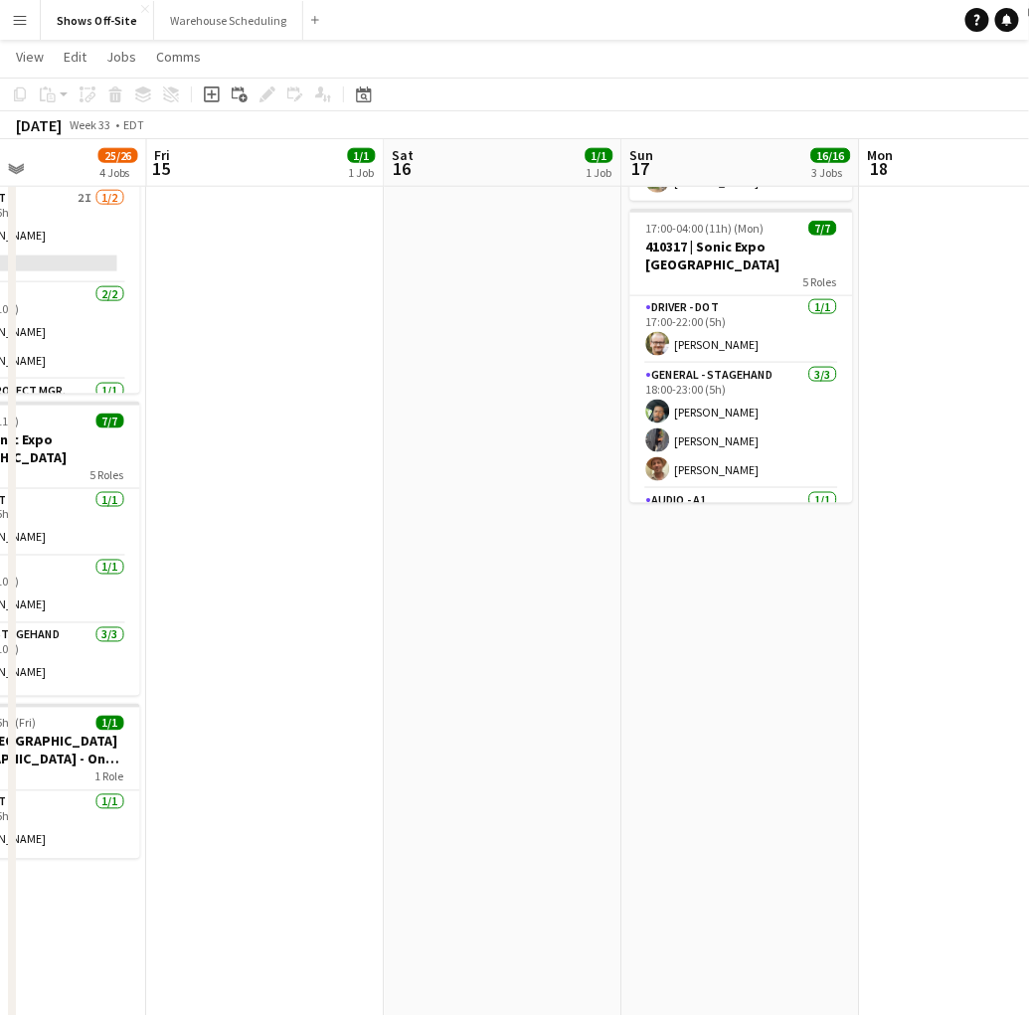
scroll to position [0, 806]
drag, startPoint x: 969, startPoint y: 664, endPoint x: 595, endPoint y: 698, distance: 375.5
click at [595, 698] on app-calendar-viewport "Mon 11 16/16 3 Jobs Tue 12 7/7 6 Jobs Wed 13 3/3 2 Jobs Thu 14 25/26 4 Jobs Fri…" at bounding box center [514, 367] width 1029 height 1555
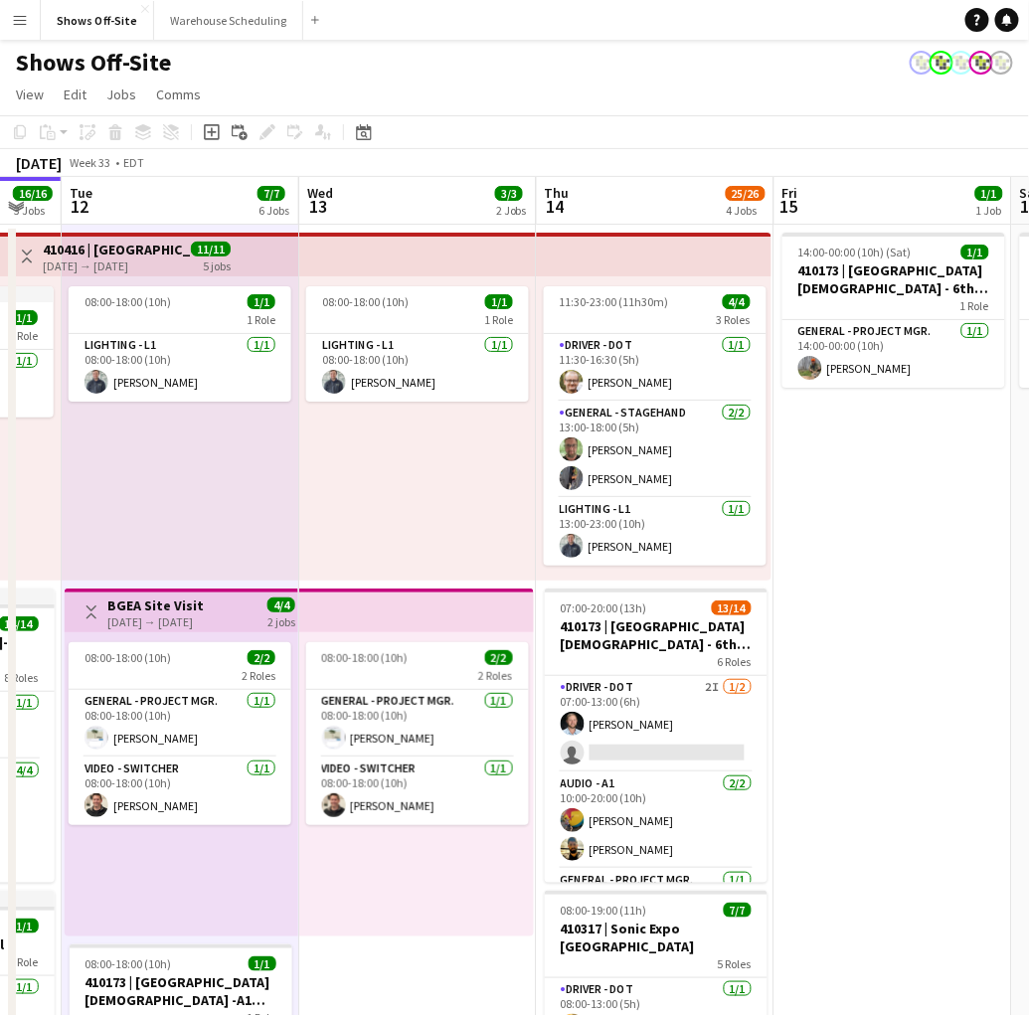
scroll to position [0, 602]
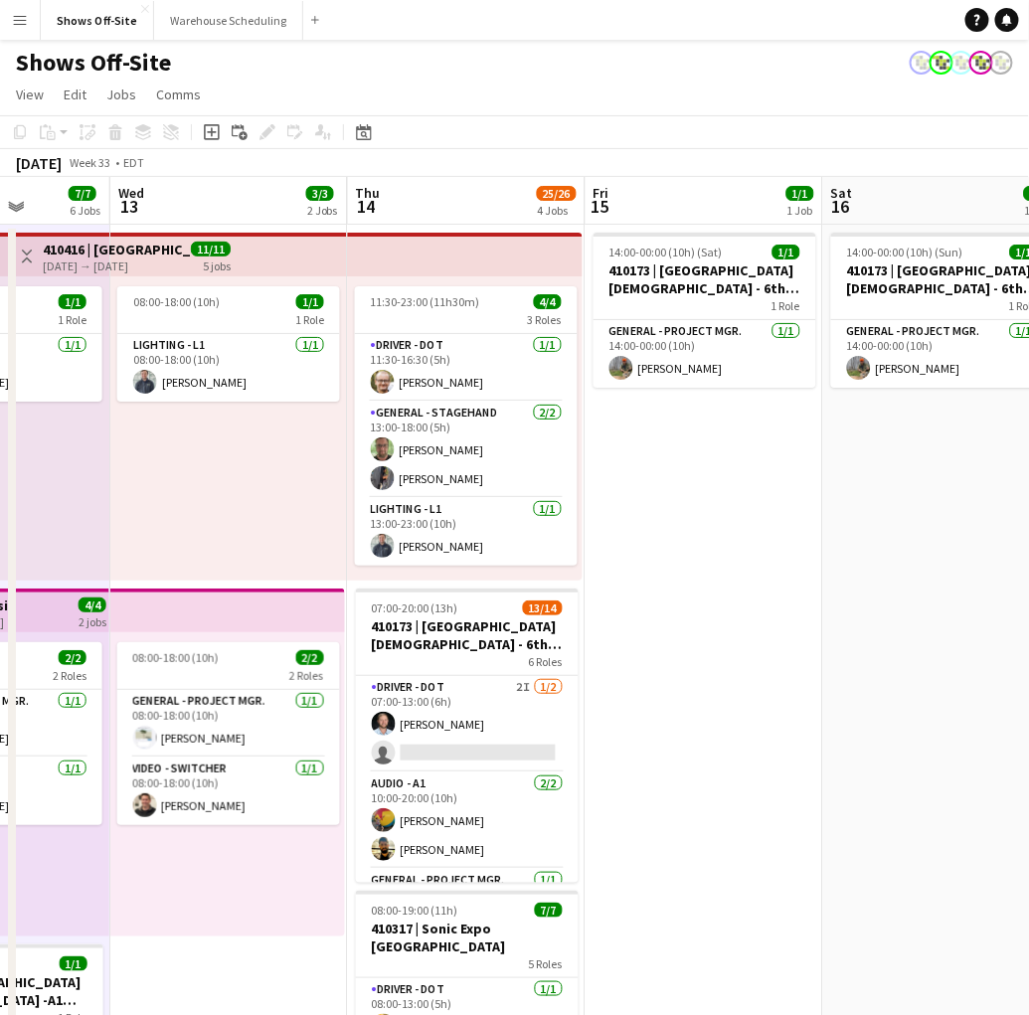
drag, startPoint x: 339, startPoint y: 560, endPoint x: 698, endPoint y: 558, distance: 359.0
click at [696, 559] on app-calendar-viewport "Sun 10 4/4 1 Job Mon 11 16/16 3 Jobs Tue 12 7/7 6 Jobs Wed 13 3/3 2 Jobs Thu 14…" at bounding box center [514, 906] width 1029 height 1458
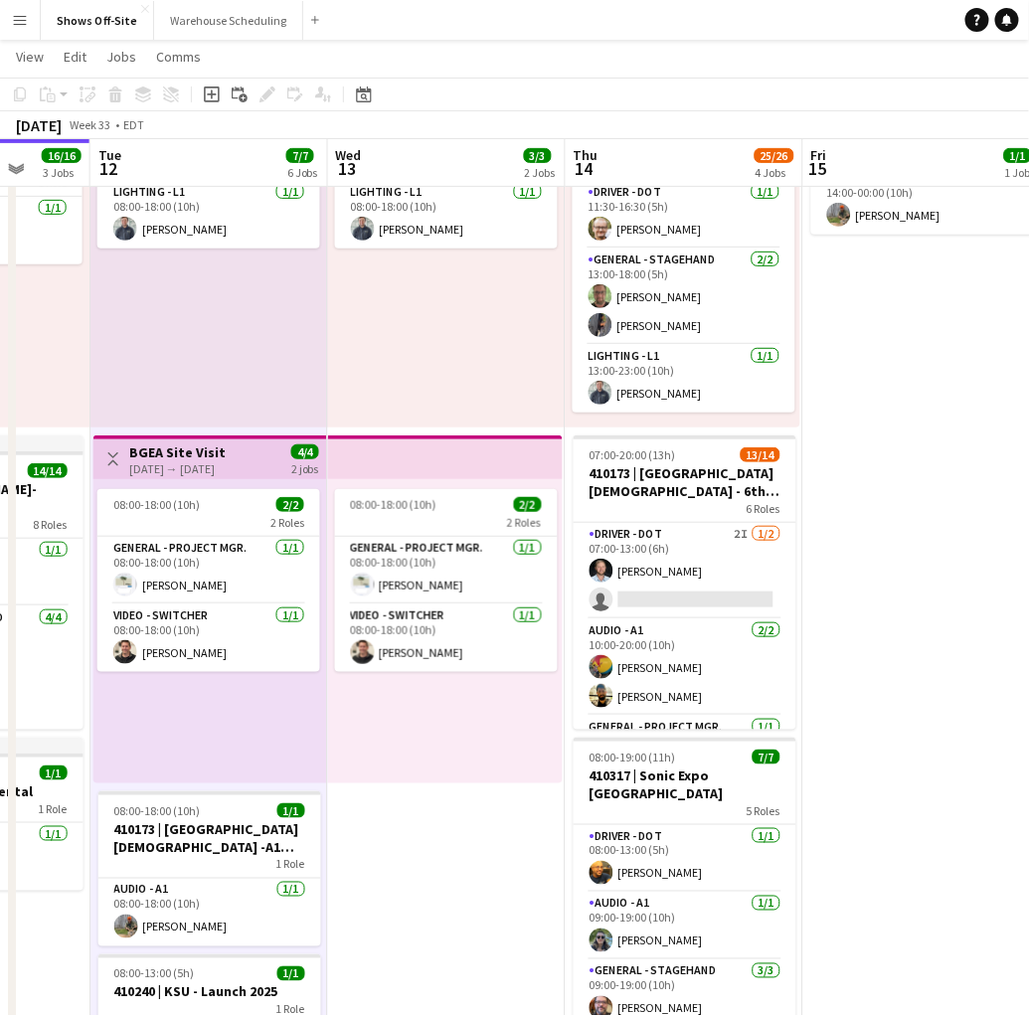
scroll to position [0, 628]
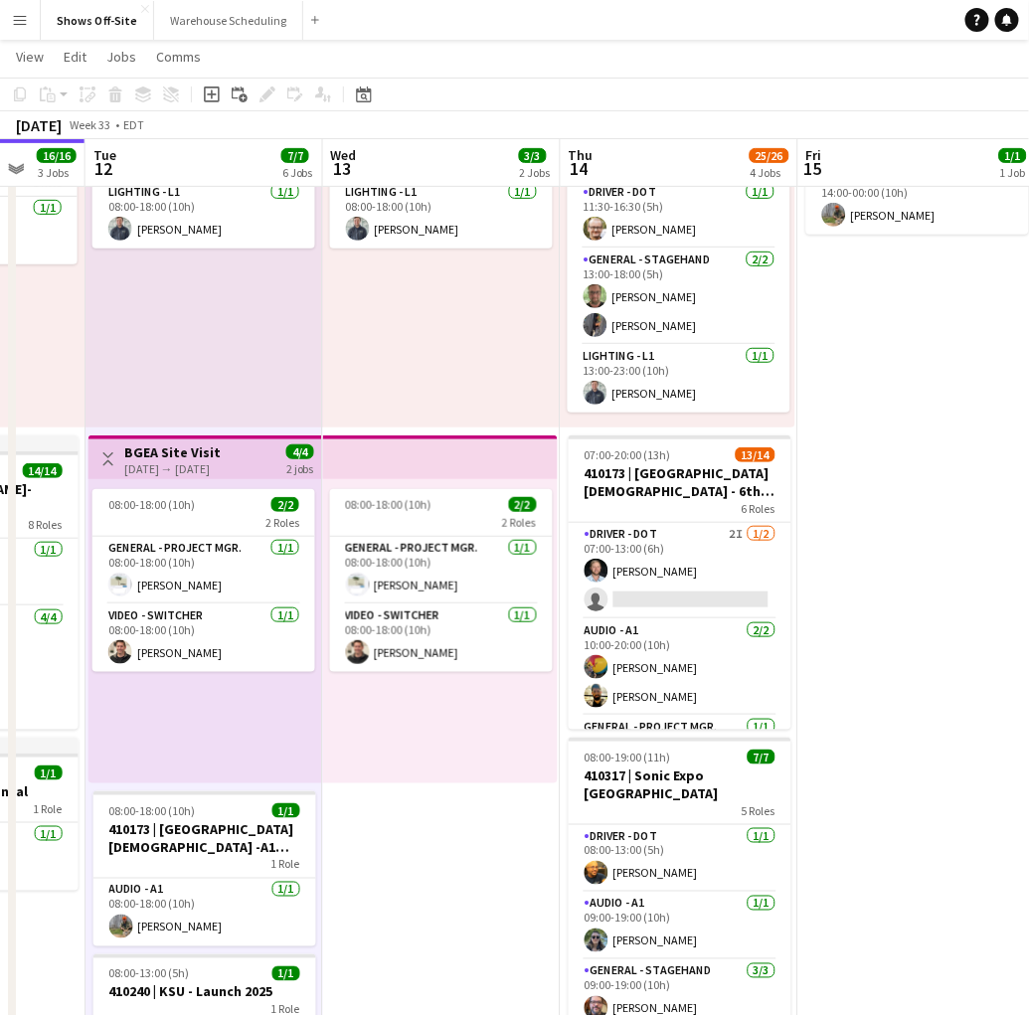
drag, startPoint x: 698, startPoint y: 593, endPoint x: 911, endPoint y: 585, distance: 213.0
click at [911, 585] on app-calendar-viewport "Sat 9 3/3 1 Job Sun 10 4/4 1 Job Mon 11 16/16 3 Jobs Tue 12 7/7 6 Jobs Wed 13 3…" at bounding box center [514, 703] width 1029 height 1555
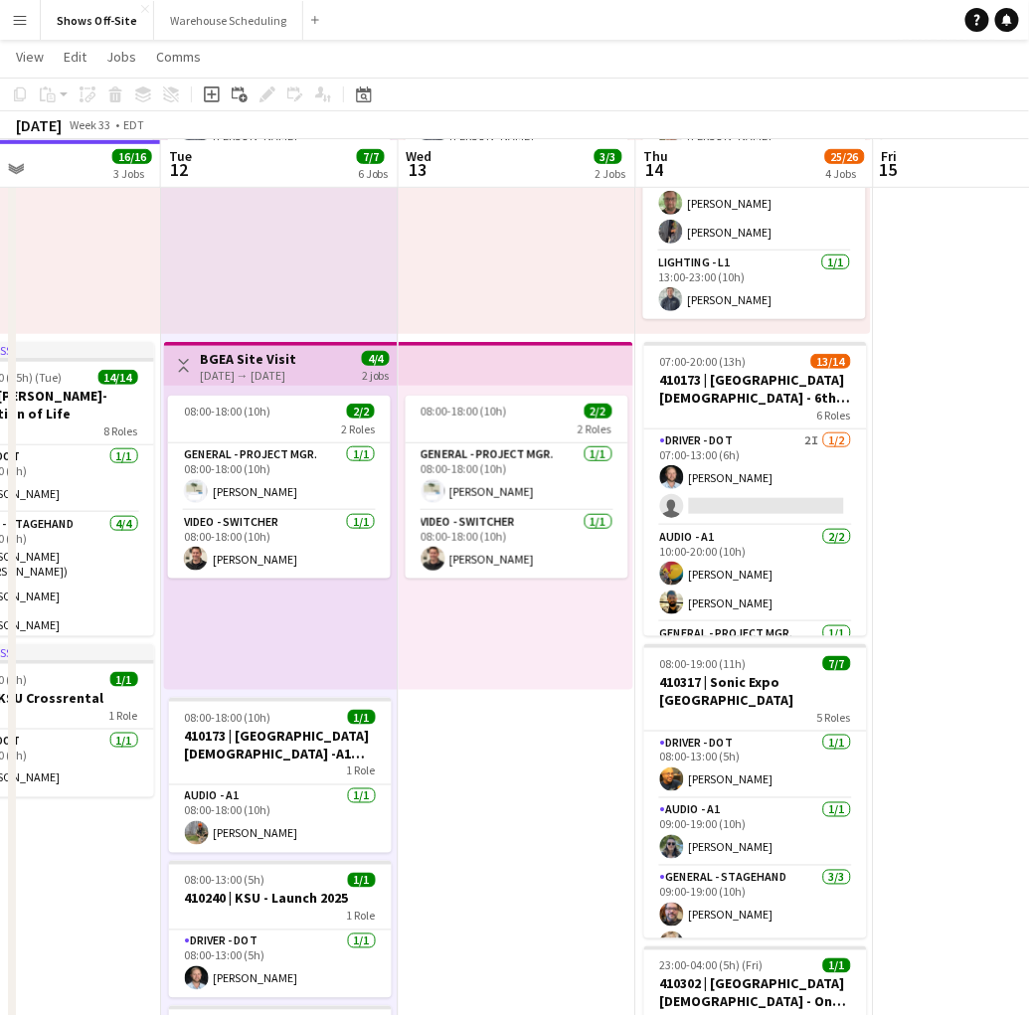
scroll to position [0, 549]
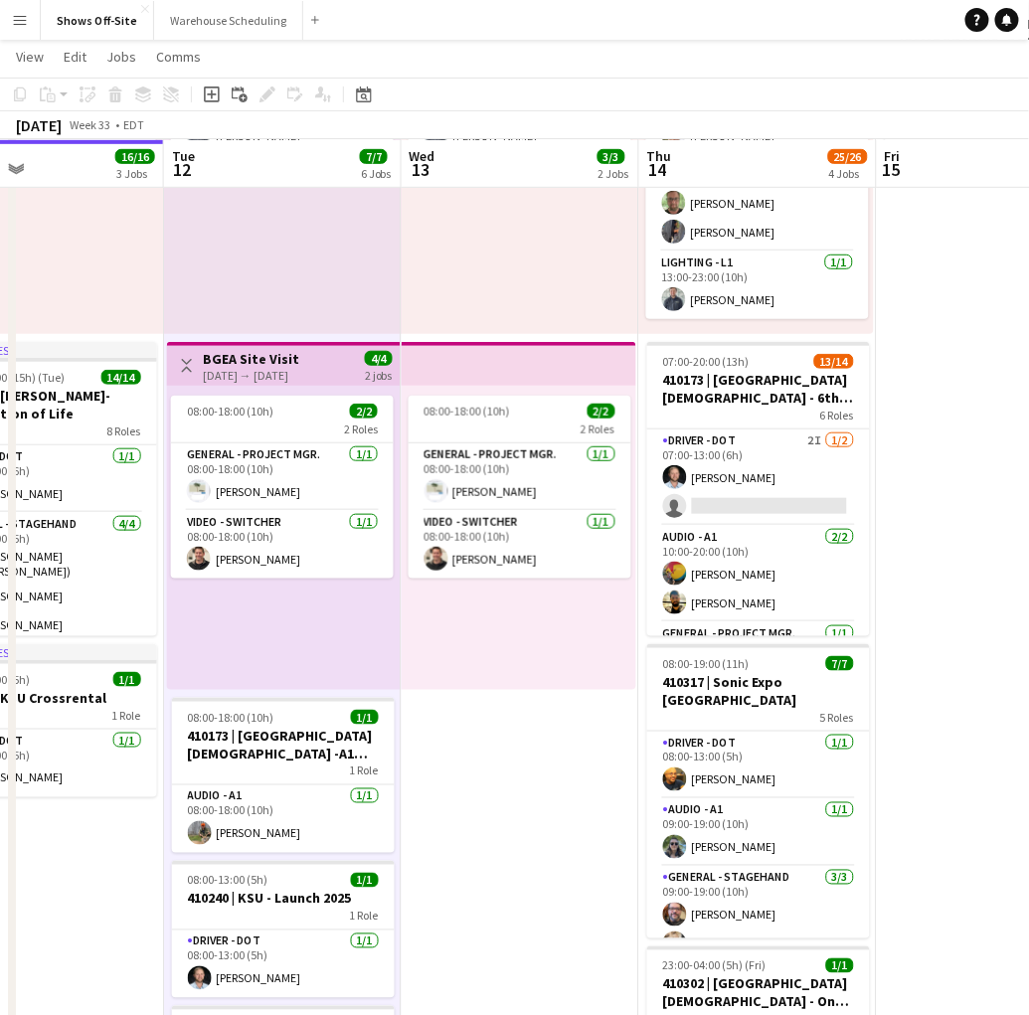
drag, startPoint x: 871, startPoint y: 609, endPoint x: 941, endPoint y: 605, distance: 69.7
click at [941, 605] on app-calendar-viewport "Sat 9 3/3 1 Job Sun 10 4/4 1 Job Mon 11 16/16 3 Jobs Tue 12 7/7 6 Jobs Wed 13 3…" at bounding box center [514, 610] width 1029 height 1555
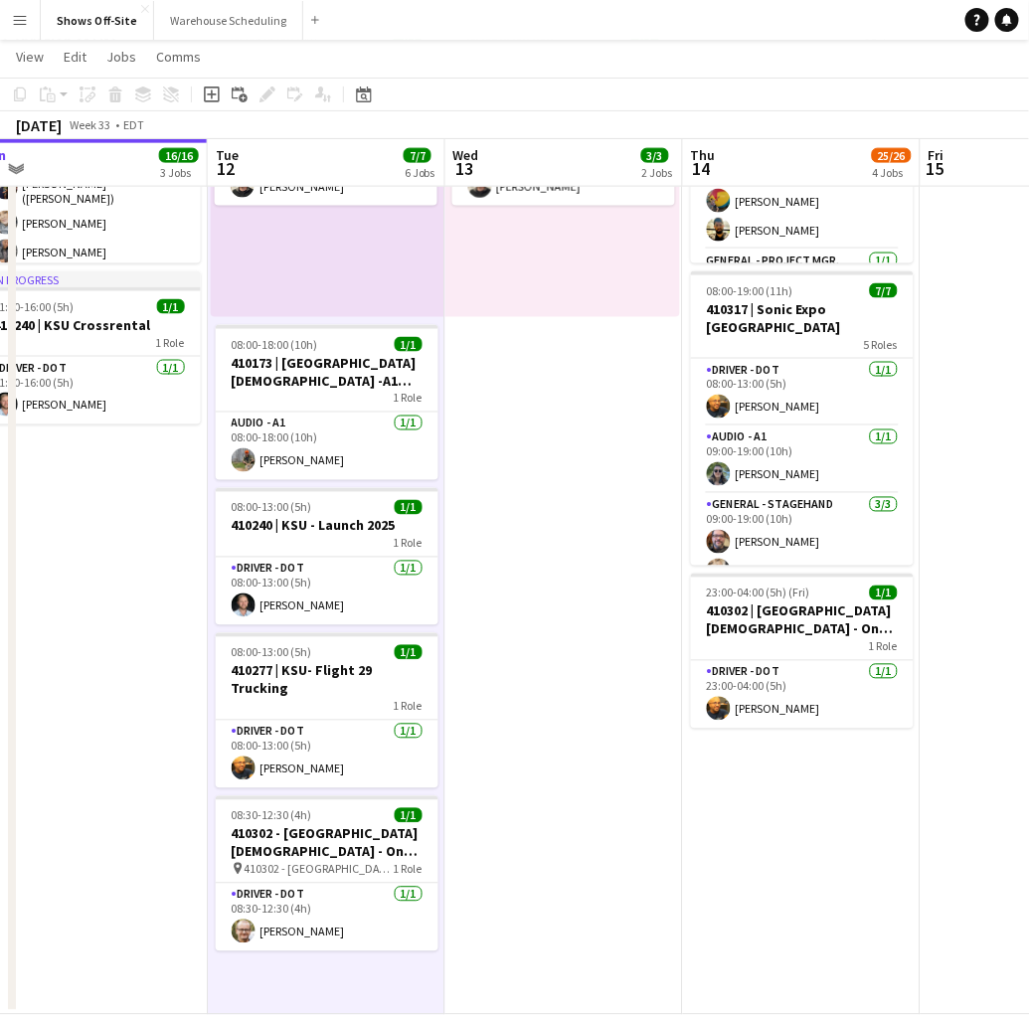
scroll to position [0, 504]
drag, startPoint x: 551, startPoint y: 620, endPoint x: 586, endPoint y: 622, distance: 34.9
click at [586, 622] on app-calendar-viewport "Sat 9 3/3 1 Job Sun 10 4/4 1 Job Mon 11 16/16 3 Jobs Tue 12 7/7 6 Jobs Wed 13 3…" at bounding box center [514, 237] width 1029 height 1555
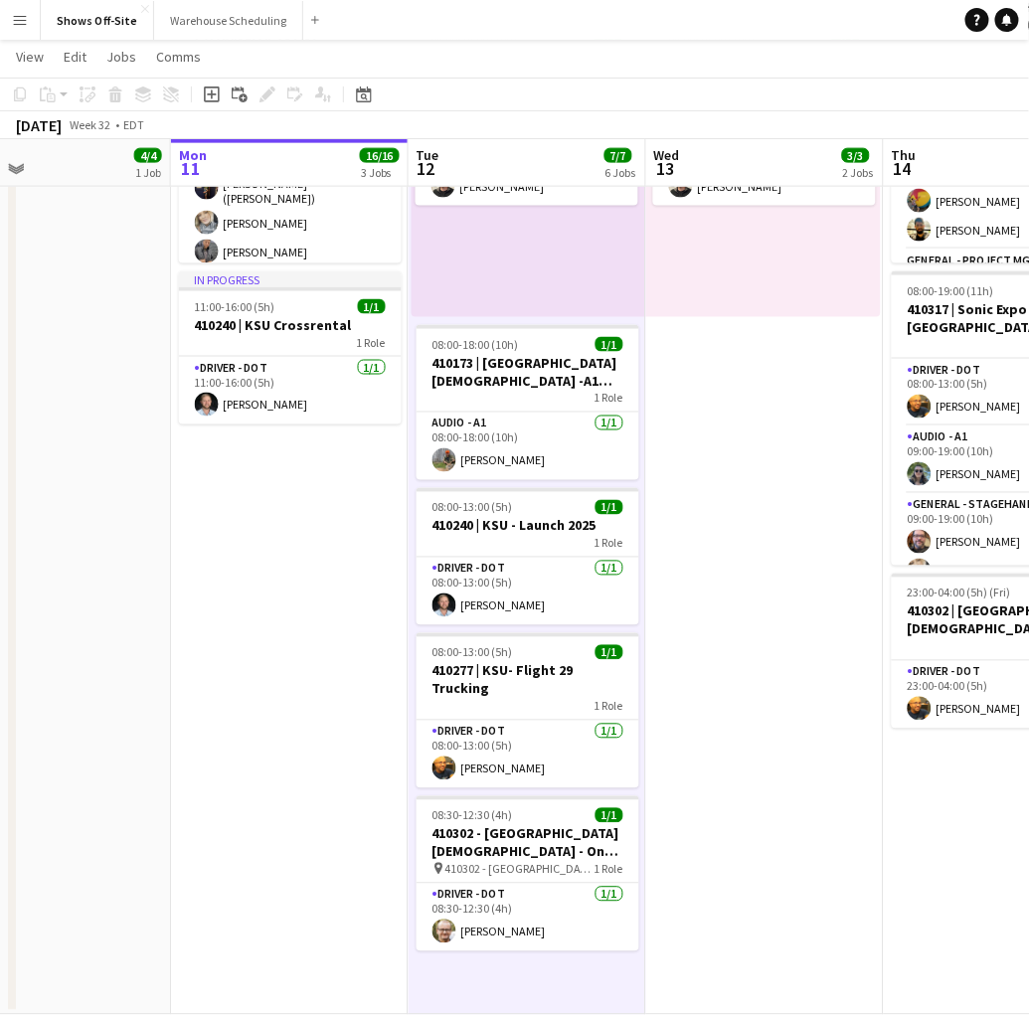
scroll to position [0, 541]
drag, startPoint x: 143, startPoint y: 740, endPoint x: 346, endPoint y: 748, distance: 203.0
click at [344, 747] on app-calendar-viewport "Fri 8 5/5 2 Jobs Sat 9 3/3 1 Job Sun 10 4/4 1 Job Mon 11 16/16 3 Jobs Tue 12 7/…" at bounding box center [514, 237] width 1029 height 1555
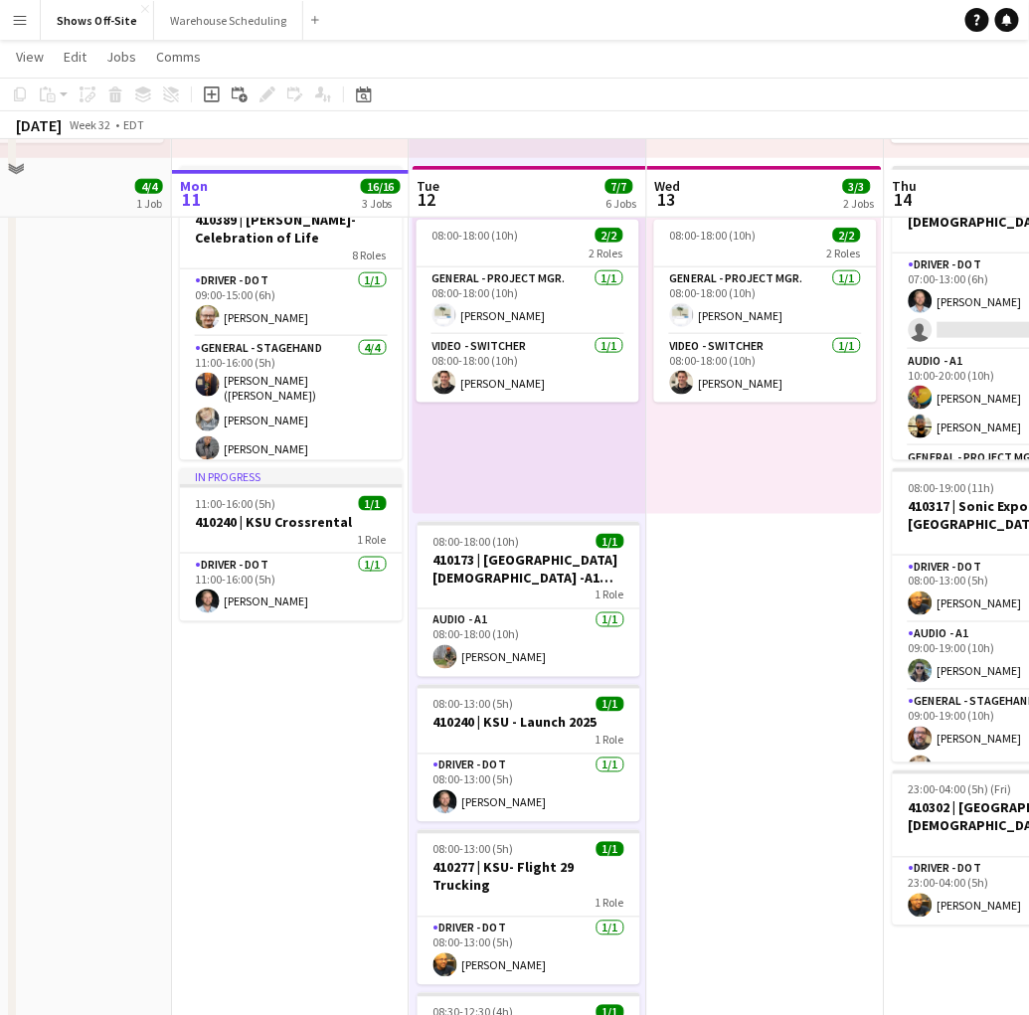
scroll to position [618, 0]
